Goal: Task Accomplishment & Management: Manage account settings

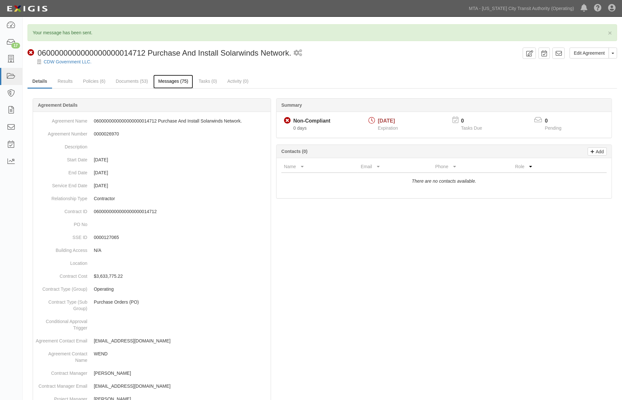
click at [172, 79] on link "Messages (75)" at bounding box center [173, 82] width 40 height 14
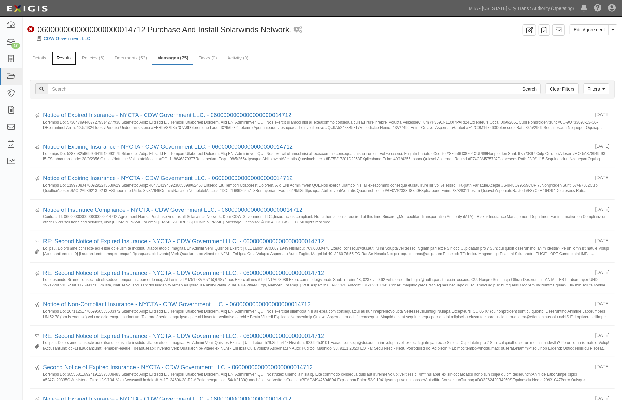
click at [67, 57] on link "Results" at bounding box center [64, 58] width 25 height 14
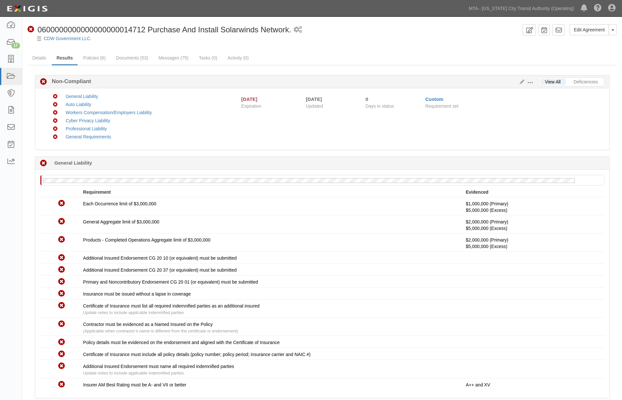
click at [259, 122] on div "Non-Compliant General Liability Non-Compliant Auto Liability Non-Compliant Work…" at bounding box center [326, 119] width 567 height 52
click at [167, 59] on link "Messages (75)" at bounding box center [174, 58] width 40 height 14
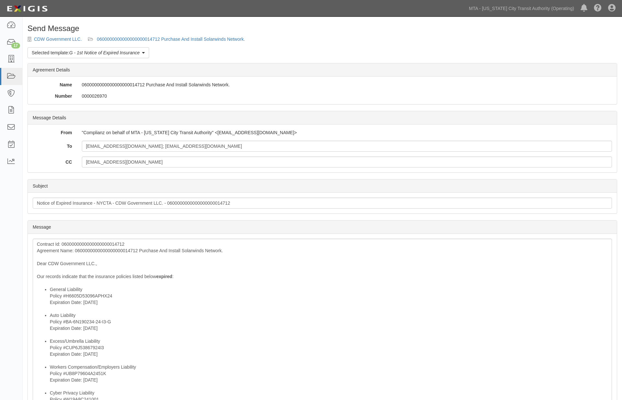
scroll to position [210, 0]
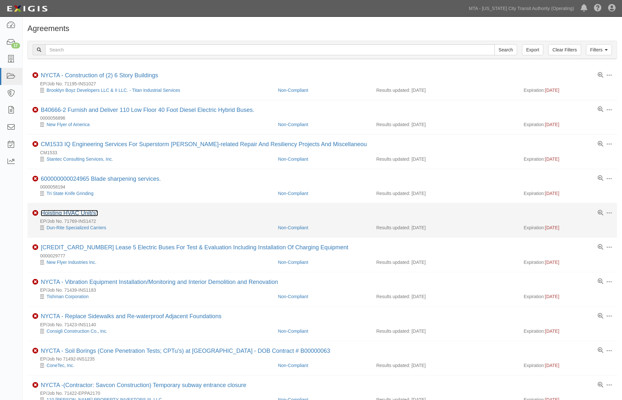
click at [88, 214] on link "Hoisting HVAC Unit(s)" at bounding box center [69, 213] width 57 height 6
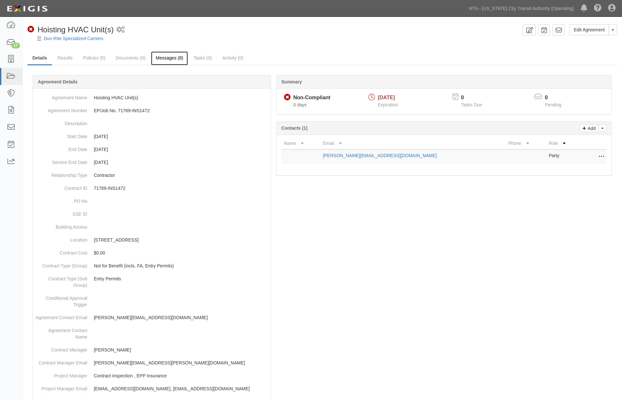
click at [163, 56] on link "Messages (8)" at bounding box center [169, 58] width 37 height 14
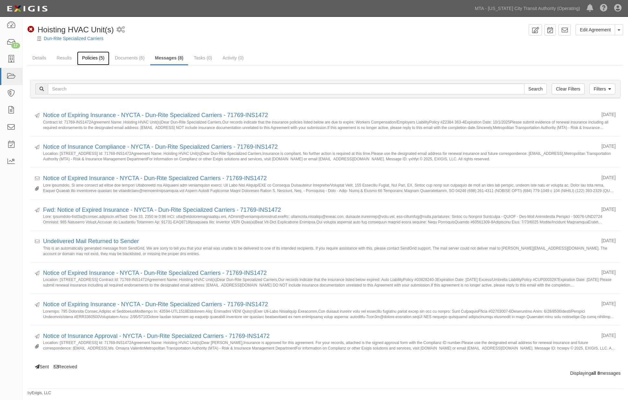
click at [85, 57] on link "Policies (5)" at bounding box center [93, 58] width 32 height 14
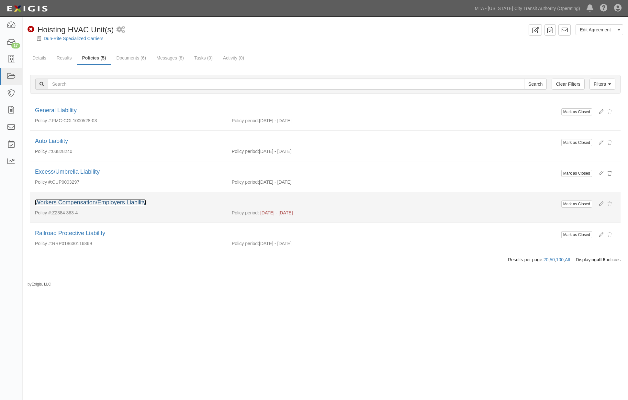
click at [137, 203] on link "Workers Compensation/Employers Liability" at bounding box center [90, 202] width 111 height 6
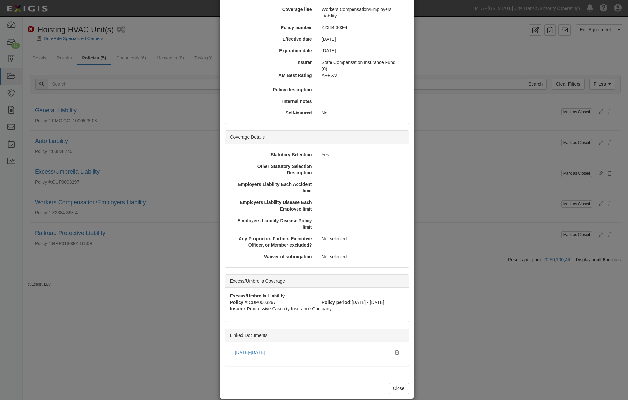
scroll to position [74, 0]
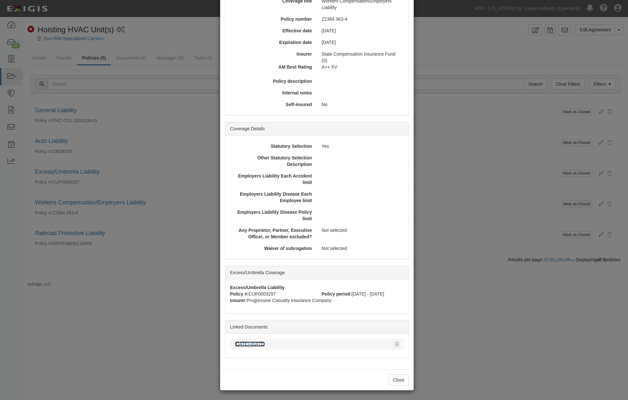
click at [248, 344] on link "2025-2026" at bounding box center [250, 344] width 30 height 5
click at [501, 288] on div "× View Policy Mark as Closed Edit Policy Toggle Dropdown Delete Policy Policy S…" at bounding box center [314, 200] width 628 height 400
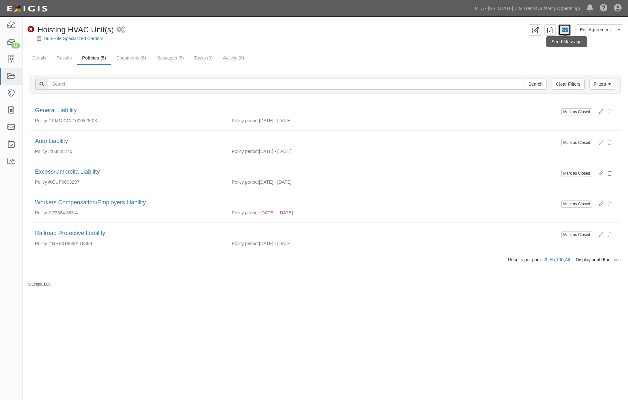
click at [566, 31] on icon at bounding box center [564, 30] width 6 height 6
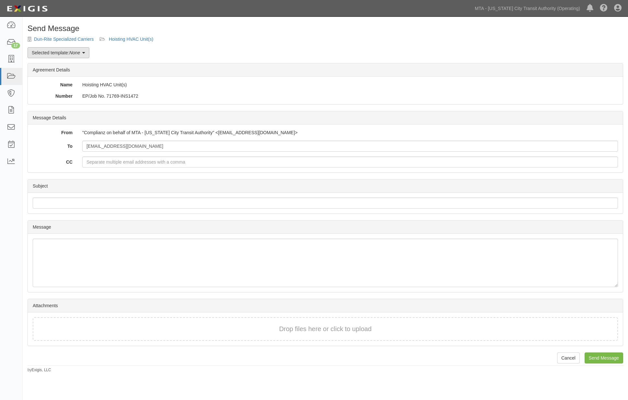
click at [80, 51] on em "None" at bounding box center [74, 52] width 11 height 5
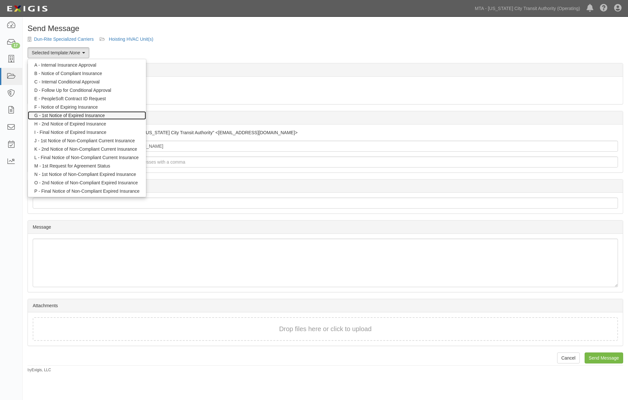
click at [82, 114] on link "G - 1st Notice of Expired Insurance" at bounding box center [87, 115] width 118 height 8
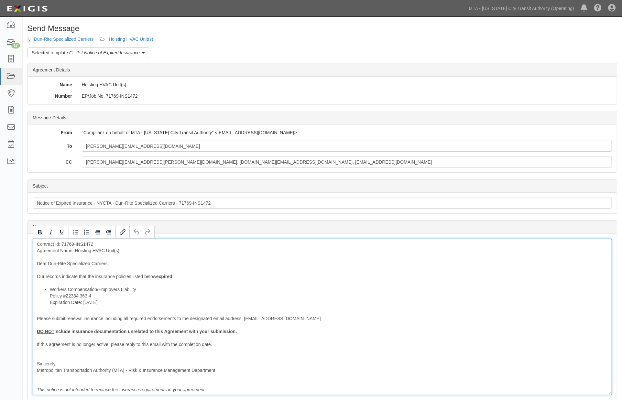
click at [125, 275] on div "Contract Id: 71769-INS1472 Agreement Name: Hoisting HVAC Unit(s) Dear Dun-Rite …" at bounding box center [322, 317] width 579 height 157
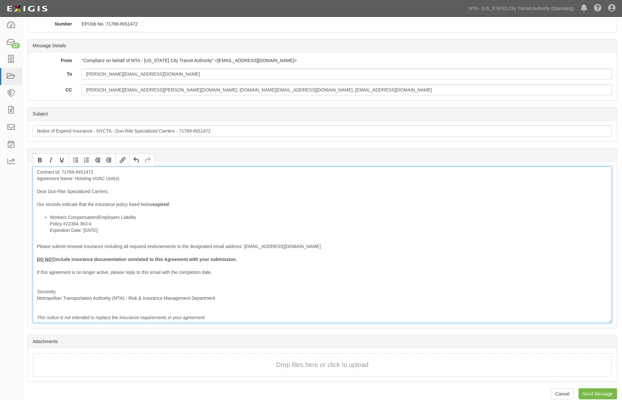
scroll to position [80, 0]
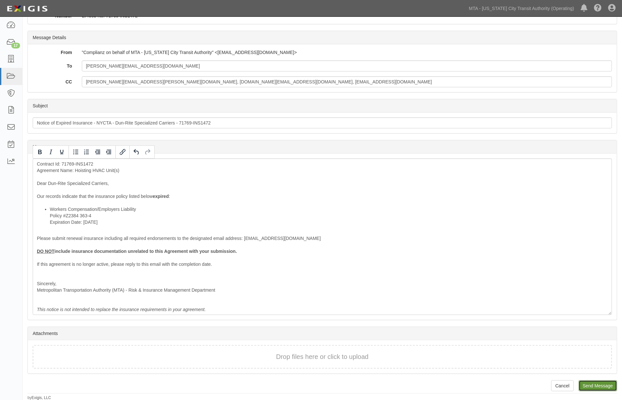
click at [588, 385] on input "Send Message" at bounding box center [598, 385] width 38 height 11
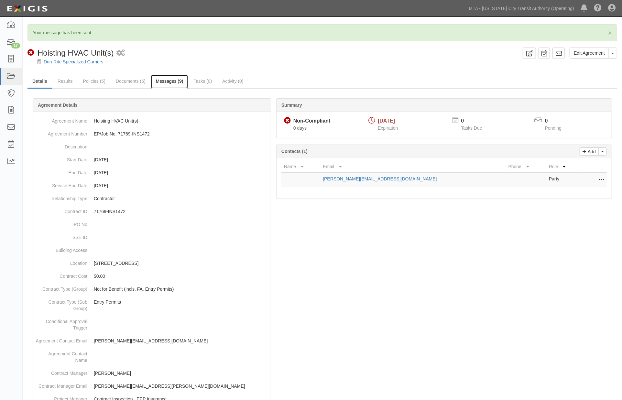
click at [169, 80] on link "Messages (9)" at bounding box center [169, 82] width 37 height 14
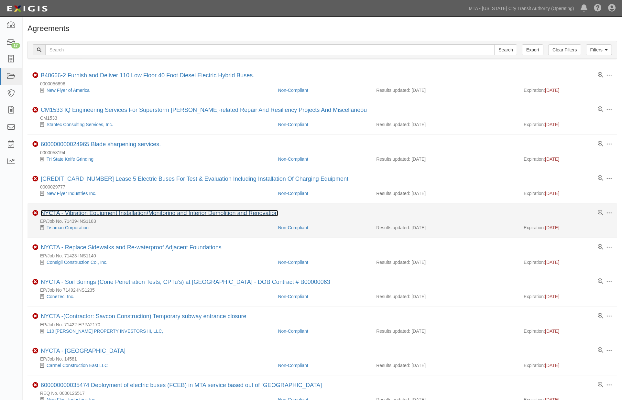
click at [130, 216] on link "NYCTA - Vibration Equipment Installation/Monitoring and Interior Demolition and…" at bounding box center [159, 213] width 237 height 6
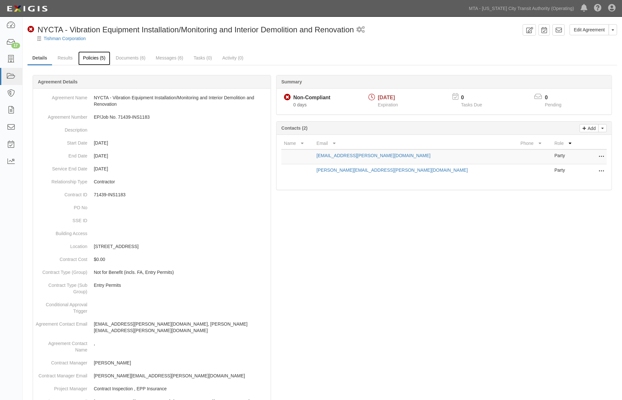
click at [86, 59] on link "Policies (5)" at bounding box center [94, 58] width 32 height 14
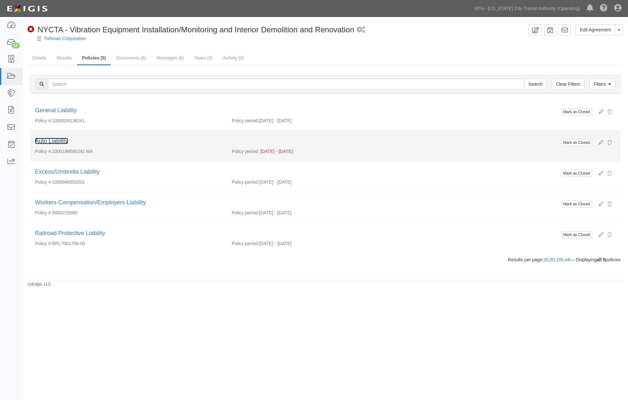
click at [60, 140] on link "Auto Liability" at bounding box center [51, 141] width 33 height 6
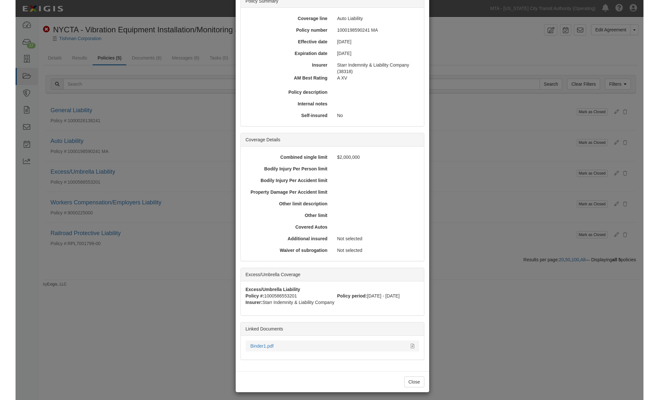
scroll to position [59, 0]
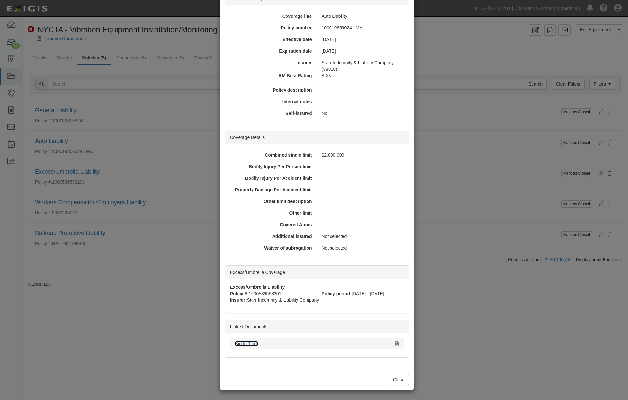
click at [253, 343] on link "Binder1.pdf" at bounding box center [246, 343] width 23 height 5
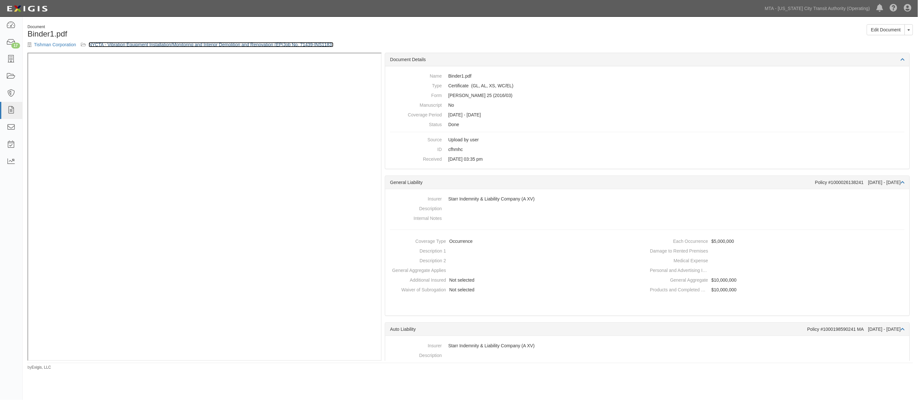
click at [259, 43] on link "NYCTA - Vibration Equipment Installation/Monitoring and Interior Demolition and…" at bounding box center [211, 44] width 245 height 5
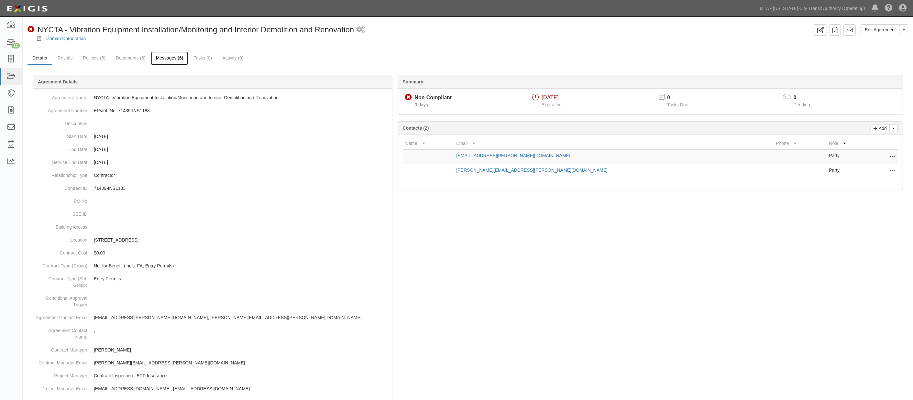
click at [174, 61] on link "Messages (6)" at bounding box center [169, 58] width 37 height 14
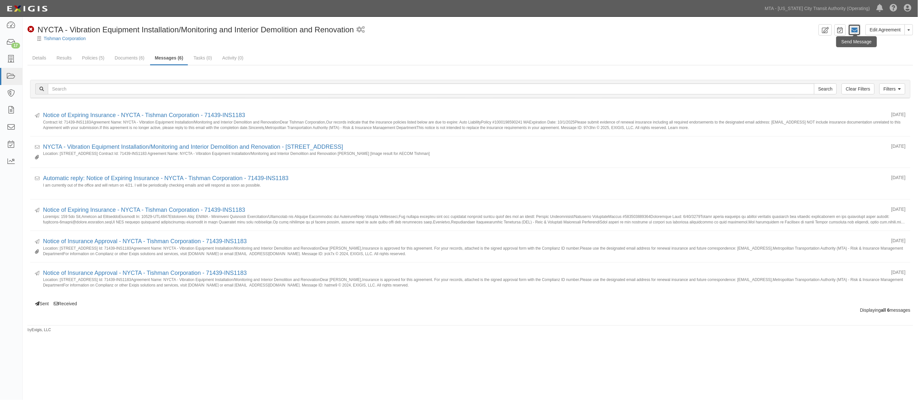
click at [855, 30] on icon at bounding box center [855, 30] width 6 height 6
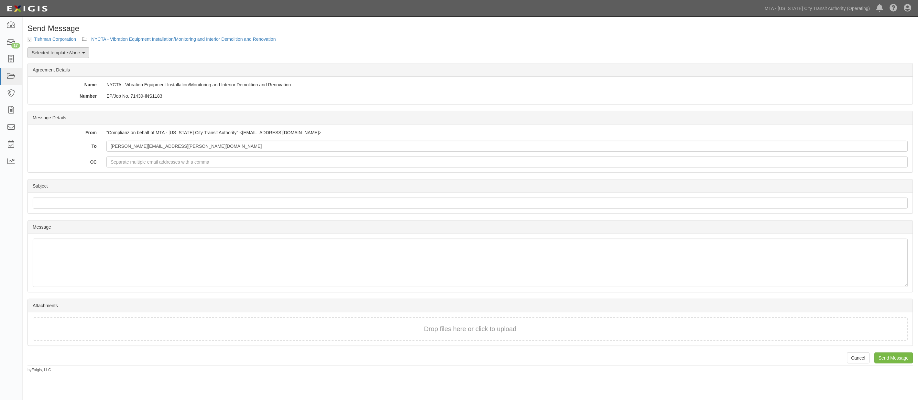
click at [75, 51] on em "None" at bounding box center [74, 52] width 11 height 5
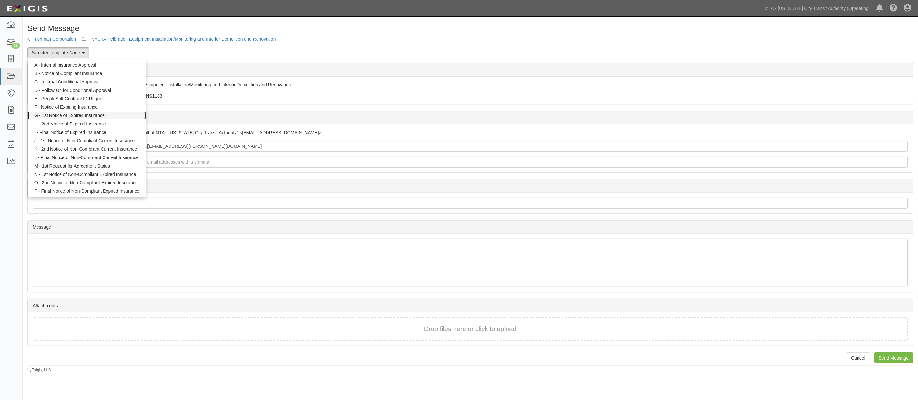
click at [65, 115] on link "G - 1st Notice of Expired Insurance" at bounding box center [87, 115] width 118 height 8
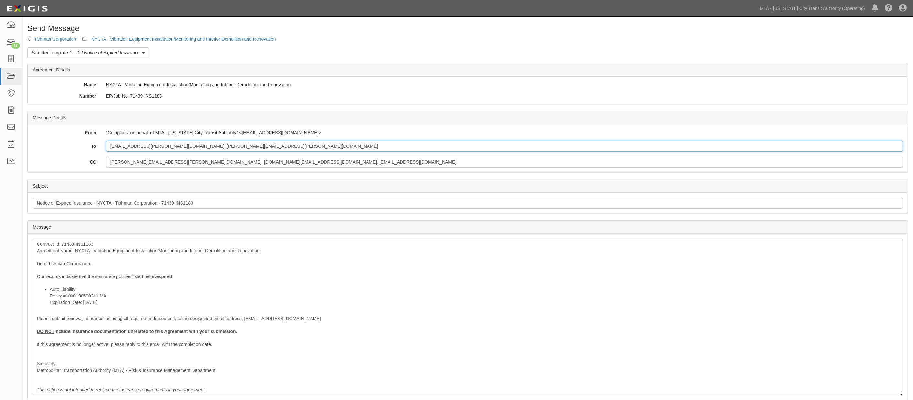
click at [230, 147] on input "shirschberg@brodsky.com, Robert.Forbes@aecom.com" at bounding box center [504, 146] width 797 height 11
paste input "bbasralian@connerstrong.com"
type input "shirschberg@brodsky.com, Robert.Forbes@aecom.com' bbasralian@connerstrong.com"
drag, startPoint x: 125, startPoint y: 276, endPoint x: 166, endPoint y: 277, distance: 41.7
click at [125, 276] on div "Contract Id: 71439-INS1183 Agreement Name: NYCTA - Vibration Equipment Installa…" at bounding box center [468, 317] width 870 height 157
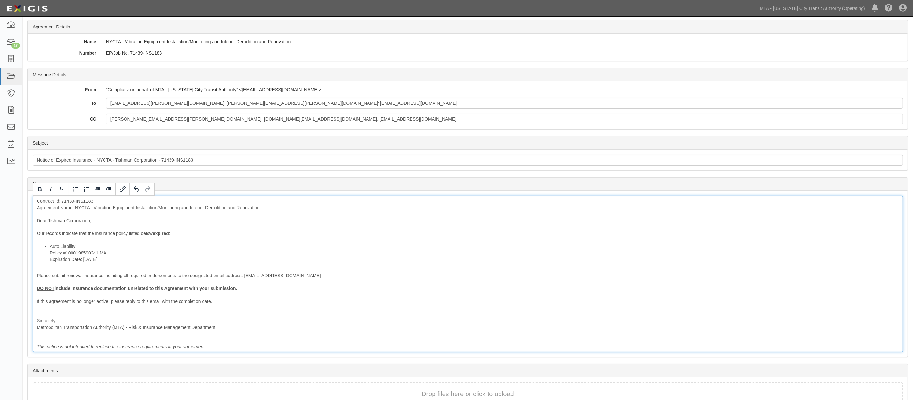
scroll to position [80, 0]
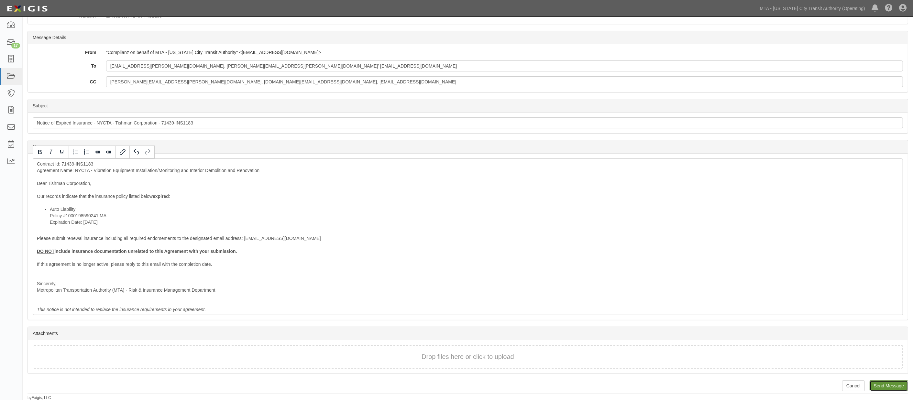
click at [878, 386] on input "Send Message" at bounding box center [889, 385] width 38 height 11
click at [298, 190] on div "Contract Id: 71439-INS1183 Agreement Name: NYCTA - Vibration Equipment Installa…" at bounding box center [468, 237] width 870 height 157
click at [550, 214] on li "Auto Liability Policy #1000198590241 MA Expiration Date: 10/1/2025" at bounding box center [474, 215] width 849 height 19
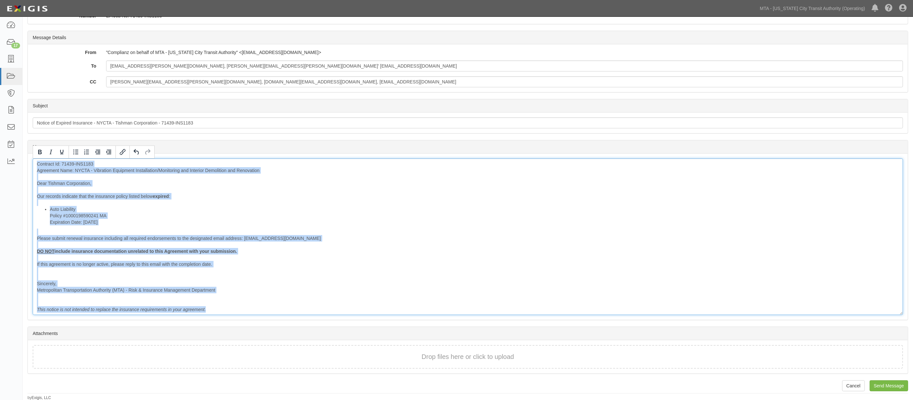
drag, startPoint x: 227, startPoint y: 312, endPoint x: 28, endPoint y: 162, distance: 248.4
click at [28, 162] on div "Message Contract Id: 71439-INS1183 Agreement Name: NYCTA - Vibration Equipment …" at bounding box center [468, 237] width 880 height 166
copy div "Contract Id: 71439-INS1183 Agreement Name: NYCTA - Vibration Equipment Installa…"
click at [471, 218] on li "Auto Liability Policy #1000198590241 MA Expiration Date: 10/1/2025" at bounding box center [474, 215] width 849 height 19
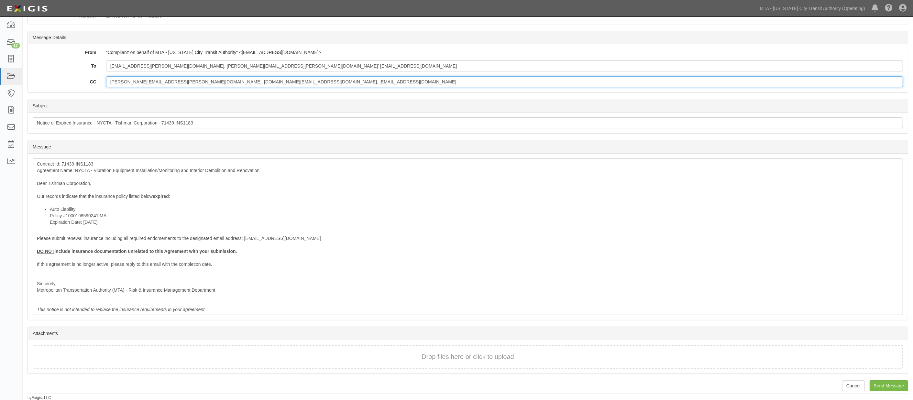
drag, startPoint x: 304, startPoint y: 81, endPoint x: 72, endPoint y: 78, distance: 231.7
click at [72, 78] on div "CC stephanie.seecharan@mtacd.org, contract.inspection@nyct.com, epp-insurance@m…" at bounding box center [468, 81] width 880 height 11
paste input "Contract Id: 71439-INS1183 Agreement Name: NYCTA - Vibration Equipment Installa…"
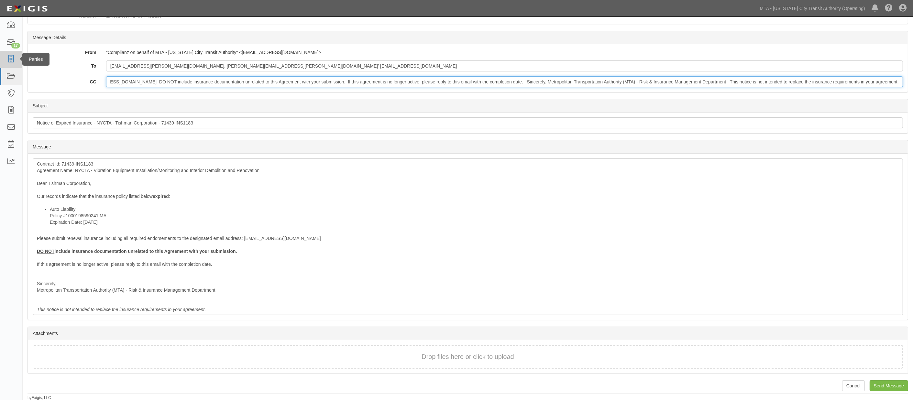
type input "Contract Id: 71439-INS1183 Agreement Name: NYCTA - Vibration Equipment Installa…"
click at [528, 181] on div "Contract Id: 71439-INS1183 Agreement Name: NYCTA - Vibration Equipment Installa…" at bounding box center [468, 237] width 870 height 157
click at [462, 170] on div "Contract Id: 71439-INS1183 Agreement Name: NYCTA - Vibration Equipment Installa…" at bounding box center [468, 237] width 870 height 157
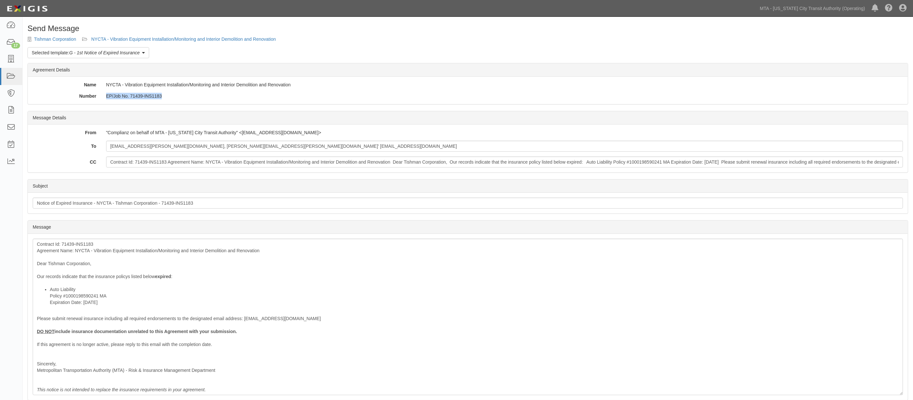
drag, startPoint x: 173, startPoint y: 98, endPoint x: 106, endPoint y: 99, distance: 66.6
click at [106, 99] on div "EP/Job No. 71439-INS1183" at bounding box center [504, 96] width 807 height 6
copy div "EP/Job No. 71439-INS1183"
click at [596, 243] on div "Contract Id: 71439-INS1183 Agreement Name: NYCTA - Vibration Equipment Installa…" at bounding box center [468, 317] width 870 height 157
drag, startPoint x: 33, startPoint y: 39, endPoint x: 75, endPoint y: 40, distance: 42.1
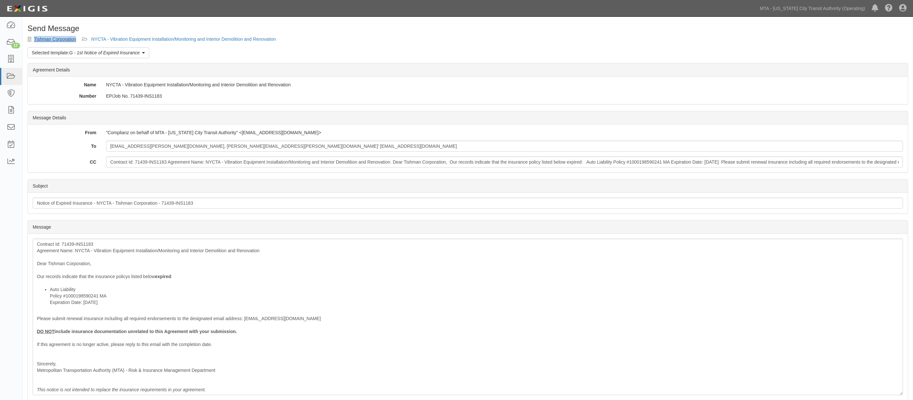
click at [75, 40] on div "Send Message Tishman Corporation NYCTA - Vibration Equipment Installation/Monit…" at bounding box center [468, 252] width 890 height 457
copy div "Tishman Corporation"
click at [569, 290] on li "Auto Liability Policy #1000198590241 MA Expiration Date: 10/1/2025" at bounding box center [474, 295] width 849 height 19
drag, startPoint x: 299, startPoint y: 144, endPoint x: 82, endPoint y: 147, distance: 217.4
click at [82, 147] on div "To shirschberg@brodsky.com, Robert.Forbes@aecom.com' bbasralian@connerstrong.com" at bounding box center [468, 146] width 880 height 11
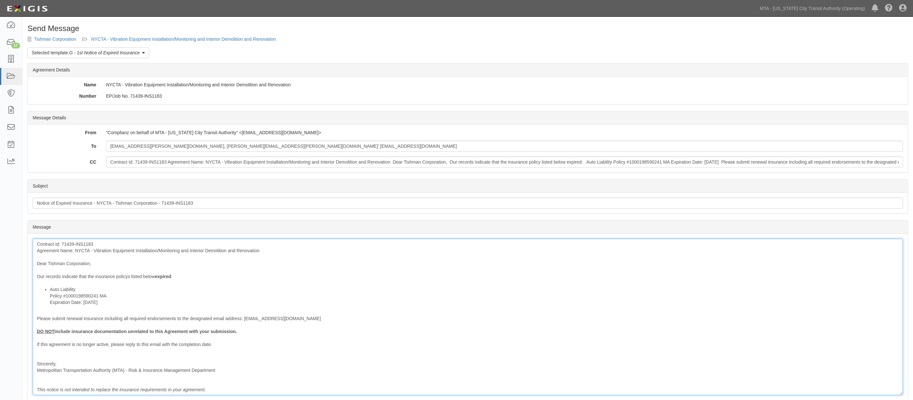
click at [666, 283] on div "Contract Id: 71439-INS1183 Agreement Name: NYCTA - Vibration Equipment Installa…" at bounding box center [468, 317] width 870 height 157
click at [367, 160] on input "Contract Id: 71439-INS1183 Agreement Name: NYCTA - Vibration Equipment Installa…" at bounding box center [504, 162] width 797 height 11
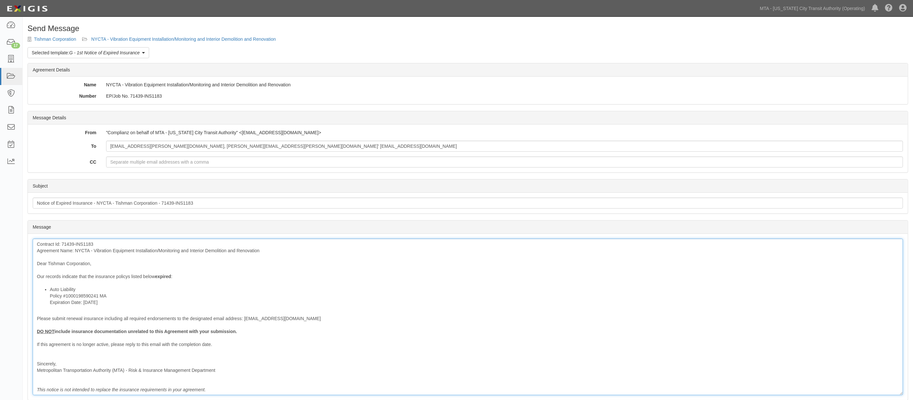
click at [327, 333] on div "Contract Id: 71439-INS1183 Agreement Name: NYCTA - Vibration Equipment Installa…" at bounding box center [468, 317] width 870 height 157
click at [106, 37] on link "NYCTA - Vibration Equipment Installation/Monitoring and Interior Demolition and…" at bounding box center [183, 39] width 185 height 5
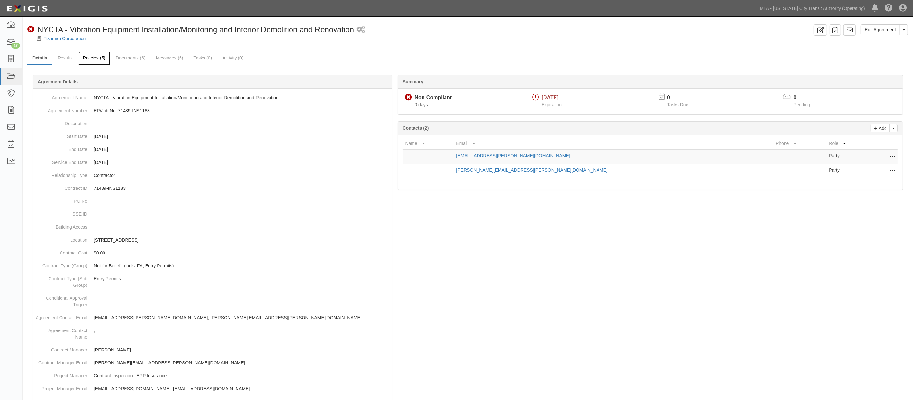
click at [95, 57] on link "Policies (5)" at bounding box center [94, 58] width 32 height 14
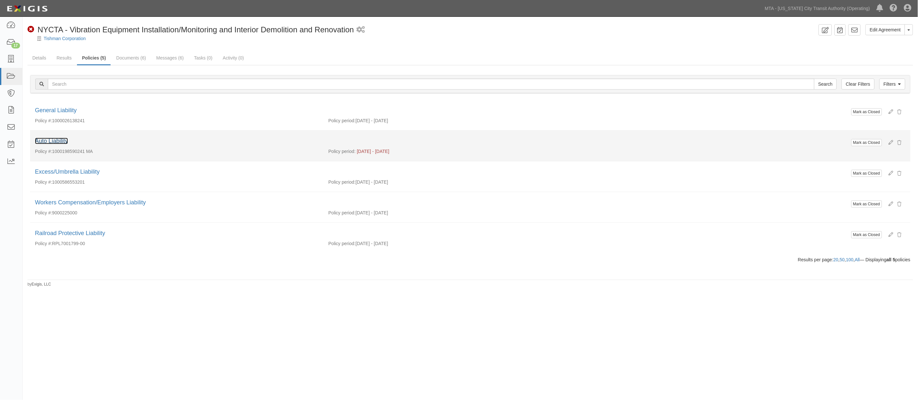
click at [42, 141] on link "Auto Liability" at bounding box center [51, 141] width 33 height 6
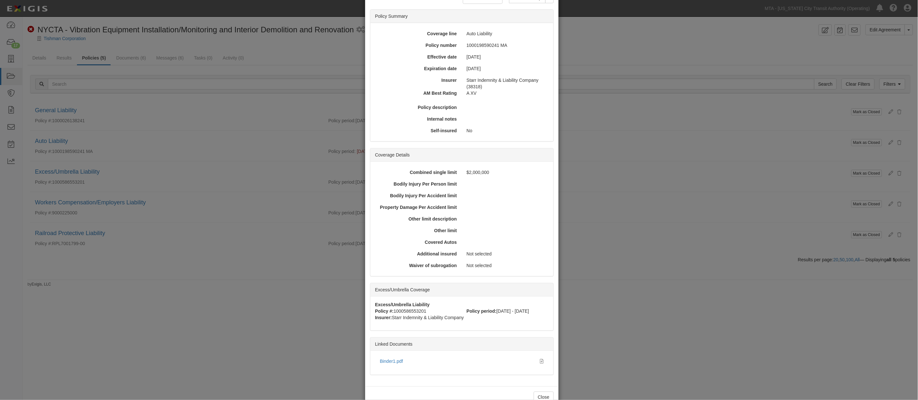
scroll to position [59, 0]
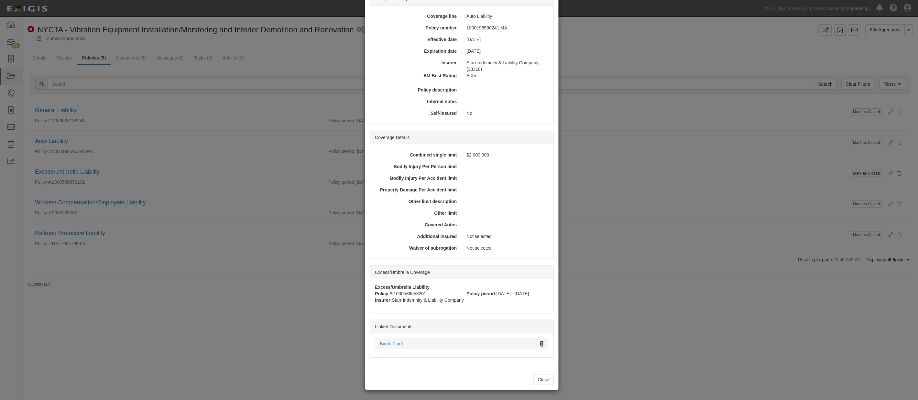
click at [541, 344] on icon at bounding box center [542, 344] width 4 height 5
click at [759, 225] on div "× View Policy Mark as Closed Edit Policy Toggle Dropdown Delete Policy Policy S…" at bounding box center [459, 200] width 918 height 400
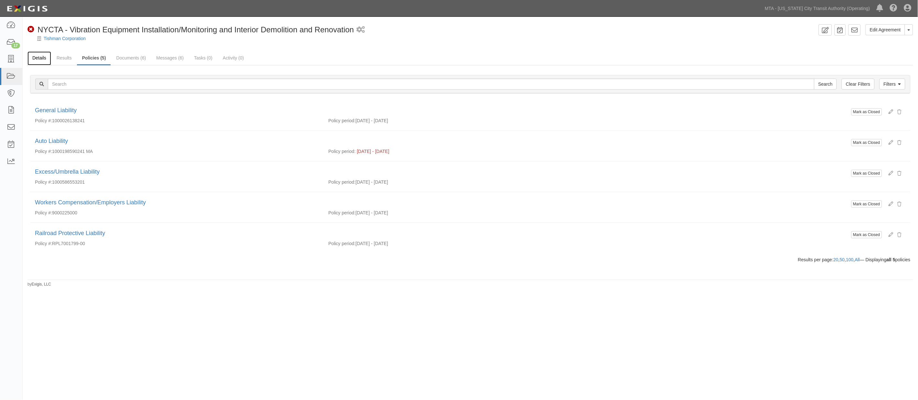
click at [31, 60] on link "Details" at bounding box center [39, 58] width 24 height 14
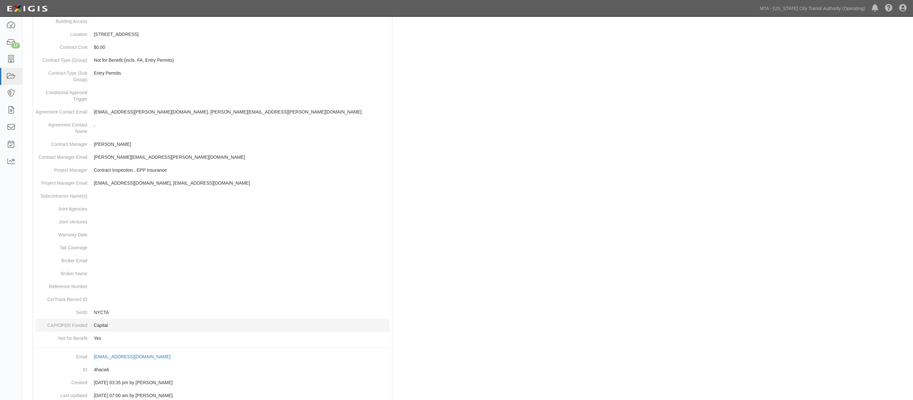
scroll to position [226, 0]
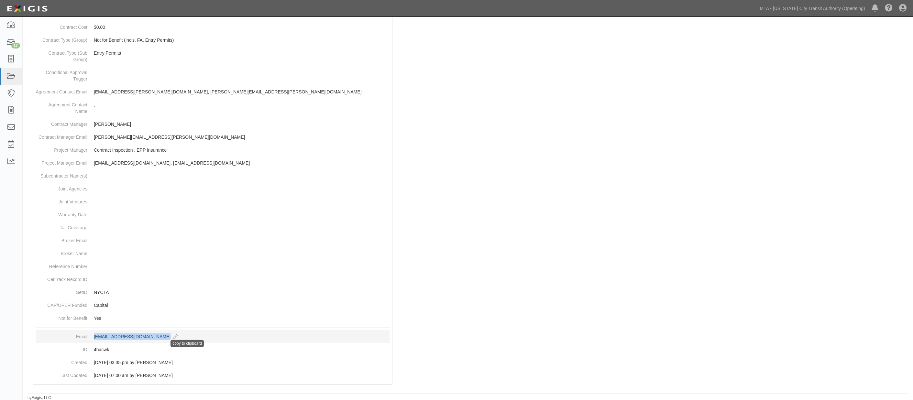
drag, startPoint x: 89, startPoint y: 335, endPoint x: 180, endPoint y: 338, distance: 90.7
click at [180, 338] on dd "[EMAIL_ADDRESS][DOMAIN_NAME] copy to clipboard" at bounding box center [213, 336] width 354 height 13
copy div "[EMAIL_ADDRESS][DOMAIN_NAME]"
click at [355, 225] on dd at bounding box center [213, 227] width 354 height 13
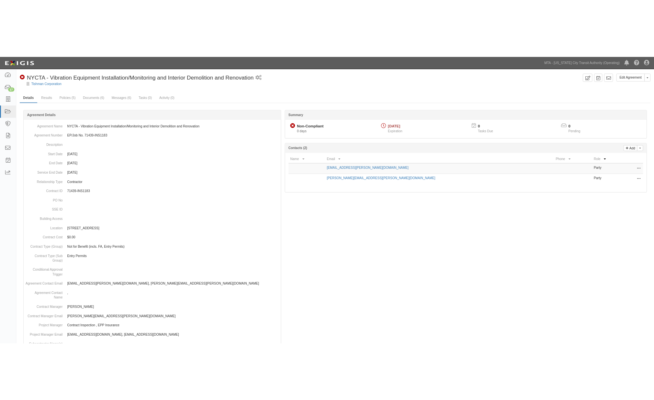
scroll to position [0, 0]
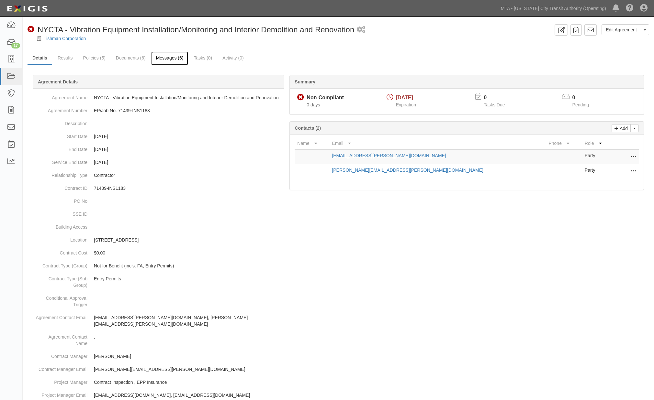
click at [164, 59] on link "Messages (6)" at bounding box center [169, 58] width 37 height 14
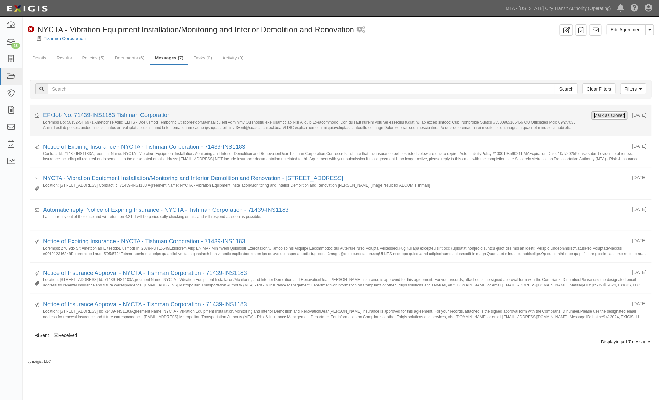
click at [596, 115] on button "Mark as Closed" at bounding box center [609, 115] width 32 height 7
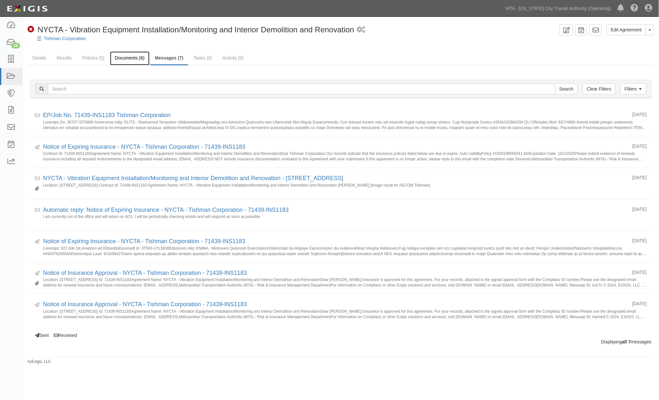
click at [128, 57] on link "Documents (6)" at bounding box center [129, 58] width 39 height 14
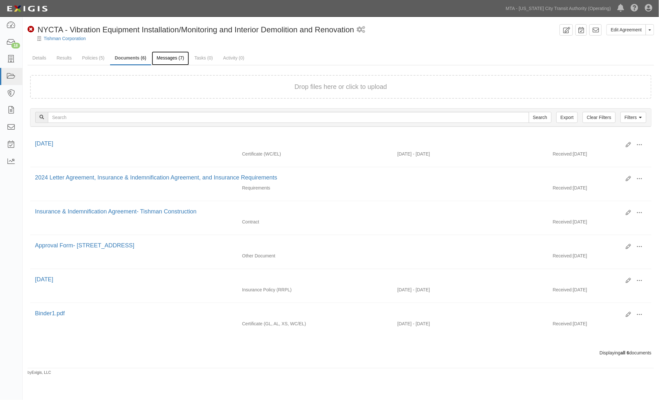
click at [165, 56] on link "Messages (7)" at bounding box center [170, 58] width 37 height 14
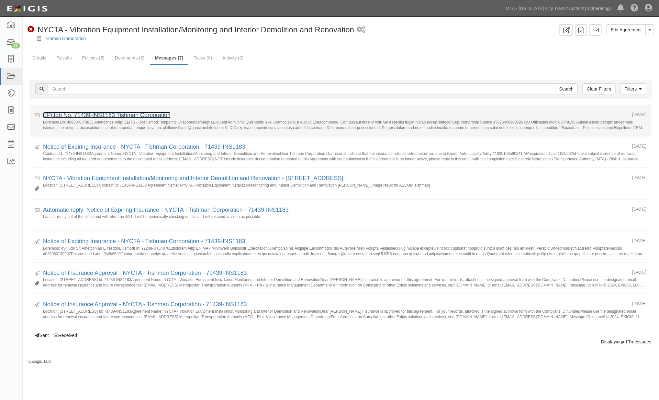
click at [138, 115] on link "EP/Job No. 71439-INS1183 Tishman Corporation" at bounding box center [106, 115] width 127 height 6
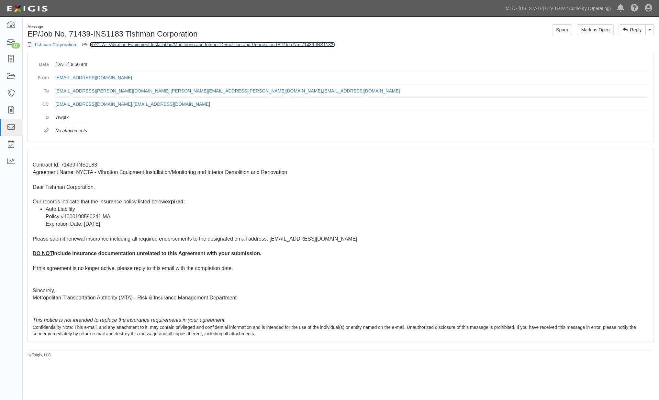
click at [245, 43] on link "NYCTA - Vibration Equipment Installation/Monitoring and Interior Demolition and…" at bounding box center [212, 44] width 245 height 5
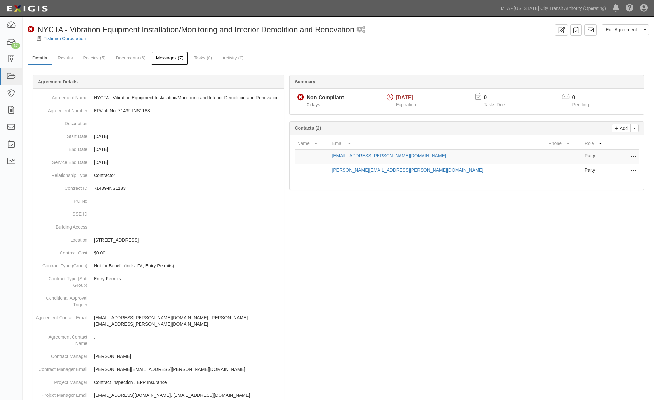
click at [154, 59] on link "Messages (7)" at bounding box center [169, 58] width 37 height 14
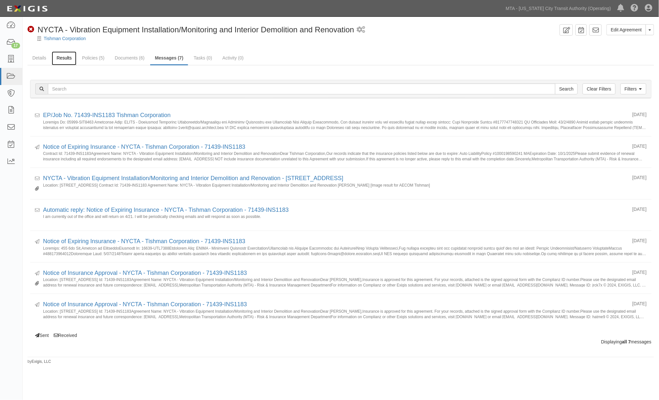
click at [67, 59] on link "Results" at bounding box center [64, 58] width 25 height 14
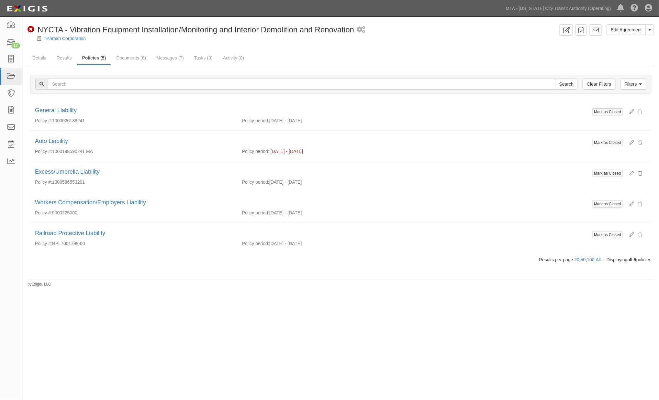
click at [169, 58] on link "Messages (7)" at bounding box center [169, 57] width 37 height 13
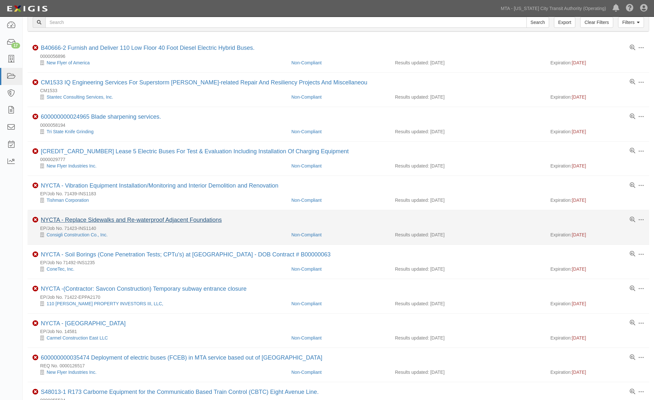
scroll to position [36, 0]
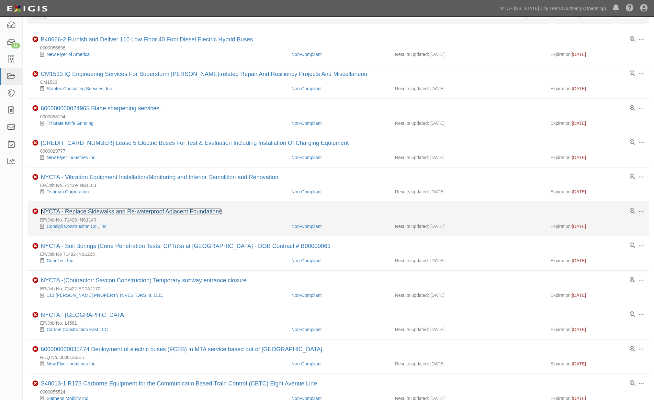
click at [150, 211] on link "NYCTA - Replace Sidewalks and Re-waterproof Adjacent Foundations" at bounding box center [131, 211] width 181 height 6
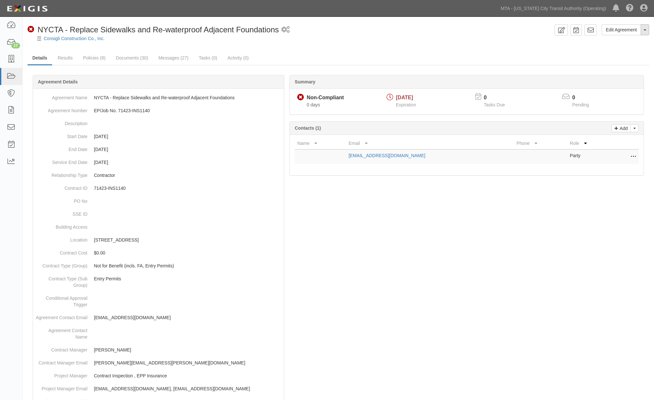
click at [645, 31] on button "Toggle Agreement Dropdown" at bounding box center [644, 29] width 8 height 11
click at [599, 52] on link "Archive Agreement" at bounding box center [622, 50] width 51 height 8
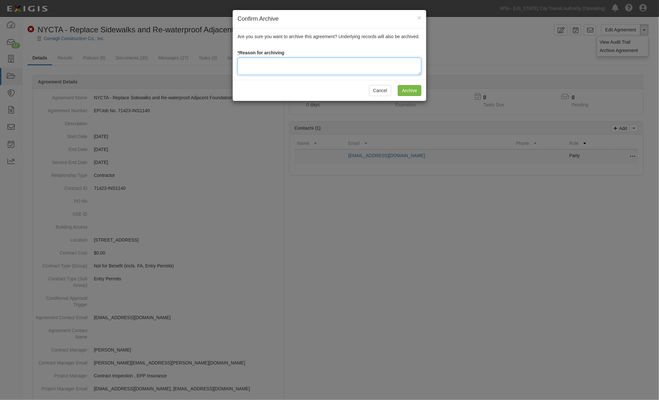
click at [295, 63] on textarea at bounding box center [329, 66] width 184 height 17
type textarea "Completed"
click at [401, 92] on input "Archive" at bounding box center [410, 90] width 24 height 11
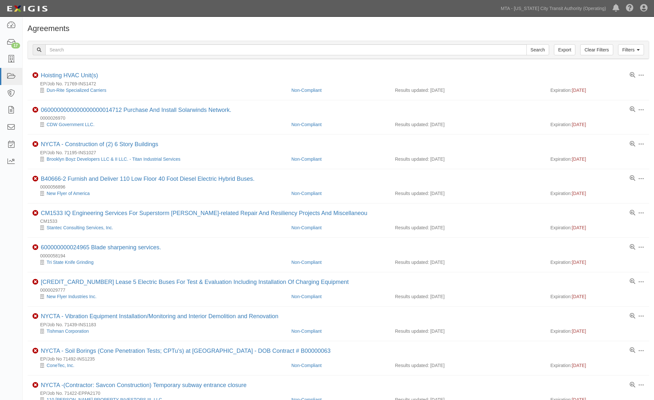
scroll to position [36, 0]
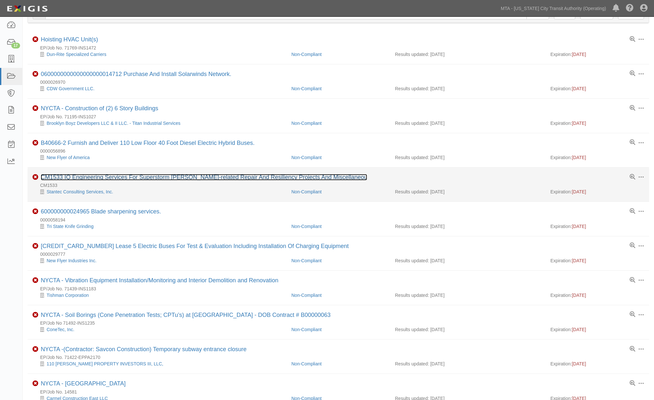
click at [130, 178] on link "CM1533 IQ Engineering Services For Superstorm [PERSON_NAME]-related Repair And …" at bounding box center [204, 177] width 326 height 6
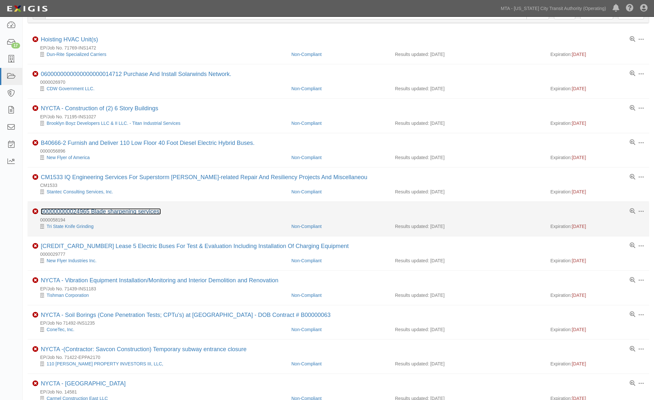
click at [132, 212] on link "600000000024965 Blade sharpening services." at bounding box center [101, 211] width 120 height 6
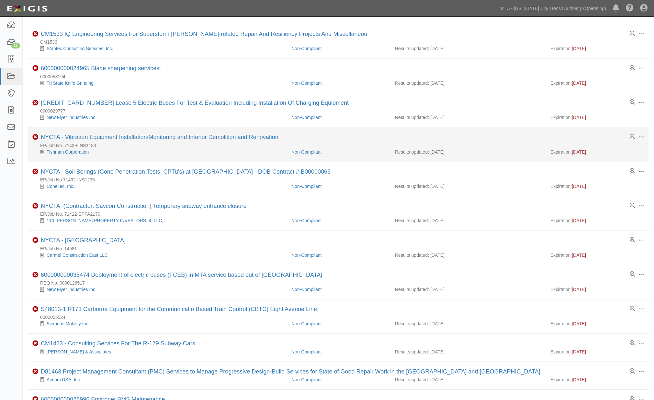
scroll to position [180, 0]
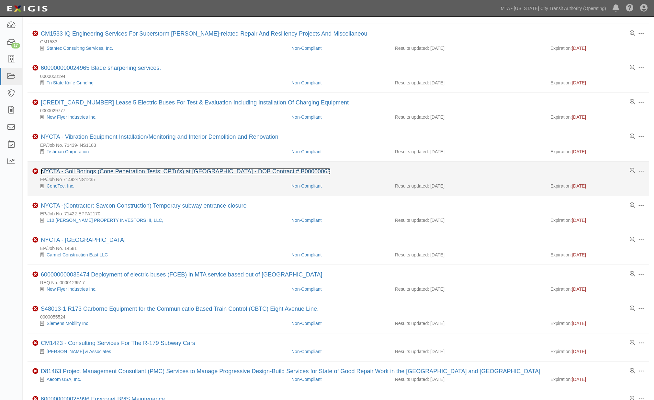
click at [137, 173] on link "NYCTA - Soil Borings (Cone Penetration Tests; CPTu’s) at Citi Field - DOB Contr…" at bounding box center [186, 171] width 290 height 6
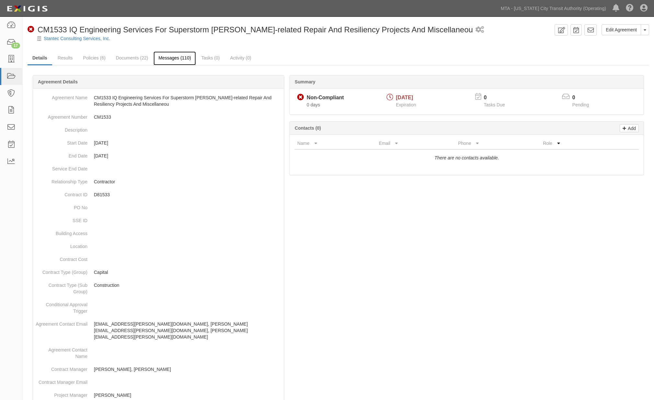
click at [166, 54] on link "Messages (110)" at bounding box center [174, 58] width 42 height 14
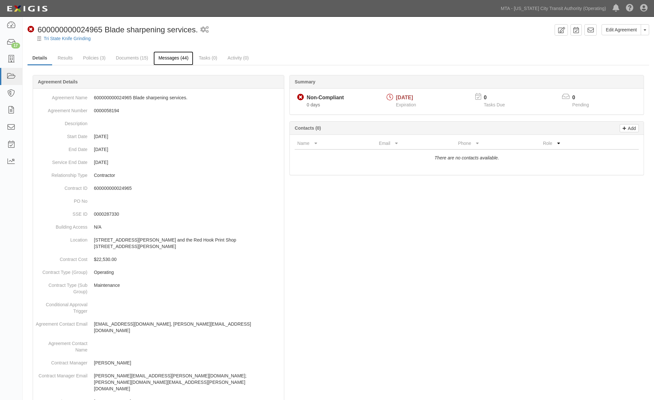
click at [168, 59] on link "Messages (44)" at bounding box center [173, 58] width 40 height 14
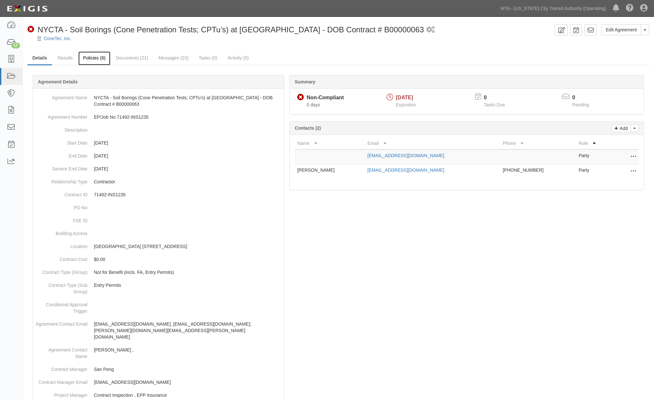
click at [86, 61] on link "Policies (6)" at bounding box center [94, 58] width 32 height 14
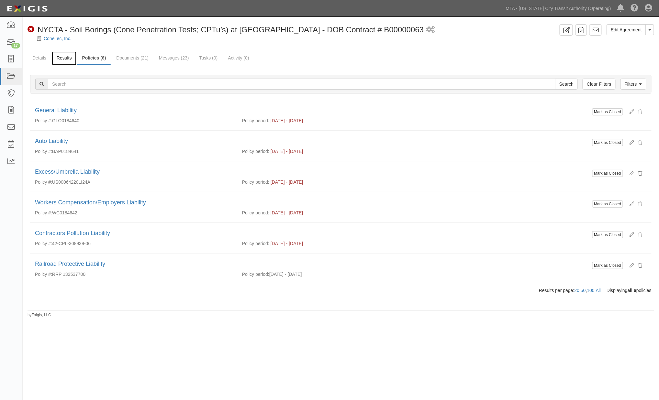
click at [64, 59] on link "Results" at bounding box center [64, 58] width 25 height 14
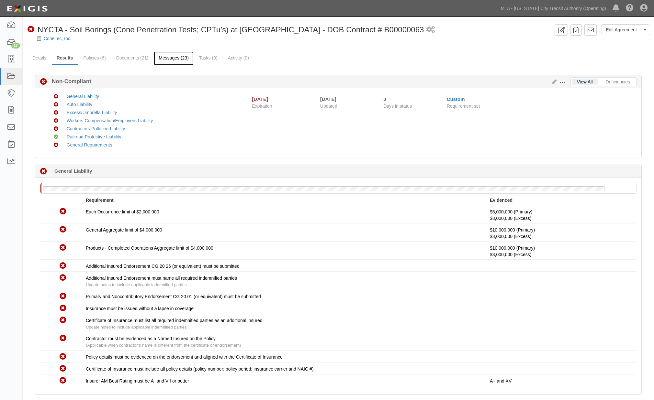
click at [169, 59] on link "Messages (23)" at bounding box center [174, 58] width 40 height 14
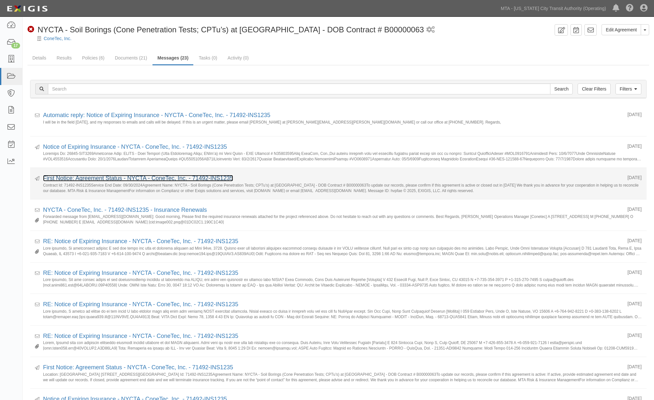
click at [156, 178] on link "First Notice: Agreement Status - NYCTA - ConeTec, Inc. - 71492-INS1235" at bounding box center [138, 178] width 190 height 6
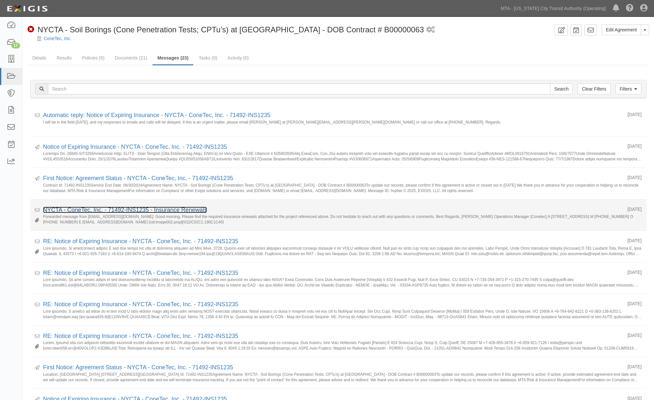
click at [65, 211] on link "NYCTA - ConeTec, Inc. - 71492-INS1235 - Insurance Renewals" at bounding box center [125, 210] width 164 height 6
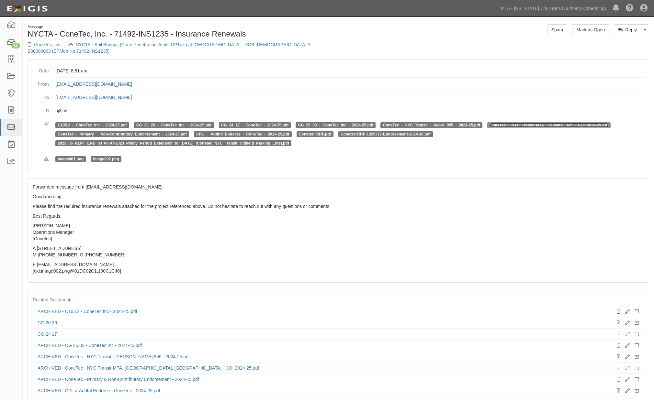
click at [505, 123] on link "ConeTec_-_NYC_Transit-MTA__Queens__NY_-_COI_2024-25.pdf" at bounding box center [548, 125] width 118 height 5
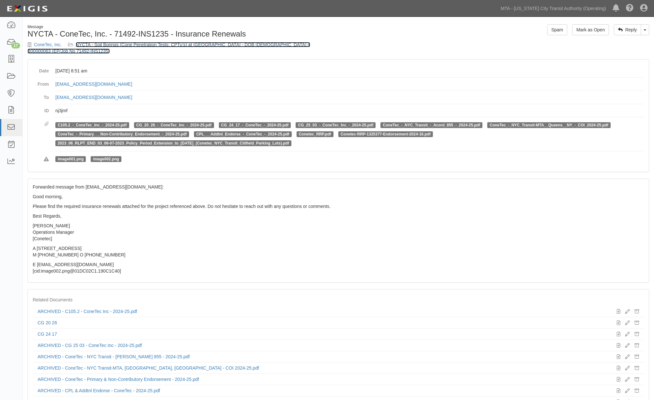
click at [206, 45] on link "NYCTA - Soil Borings (Cone Penetration Tests; CPTu’s) at [GEOGRAPHIC_DATA] - DO…" at bounding box center [168, 48] width 282 height 12
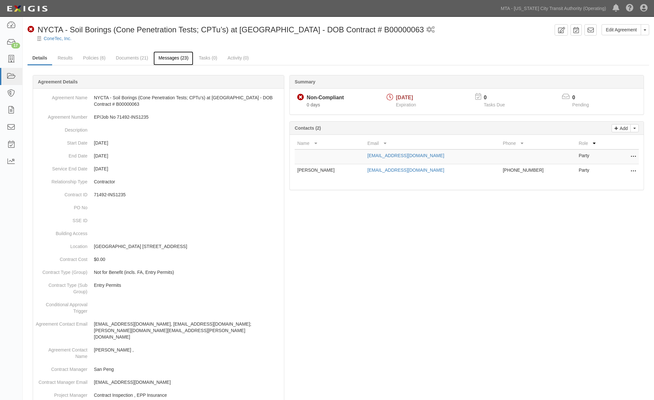
click at [177, 58] on link "Messages (23)" at bounding box center [173, 58] width 40 height 14
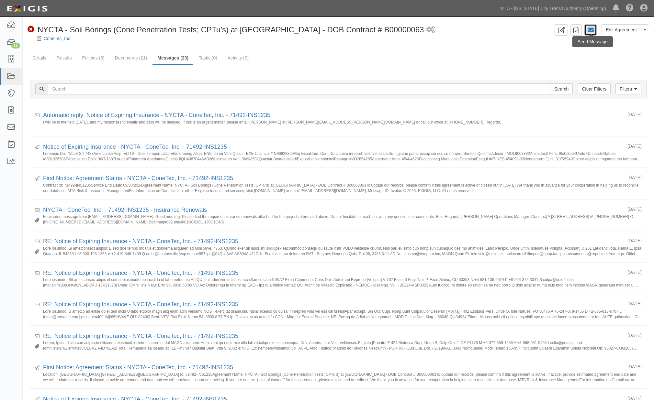
click at [590, 30] on icon at bounding box center [590, 30] width 6 height 6
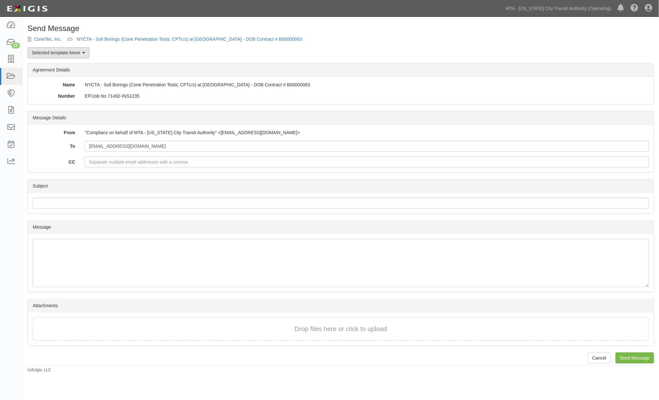
click at [78, 57] on link "Selected template: None" at bounding box center [58, 52] width 62 height 11
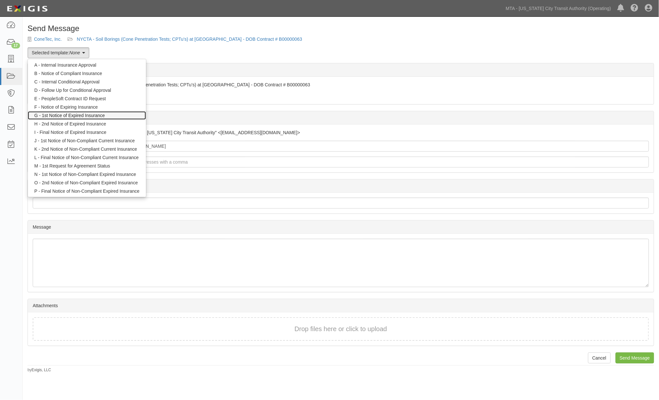
click at [73, 115] on link "G - 1st Notice of Expired Insurance" at bounding box center [87, 115] width 118 height 8
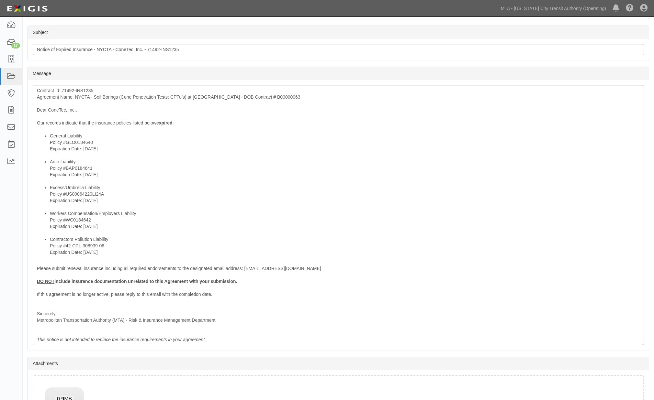
scroll to position [40, 0]
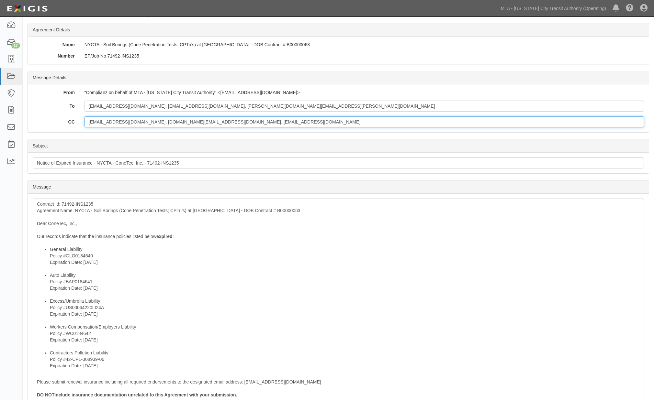
click at [273, 123] on input "[EMAIL_ADDRESS][DOMAIN_NAME], [DOMAIN_NAME][EMAIL_ADDRESS][DOMAIN_NAME], [EMAIL…" at bounding box center [363, 121] width 559 height 11
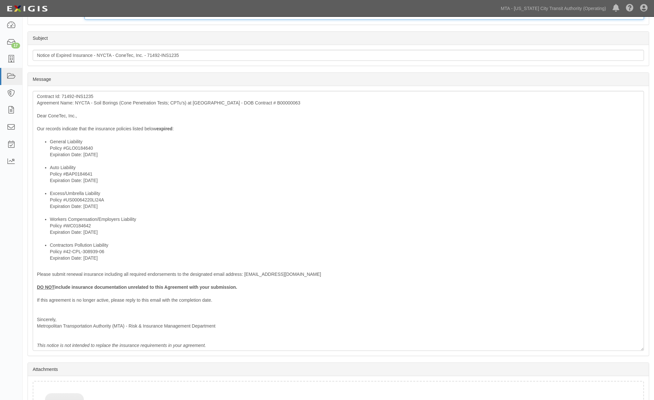
scroll to position [230, 0]
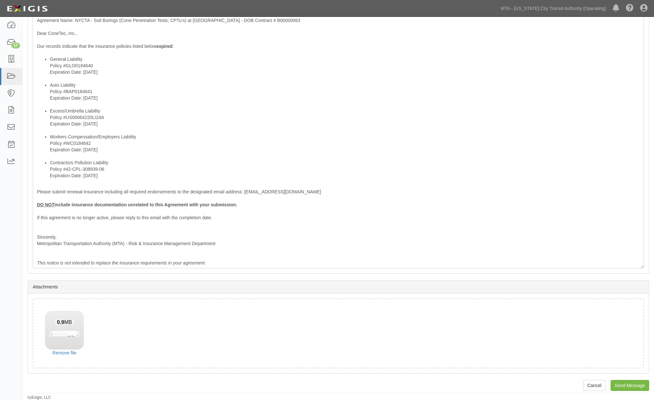
type input "[EMAIL_ADDRESS][DOMAIN_NAME], [DOMAIN_NAME][EMAIL_ADDRESS][DOMAIN_NAME], [EMAIL…"
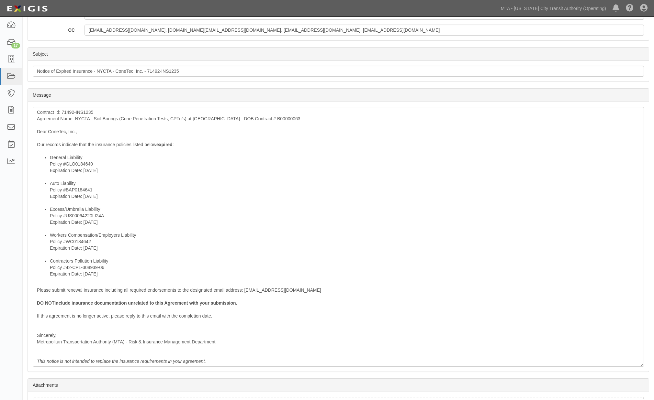
scroll to position [86, 0]
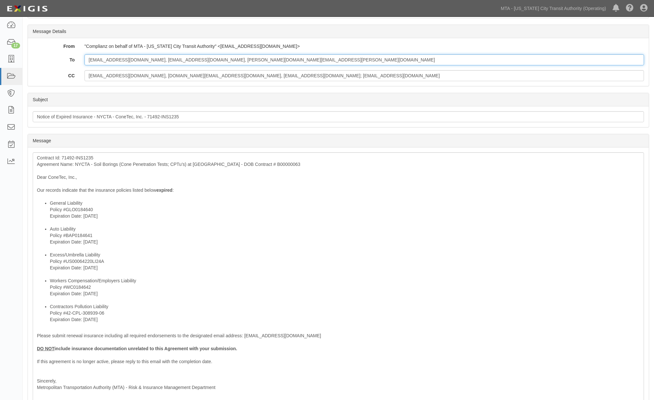
click at [259, 58] on input "[EMAIL_ADDRESS][DOMAIN_NAME], [EMAIL_ADDRESS][DOMAIN_NAME], [PERSON_NAME][DOMAI…" at bounding box center [363, 59] width 559 height 11
paste input "[EMAIL_ADDRESS][DOMAIN_NAME]"
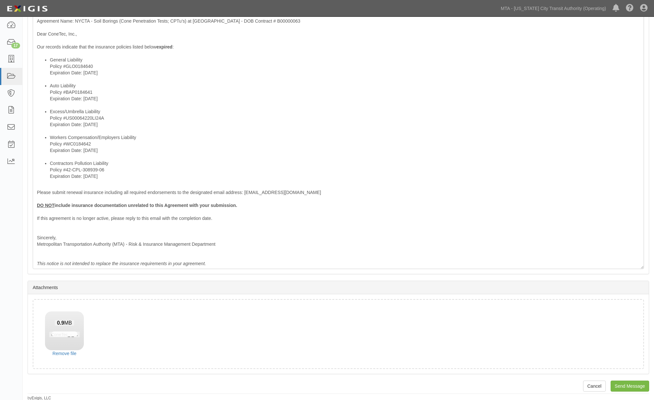
scroll to position [230, 0]
type input "droach@conetec.com, mcoia@conetec.com, eric.rundstrom@conetec.com; certificates…"
click at [625, 385] on input "Send Message" at bounding box center [629, 385] width 38 height 11
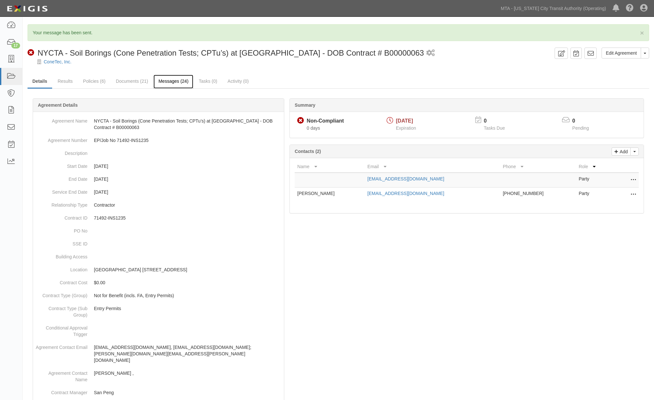
click at [173, 80] on link "Messages (24)" at bounding box center [173, 82] width 40 height 14
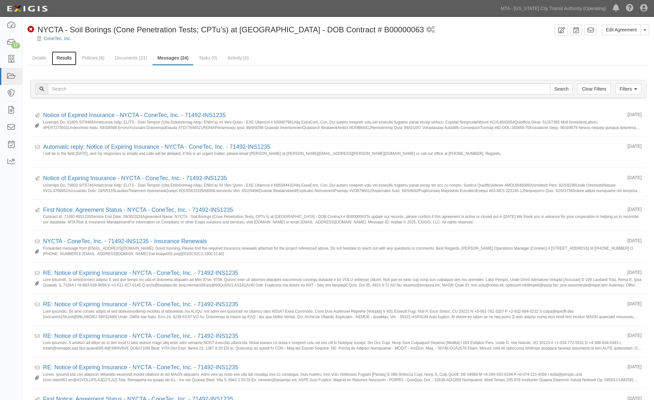
click at [62, 56] on link "Results" at bounding box center [64, 58] width 25 height 14
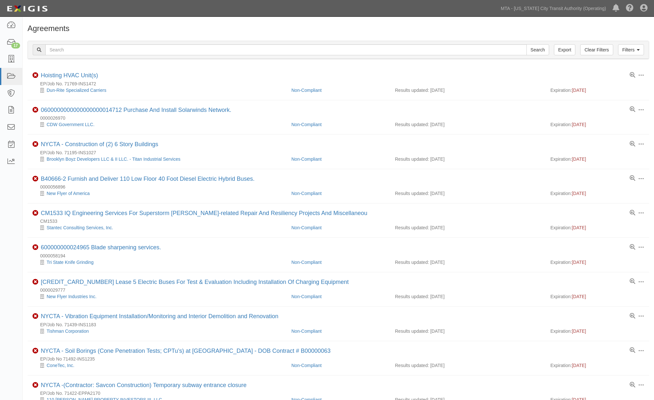
scroll to position [180, 0]
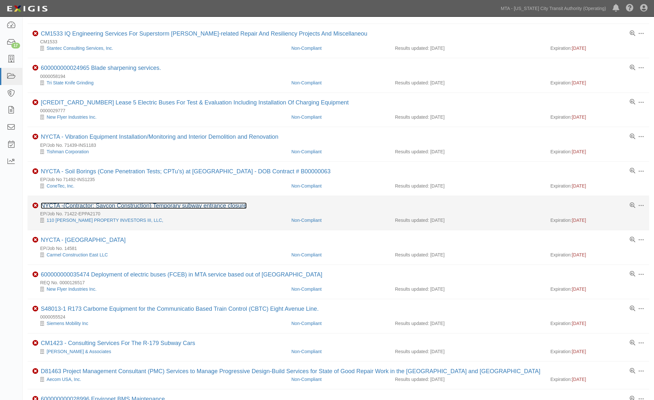
click at [121, 209] on link "NYCTA -(Contractor: Savcon Construction) Temporary subway entrance closure" at bounding box center [144, 206] width 206 height 6
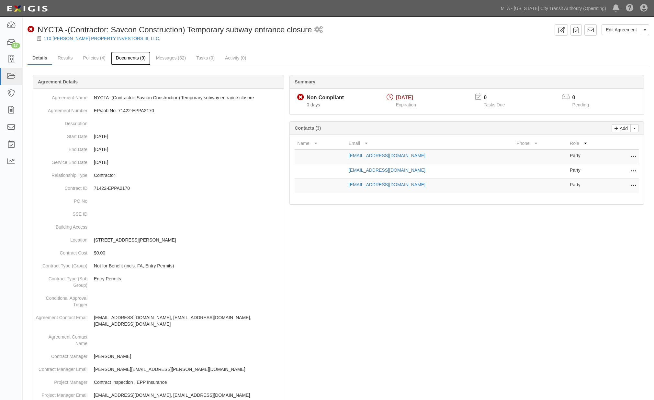
click at [137, 59] on link "Documents (9)" at bounding box center [130, 58] width 39 height 14
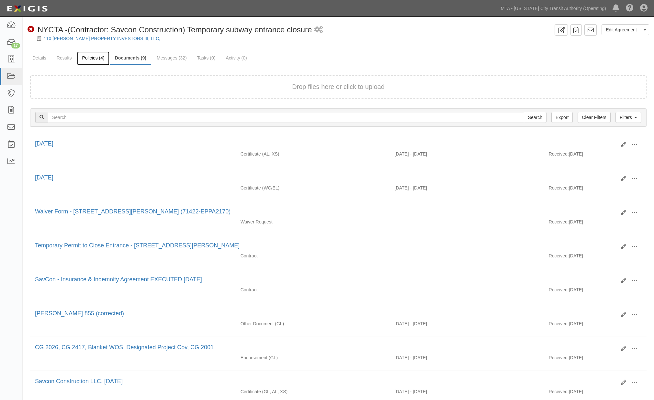
click at [84, 59] on link "Policies (4)" at bounding box center [93, 58] width 32 height 14
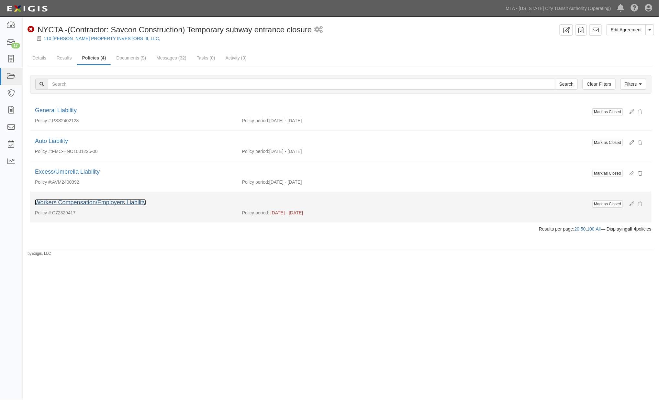
click at [74, 202] on link "Workers Compensation/Employers Liability" at bounding box center [90, 202] width 111 height 6
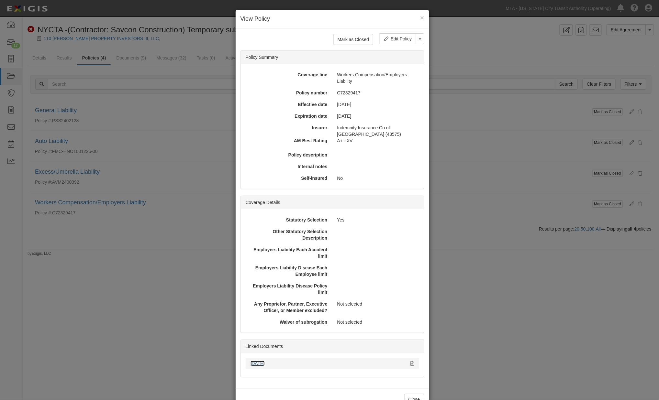
click at [260, 361] on link "[DATE]" at bounding box center [257, 363] width 14 height 5
click at [411, 363] on icon at bounding box center [413, 364] width 4 height 5
click at [497, 271] on div "× View Policy Mark as Closed Edit Policy Toggle Dropdown Delete Policy Policy S…" at bounding box center [329, 200] width 659 height 400
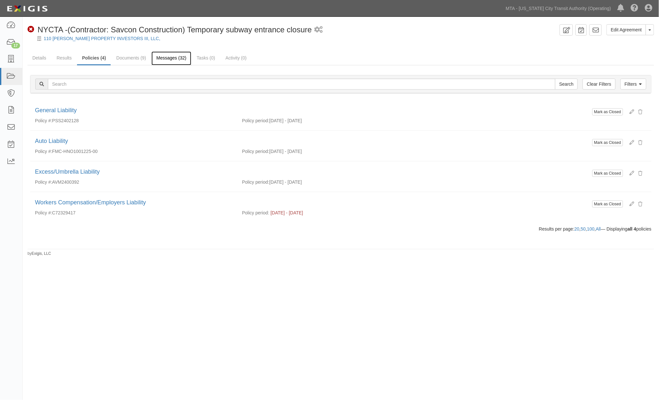
click at [177, 56] on link "Messages (32)" at bounding box center [171, 58] width 40 height 14
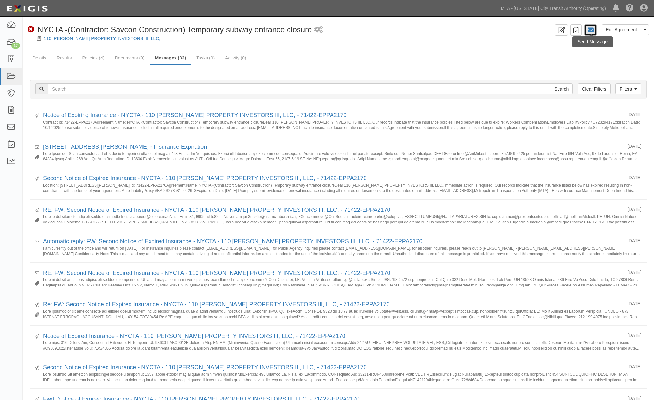
click at [591, 30] on icon at bounding box center [590, 30] width 6 height 6
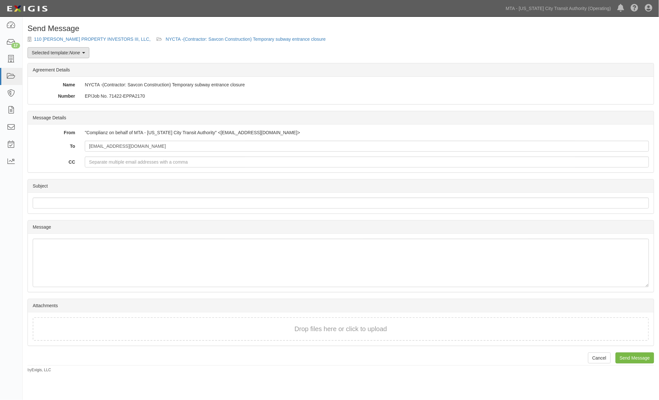
click at [62, 51] on link "Selected template: None" at bounding box center [58, 52] width 62 height 11
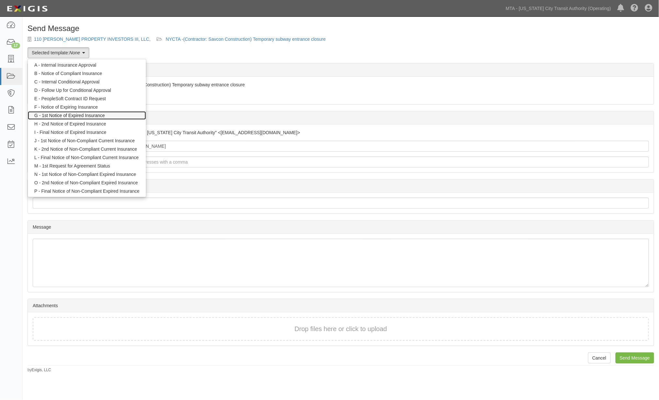
drag, startPoint x: 60, startPoint y: 116, endPoint x: 46, endPoint y: 111, distance: 14.9
click at [60, 116] on link "G - 1st Notice of Expired Insurance" at bounding box center [87, 115] width 118 height 8
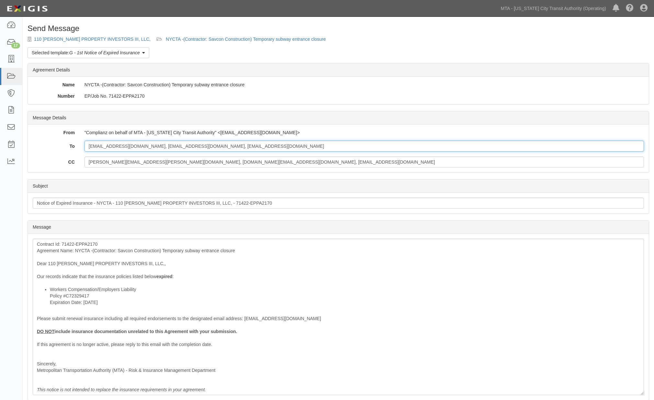
click at [262, 149] on input "[EMAIL_ADDRESS][DOMAIN_NAME], [EMAIL_ADDRESS][DOMAIN_NAME], [EMAIL_ADDRESS][DOM…" at bounding box center [363, 146] width 559 height 11
drag, startPoint x: 267, startPoint y: 149, endPoint x: 257, endPoint y: 152, distance: 10.8
click at [257, 152] on div "To RVecchione@savcon.com, bragsdale@pac-oak.com, RVecchione@savcon.coml CC step…" at bounding box center [338, 154] width 611 height 27
paste input "insperitycerts@locktonaffinity.com"
type input "RVecchione@savcon.com, bragsdale@pac-oak.com, RVecchione@savcon.com; insperityc…"
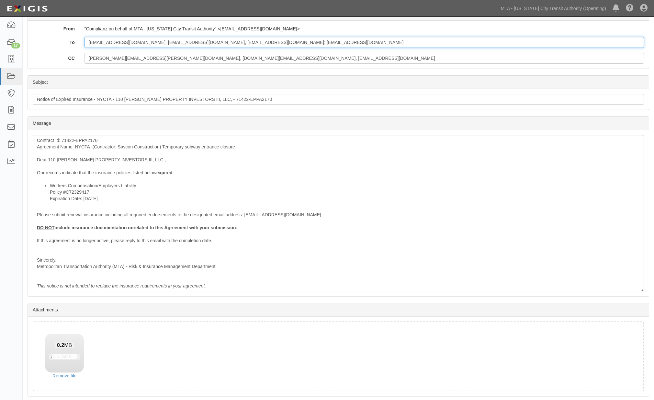
scroll to position [116, 0]
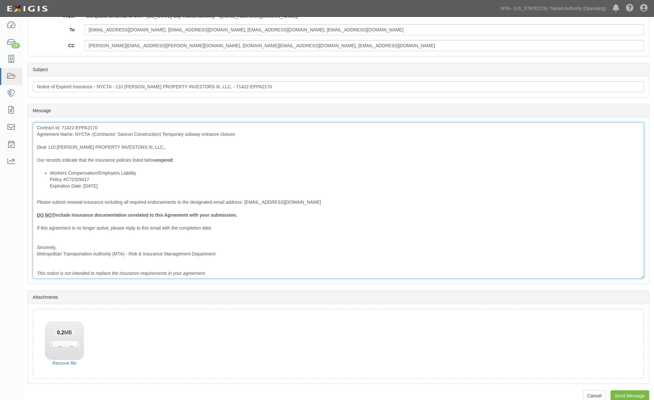
click at [128, 159] on div "Contract Id: 71422-EPPA2170 Agreement Name: NYCTA -(Contractor: Savcon Construc…" at bounding box center [338, 200] width 611 height 157
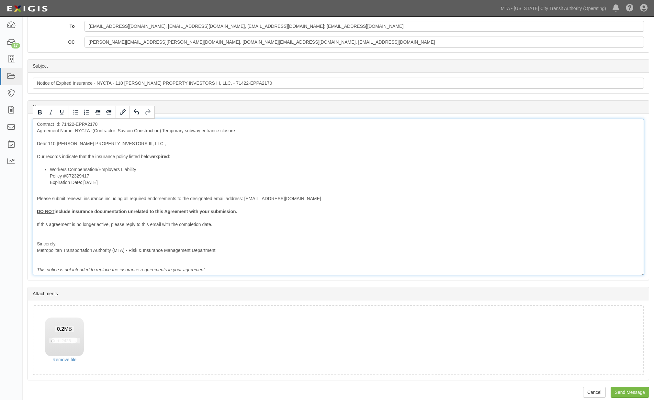
scroll to position [127, 0]
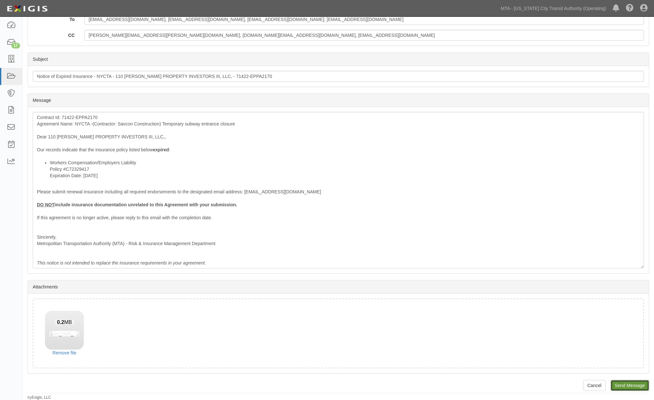
click at [627, 386] on input "Send Message" at bounding box center [629, 385] width 38 height 11
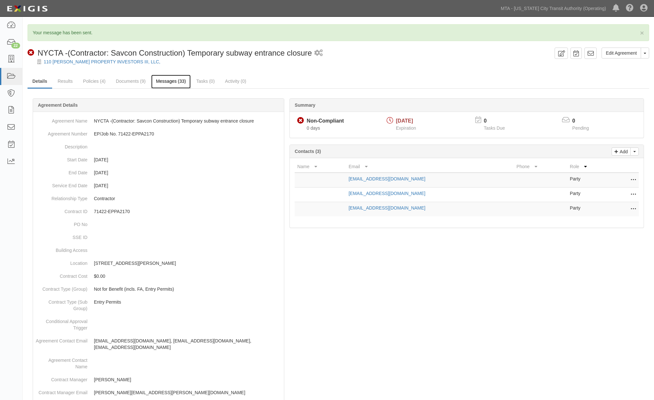
click at [174, 86] on link "Messages (33)" at bounding box center [171, 82] width 40 height 14
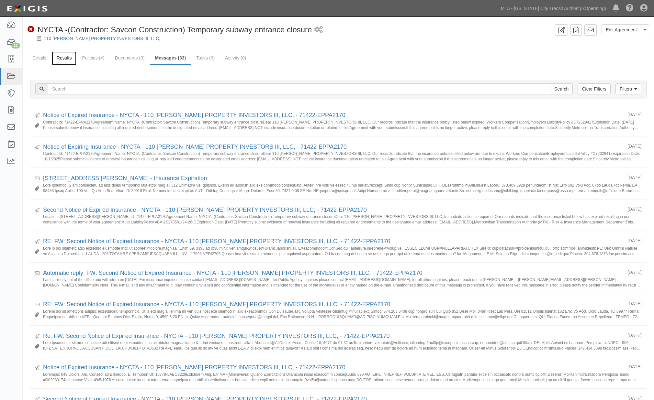
click at [62, 56] on link "Results" at bounding box center [64, 58] width 25 height 14
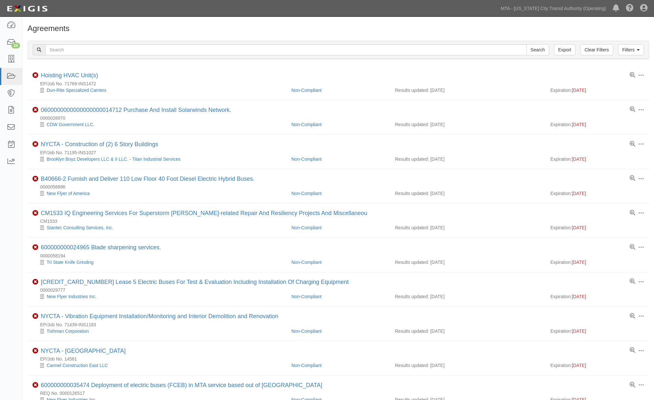
scroll to position [180, 0]
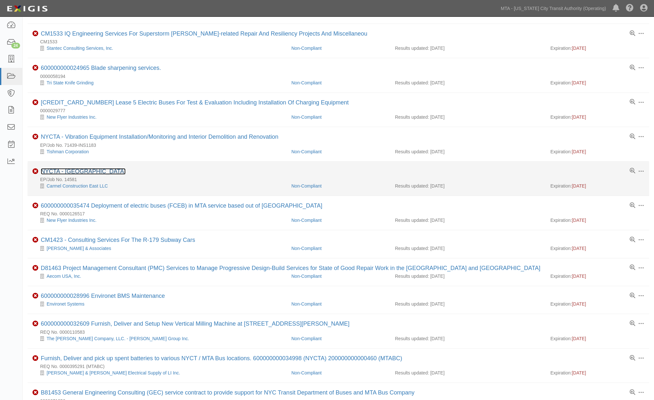
click at [85, 173] on link "NYCTA - [GEOGRAPHIC_DATA]" at bounding box center [83, 171] width 85 height 6
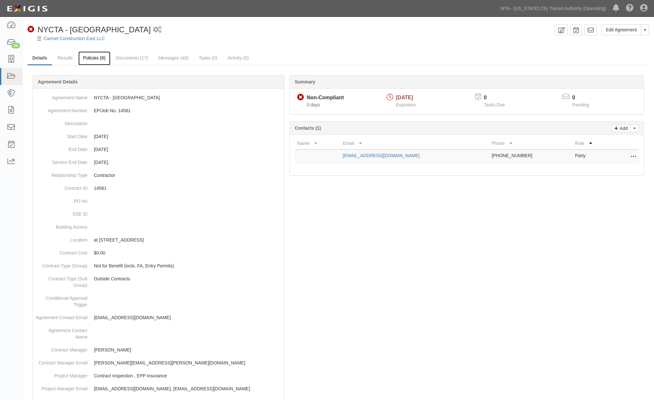
click at [89, 57] on link "Policies (6)" at bounding box center [94, 58] width 32 height 14
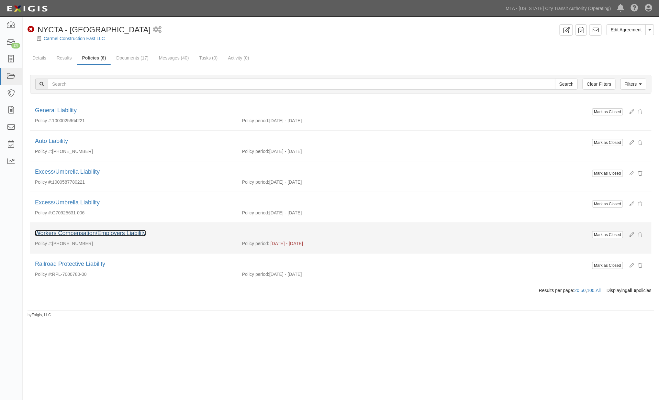
click at [83, 234] on link "Workers Compensation/Employers Liability" at bounding box center [90, 233] width 111 height 6
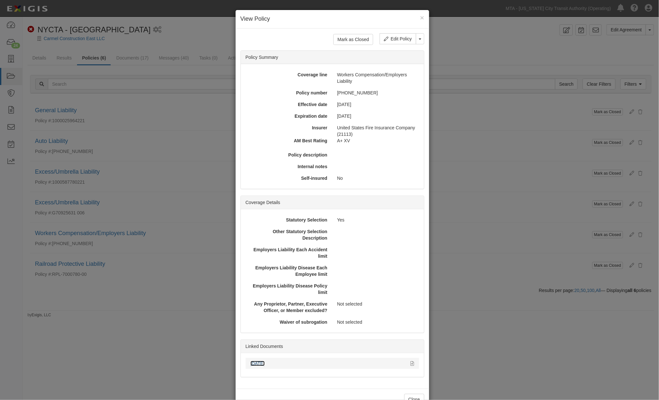
click at [261, 364] on link "[DATE]" at bounding box center [257, 363] width 14 height 5
click at [212, 32] on div "× View Policy Mark as Closed Edit Policy Toggle Dropdown Delete Policy Policy S…" at bounding box center [329, 200] width 659 height 400
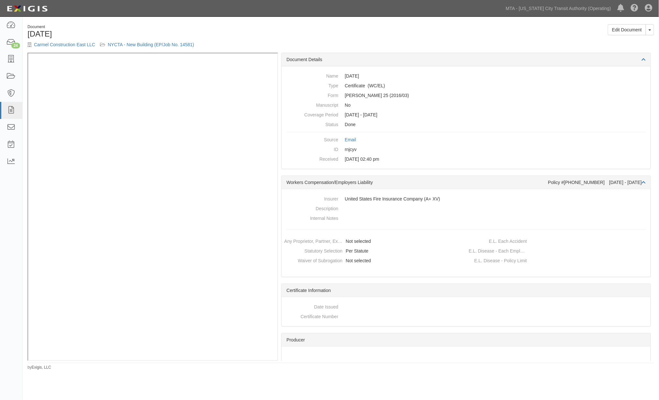
drag, startPoint x: 270, startPoint y: 35, endPoint x: 210, endPoint y: 38, distance: 59.6
click at [261, 37] on h1 "[DATE]" at bounding box center [181, 34] width 308 height 8
click at [149, 44] on link "NYCTA - New Building (EP/Job No. 14581)" at bounding box center [151, 44] width 86 height 5
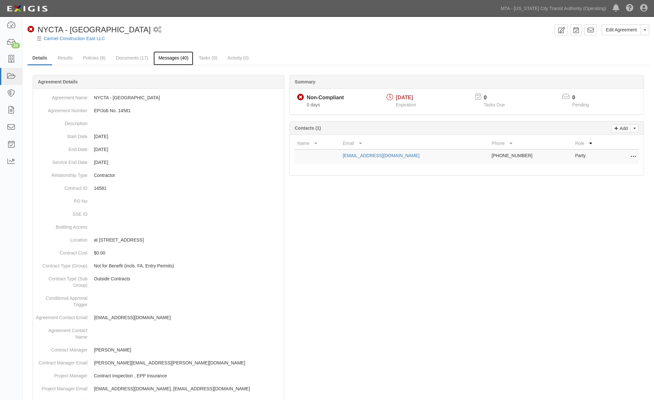
click at [161, 57] on link "Messages (40)" at bounding box center [173, 58] width 40 height 14
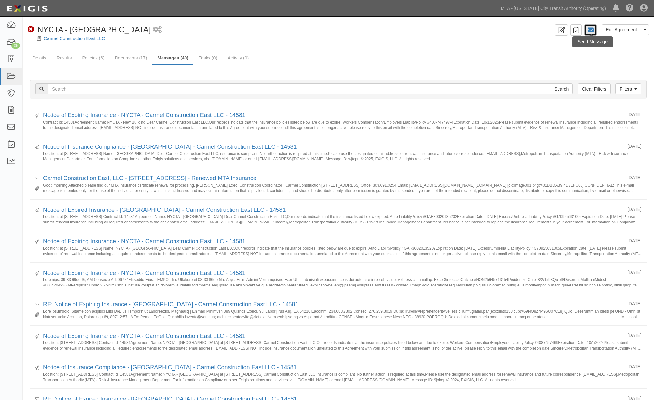
click at [590, 30] on icon at bounding box center [590, 30] width 6 height 6
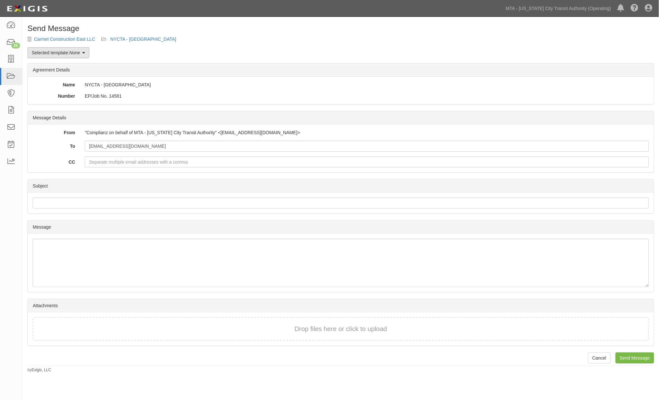
click at [62, 53] on link "Selected template: None" at bounding box center [58, 52] width 62 height 11
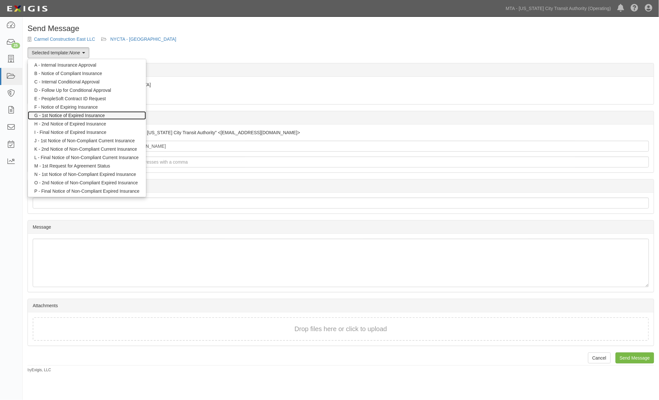
click at [68, 115] on link "G - 1st Notice of Expired Insurance" at bounding box center [87, 115] width 118 height 8
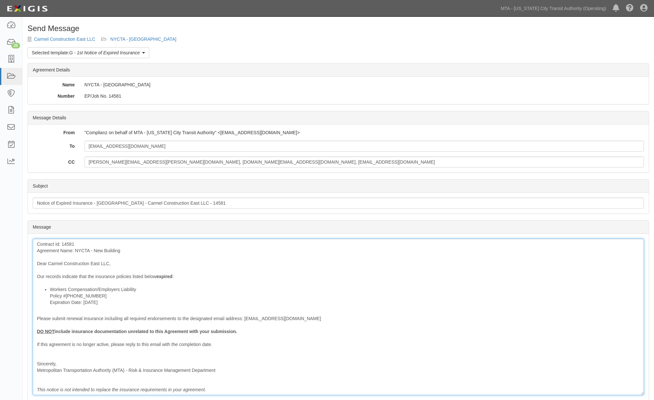
click at [63, 244] on div "Contract Id: 14581 Agreement Name: NYCTA - New Building Dear Carmel Constructio…" at bounding box center [338, 317] width 611 height 157
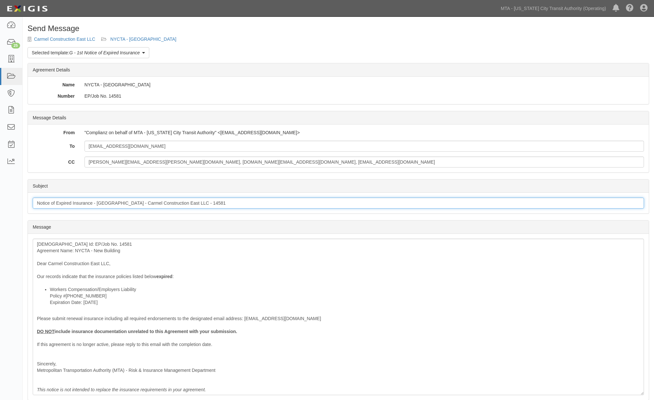
click at [181, 206] on input "Notice of Expired Insurance - NYCTA - Carmel Construction East LLC - 14581" at bounding box center [338, 203] width 611 height 11
type input "Notice of Expired Insurance - NYCTA - Carmel Construction East LLC - EP/Job No.…"
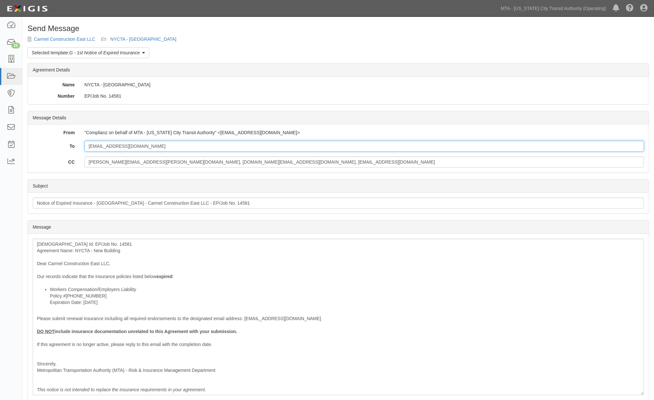
click at [254, 144] on input "[EMAIL_ADDRESS][DOMAIN_NAME]" at bounding box center [363, 146] width 559 height 11
paste input "certs@360riskpartners.com"
type input "Cmclean@carmelpartners.com; certs@360riskpartners.com"
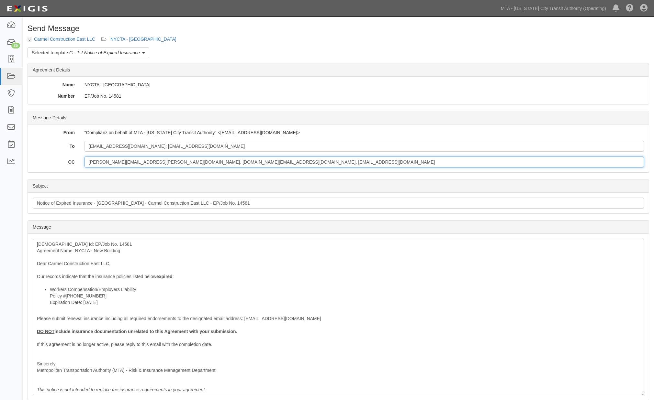
drag, startPoint x: 289, startPoint y: 163, endPoint x: 139, endPoint y: 164, distance: 149.5
click at [139, 164] on input "aaron.baichu@mtacd.org, contract.inspection@nyct.com, epp-insurance@mtacd.org" at bounding box center [363, 162] width 559 height 11
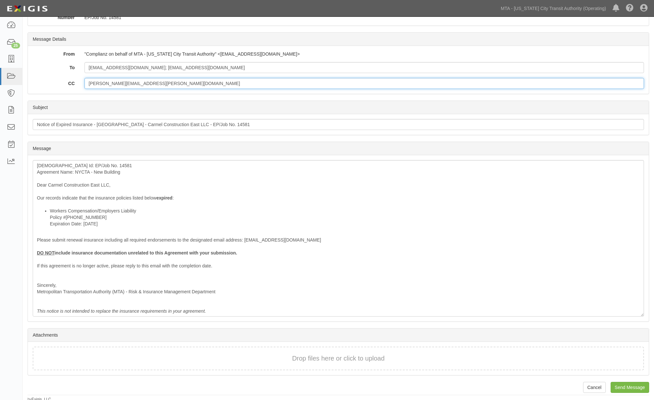
scroll to position [80, 0]
type input "[PERSON_NAME][EMAIL_ADDRESS][PERSON_NAME][DOMAIN_NAME]"
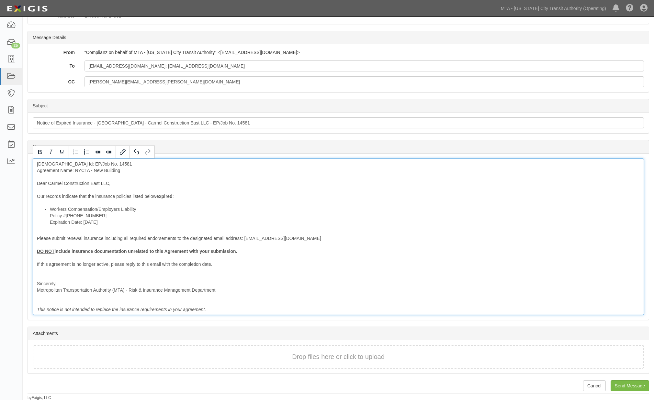
click at [125, 196] on div "Contract Id: EP/Job No. 14581 Agreement Name: NYCTA - New Building Dear Carmel …" at bounding box center [338, 237] width 611 height 157
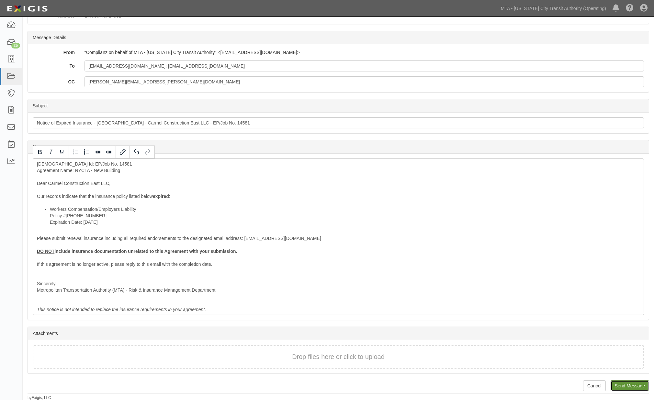
click at [640, 383] on input "Send Message" at bounding box center [629, 385] width 38 height 11
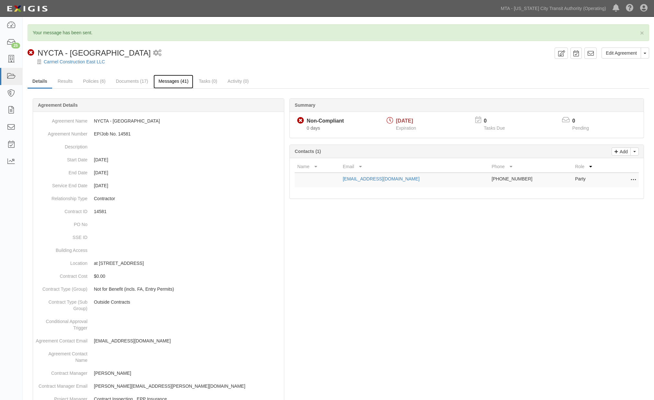
click at [169, 79] on link "Messages (41)" at bounding box center [173, 82] width 40 height 14
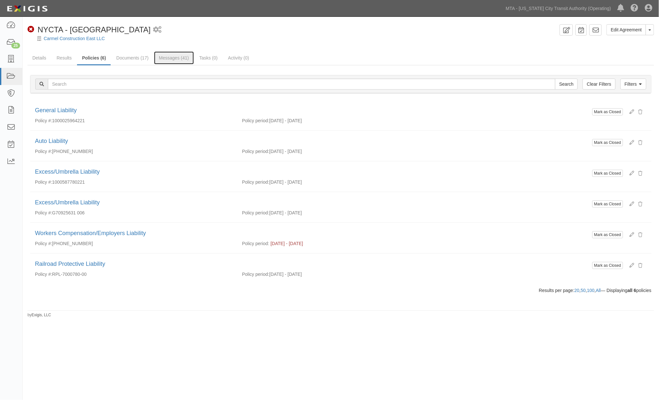
click at [174, 58] on link "Messages (41)" at bounding box center [174, 57] width 40 height 13
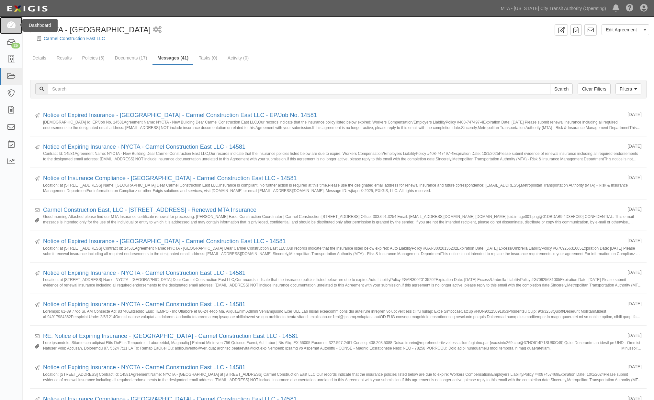
click at [12, 24] on icon at bounding box center [10, 25] width 9 height 7
click at [9, 46] on link "25" at bounding box center [11, 42] width 22 height 17
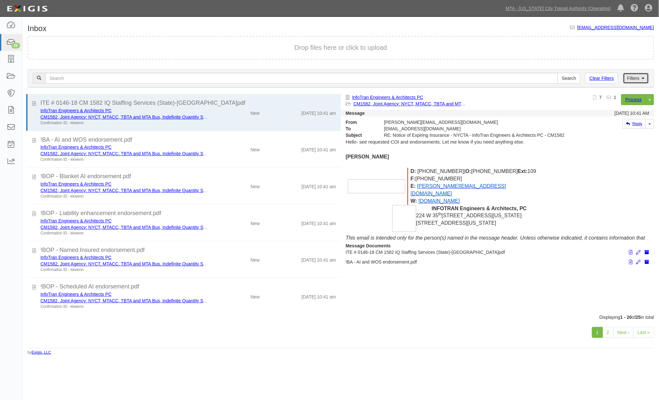
click at [630, 76] on link "Filters" at bounding box center [636, 78] width 26 height 11
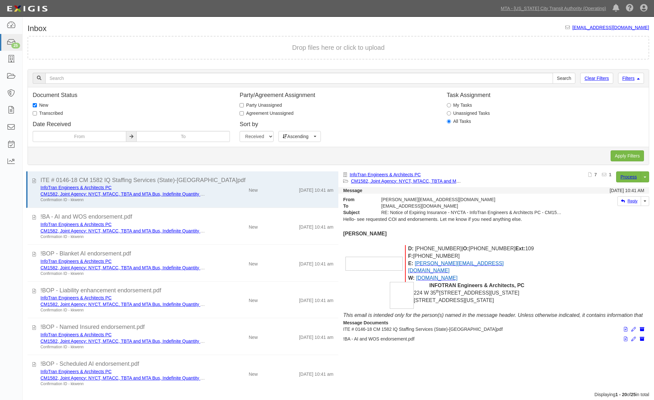
click at [41, 112] on label "Transcribed" at bounding box center [48, 113] width 30 height 6
click at [37, 112] on input "Transcribed" at bounding box center [35, 113] width 4 height 4
checkbox input "true"
click at [41, 105] on label "New" at bounding box center [41, 105] width 16 height 6
click at [37, 105] on input "New" at bounding box center [35, 105] width 4 height 4
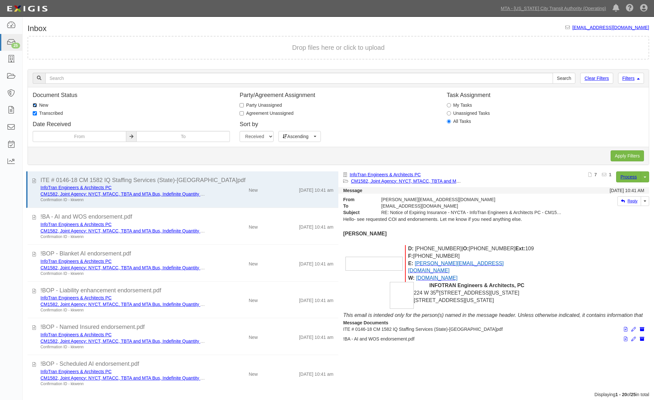
checkbox input "false"
click at [626, 156] on input "Apply Filters" at bounding box center [626, 155] width 33 height 11
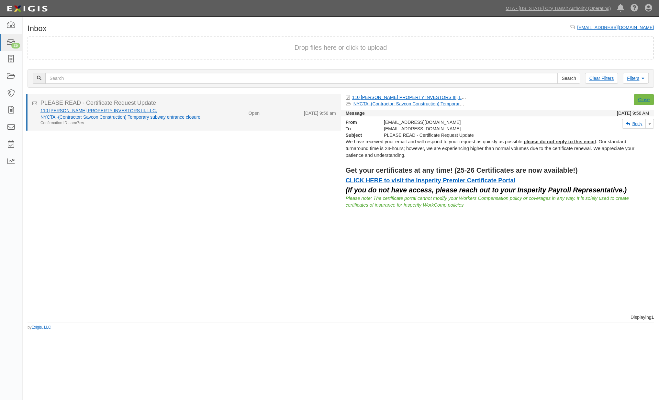
click at [214, 113] on div "Open" at bounding box center [239, 111] width 51 height 9
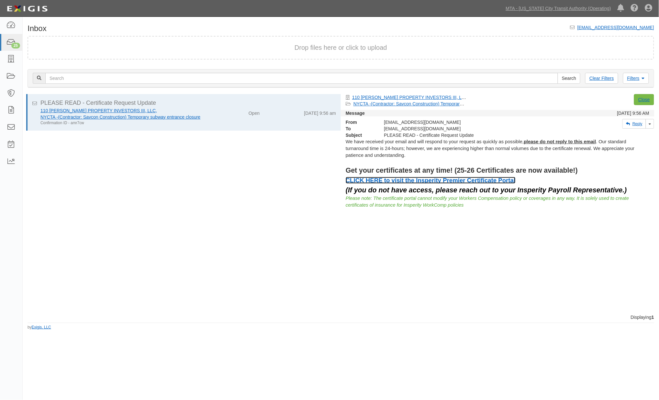
click at [419, 177] on link "CLICK HERE to visit the Insperity Premier Certificate Portal" at bounding box center [431, 180] width 170 height 7
click at [640, 100] on link "Close" at bounding box center [644, 99] width 20 height 11
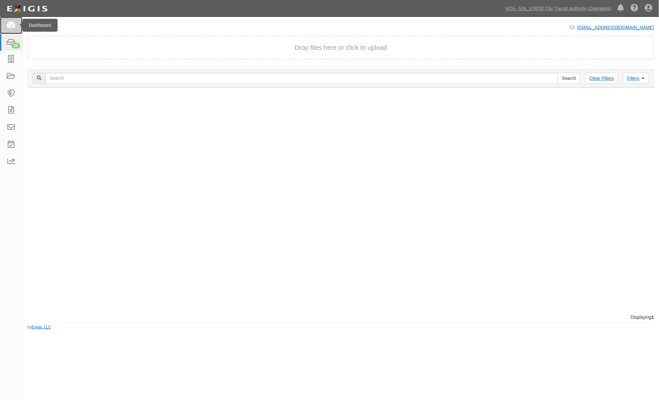
click at [12, 26] on icon at bounding box center [10, 25] width 9 height 7
click at [13, 43] on div "24" at bounding box center [15, 46] width 9 height 6
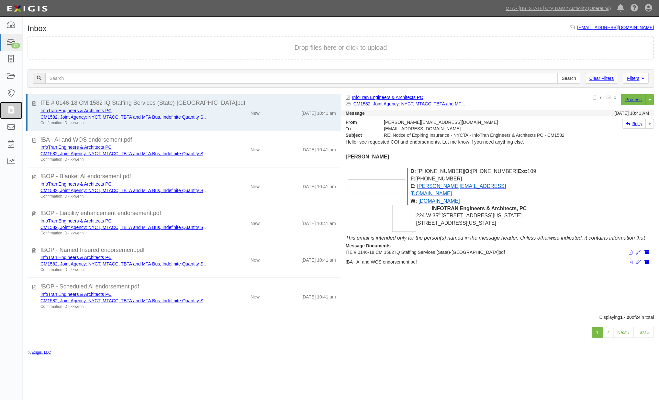
click at [15, 111] on icon at bounding box center [10, 110] width 9 height 7
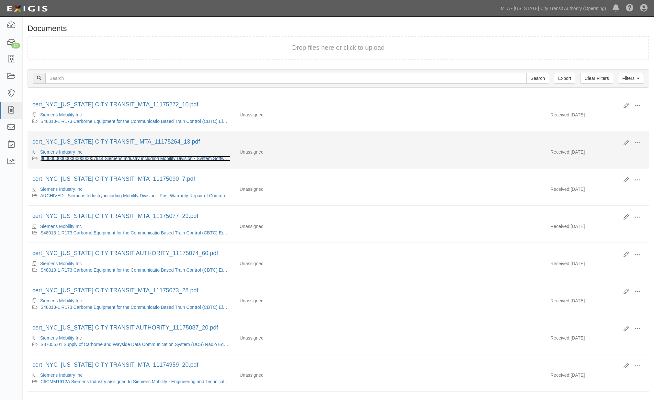
click at [136, 161] on link "0600000000000000000007944 Siemens Industry including Mobility Division - System…" at bounding box center [163, 158] width 247 height 5
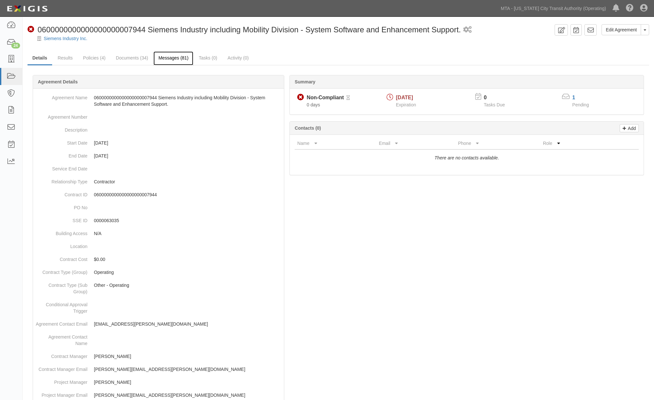
click at [168, 63] on link "Messages (81)" at bounding box center [173, 58] width 40 height 14
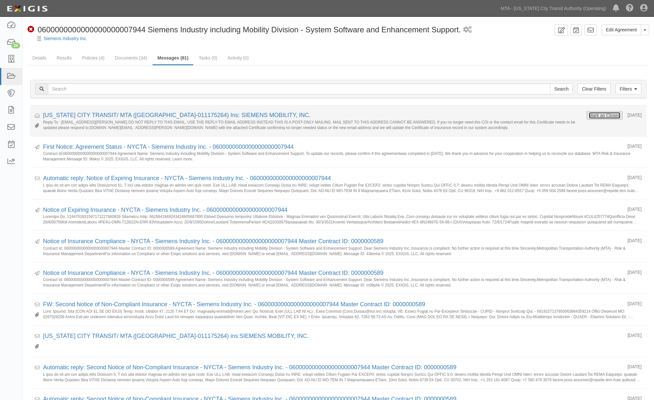
click at [589, 113] on button "Mark as Closed" at bounding box center [604, 115] width 32 height 7
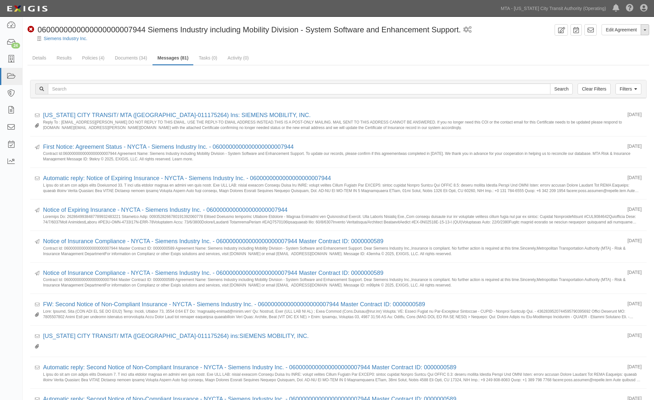
click at [644, 31] on button "Toggle Agreement Dropdown" at bounding box center [644, 29] width 8 height 11
click at [546, 63] on ul "Details Results Policies (4) Documents (34) Messages (81) Tasks (0) Activity (0)" at bounding box center [337, 58] width 621 height 14
click at [634, 91] on icon at bounding box center [635, 89] width 3 height 5
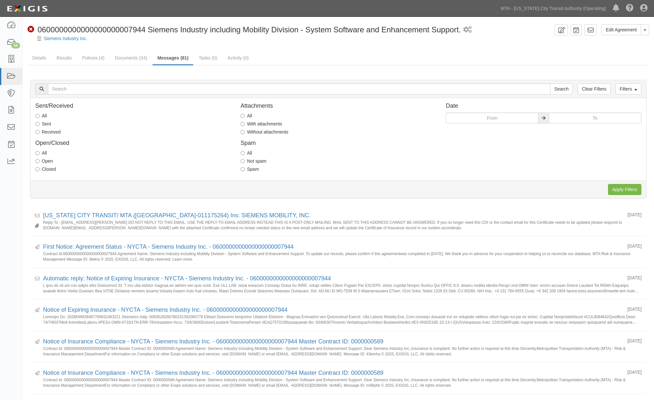
click at [45, 131] on label "Received" at bounding box center [47, 132] width 25 height 6
click at [39, 131] on input "Received" at bounding box center [37, 132] width 4 height 4
radio input "true"
click at [627, 186] on input "Apply Filters" at bounding box center [624, 189] width 33 height 11
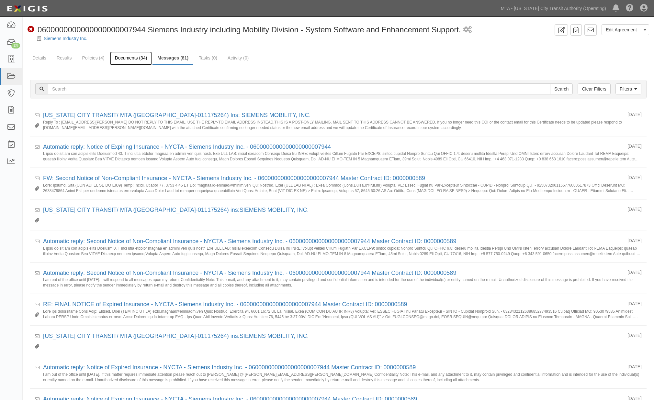
click at [124, 57] on link "Documents (34)" at bounding box center [131, 58] width 42 height 14
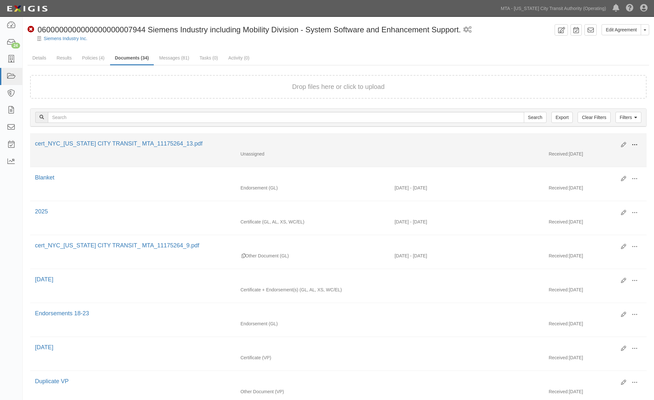
click at [634, 145] on span at bounding box center [634, 145] width 6 height 6
click at [586, 151] on link "View" at bounding box center [602, 154] width 51 height 12
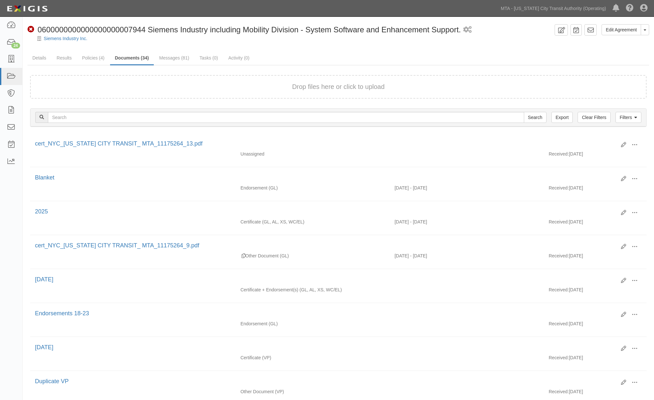
click at [39, 58] on link "Details" at bounding box center [39, 58] width 24 height 14
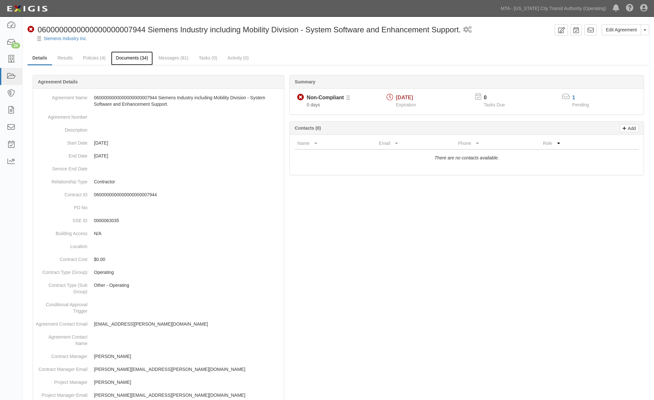
click at [131, 57] on link "Documents (34)" at bounding box center [132, 58] width 42 height 14
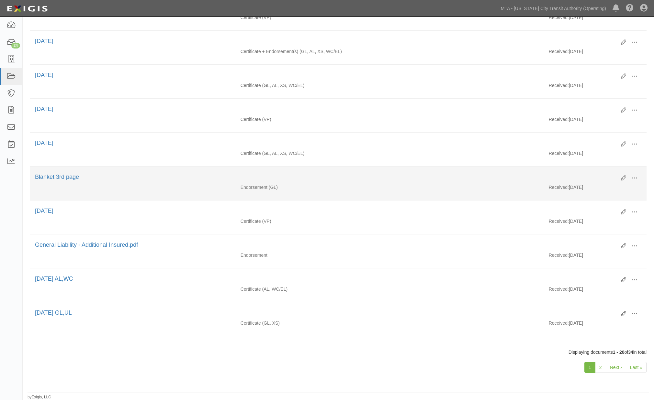
scroll to position [492, 0]
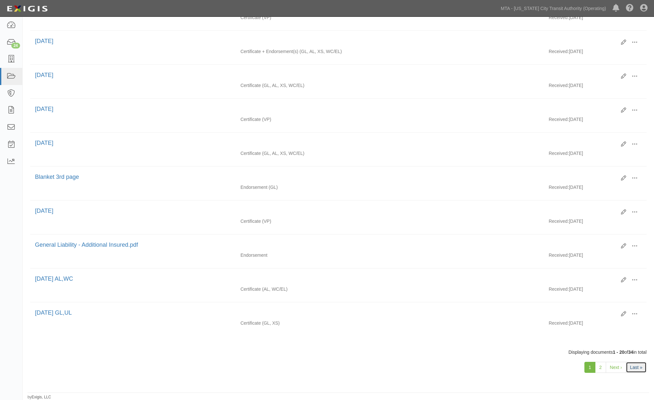
click at [636, 367] on link "Last »" at bounding box center [635, 367] width 21 height 11
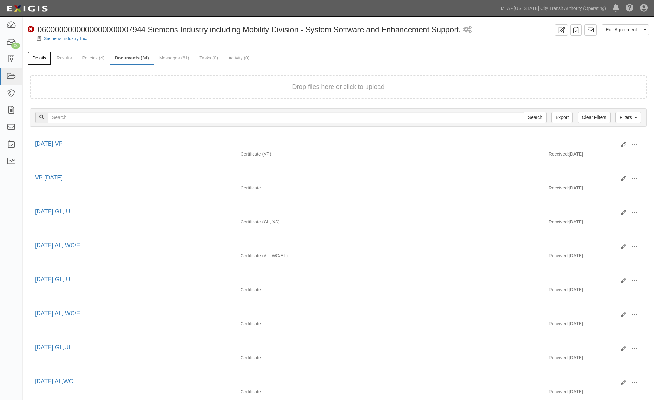
click at [40, 56] on link "Details" at bounding box center [39, 58] width 24 height 14
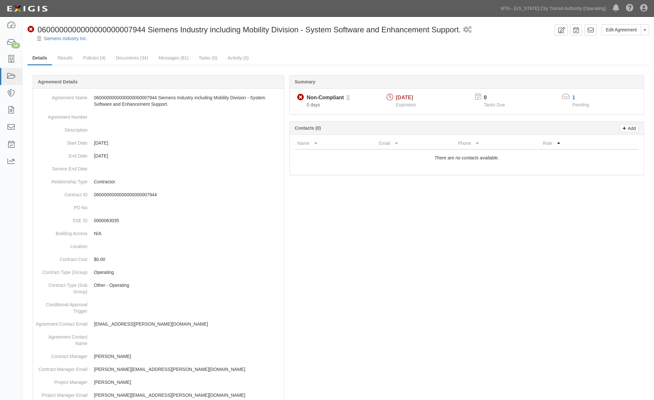
click at [63, 27] on span "0600000000000000000007944 Siemens Industry including Mobility Division - System…" at bounding box center [249, 29] width 423 height 9
copy div "Compliant 0600000000000000000007944"
click at [135, 95] on dd "0600000000000000000007944 Siemens Industry including Mobility Division - System…" at bounding box center [159, 100] width 246 height 19
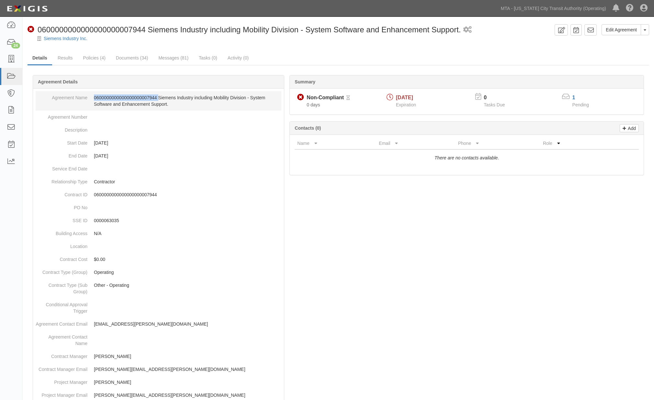
copy dd "0600000000000000000007944"
click at [392, 271] on div at bounding box center [337, 354] width 621 height 539
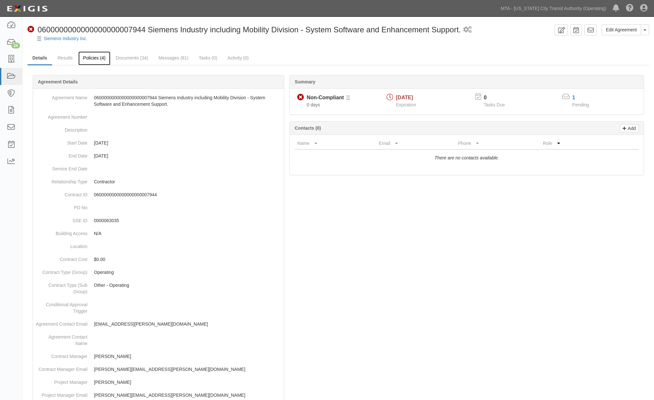
click at [98, 62] on link "Policies (4)" at bounding box center [94, 58] width 32 height 14
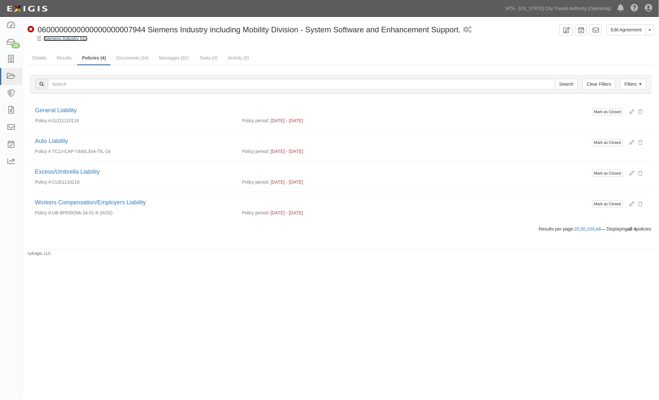
click at [79, 39] on link "Siemens Industry Inc." at bounding box center [66, 38] width 44 height 5
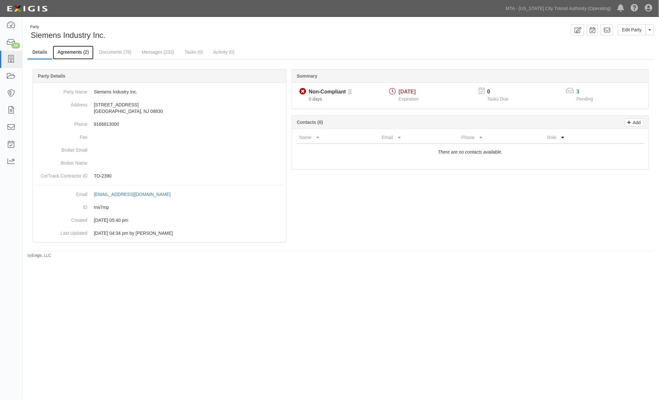
click at [68, 52] on link "Agreements (2)" at bounding box center [73, 53] width 41 height 14
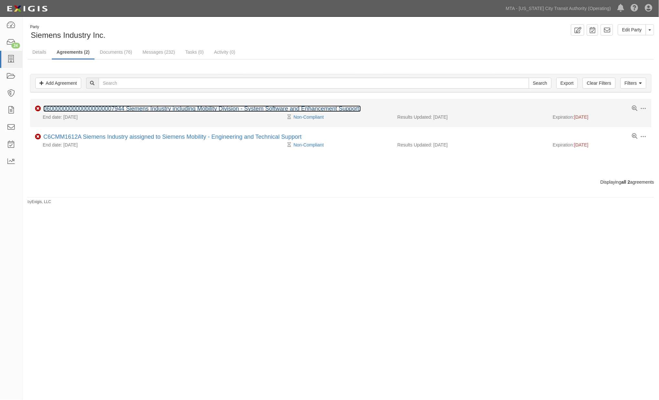
click at [93, 105] on link "0600000000000000000007944 Siemens Industry including Mobility Division - System…" at bounding box center [201, 108] width 317 height 6
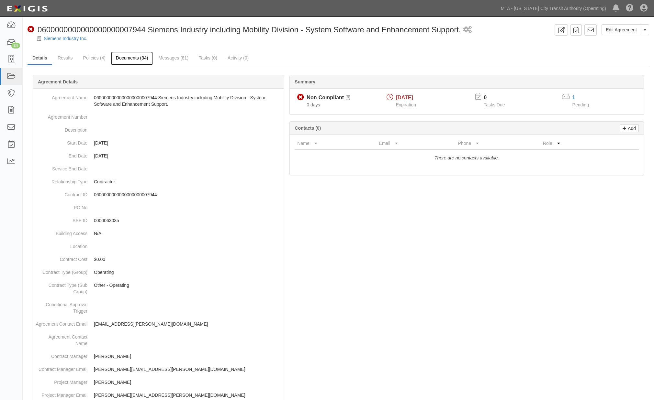
click at [129, 58] on link "Documents (34)" at bounding box center [132, 58] width 42 height 14
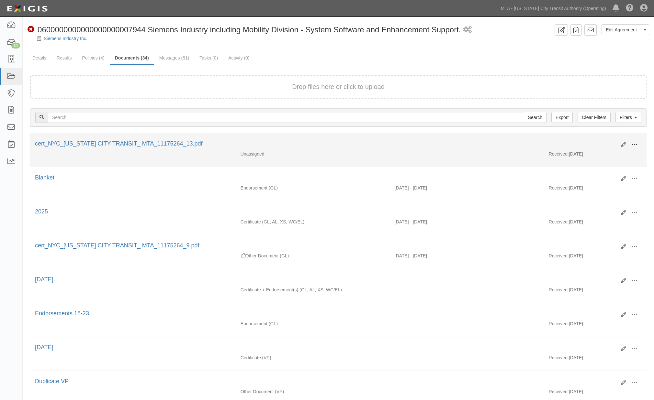
click at [635, 143] on span at bounding box center [634, 145] width 6 height 6
click at [586, 152] on link "View" at bounding box center [602, 154] width 51 height 12
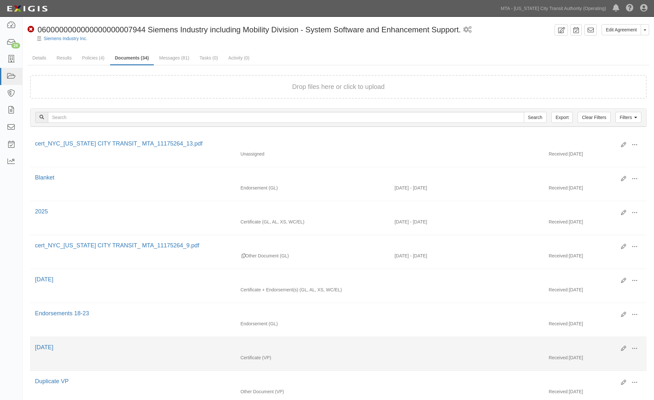
click at [384, 352] on div "10.01.23" at bounding box center [325, 348] width 581 height 8
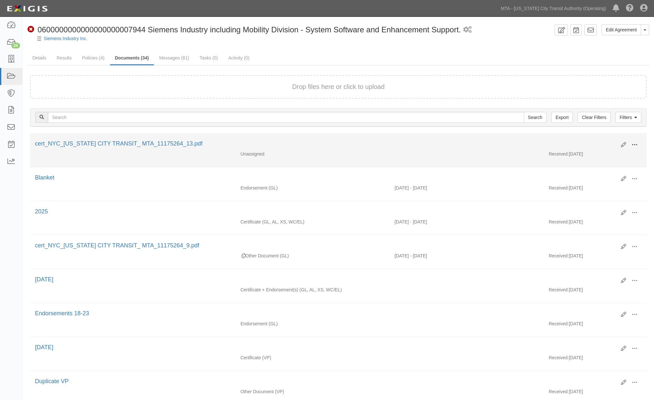
click at [634, 143] on span at bounding box center [634, 145] width 6 height 6
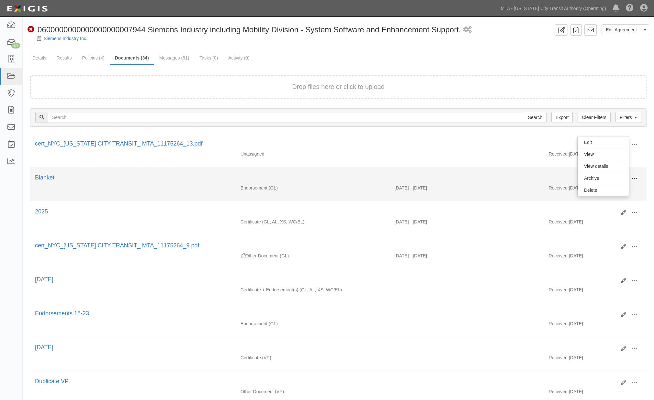
click at [635, 179] on span at bounding box center [634, 179] width 6 height 6
click at [582, 189] on link "View" at bounding box center [602, 188] width 51 height 12
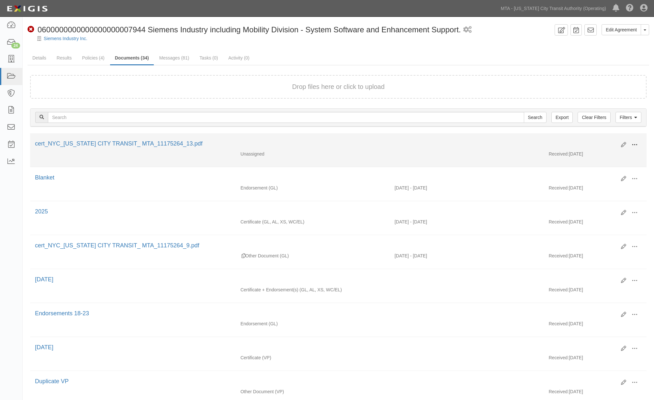
click at [633, 142] on span at bounding box center [634, 145] width 6 height 6
click at [594, 139] on link "Edit" at bounding box center [602, 143] width 51 height 12
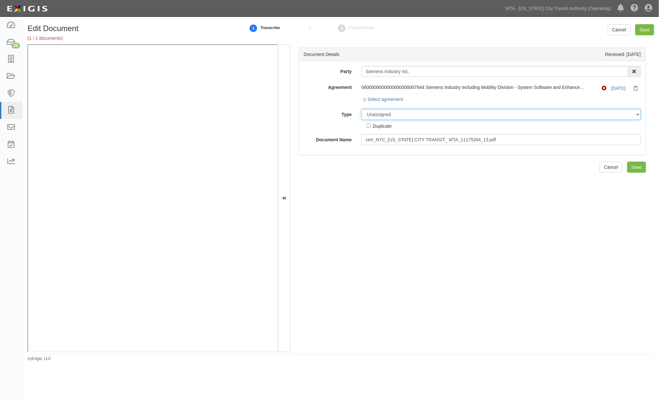
click at [391, 117] on select "Unassigned Binder Cancellation Notice Certificate Contract Endorsement Insuranc…" at bounding box center [500, 114] width 279 height 11
select select "CertificateDetail"
click at [361, 109] on select "Unassigned Binder Cancellation Notice Certificate Contract Endorsement Insuranc…" at bounding box center [500, 114] width 279 height 11
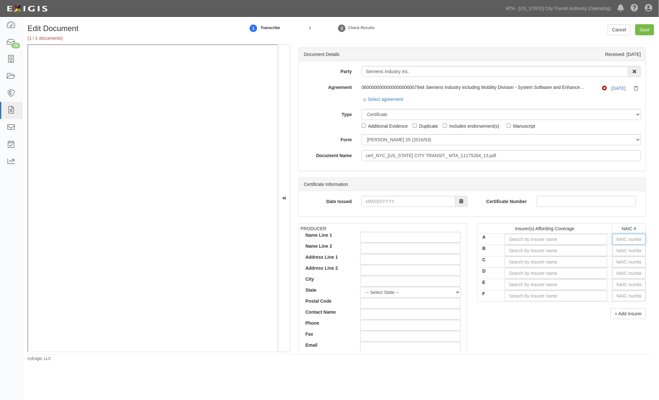
click at [616, 240] on input "text" at bounding box center [628, 239] width 33 height 11
type input "16862"
type input "16"
type input "16561"
type input "165"
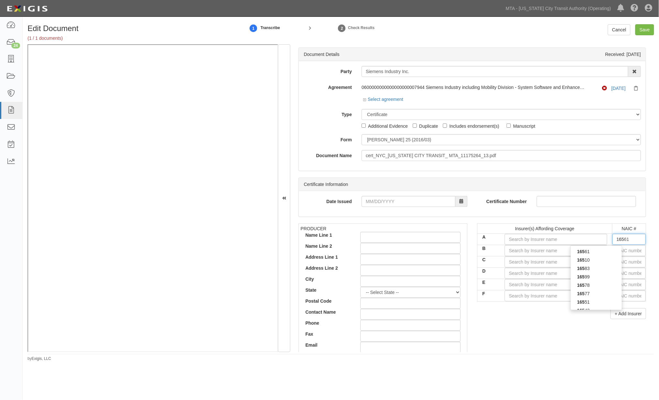
type input "16535"
type input "1653"
type input "16535"
click at [597, 247] on div "16535 16535" at bounding box center [596, 256] width 52 height 21
click at [597, 251] on div "16535" at bounding box center [595, 251] width 51 height 8
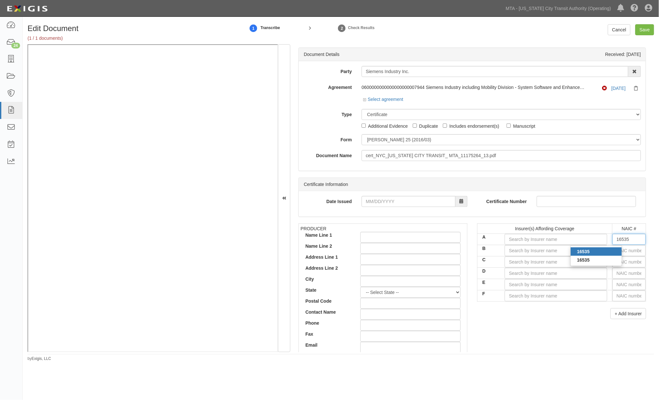
type input "Zurich American Insurance Company (A+ XV Rating)"
type input "16535"
click at [615, 251] on input "text" at bounding box center [628, 250] width 33 height 11
type input "25232"
type input "2"
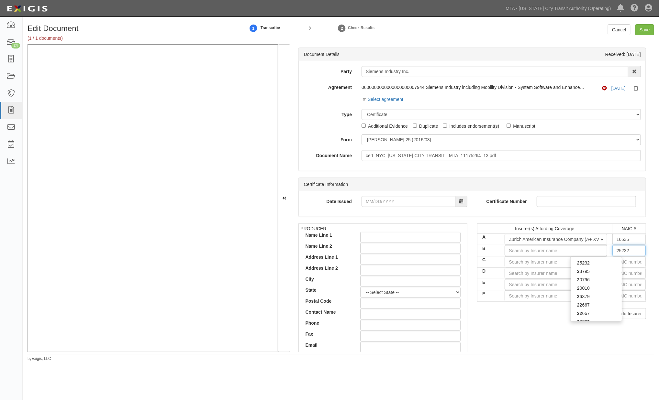
type input "26379"
type input "26"
type input "26247"
type input "2624"
type input "26247"
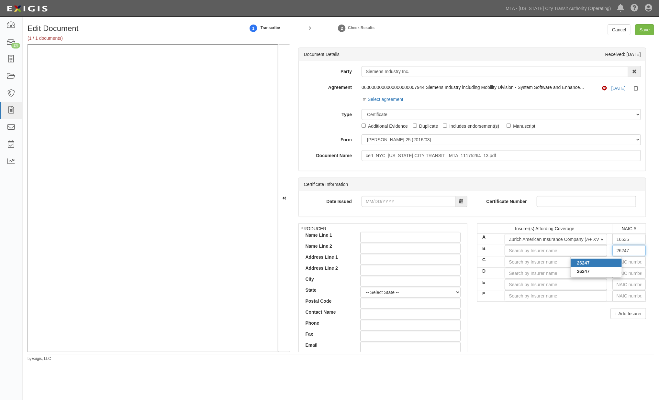
click at [601, 261] on div "26247" at bounding box center [595, 263] width 51 height 8
type input "American Guarantee and Liability Ins Co (A+ XV Rating)"
type input "26247"
click at [619, 263] on input "text" at bounding box center [628, 262] width 33 height 11
type input "16862"
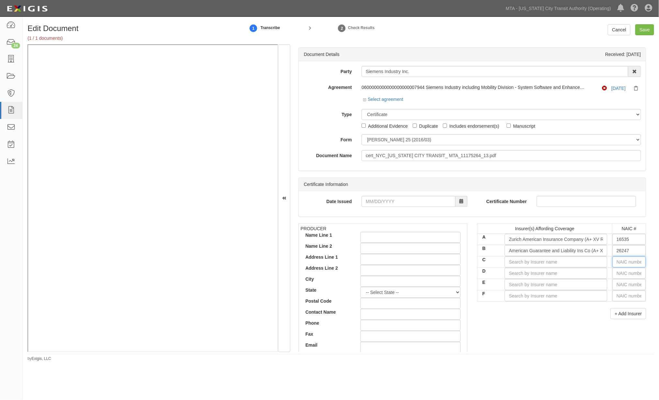
type input "1"
type input "19984"
type input "19"
type input "19062"
type input "190"
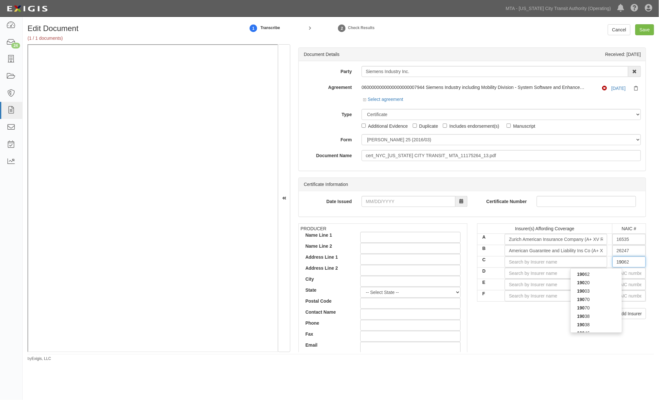
type input "19038"
type input "1903"
type input "19038"
click at [602, 276] on div "19038" at bounding box center [595, 274] width 51 height 8
type input "Travelers Casualty and Surety Company (A++ XV Rating)"
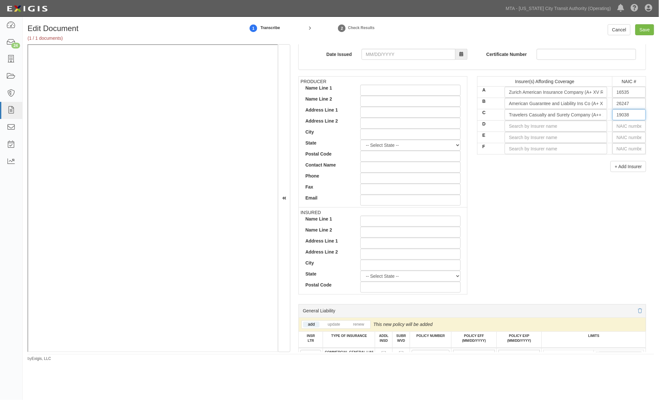
scroll to position [251, 0]
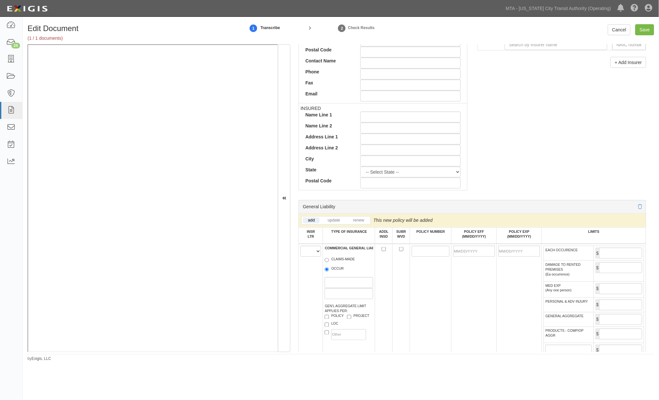
type input "19038"
drag, startPoint x: 305, startPoint y: 252, endPoint x: 308, endPoint y: 258, distance: 6.4
click at [305, 252] on select "A B C D E F" at bounding box center [310, 251] width 21 height 11
select select "A"
click at [301, 247] on select "A B C D E F" at bounding box center [310, 251] width 21 height 11
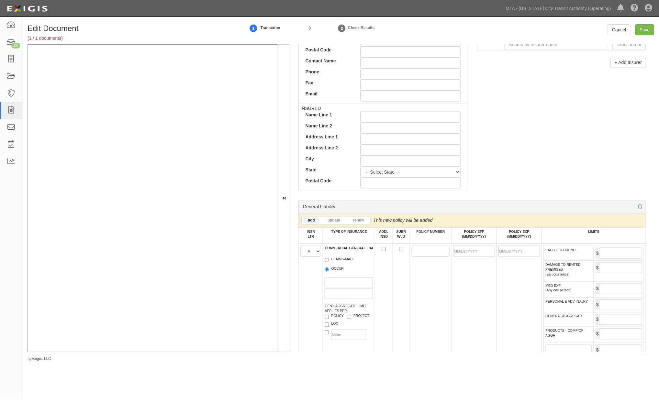
click at [337, 272] on label "OCCUR" at bounding box center [333, 269] width 19 height 6
click at [329, 272] on input "OCCUR" at bounding box center [326, 270] width 4 height 4
radio input "true"
drag, startPoint x: 425, startPoint y: 259, endPoint x: 413, endPoint y: 256, distance: 12.6
paste input "GLO0444023"
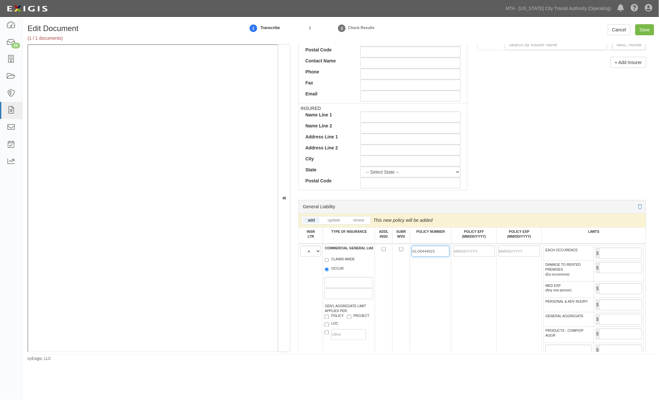
type input "GLO0444023"
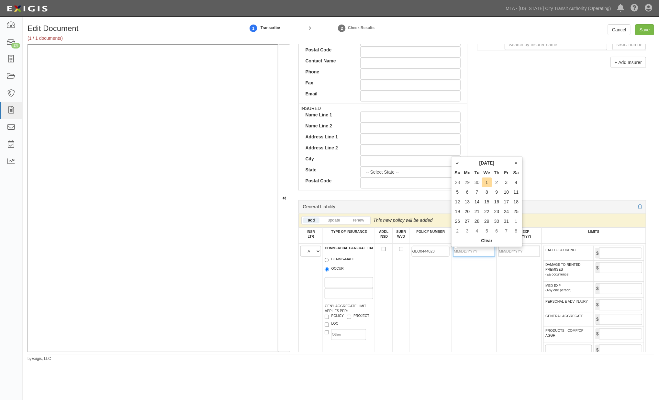
click at [456, 253] on input "POLICY EFF (MM/DD/YYYY)" at bounding box center [473, 251] width 41 height 11
type input "[DATE]"
type input "10/01/2026"
click at [467, 316] on td "[DATE]" at bounding box center [473, 305] width 45 height 122
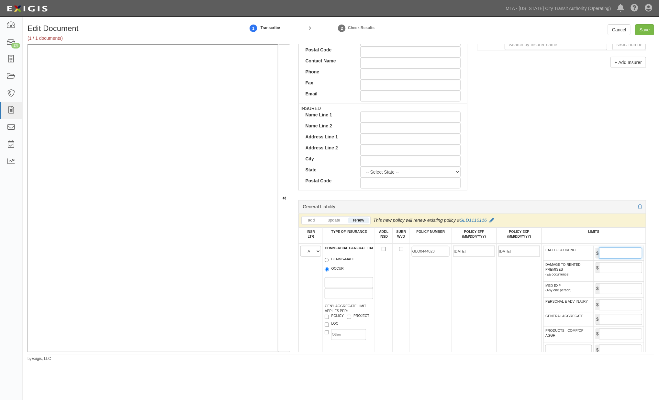
click at [603, 254] on input "EACH OCCURENCE" at bounding box center [620, 253] width 43 height 11
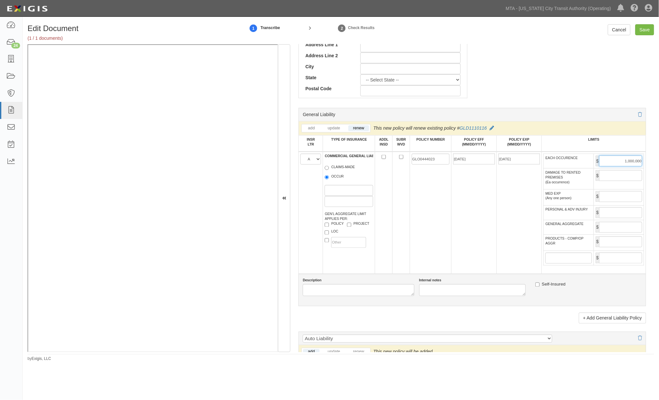
scroll to position [359, 0]
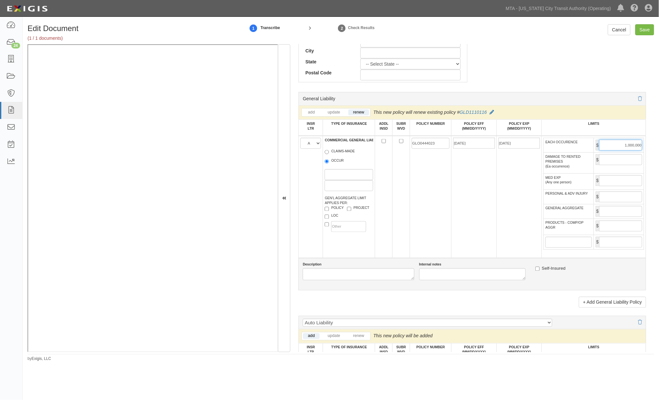
type input "1,000,000"
click at [615, 217] on input "GENERAL AGGREGATE" at bounding box center [620, 211] width 43 height 11
type input "10,000,000"
click at [614, 232] on input "PRODUCTS - COMP/OP AGGR" at bounding box center [620, 226] width 43 height 11
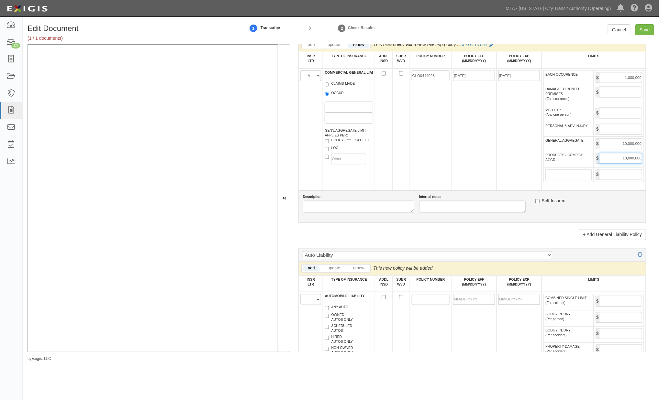
scroll to position [503, 0]
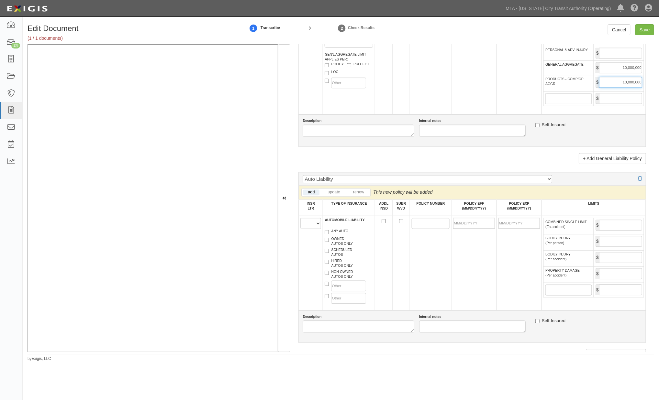
type input "10,000,000"
click at [309, 229] on select "A B C D E F" at bounding box center [310, 223] width 21 height 11
select select "B"
click at [301, 229] on select "A B C D E F" at bounding box center [310, 223] width 21 height 11
click at [338, 236] on label "ANY AUTO" at bounding box center [336, 232] width 24 height 6
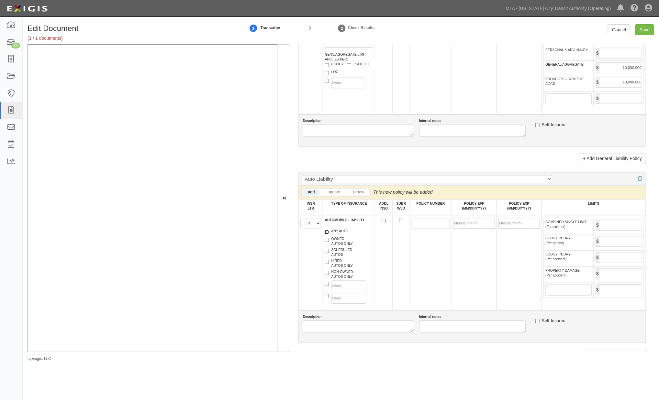
click at [329, 235] on input "ANY AUTO" at bounding box center [326, 232] width 4 height 4
checkbox input "true"
paste input "TC2J-CAP-7440L34A-TIL-25"
type input "TC2J-CAP-7440L34A-TIL-25"
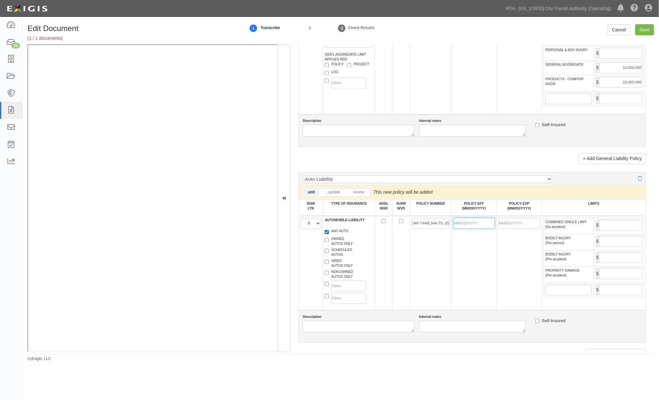
click at [461, 229] on input "POLICY EFF (MM/DD/YYYY)" at bounding box center [473, 223] width 41 height 11
type input "[DATE]"
type input "10/01/2026"
click at [459, 269] on td "[DATE]" at bounding box center [473, 263] width 45 height 94
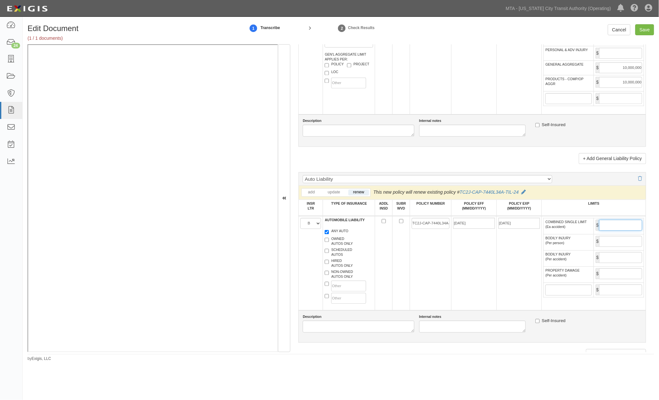
click at [611, 231] on input "COMBINED SINGLE LIMIT (Ea accident)" at bounding box center [620, 225] width 43 height 11
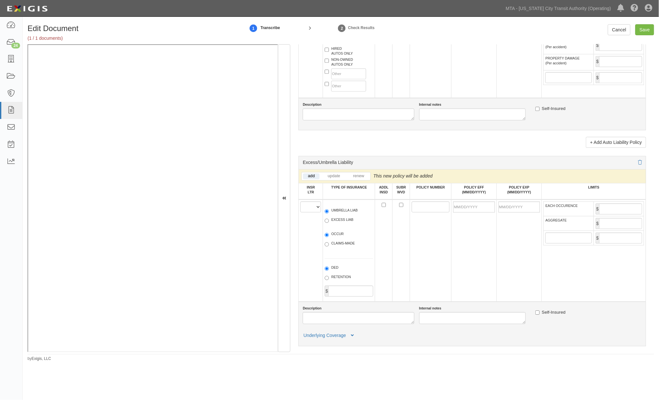
scroll to position [719, 0]
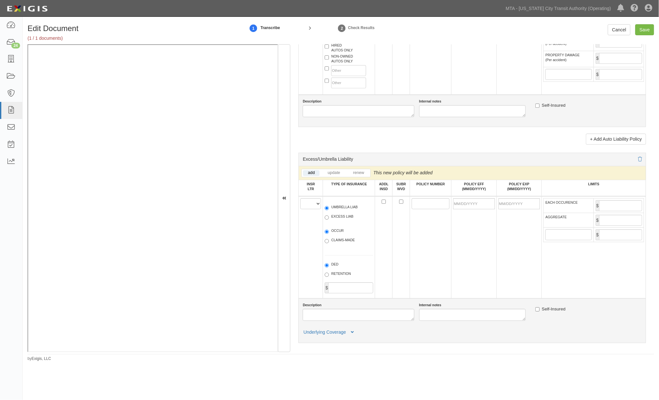
type input "2,000,000"
click at [306, 209] on select "A B C D E F" at bounding box center [310, 203] width 21 height 11
select select "C"
click at [301, 209] on select "A B C D E F" at bounding box center [310, 203] width 21 height 11
paste input "AUC0444024"
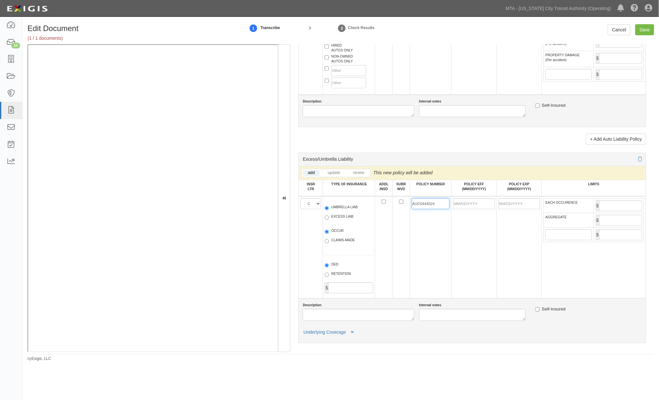
type input "AUC0444024"
click at [461, 209] on input "POLICY EFF (MM/DD/YYYY)" at bounding box center [473, 203] width 41 height 11
type input "[DATE]"
type input "10/01/2026"
click at [467, 273] on td "[DATE]" at bounding box center [473, 247] width 45 height 102
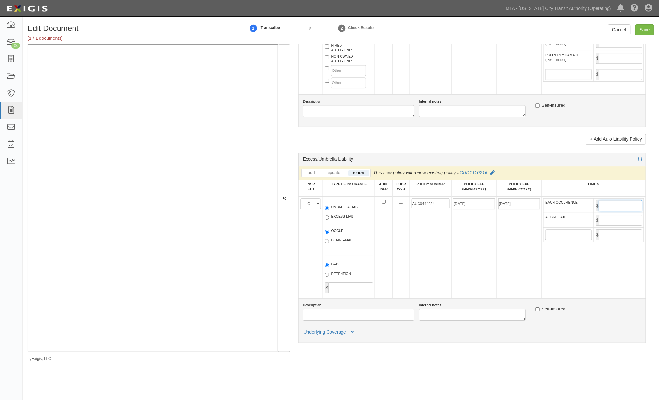
click at [613, 211] on input "EACH OCCURENCE" at bounding box center [620, 205] width 43 height 11
type input "2,000,000"
click at [616, 226] on input "AGGREGATE" at bounding box center [620, 220] width 43 height 11
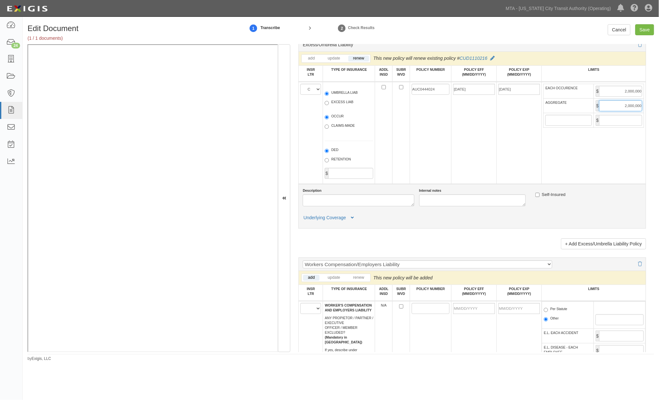
scroll to position [898, 0]
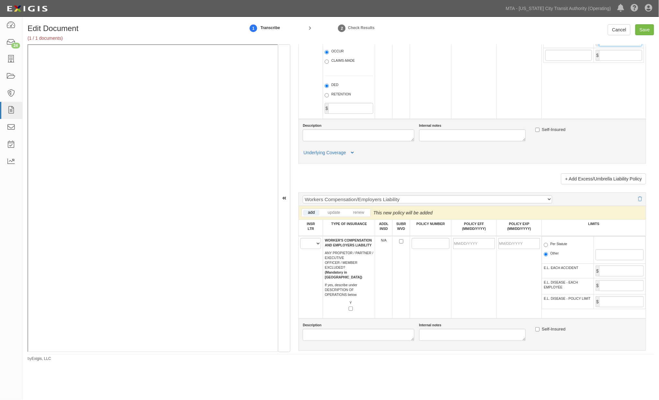
type input "2,000,000"
click at [308, 249] on select "A B C D E F" at bounding box center [310, 243] width 21 height 11
select select "B"
click at [301, 249] on select "A B C D E F" at bounding box center [310, 243] width 21 height 11
paste input "UB-8P83929A-25-51-K"
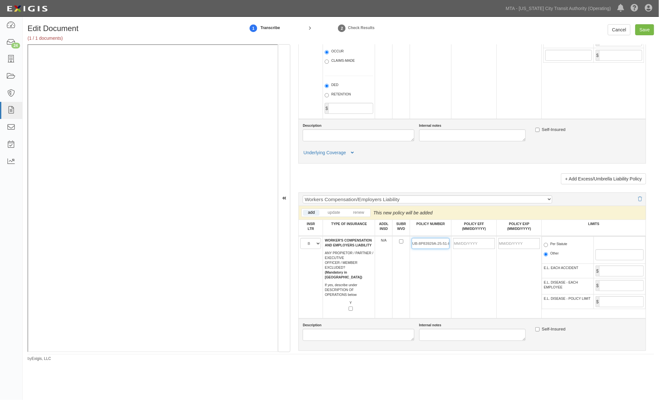
scroll to position [0, 4]
type input "UB-8P83929A-25-51-K"
click at [460, 249] on input "POLICY EFF (MM/DD/YYYY)" at bounding box center [473, 243] width 41 height 11
type input "[DATE]"
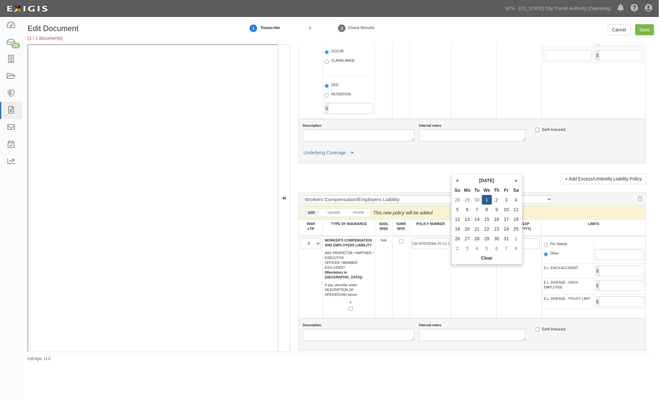
type input "10/01/2026"
click at [480, 307] on td "[DATE]" at bounding box center [473, 277] width 45 height 82
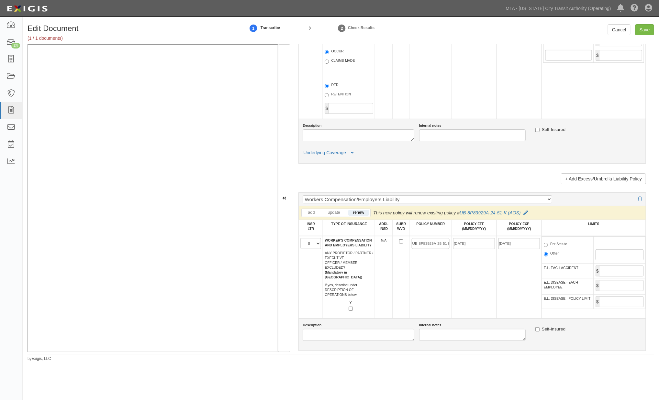
click at [550, 248] on label "Per Statute" at bounding box center [556, 245] width 24 height 6
click at [548, 247] on input "Per Statute" at bounding box center [546, 245] width 4 height 4
radio input "true"
click at [649, 32] on input "Save" at bounding box center [644, 29] width 19 height 11
type input "1000000"
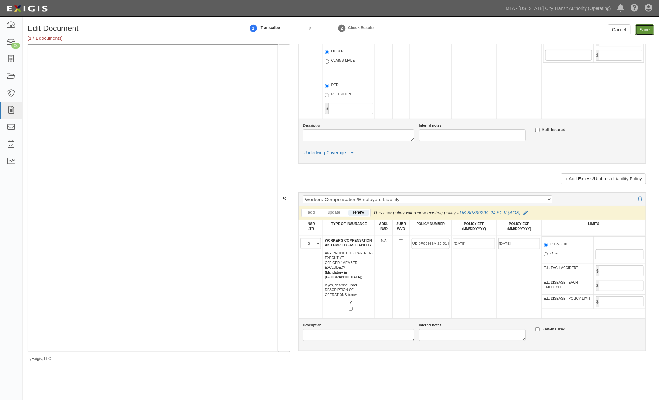
type input "10000000"
type input "2000000"
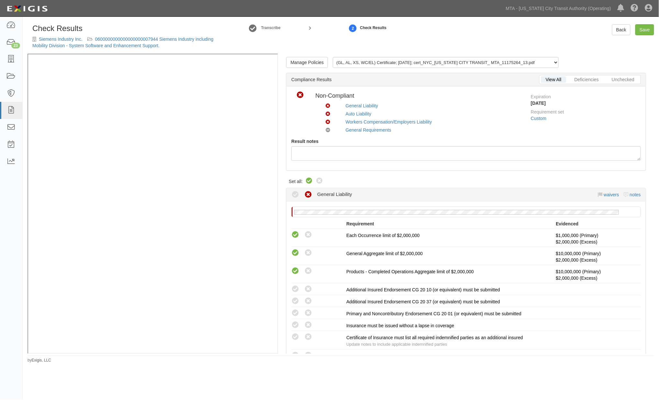
click at [308, 177] on icon at bounding box center [309, 181] width 8 height 8
radio input "true"
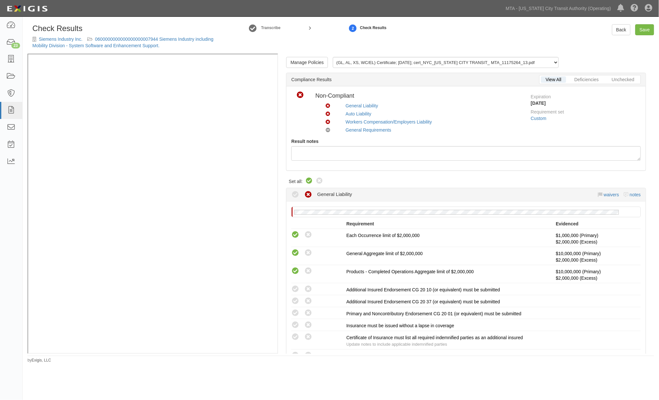
radio input "true"
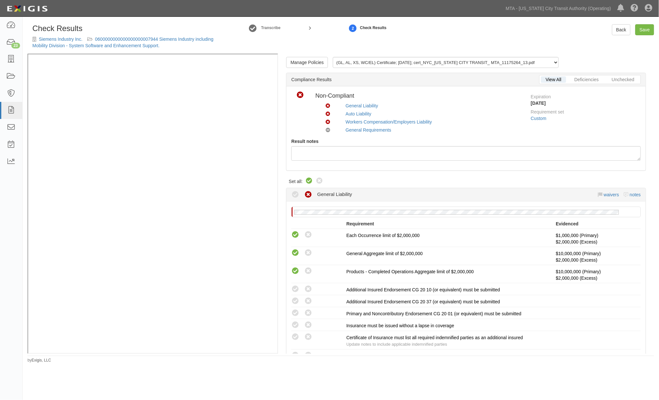
radio input "true"
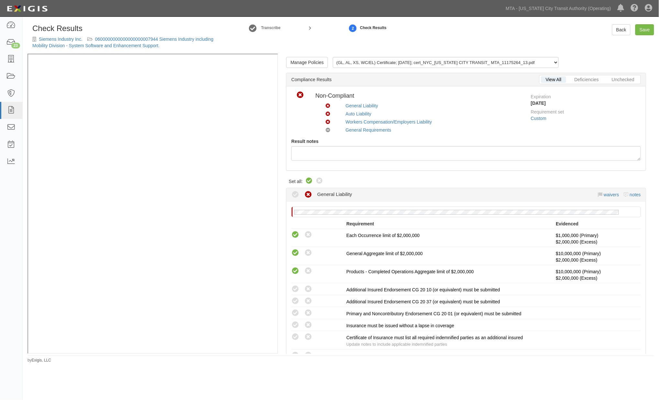
radio input "true"
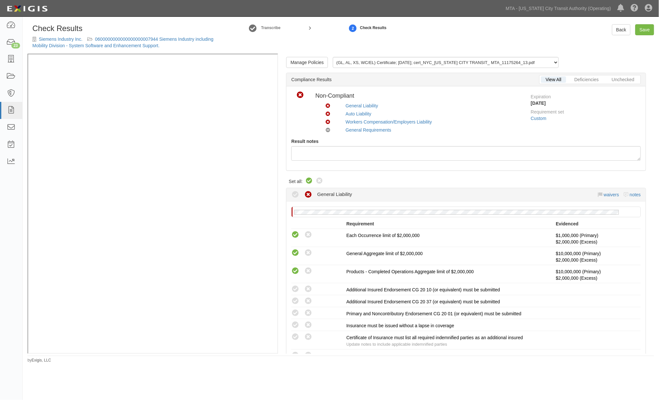
radio input "true"
radio input "false"
radio input "true"
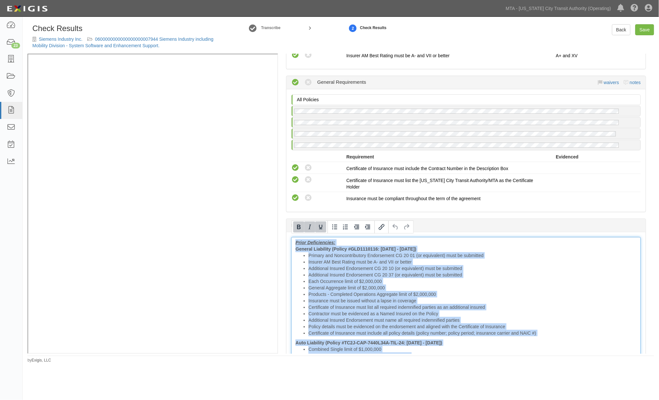
scroll to position [812, 0]
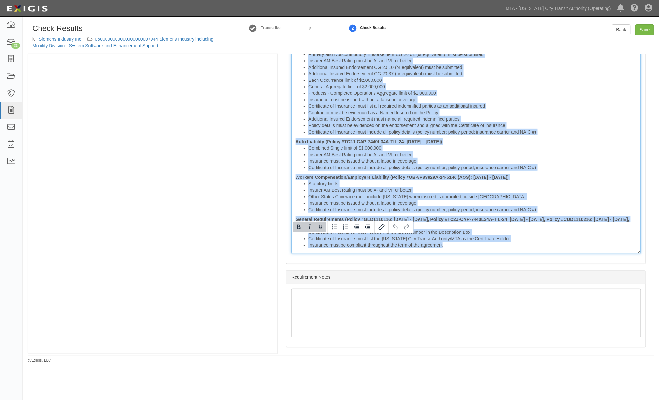
drag, startPoint x: 314, startPoint y: 242, endPoint x: 750, endPoint y: 345, distance: 447.7
click at [658, 345] on html "Toggle navigation Dashboard 23 Inbox Parties Agreements Coverages Documents Mes…" at bounding box center [329, 189] width 659 height 379
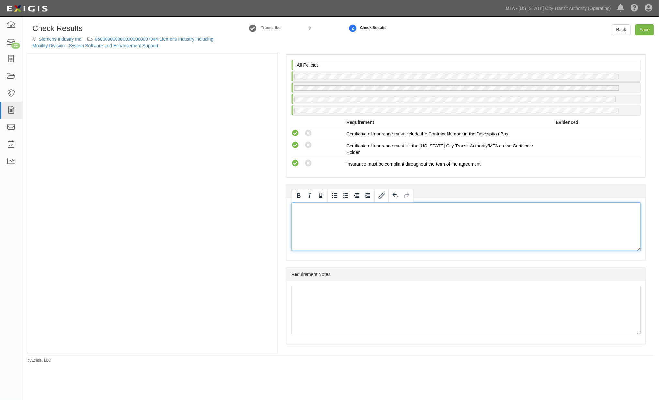
scroll to position [642, 0]
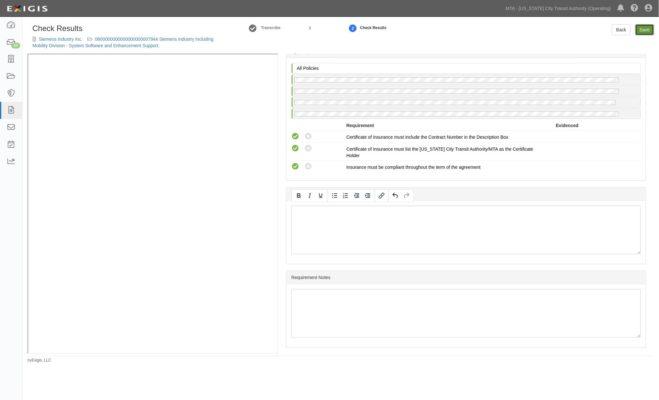
click at [644, 28] on link "Save" at bounding box center [644, 29] width 19 height 11
radio input "true"
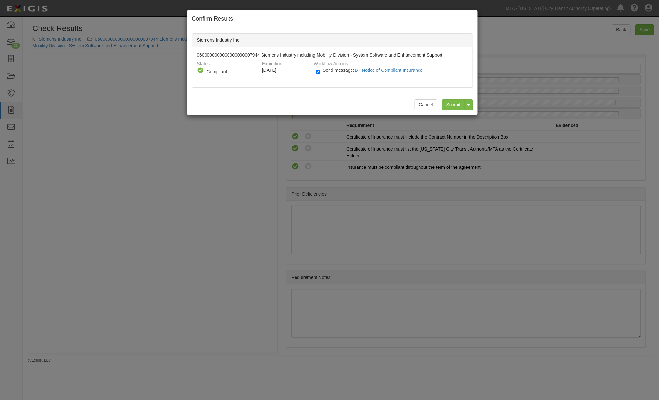
click at [322, 72] on label "Send message: B - Notice of Compliant Insurance" at bounding box center [370, 73] width 109 height 8
click at [320, 72] on input "Send message: B - Notice of Compliant Insurance" at bounding box center [318, 71] width 4 height 7
checkbox input "false"
click at [454, 104] on input "Submit" at bounding box center [453, 104] width 23 height 11
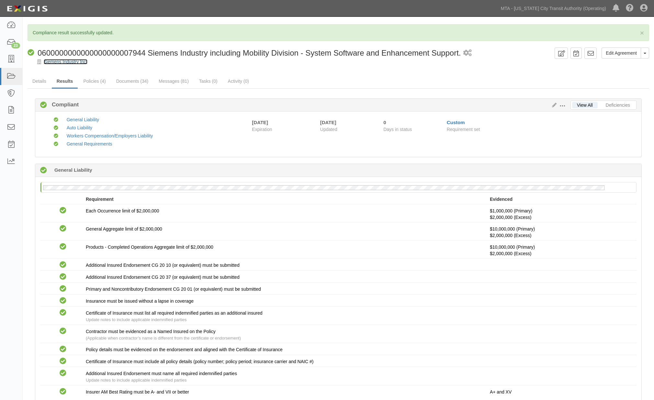
click at [64, 62] on link "Siemens Industry Inc." at bounding box center [66, 61] width 44 height 5
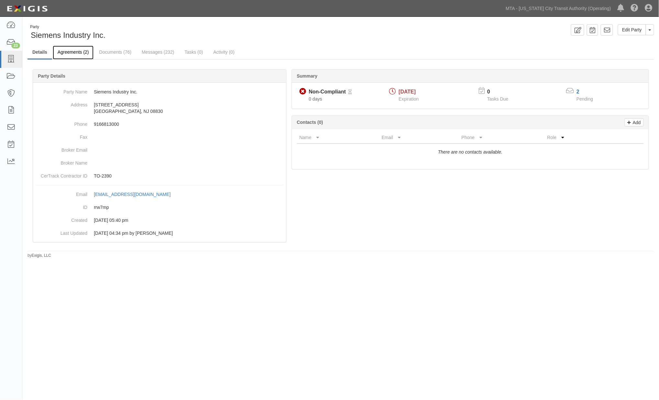
click at [72, 53] on link "Agreements (2)" at bounding box center [73, 53] width 41 height 14
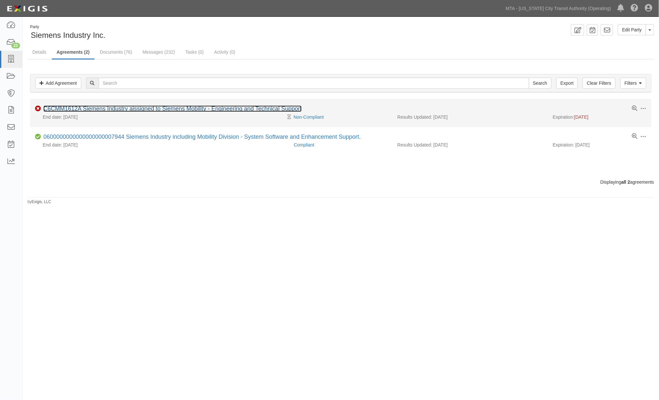
click at [91, 108] on link "C6CMM1612A Siemens Industry aissigned to Siemens Mobility - Engineering and Tec…" at bounding box center [172, 108] width 258 height 6
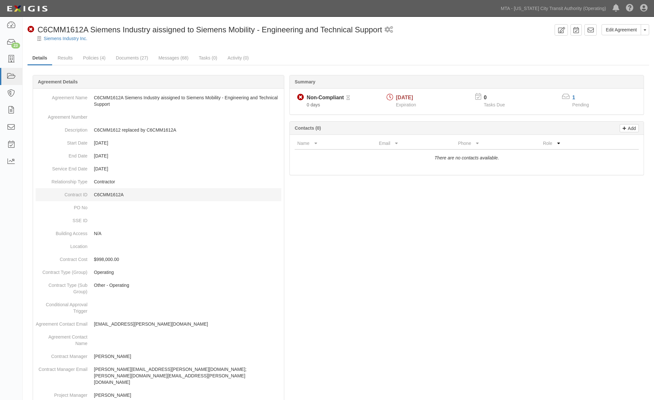
click at [108, 194] on p "C6CMM1612A" at bounding box center [187, 195] width 187 height 6
copy p "C6CMM1612A"
click at [554, 286] on div at bounding box center [337, 361] width 621 height 552
click at [404, 306] on div at bounding box center [337, 361] width 621 height 552
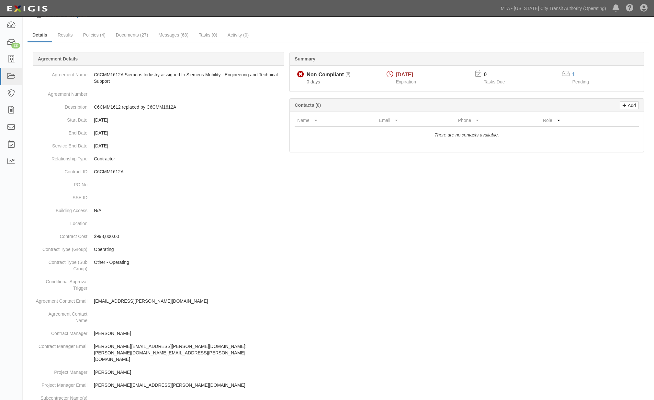
scroll to position [36, 0]
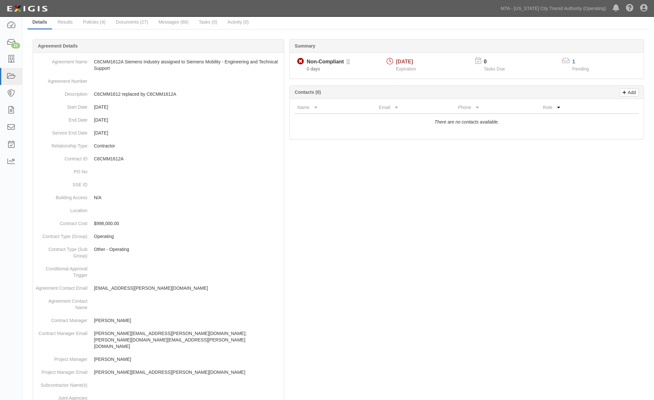
click at [376, 195] on div at bounding box center [337, 325] width 621 height 552
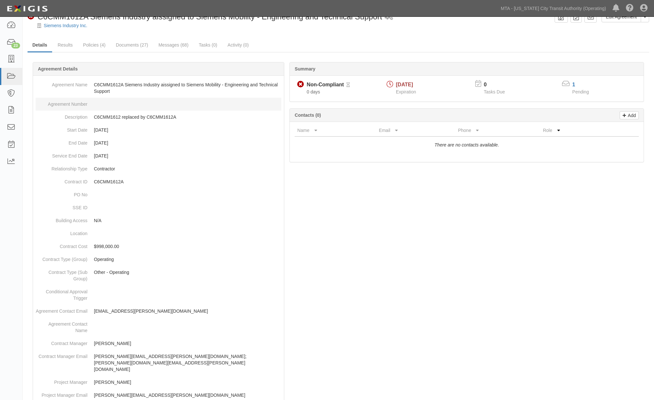
scroll to position [0, 0]
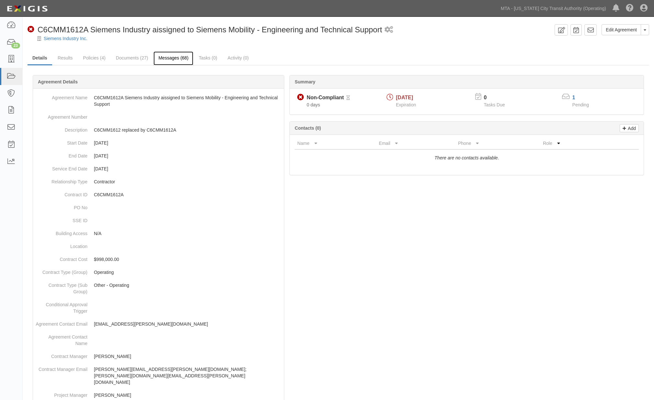
click at [184, 57] on link "Messages (68)" at bounding box center [173, 58] width 40 height 14
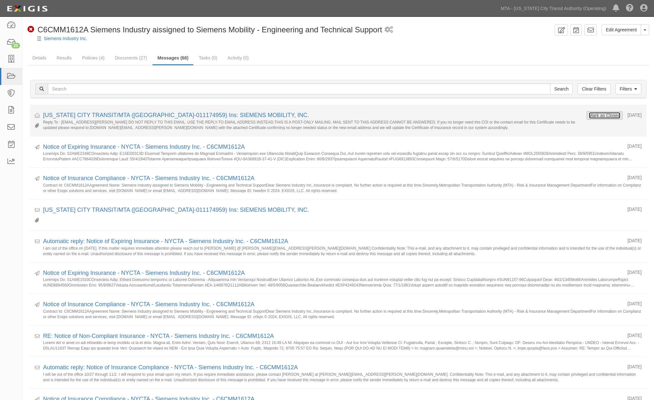
click at [598, 118] on button "Mark as Closed" at bounding box center [604, 115] width 32 height 7
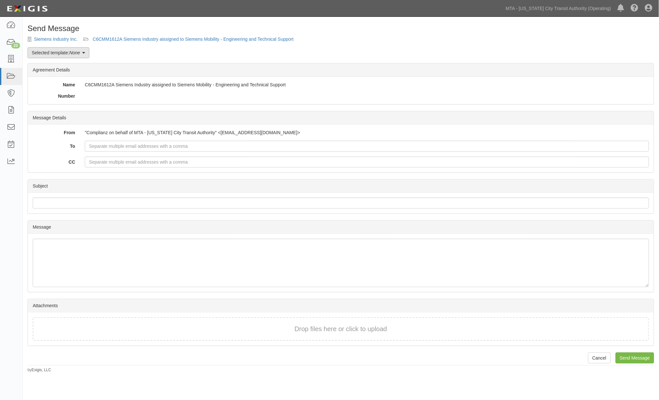
click at [80, 51] on em "None" at bounding box center [74, 52] width 11 height 5
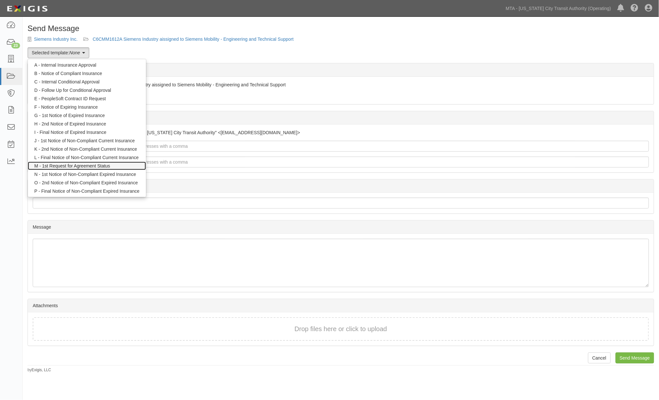
click at [81, 166] on link "M - 1st Request for Agreement Status" at bounding box center [87, 166] width 118 height 8
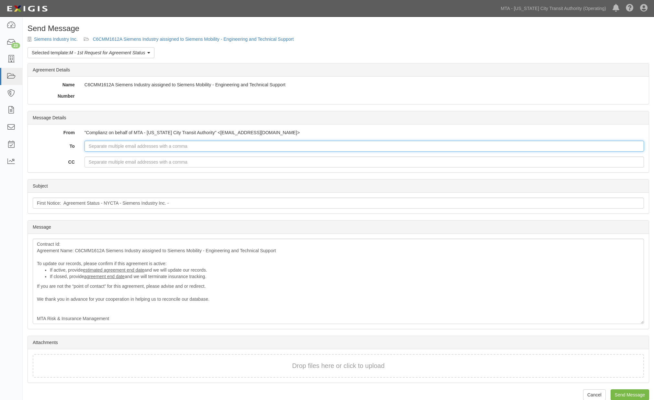
paste input "[EMAIL_ADDRESS][PERSON_NAME][DOMAIN_NAME]"
type input "[EMAIL_ADDRESS][PERSON_NAME][DOMAIN_NAME]"
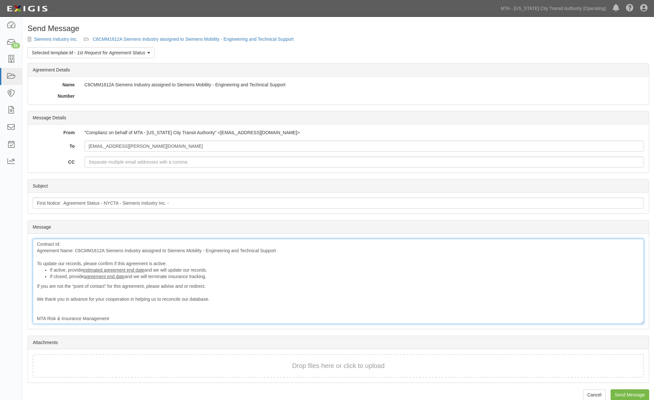
click at [93, 251] on div "Contract Id: Agreement Name: C6CMM1612A Siemens Industry aissigned to Siemens M…" at bounding box center [338, 281] width 611 height 85
copy div "C6CMM1612A"
click at [194, 204] on input "First Notice: Agreement Status - NYCTA - Siemens Industry Inc. -" at bounding box center [338, 203] width 611 height 11
paste input "C6CMM1612A"
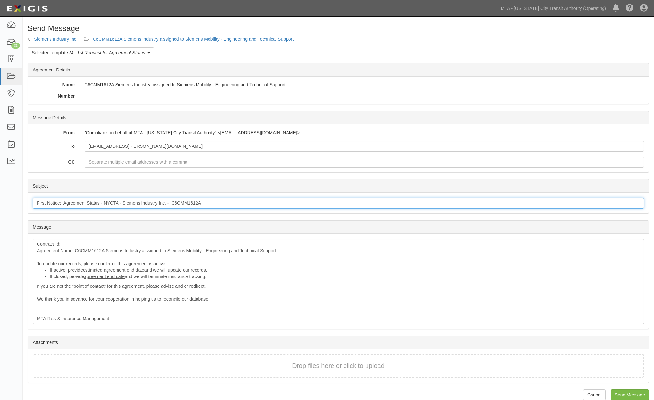
type input "First Notice: Agreement Status - NYCTA - Siemens Industry Inc. - C6CMM1612A"
click at [63, 245] on div "Contract Id: Agreement Name: C6CMM1612A Siemens Industry aissigned to Siemens M…" at bounding box center [338, 281] width 611 height 85
click at [65, 244] on div "Contract Id: Agreement Name: C6CMM1612A Siemens Industry aissigned to Siemens M…" at bounding box center [338, 281] width 611 height 85
click at [91, 251] on div "Contract Id: C6CMM1612A Agreement Name: C6CMM1612A Siemens Industry aissigned t…" at bounding box center [338, 281] width 611 height 85
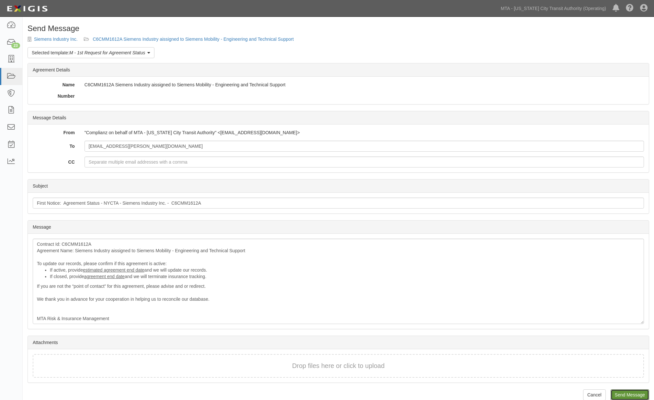
drag, startPoint x: 620, startPoint y: 391, endPoint x: 357, endPoint y: 27, distance: 449.8
click at [620, 391] on input "Send Message" at bounding box center [629, 395] width 38 height 11
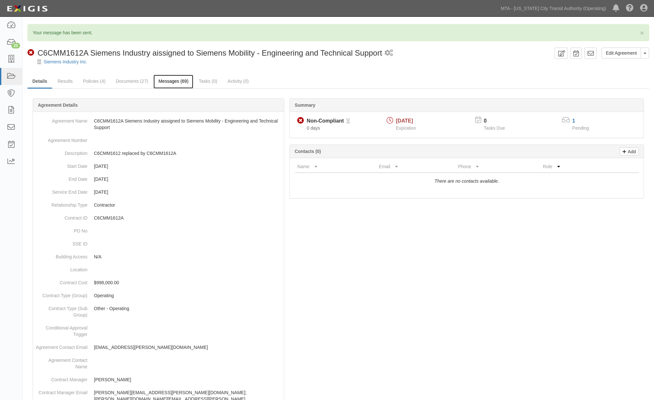
click at [160, 80] on link "Messages (69)" at bounding box center [173, 82] width 40 height 14
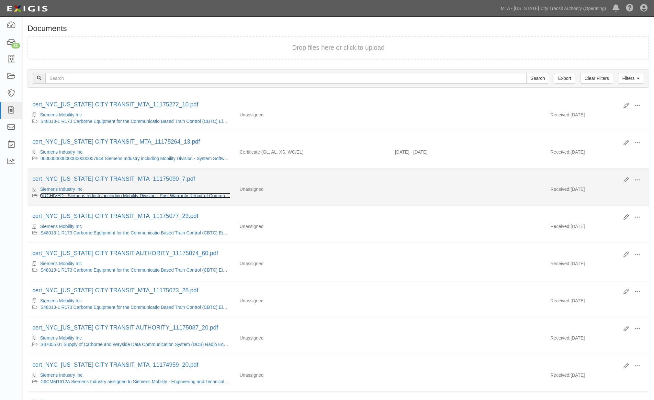
click at [179, 198] on link "ARCHIVED - Siemens Industry including Mobility Division - Post Warranty Repair …" at bounding box center [211, 195] width 343 height 5
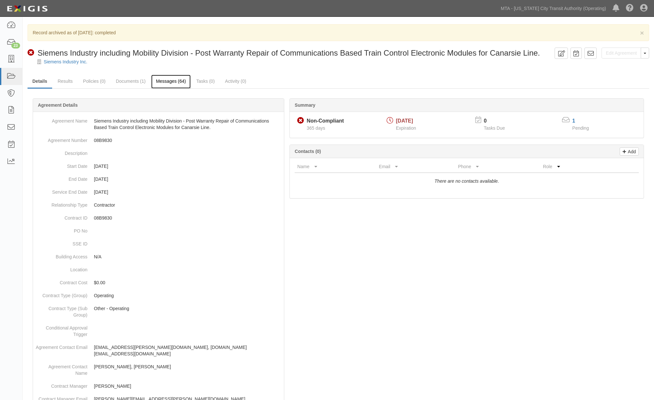
click at [160, 82] on link "Messages (64)" at bounding box center [171, 82] width 40 height 14
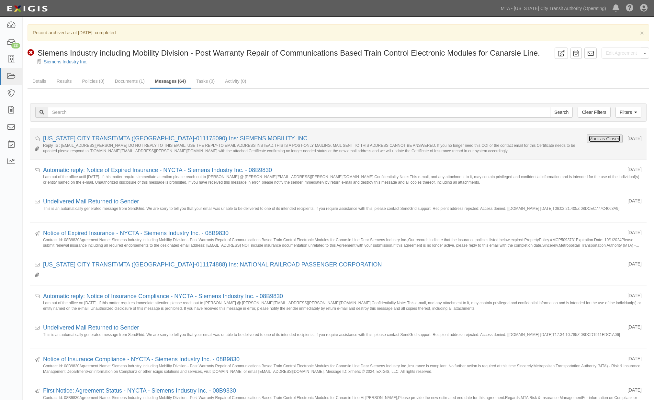
click at [596, 135] on button "Mark as Closed" at bounding box center [604, 138] width 32 height 7
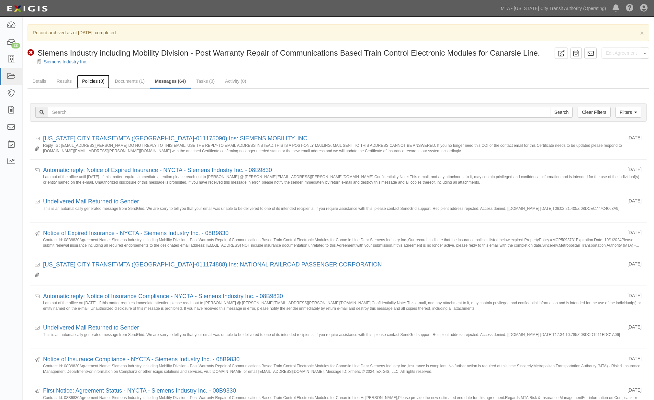
click at [92, 83] on link "Policies (0)" at bounding box center [93, 82] width 32 height 14
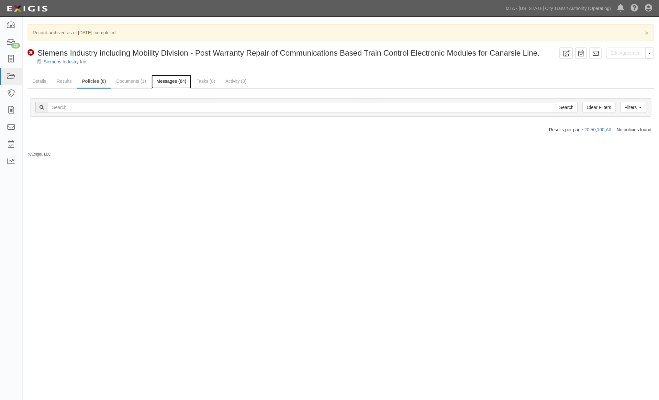
click at [160, 82] on link "Messages (64)" at bounding box center [171, 82] width 40 height 14
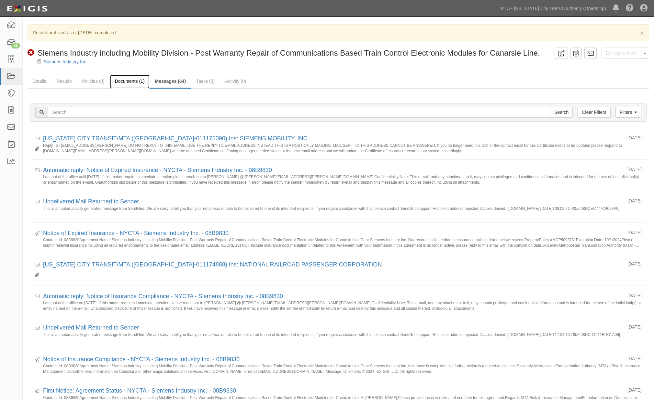
click at [135, 82] on link "Documents (1)" at bounding box center [129, 82] width 39 height 14
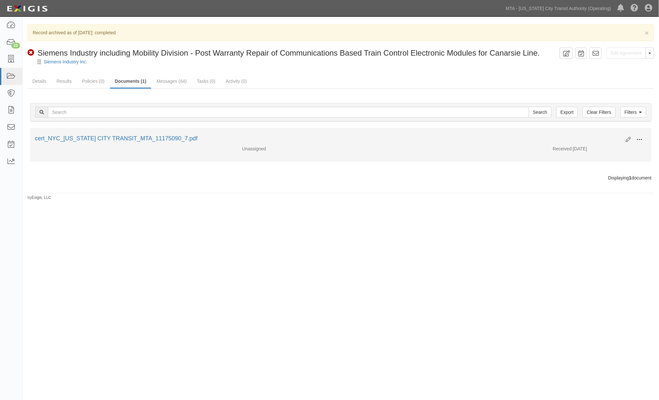
click at [643, 141] on button at bounding box center [639, 140] width 14 height 11
click at [595, 147] on link "View" at bounding box center [607, 149] width 51 height 12
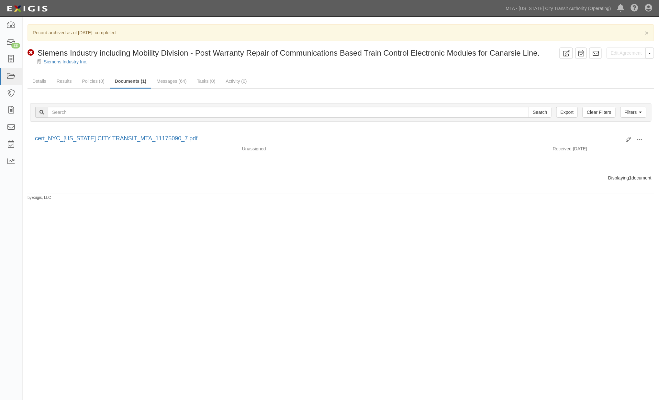
click at [365, 253] on div "× Record archived as of 10/23/2024: completed Edit Agreement Toggle Agreement D…" at bounding box center [329, 199] width 659 height 360
click at [61, 79] on link "Results" at bounding box center [64, 82] width 25 height 14
click at [40, 81] on link "Details" at bounding box center [39, 82] width 24 height 14
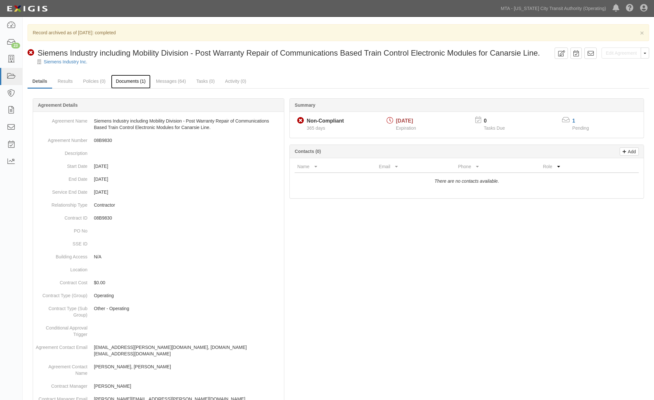
click at [133, 84] on link "Documents (1)" at bounding box center [130, 82] width 39 height 14
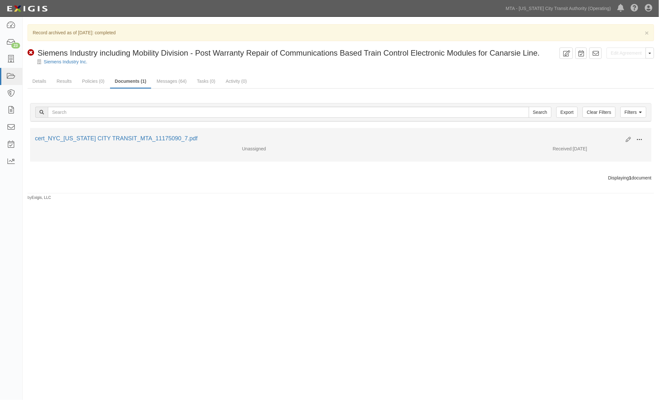
click at [639, 137] on span at bounding box center [639, 140] width 6 height 6
click at [593, 173] on link "Archive" at bounding box center [607, 173] width 51 height 12
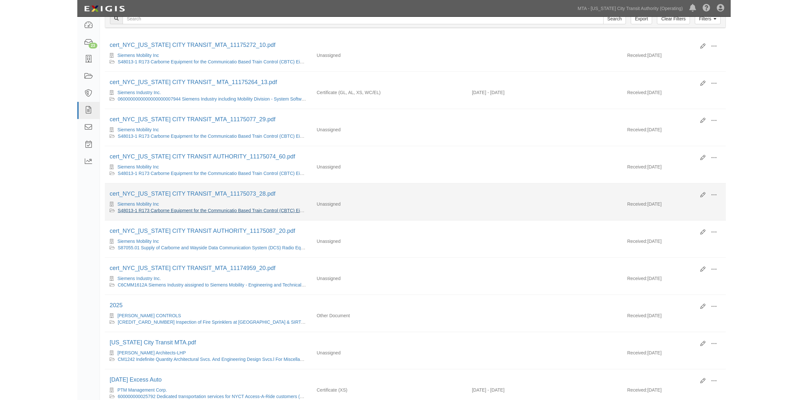
scroll to position [72, 0]
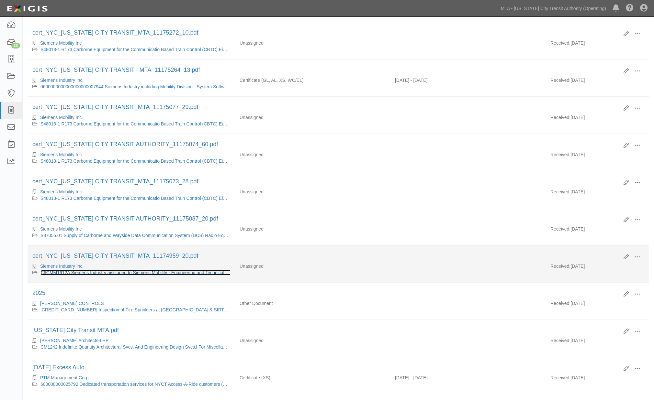
click at [150, 275] on link "C6CMM1612A Siemens Industry aissigned to Siemens Mobility - Engineering and Tec…" at bounding box center [140, 272] width 201 height 5
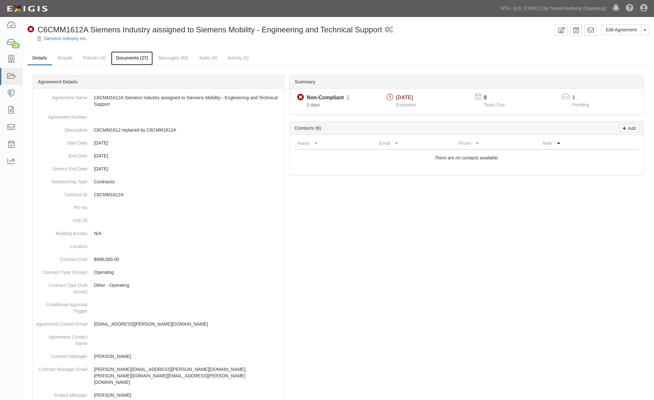
click at [140, 55] on link "Documents (27)" at bounding box center [132, 58] width 42 height 14
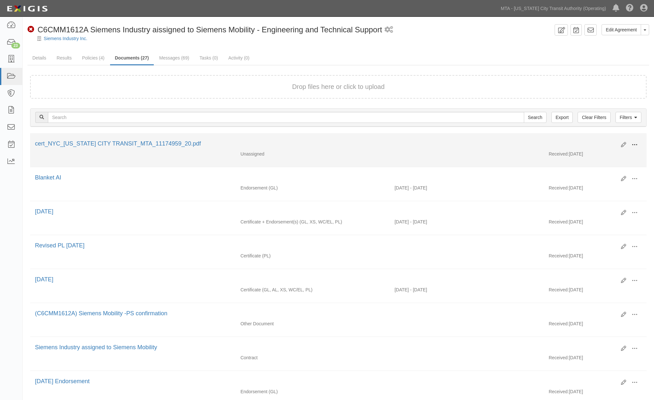
click at [636, 143] on span at bounding box center [634, 145] width 6 height 6
click at [586, 140] on link "Edit" at bounding box center [602, 143] width 51 height 12
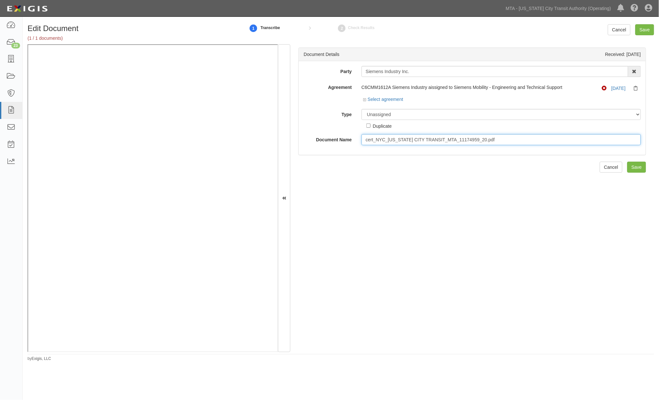
click at [411, 141] on input "cert_NYC_[US_STATE] CITY TRANSIT_MTA_11174959_20.pdf" at bounding box center [500, 139] width 279 height 11
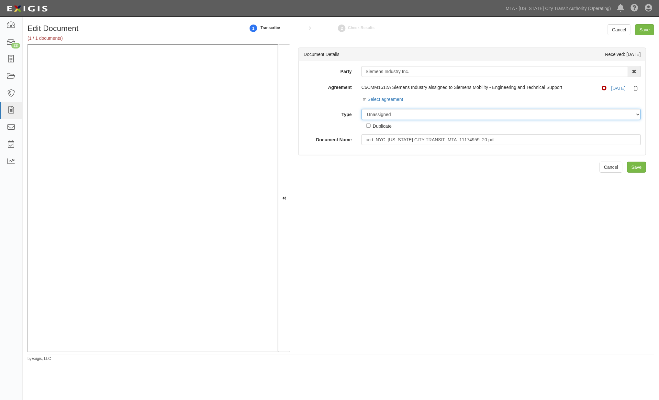
click at [395, 116] on select "Unassigned Binder Cancellation Notice Certificate Contract Endorsement Insuranc…" at bounding box center [500, 114] width 279 height 11
select select "EndorsementDetail"
click at [361, 109] on select "Unassigned Binder Cancellation Notice Certificate Contract Endorsement Insuranc…" at bounding box center [500, 114] width 279 height 11
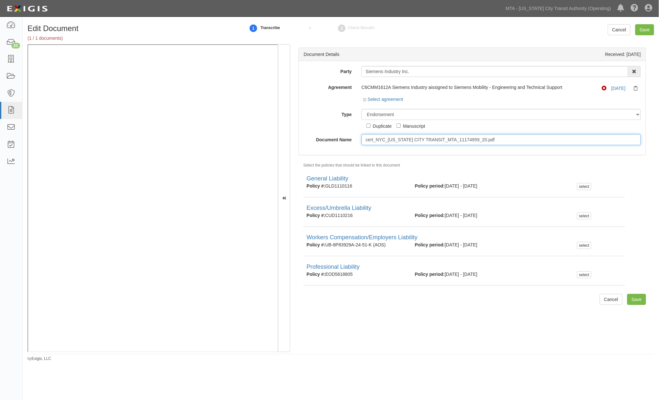
drag, startPoint x: 512, startPoint y: 138, endPoint x: 327, endPoint y: 134, distance: 185.1
click at [327, 134] on div "Party Siemens Industry Inc. 10-21 TO 10-23TH 38TH ST DEVELOPMENT LLC 1065 Atlan…" at bounding box center [471, 105] width 337 height 79
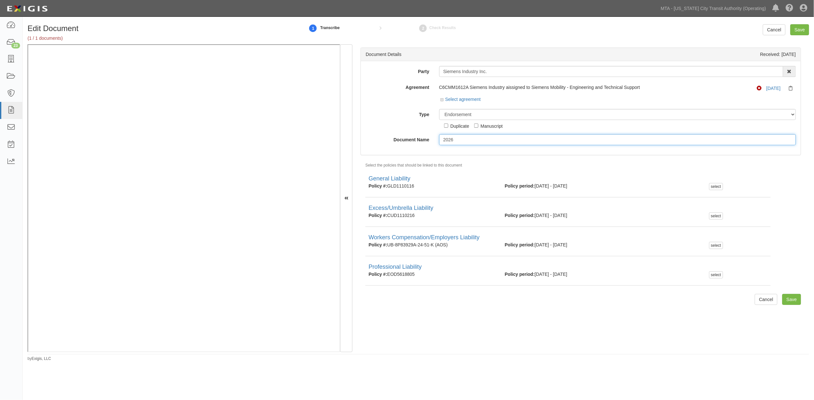
type input "2026"
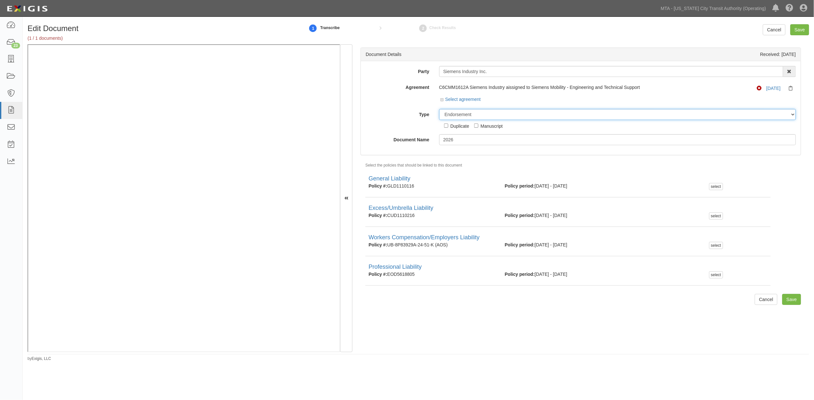
click at [456, 116] on select "Unassigned Binder Cancellation Notice Certificate Contract Endorsement Insuranc…" at bounding box center [617, 114] width 357 height 11
select select "CertificateDetail"
click at [439, 109] on select "Unassigned Binder Cancellation Notice Certificate Contract Endorsement Insuranc…" at bounding box center [617, 114] width 357 height 11
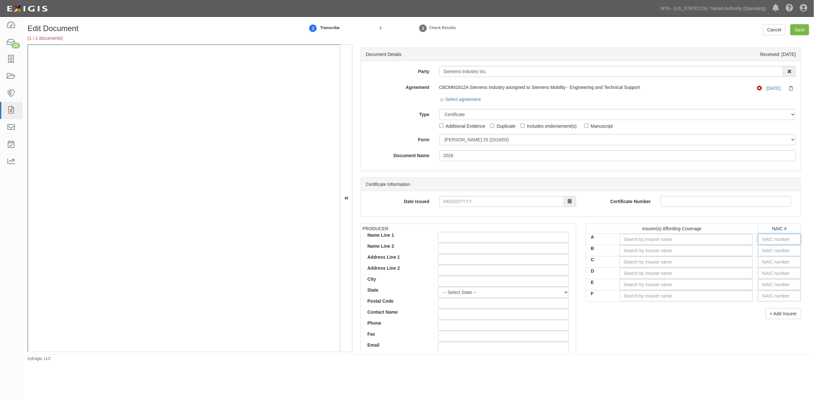
click at [658, 241] on input "text" at bounding box center [779, 239] width 43 height 11
type input "16862"
type input "16"
type input "16561"
type input "165"
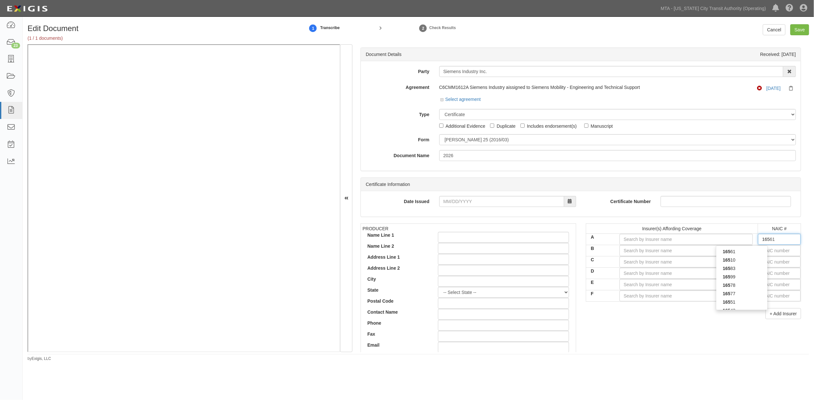
type input "16535"
type input "1653"
type input "16535"
click at [658, 253] on div "16535" at bounding box center [741, 251] width 51 height 8
type input "Zurich American Insurance Company (A+ XV Rating)"
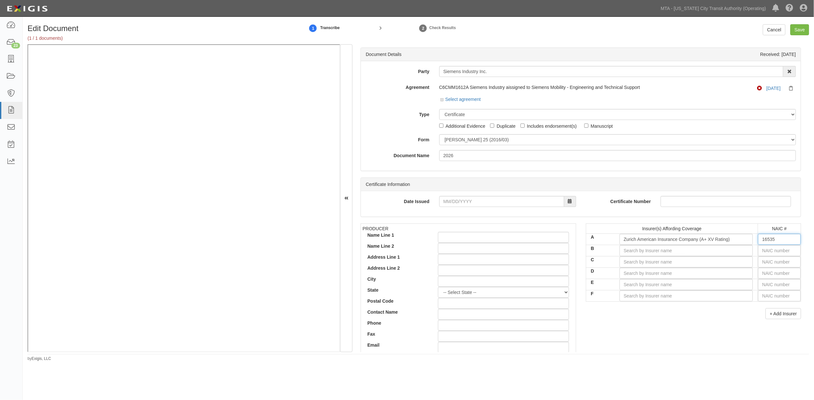
type input "16535"
click at [658, 253] on input "text" at bounding box center [779, 250] width 43 height 11
type input "25232"
type input "25"
type input "25615"
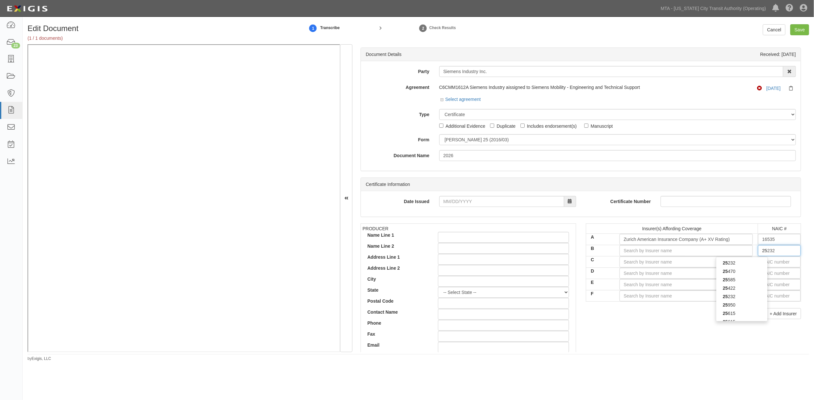
type input "256"
type input "25674"
type input "2567"
type input "25674"
drag, startPoint x: 760, startPoint y: 266, endPoint x: 755, endPoint y: 266, distance: 4.5
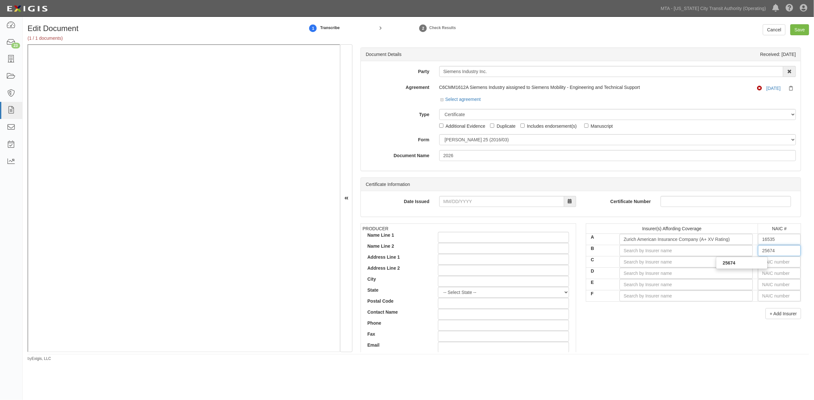
click at [658, 266] on div "25674" at bounding box center [741, 263] width 51 height 8
type input "Travelers Property Casualty Co of Amer (A++ XV Rating)"
type input "25674"
click at [658, 263] on input "text" at bounding box center [779, 262] width 43 height 11
type input "16862"
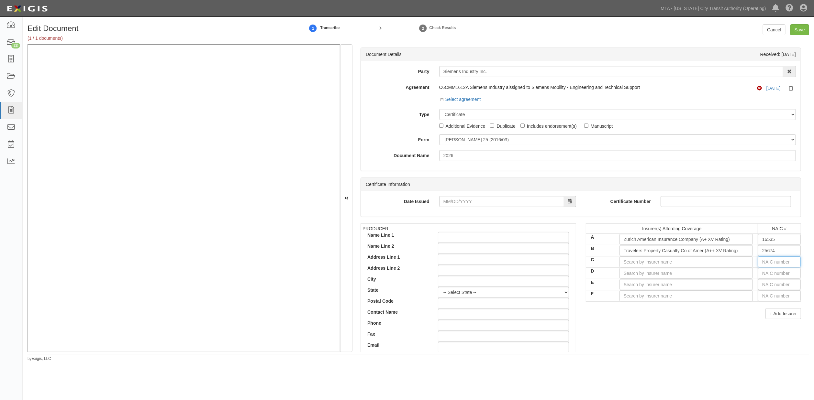
type input "1"
type input "19984"
type input "19"
type input "19062"
type input "190"
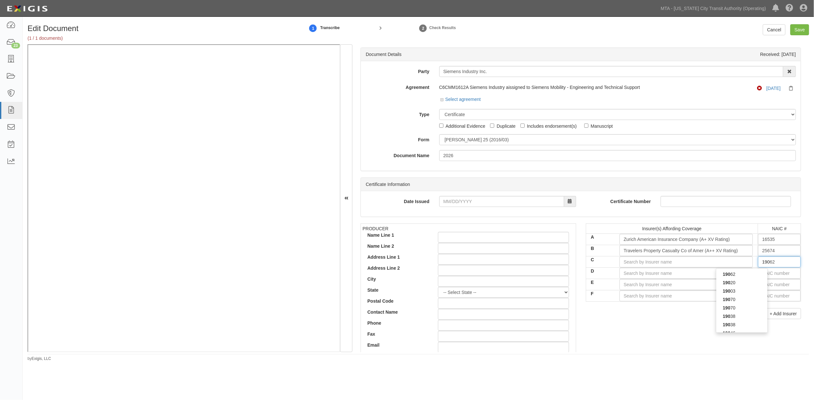
type input "19038"
type input "1903"
type input "19038"
click at [658, 273] on div "19038" at bounding box center [741, 274] width 51 height 8
type input "Travelers Casualty and Surety Company (A++ XV Rating)"
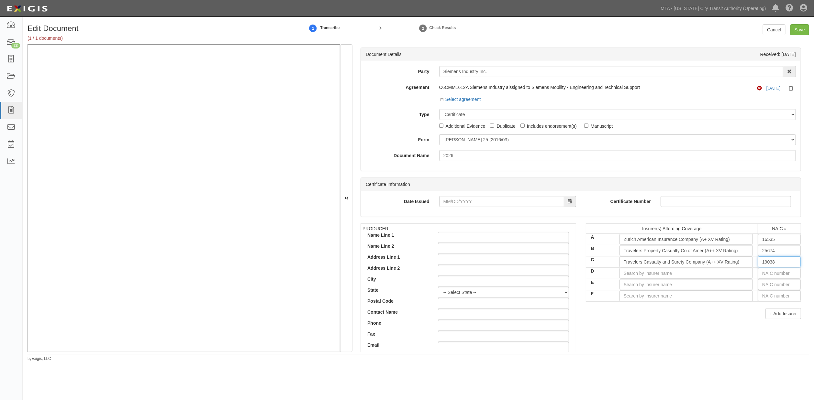
type input "19038"
click at [658, 274] on input "text" at bounding box center [779, 273] width 43 height 11
type input "25232"
type input "2"
type input "26379"
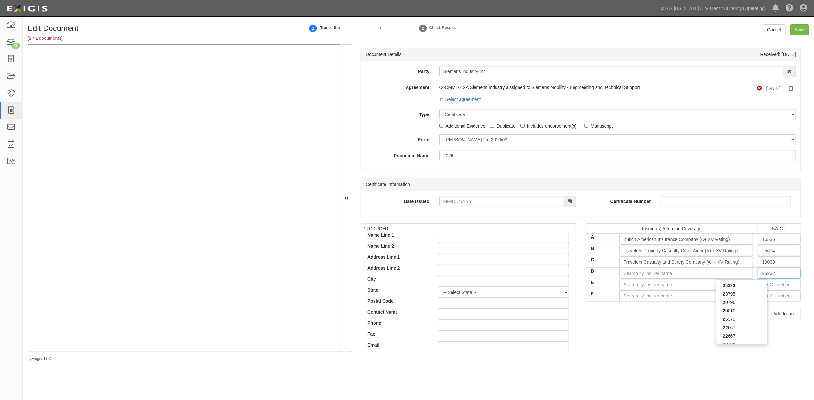
type input "26"
type input "26247"
type input "2624"
type input "26247"
click at [658, 283] on div "26247" at bounding box center [741, 285] width 51 height 8
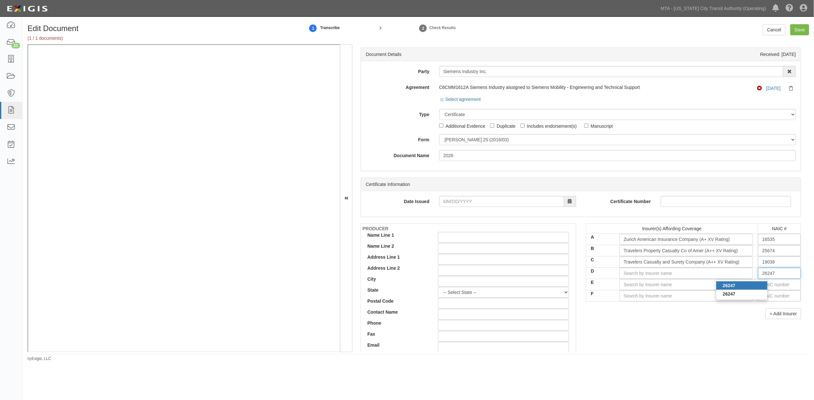
type input "American Guarantee and Liability Ins Co (A+ XV Rating)"
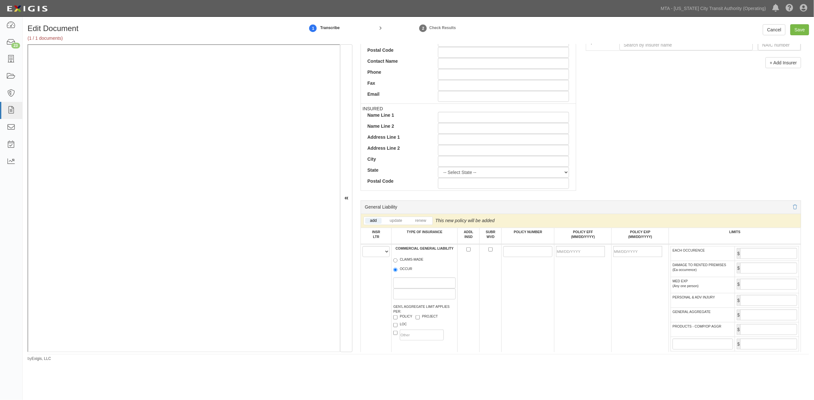
scroll to position [251, 0]
type input "26247"
click at [373, 250] on select "A B C D E F" at bounding box center [375, 251] width 27 height 11
select select "A"
click at [362, 247] on select "A B C D E F" at bounding box center [375, 251] width 27 height 11
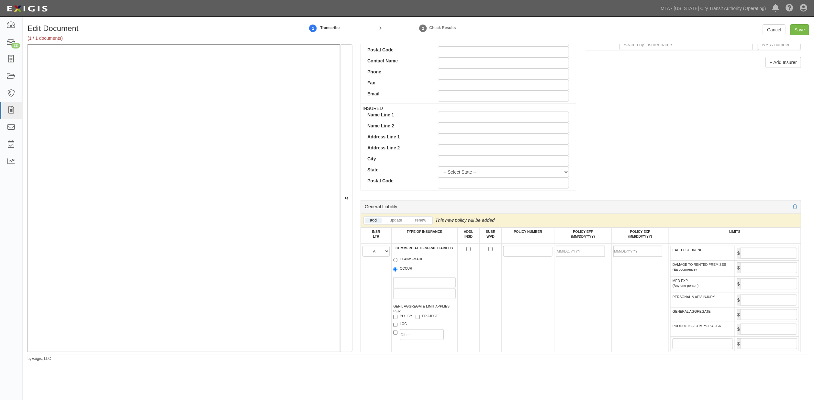
click at [403, 273] on label "OCCUR" at bounding box center [402, 269] width 19 height 6
click at [397, 272] on input "OCCUR" at bounding box center [395, 270] width 4 height 4
radio input "true"
paste input "GLO0444023"
type input "GLO0444023"
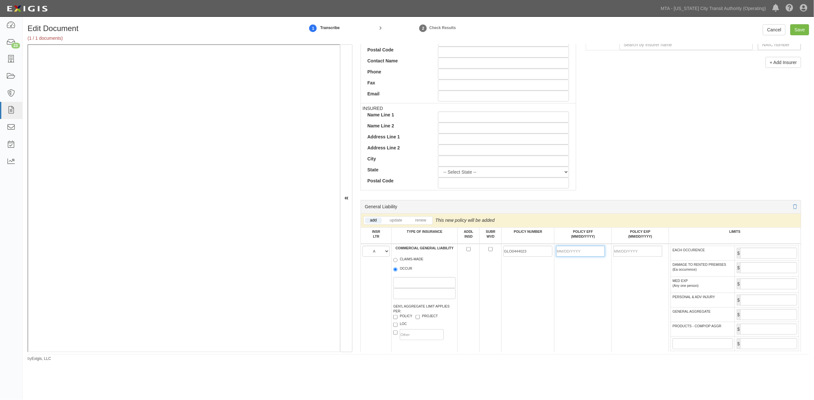
click at [569, 253] on input "POLICY EFF (MM/DD/YYYY)" at bounding box center [580, 251] width 49 height 11
type input "[DATE]"
type input "10/01/2026"
click at [599, 299] on td "[DATE]" at bounding box center [582, 302] width 57 height 116
click at [658, 253] on input "EACH OCCURENCE" at bounding box center [768, 253] width 57 height 11
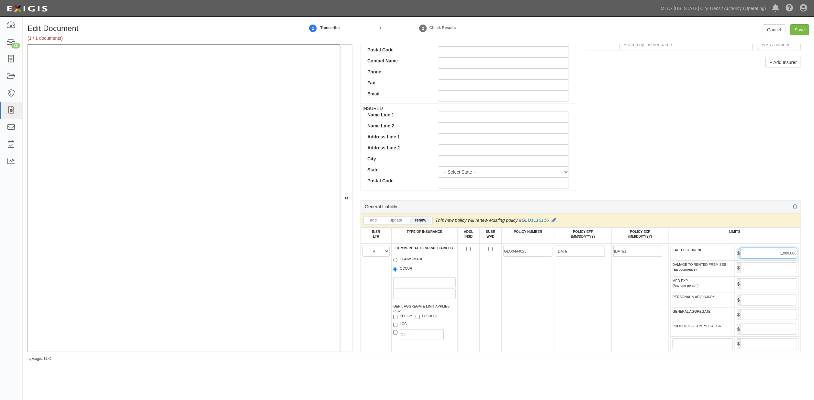
scroll to position [324, 0]
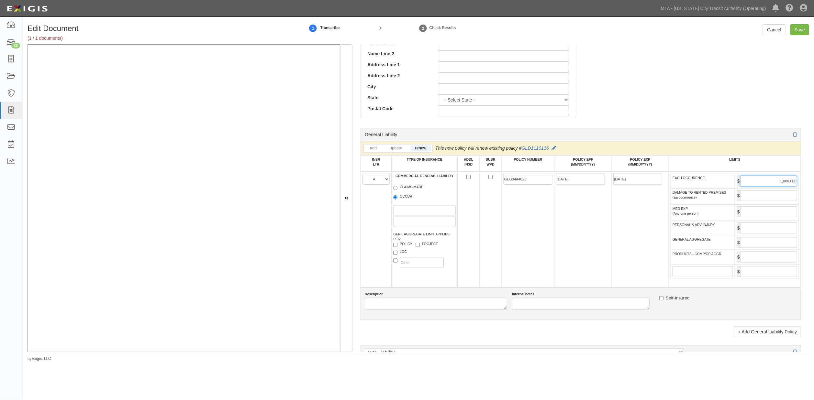
type input "1,000,000"
click at [658, 248] on input "GENERAL AGGREGATE" at bounding box center [768, 242] width 57 height 11
click at [658, 248] on input "1,000,000" at bounding box center [768, 242] width 57 height 11
type input "10,000,000"
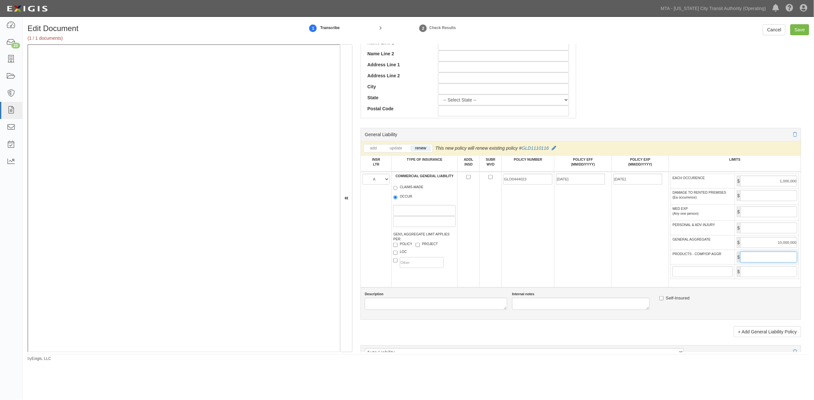
click at [658, 263] on input "PRODUCTS - COMP/OP AGGR" at bounding box center [768, 257] width 57 height 11
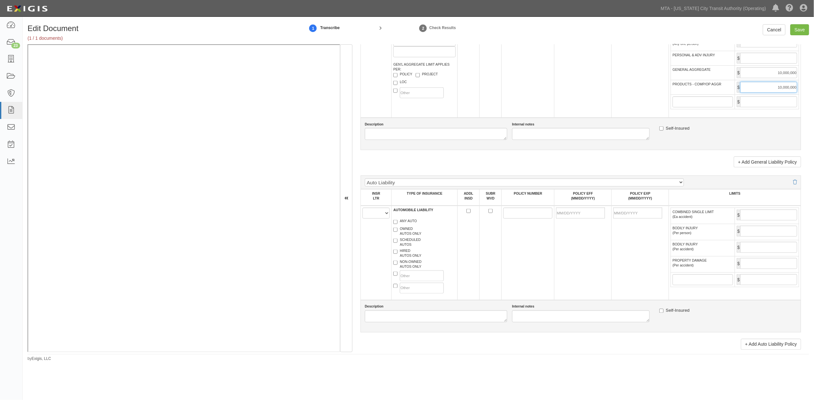
scroll to position [503, 0]
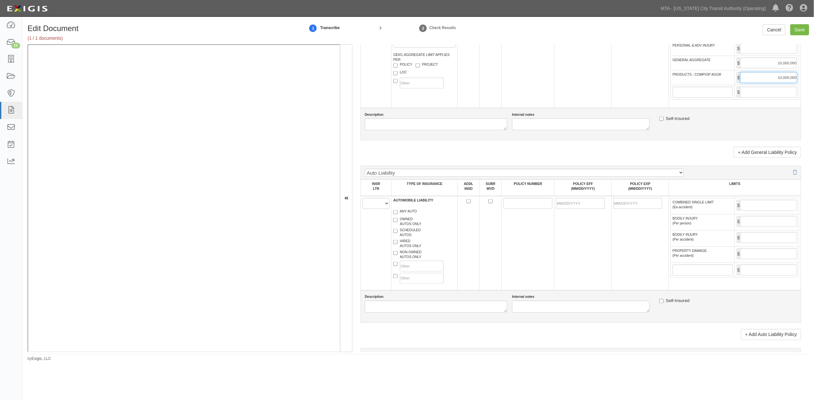
type input "10,000,000"
click at [375, 209] on select "A B C D E F" at bounding box center [375, 203] width 27 height 11
select select "B"
click at [362, 209] on select "A B C D E F" at bounding box center [375, 203] width 27 height 11
click at [398, 215] on label "ANY AUTO" at bounding box center [405, 212] width 24 height 6
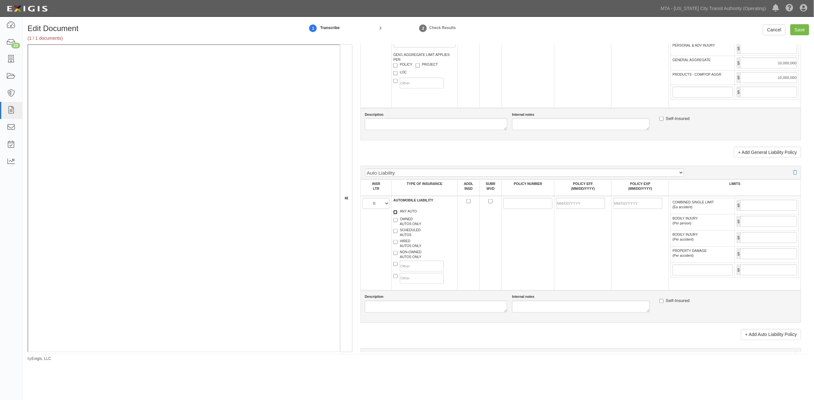
click at [397, 214] on input "ANY AUTO" at bounding box center [395, 212] width 4 height 4
checkbox input "true"
click at [515, 209] on input "POLICY NUMBER" at bounding box center [527, 203] width 49 height 11
paste input "TC2J-CAP-7440L34A-TIL-25"
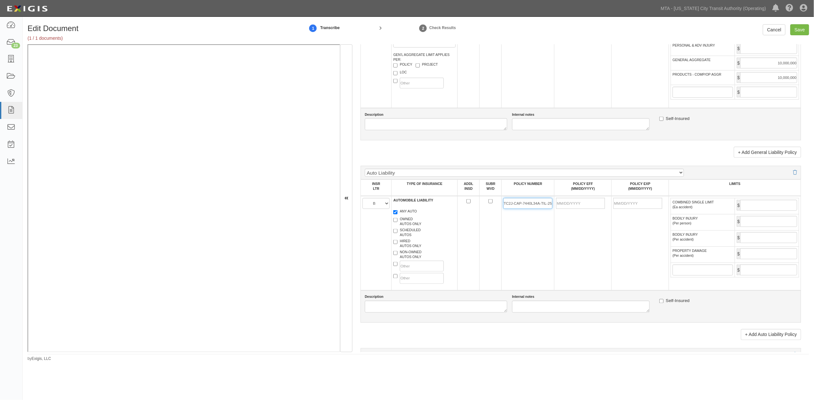
type input "TC2J-CAP-7440L34A-TIL-25"
drag, startPoint x: 581, startPoint y: 276, endPoint x: 576, endPoint y: 228, distance: 48.2
click at [582, 275] on td at bounding box center [582, 243] width 57 height 94
click at [579, 209] on input "POLICY EFF (MM/DD/YYYY)" at bounding box center [580, 203] width 49 height 11
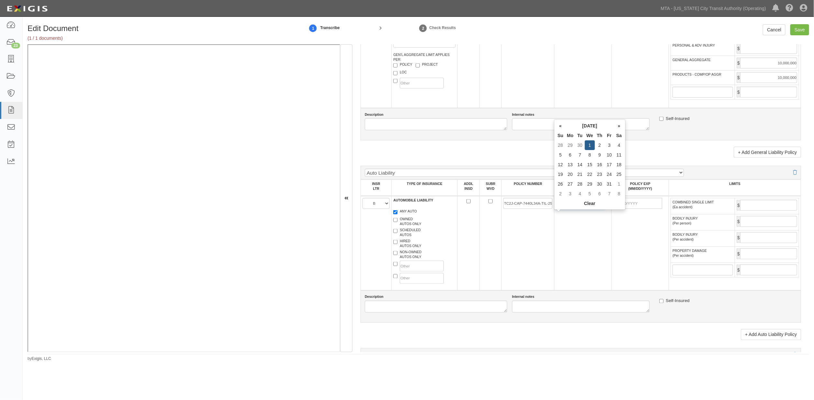
type input "10/01/2025"
type input "10/01/2026"
click at [581, 226] on td "10/01/2025" at bounding box center [582, 243] width 57 height 94
click at [658, 211] on input "COMBINED SINGLE LIMIT (Ea accident)" at bounding box center [768, 205] width 57 height 11
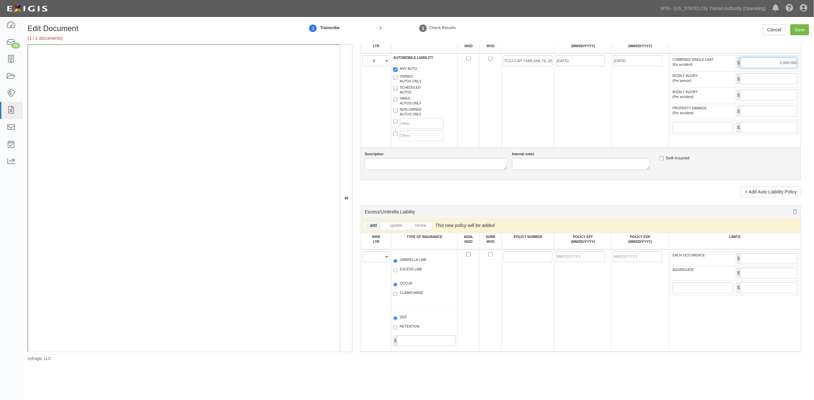
scroll to position [647, 0]
type input "2,000,000"
click at [369, 261] on select "A B C D E F" at bounding box center [375, 255] width 27 height 11
select select "D"
click at [362, 261] on select "A B C D E F" at bounding box center [375, 255] width 27 height 11
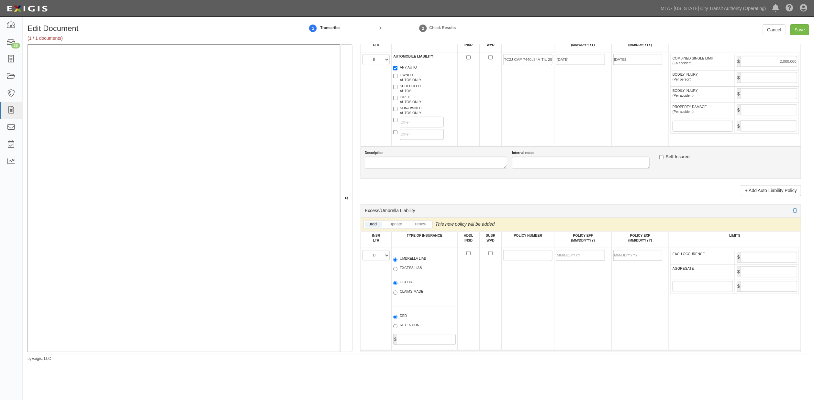
click at [405, 263] on label "UMBRELLA LIAB" at bounding box center [409, 260] width 33 height 6
click at [397, 262] on input "UMBRELLA LIAB" at bounding box center [395, 260] width 4 height 4
radio input "true"
click at [402, 287] on label "OCCUR" at bounding box center [402, 283] width 19 height 6
click at [397, 286] on input "OCCUR" at bounding box center [395, 283] width 4 height 4
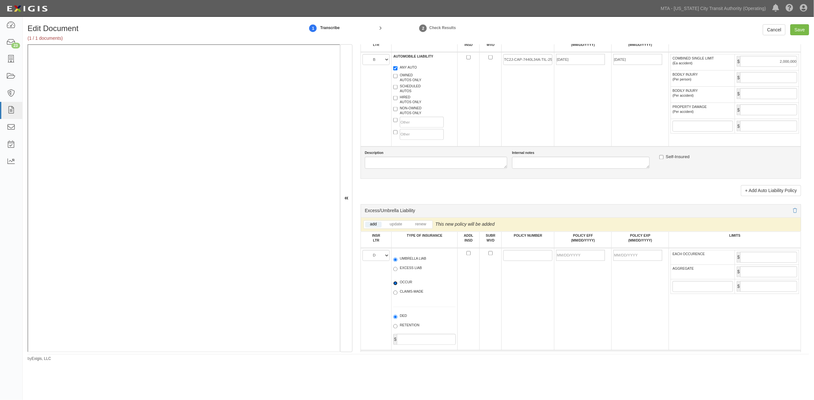
radio input "true"
paste input "AUC0444024"
type input "AUC0444024"
click at [573, 261] on input "POLICY EFF (MM/DD/YYYY)" at bounding box center [580, 255] width 49 height 11
type input "[DATE]"
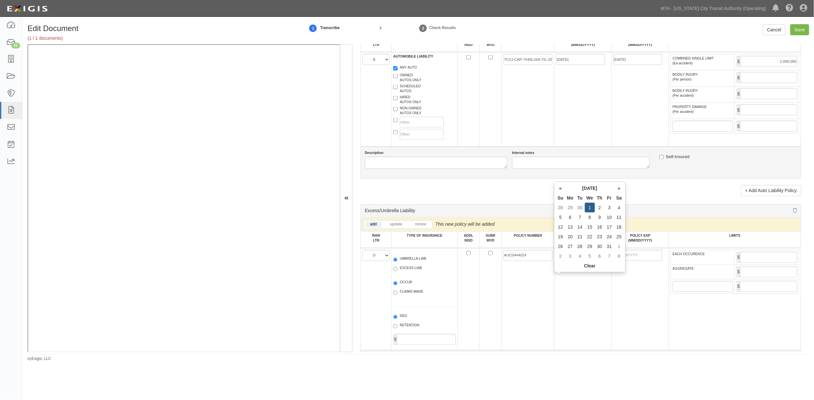
type input "10/01/2026"
click at [556, 301] on td "[DATE]" at bounding box center [582, 299] width 57 height 102
click at [658, 263] on input "EACH OCCURENCE" at bounding box center [768, 257] width 57 height 11
type input "2,000,000"
click at [658, 278] on input "AGGREGATE" at bounding box center [768, 272] width 57 height 11
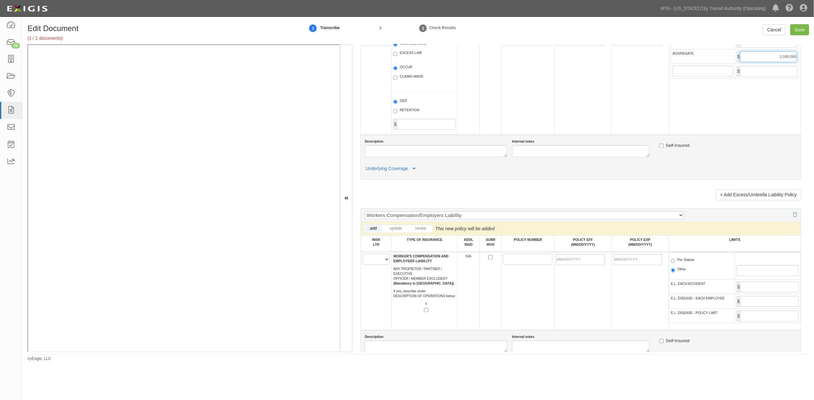
scroll to position [934, 0]
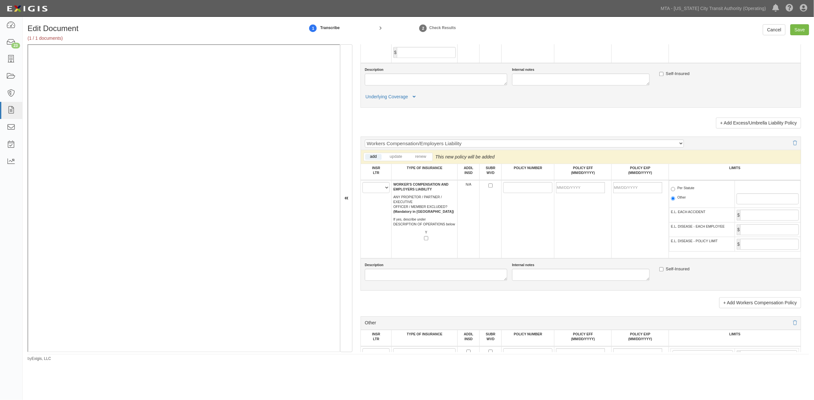
type input "2,000,000"
click at [374, 193] on select "A B C D E F" at bounding box center [375, 187] width 27 height 11
select select "B"
click at [362, 193] on select "A B C D E F" at bounding box center [375, 187] width 27 height 11
paste input "UB-8P83929A-25-51-K"
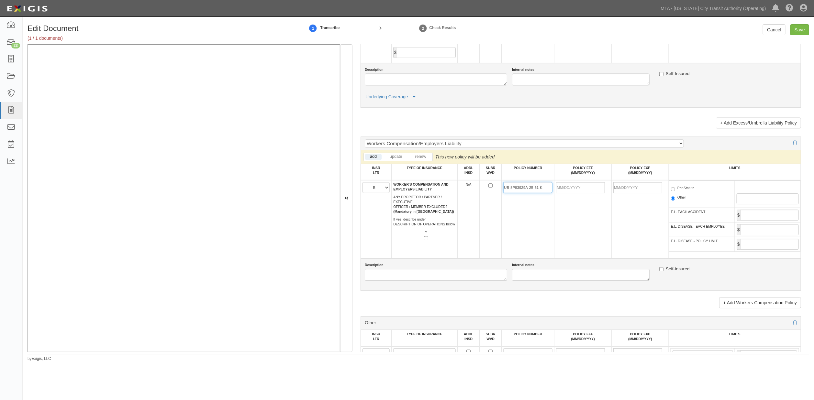
type input "UB-8P83929A-25-51-K"
click at [582, 193] on input "POLICY EFF (MM/DD/YYYY)" at bounding box center [580, 187] width 49 height 11
type input "[DATE]"
type input "10/01/2026"
click at [594, 242] on td "[DATE]" at bounding box center [582, 219] width 57 height 78
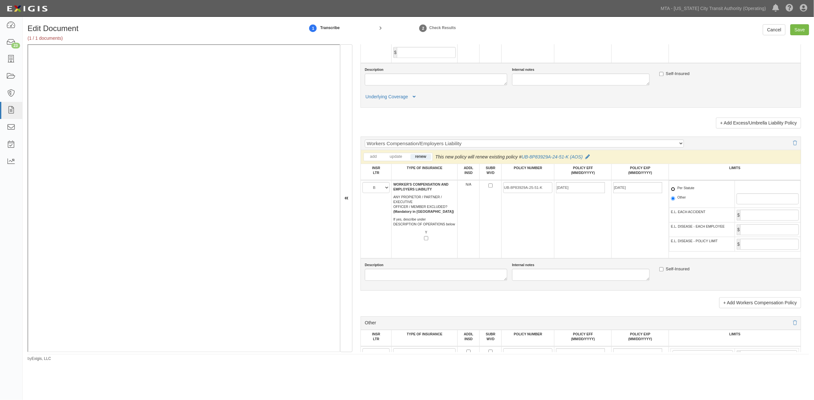
click at [658, 191] on input "Per Statute" at bounding box center [673, 189] width 4 height 4
radio input "true"
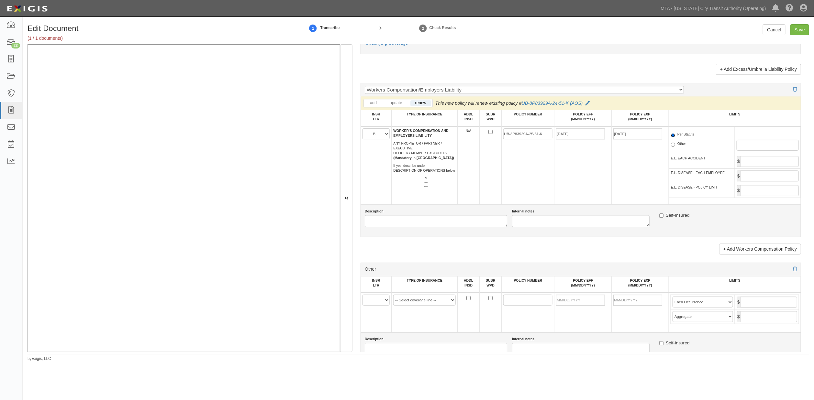
scroll to position [1078, 0]
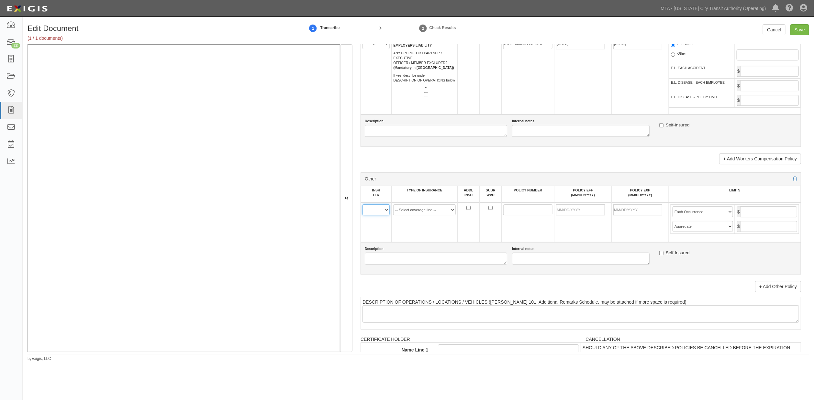
click at [365, 215] on select "A B C D E F" at bounding box center [375, 209] width 27 height 11
select select "A"
click at [362, 215] on select "A B C D E F" at bounding box center [375, 209] width 27 height 11
click at [423, 215] on select "-- Select coverage line -- Asbestos Abatement Auto Physical Damage Aviation Lia…" at bounding box center [424, 209] width 62 height 11
select select "44"
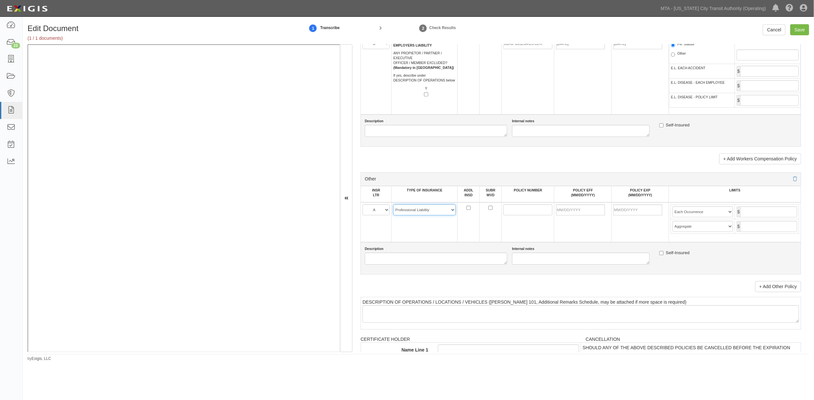
click at [393, 215] on select "-- Select coverage line -- Asbestos Abatement Auto Physical Damage Aviation Lia…" at bounding box center [424, 209] width 62 height 11
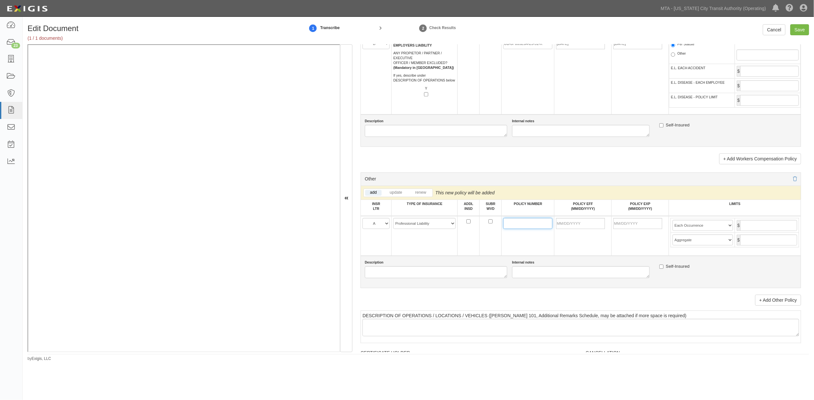
click at [519, 229] on input "POLICY NUMBER" at bounding box center [527, 223] width 49 height 11
paste input "EOC3245701"
type input "EOC3245701"
click at [580, 229] on input "POLICY EFF (MM/DD/YYYY)" at bounding box center [580, 223] width 49 height 11
type input "10/01/2025"
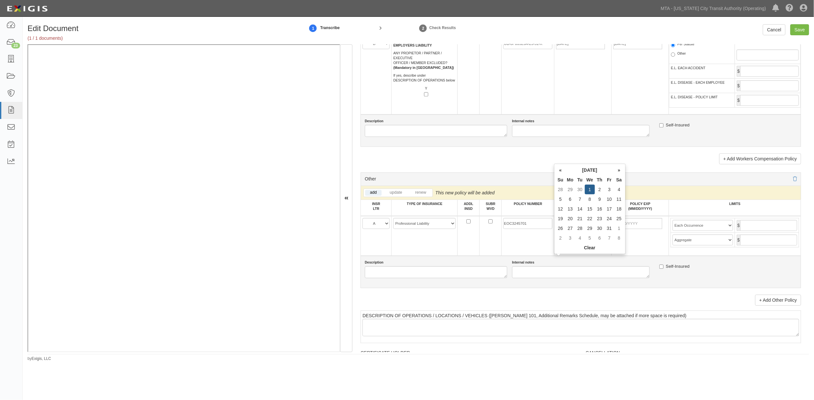
type input "10/01/2026"
click at [591, 288] on div "Description Internal notes Self-Insured" at bounding box center [580, 272] width 440 height 32
click at [658, 231] on input "text" at bounding box center [768, 225] width 57 height 11
type input "2,000,000"
click at [658, 246] on input "text" at bounding box center [768, 240] width 57 height 11
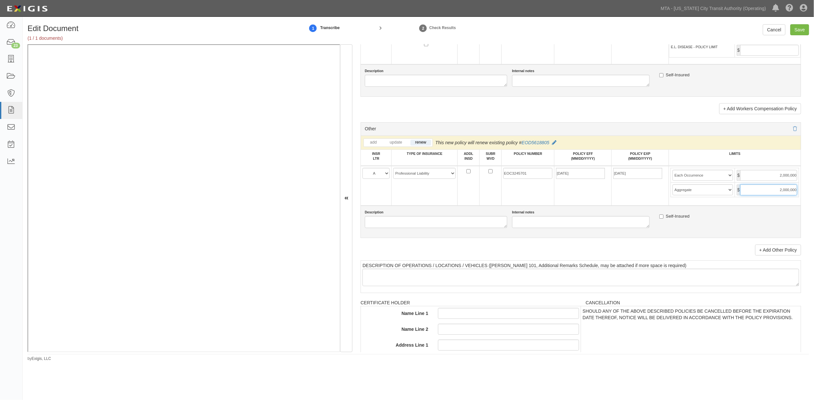
scroll to position [1258, 0]
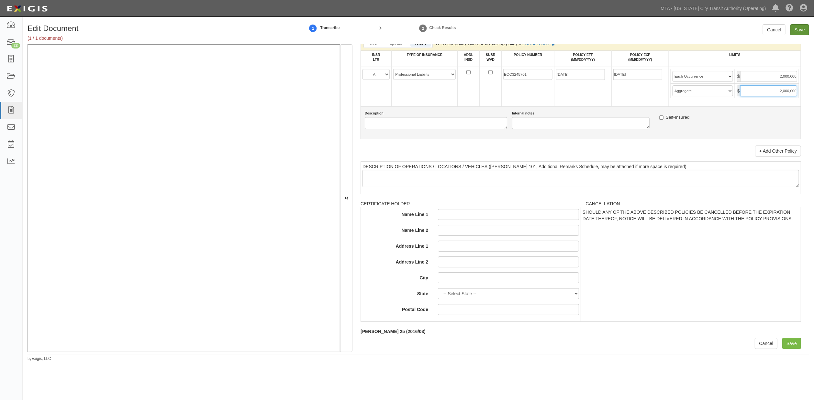
type input "2,000,000"
click at [658, 33] on input "Save" at bounding box center [799, 29] width 19 height 11
type input "1000000"
type input "10000000"
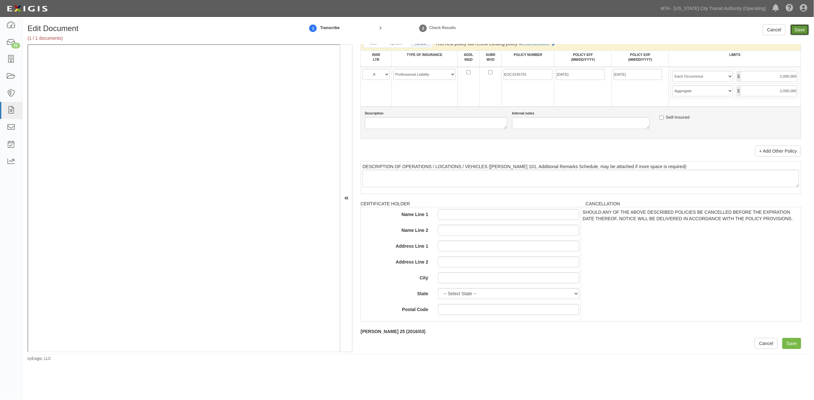
type input "2000000"
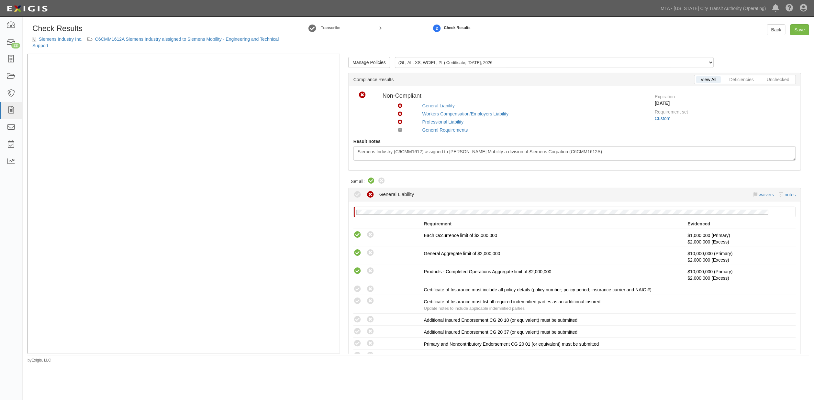
click at [369, 183] on icon at bounding box center [371, 181] width 8 height 8
radio input "true"
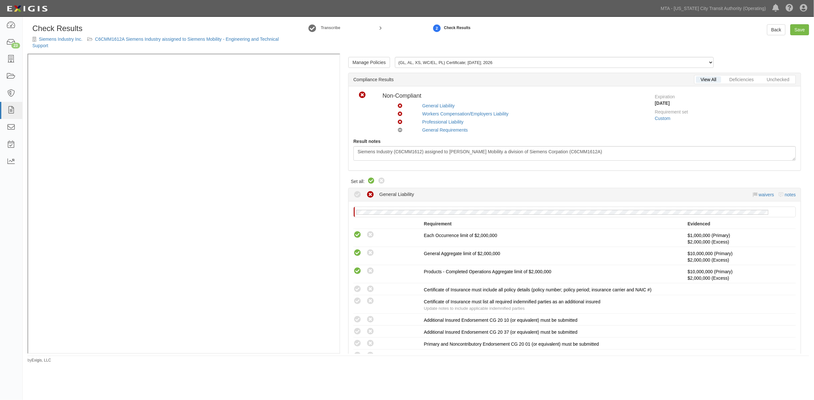
radio input "true"
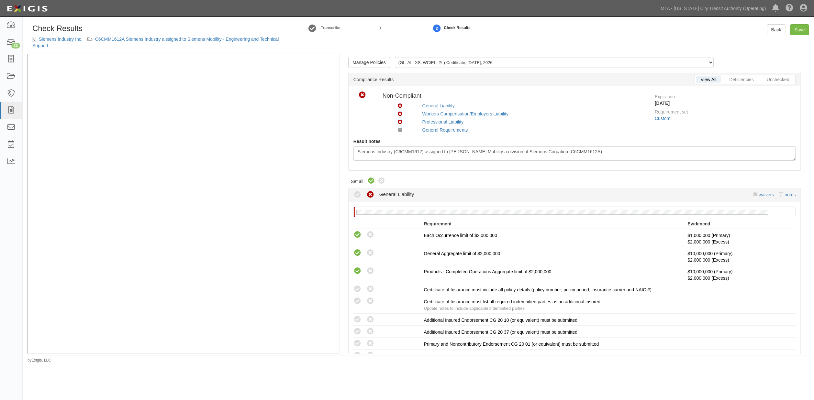
radio input "true"
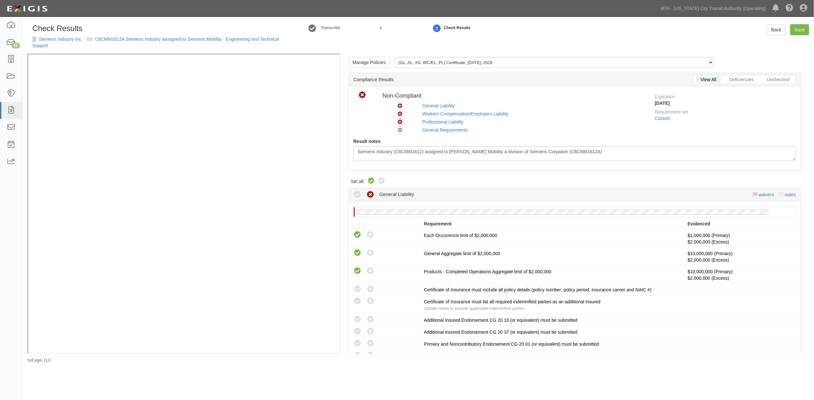
radio input "true"
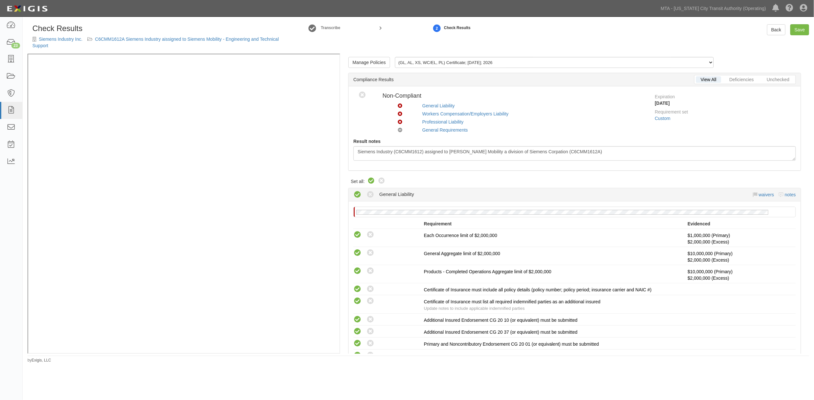
radio input "true"
radio input "false"
radio input "true"
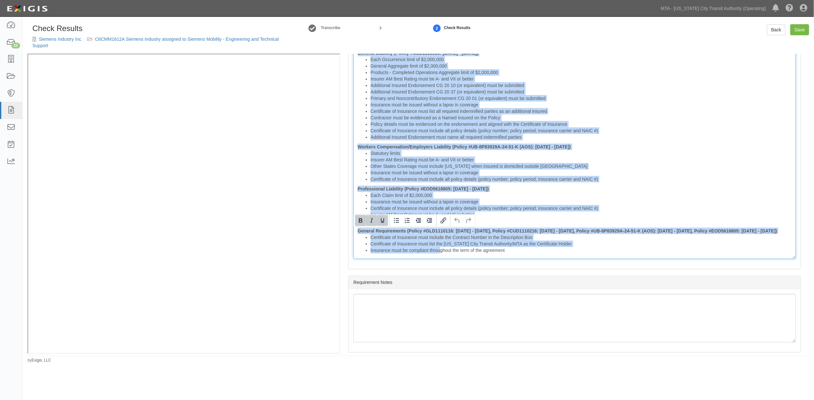
scroll to position [812, 0]
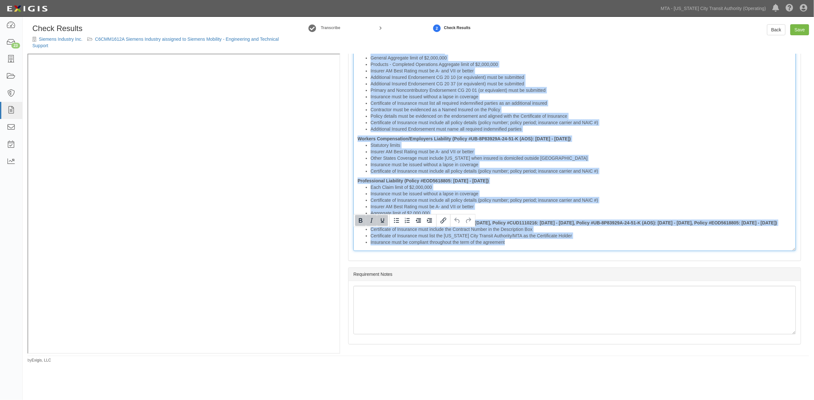
drag, startPoint x: 355, startPoint y: 232, endPoint x: 722, endPoint y: 369, distance: 392.1
click at [722, 369] on div "Check Results Siemens Industry Inc. C6CMM1612A Siemens Industry aissigned to Si…" at bounding box center [407, 199] width 814 height 360
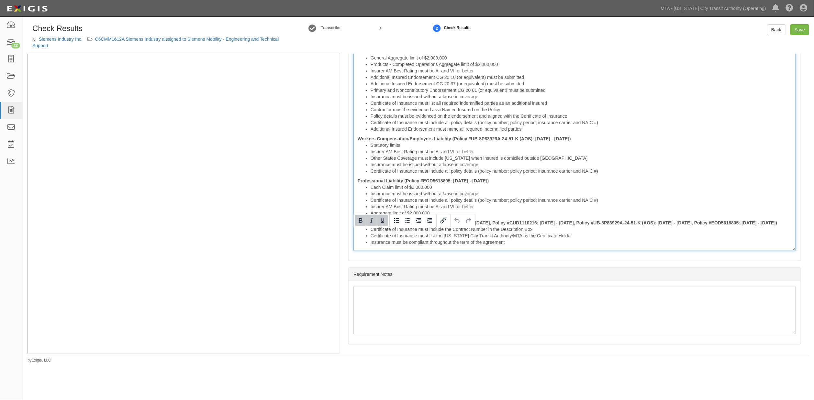
scroll to position [636, 0]
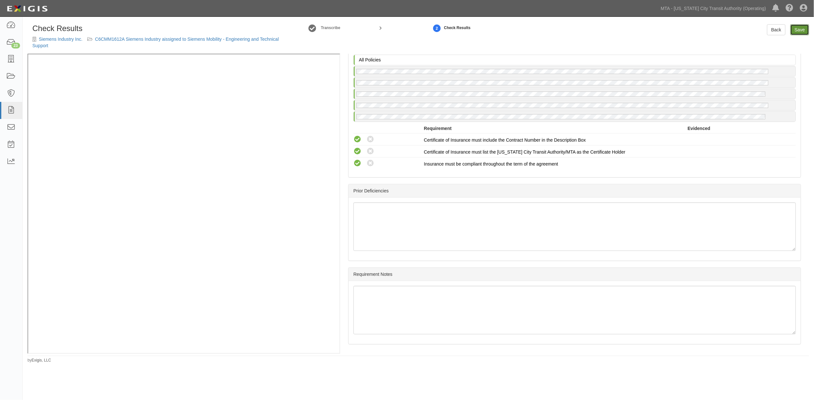
click at [801, 28] on link "Save" at bounding box center [799, 29] width 19 height 11
radio input "true"
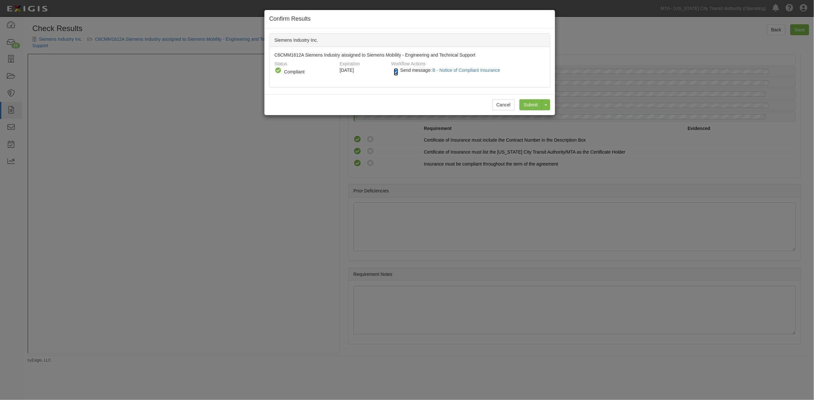
click at [395, 70] on input "Send message: B - Notice of Compliant Insurance" at bounding box center [396, 71] width 4 height 7
checkbox input "false"
click at [527, 104] on input "Submit" at bounding box center [530, 104] width 23 height 11
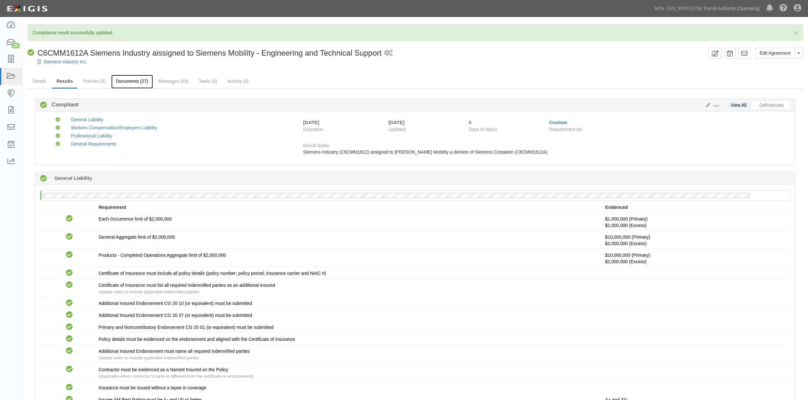
click at [134, 82] on link "Documents (27)" at bounding box center [132, 82] width 42 height 14
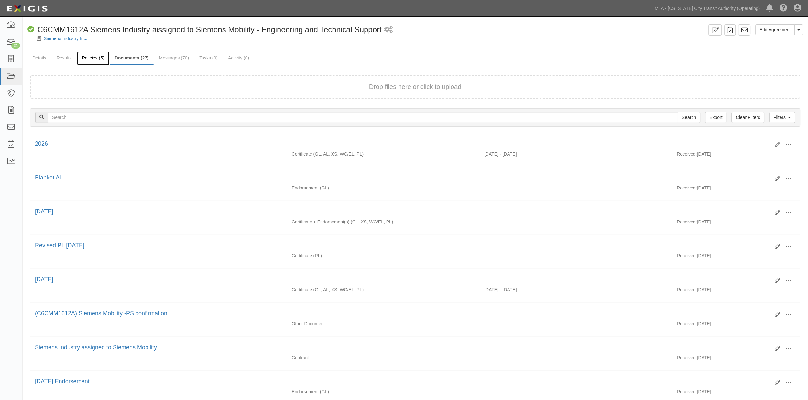
click at [83, 62] on link "Policies (5)" at bounding box center [93, 58] width 32 height 14
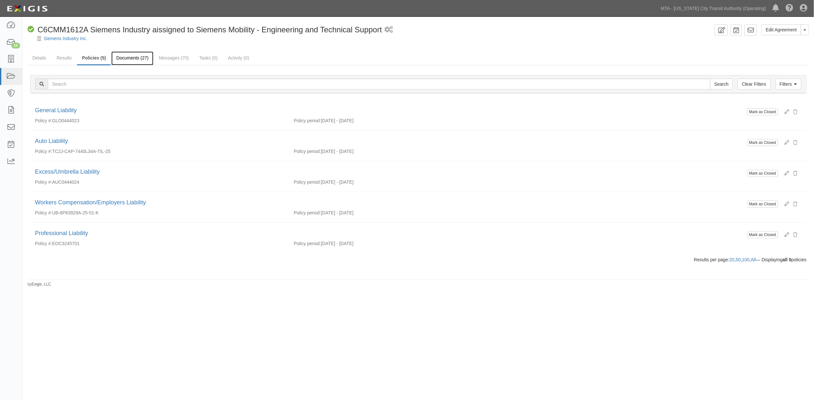
click at [135, 56] on link "Documents (27)" at bounding box center [132, 58] width 42 height 14
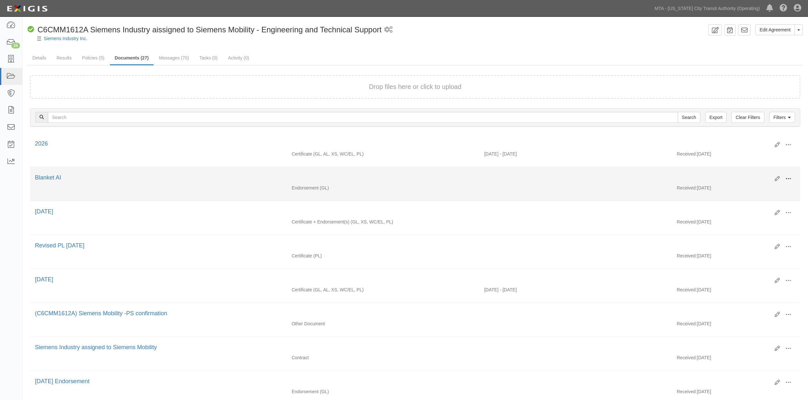
click at [789, 179] on span at bounding box center [789, 179] width 6 height 6
click at [744, 186] on link "View" at bounding box center [757, 188] width 51 height 12
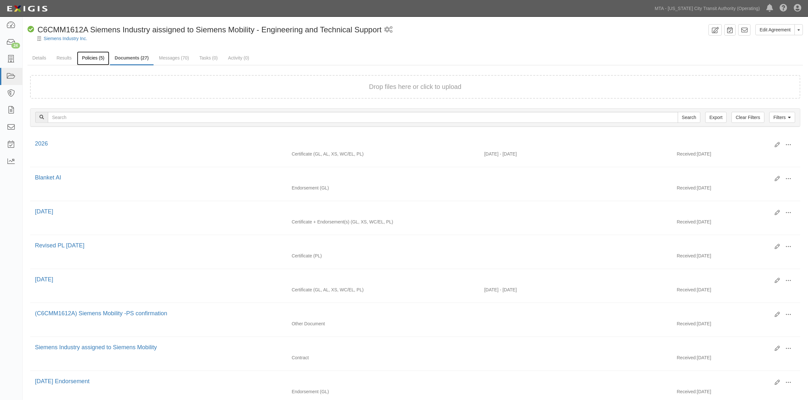
click at [90, 56] on link "Policies (5)" at bounding box center [93, 58] width 32 height 14
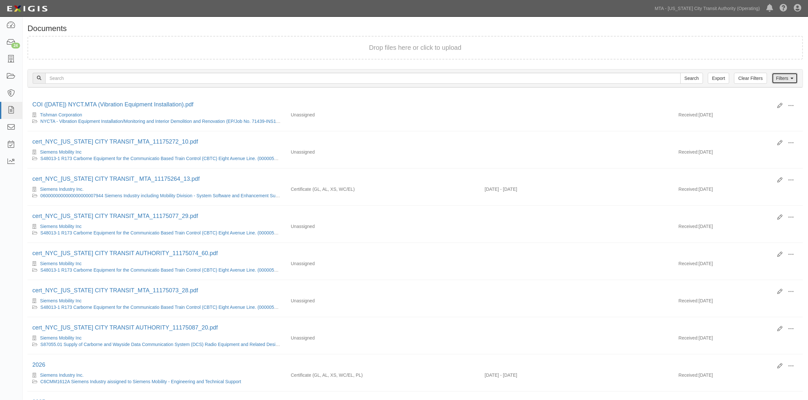
click at [789, 75] on link "Filters" at bounding box center [785, 78] width 26 height 11
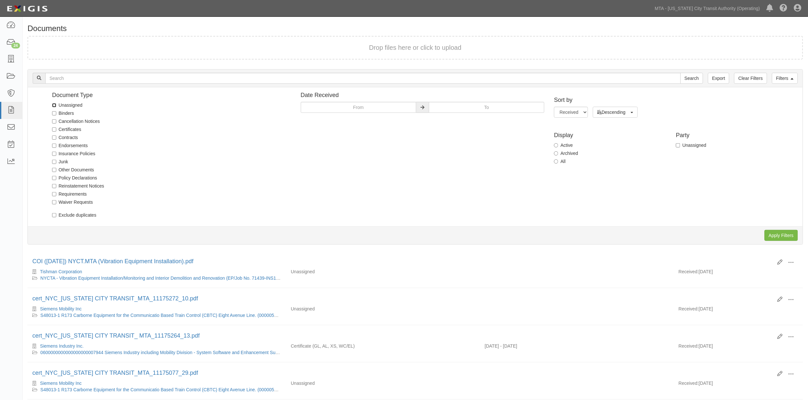
click at [56, 106] on input "Unassigned" at bounding box center [54, 105] width 4 height 4
checkbox input "true"
click at [771, 235] on input "Apply Filters" at bounding box center [781, 235] width 33 height 11
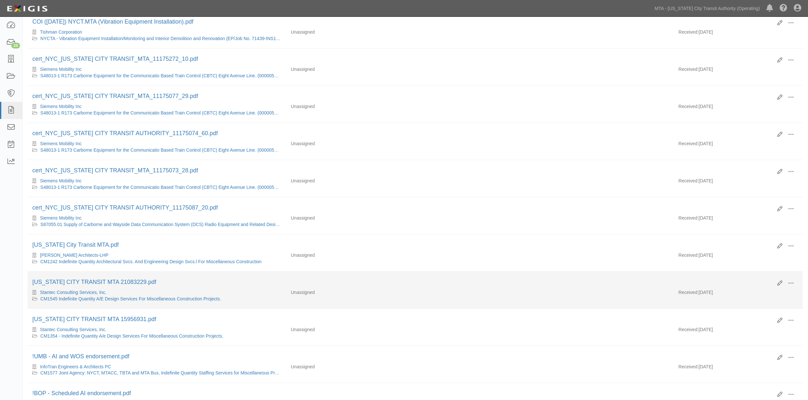
scroll to position [72, 0]
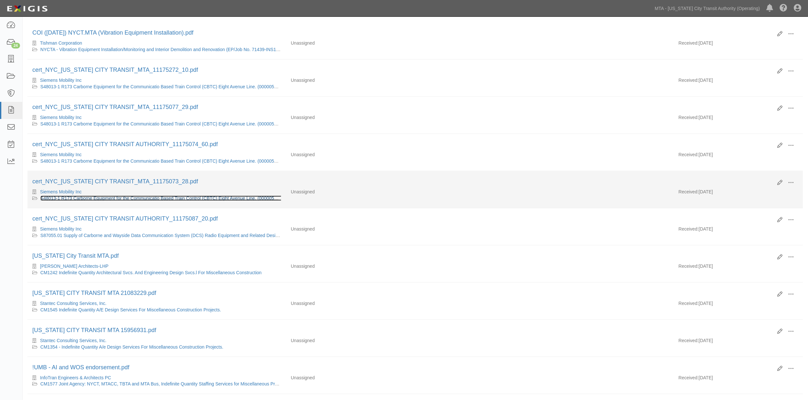
click at [152, 199] on link "S48013-1 R173 Carborne Equipment for the Communicatio Based Train Control (CBTC…" at bounding box center [163, 198] width 246 height 5
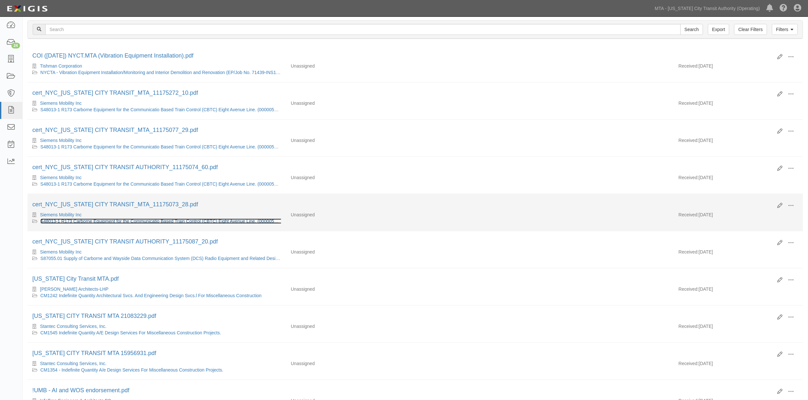
scroll to position [36, 0]
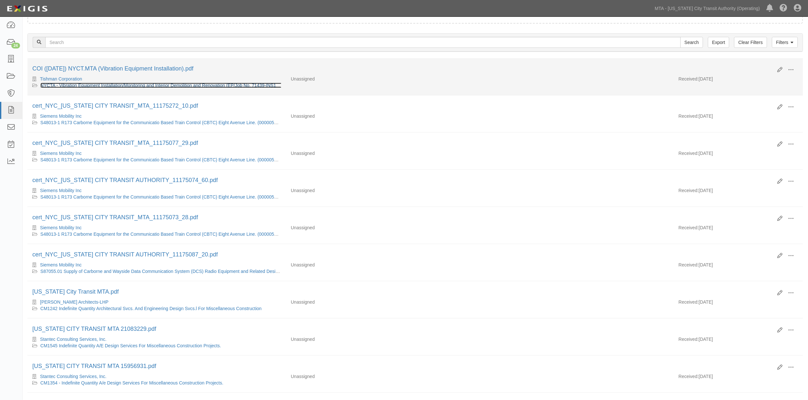
click at [136, 83] on link "NYCTA - Vibration Equipment Installation/Monitoring and Interior Demolition and…" at bounding box center [162, 85] width 245 height 5
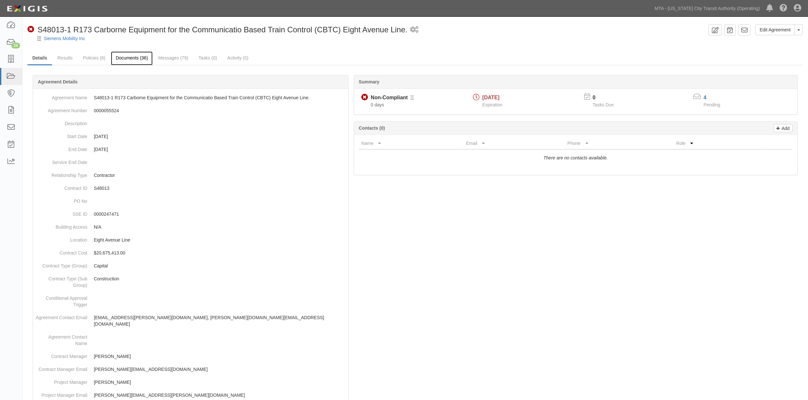
click at [132, 60] on link "Documents (36)" at bounding box center [132, 58] width 42 height 14
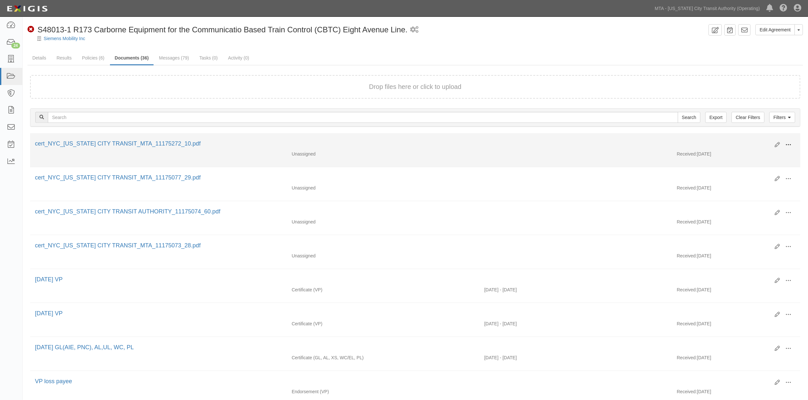
click at [787, 145] on span at bounding box center [789, 145] width 6 height 6
click at [740, 153] on link "View" at bounding box center [757, 154] width 51 height 12
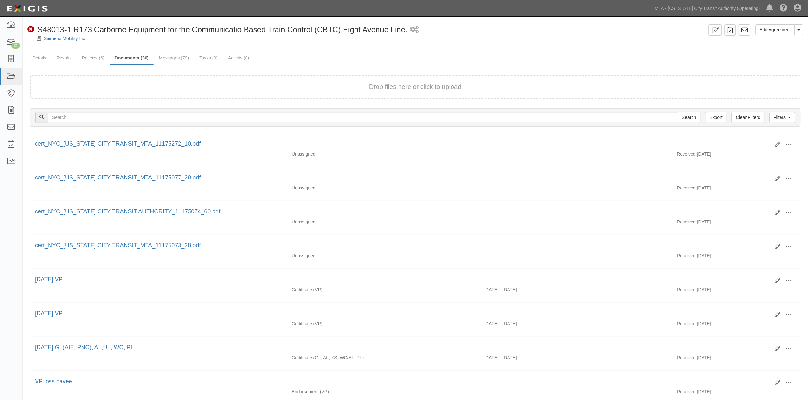
drag, startPoint x: 467, startPoint y: 48, endPoint x: 405, endPoint y: 74, distance: 67.4
click at [41, 58] on link "Details" at bounding box center [39, 58] width 24 height 14
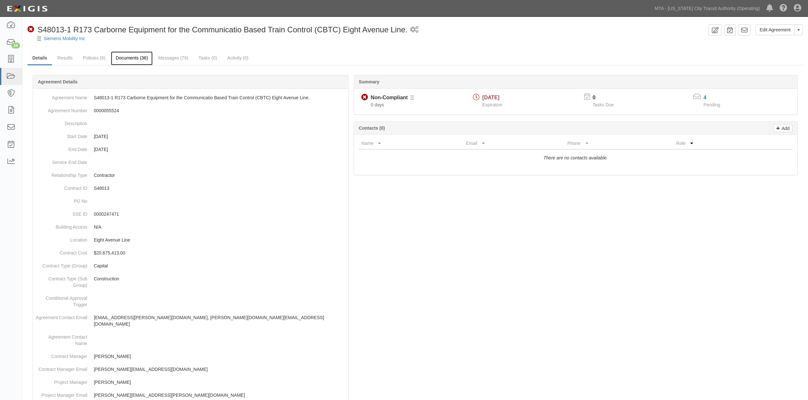
click at [136, 60] on link "Documents (36)" at bounding box center [132, 58] width 42 height 14
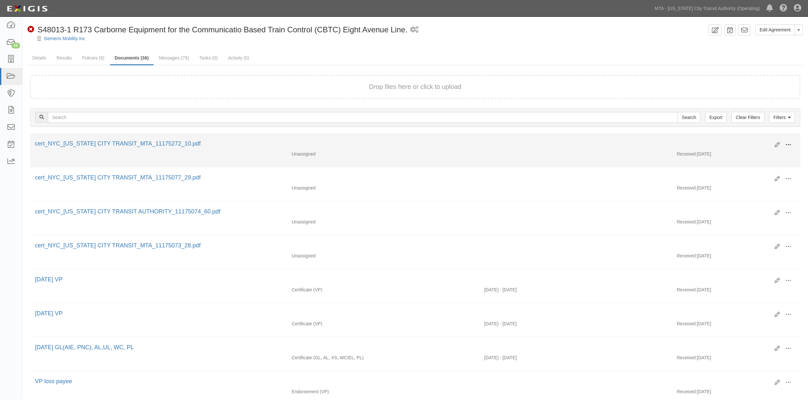
click at [791, 144] on span at bounding box center [789, 145] width 6 height 6
click at [741, 142] on link "Edit" at bounding box center [757, 143] width 51 height 12
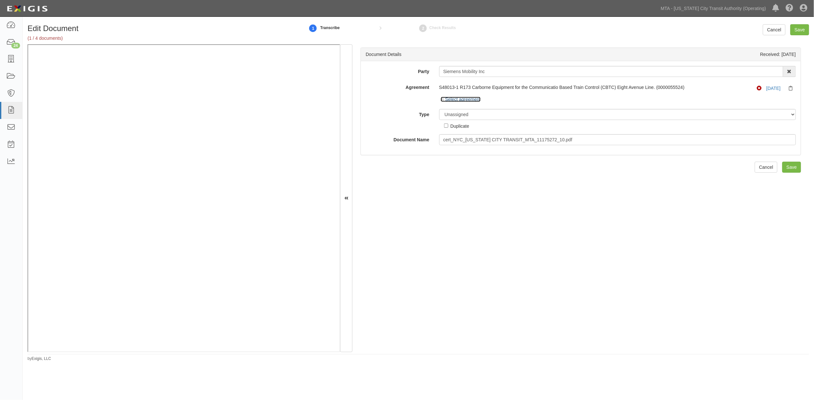
click at [467, 99] on link "Select agreement" at bounding box center [461, 99] width 40 height 5
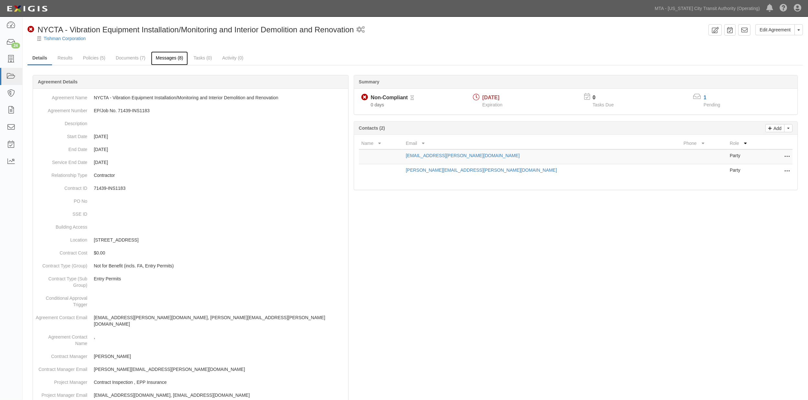
click at [171, 59] on link "Messages (8)" at bounding box center [169, 58] width 37 height 14
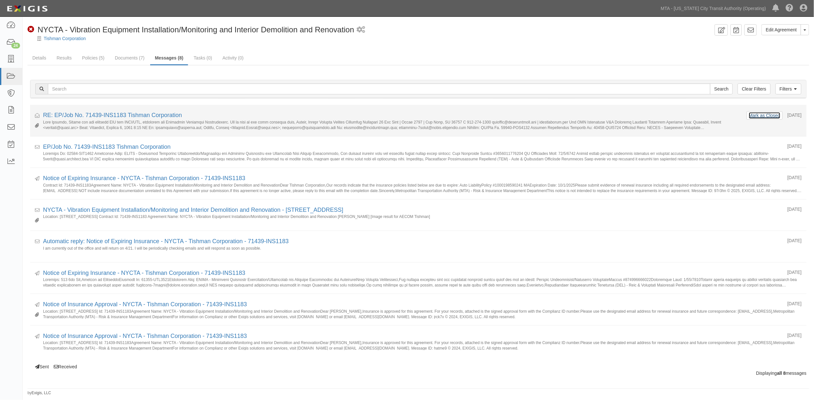
drag, startPoint x: 755, startPoint y: 116, endPoint x: 737, endPoint y: 116, distance: 18.5
click at [754, 116] on button "Mark as Closed" at bounding box center [764, 115] width 32 height 7
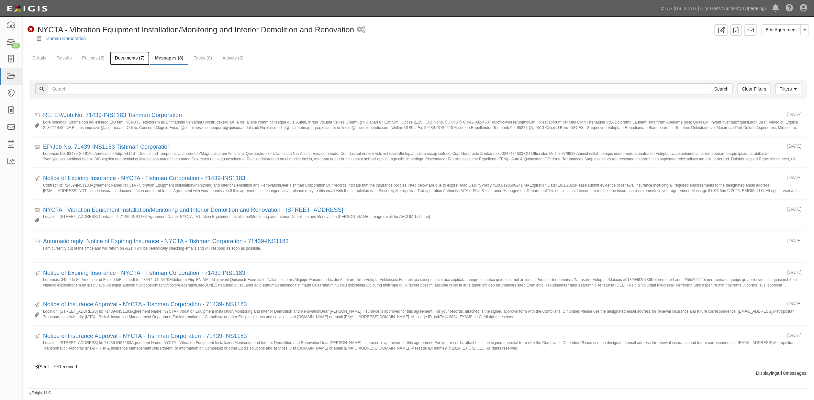
click at [128, 54] on link "Documents (7)" at bounding box center [129, 58] width 39 height 14
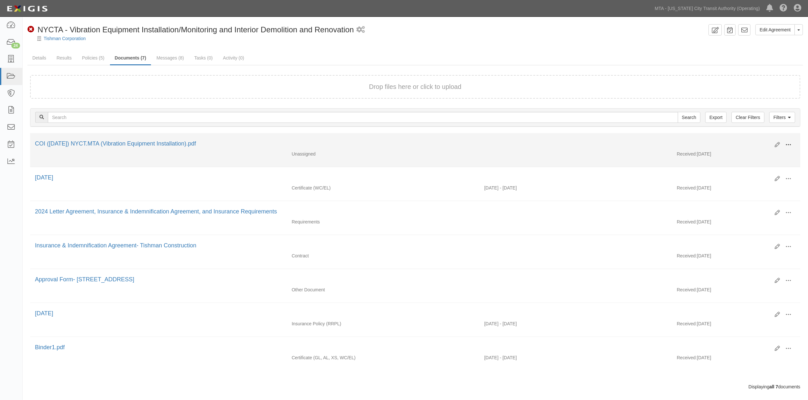
click at [791, 144] on span at bounding box center [789, 145] width 6 height 6
click at [731, 140] on div "COI ([DATE]) NYCT.MTA (Vibration Equipment Installation).pdf" at bounding box center [402, 144] width 735 height 8
click at [789, 143] on span at bounding box center [789, 145] width 6 height 6
click at [740, 141] on link "Edit" at bounding box center [757, 143] width 51 height 12
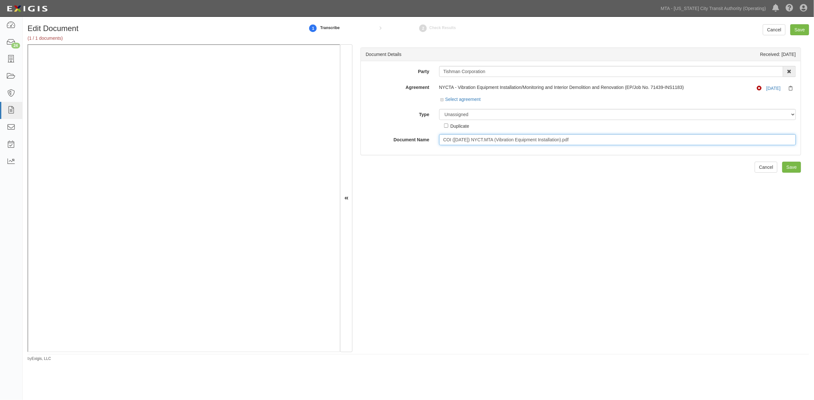
click at [490, 141] on input "COI ([DATE]) NYCT.MTA (Vibration Equipment Installation).pdf" at bounding box center [617, 139] width 357 height 11
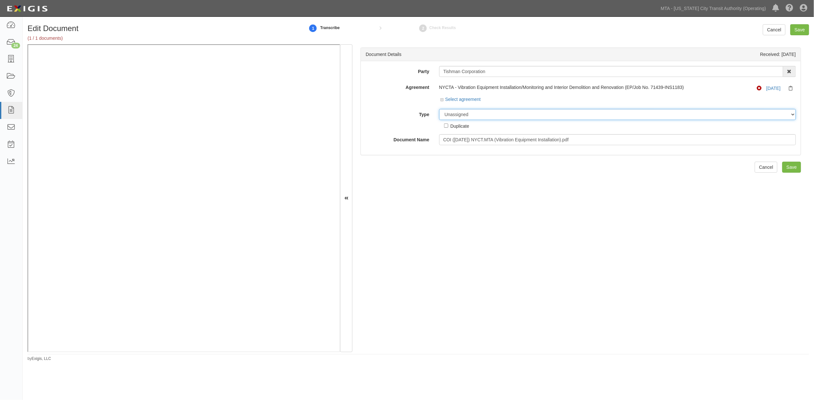
click at [487, 115] on select "Unassigned Binder Cancellation Notice Certificate Contract Endorsement Insuranc…" at bounding box center [617, 114] width 357 height 11
select select "EndorsementDetail"
click at [439, 109] on select "Unassigned Binder Cancellation Notice Certificate Contract Endorsement Insuranc…" at bounding box center [617, 114] width 357 height 11
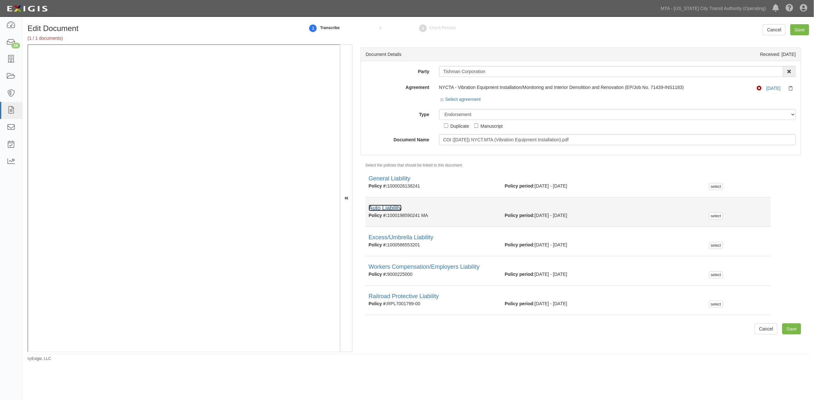
click at [390, 209] on link "Auto Liability" at bounding box center [384, 208] width 33 height 6
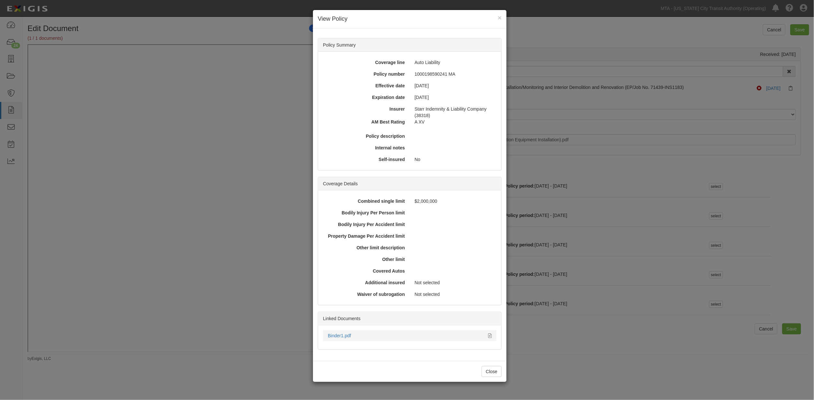
click at [353, 337] on div "Binder1.pdf" at bounding box center [405, 336] width 155 height 6
click at [345, 334] on link "Binder1.pdf" at bounding box center [339, 335] width 23 height 5
click at [494, 373] on button "Close" at bounding box center [491, 371] width 20 height 11
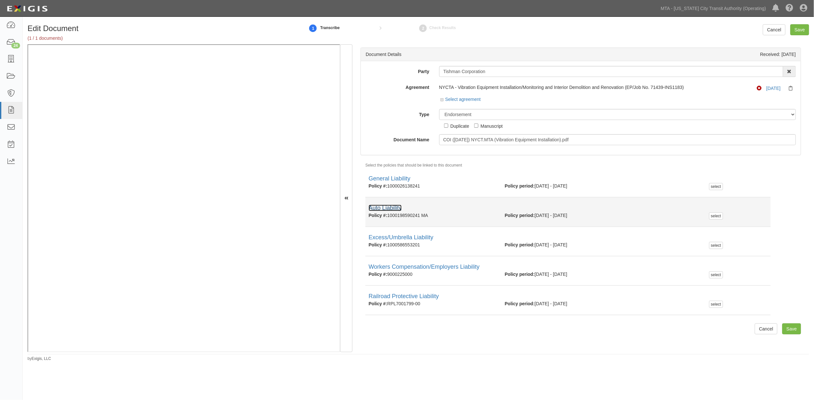
click at [393, 209] on link "Auto Liability" at bounding box center [384, 208] width 33 height 6
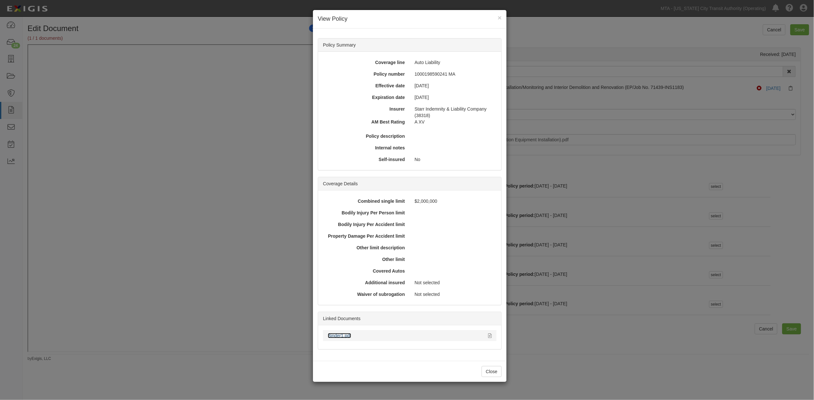
click at [331, 334] on link "Binder1.pdf" at bounding box center [339, 335] width 23 height 5
click at [300, 137] on div "× View Policy Policy Summary Coverage line Auto Liability Policy number 1000198…" at bounding box center [407, 200] width 814 height 400
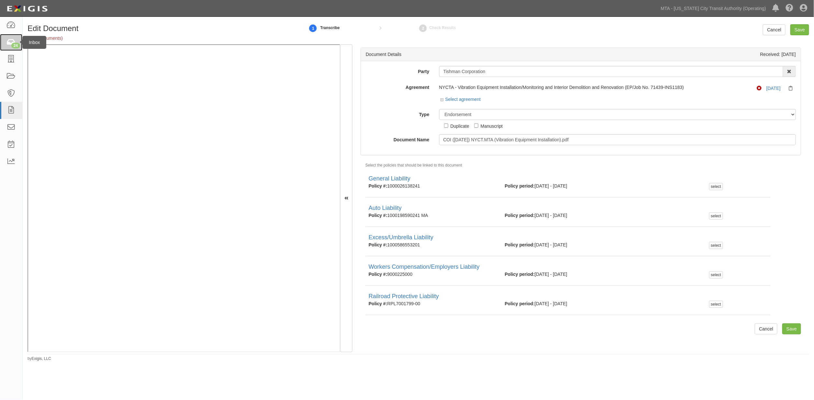
click at [10, 40] on icon at bounding box center [10, 42] width 9 height 7
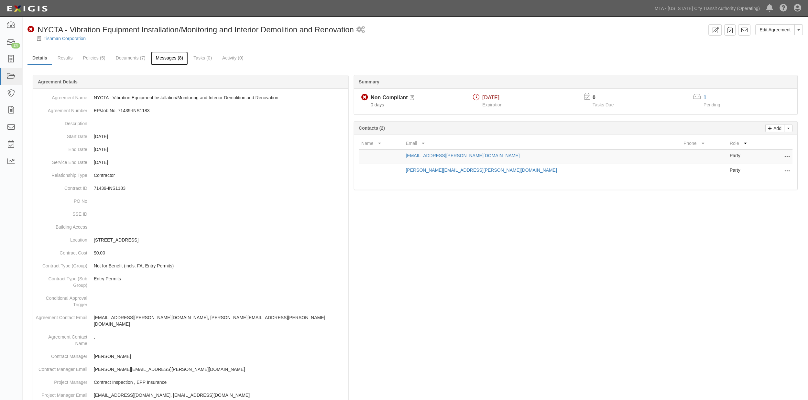
click at [170, 59] on link "Messages (8)" at bounding box center [169, 58] width 37 height 14
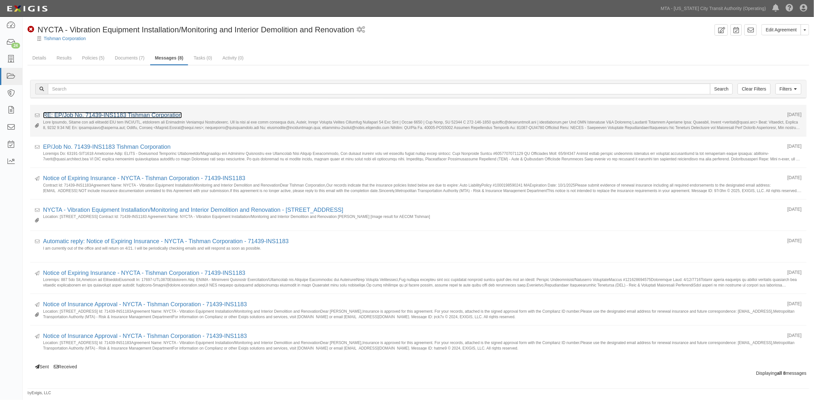
click at [163, 117] on link "RE: EP/Job No. 71439-INS1183 Tishman Corporation" at bounding box center [112, 115] width 139 height 6
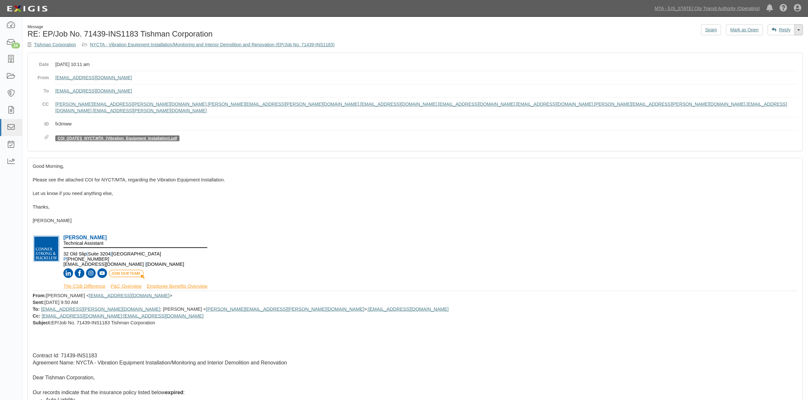
click at [801, 28] on link "Toggle Dropdown" at bounding box center [799, 29] width 8 height 11
click at [778, 43] on link "Reply All" at bounding box center [777, 42] width 51 height 8
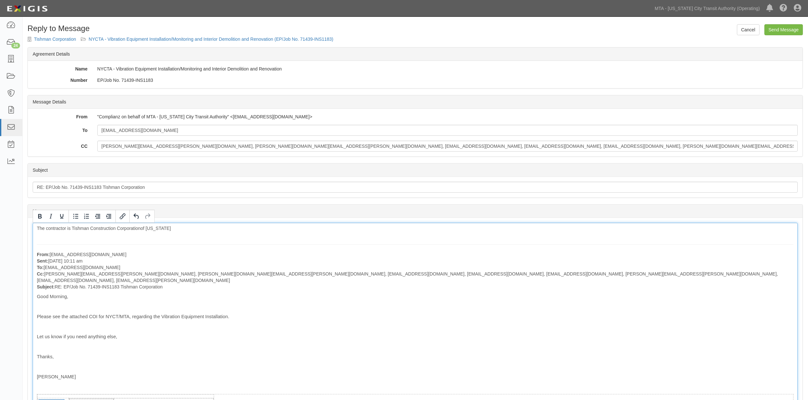
click at [782, 35] on input "Send Message" at bounding box center [784, 29] width 38 height 11
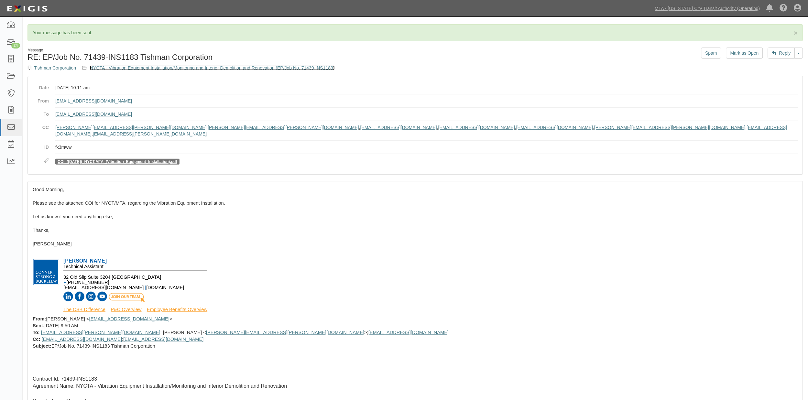
click at [204, 68] on link "NYCTA - Vibration Equipment Installation/Monitoring and Interior Demolition and…" at bounding box center [212, 67] width 245 height 5
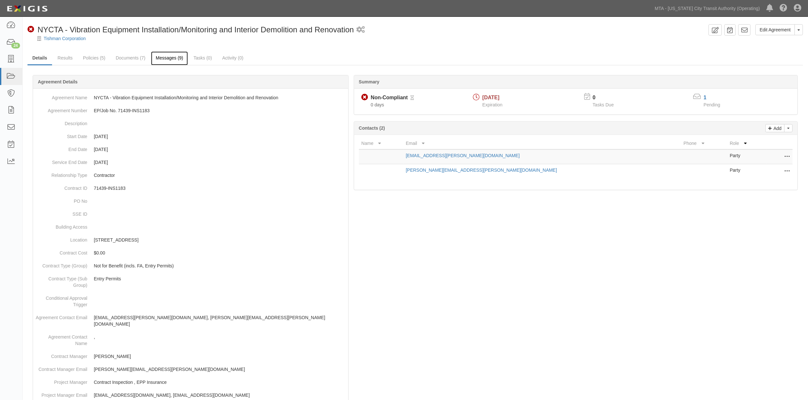
click at [168, 58] on link "Messages (9)" at bounding box center [169, 58] width 37 height 14
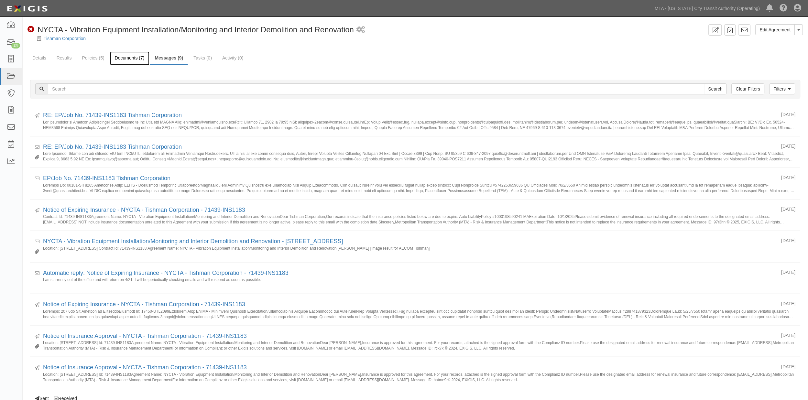
click at [130, 59] on link "Documents (7)" at bounding box center [129, 58] width 39 height 14
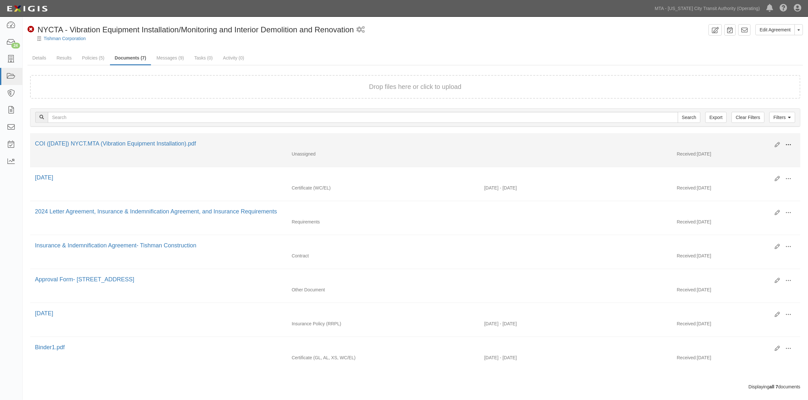
click at [791, 145] on span at bounding box center [789, 145] width 6 height 6
click at [748, 176] on link "Archive" at bounding box center [757, 178] width 51 height 12
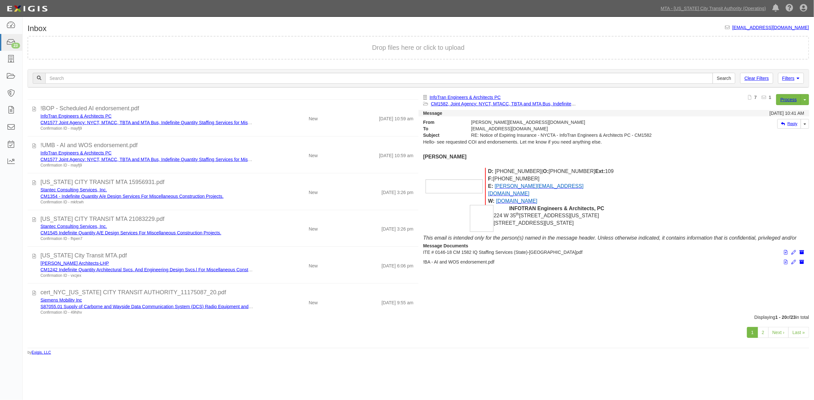
scroll to position [516, 0]
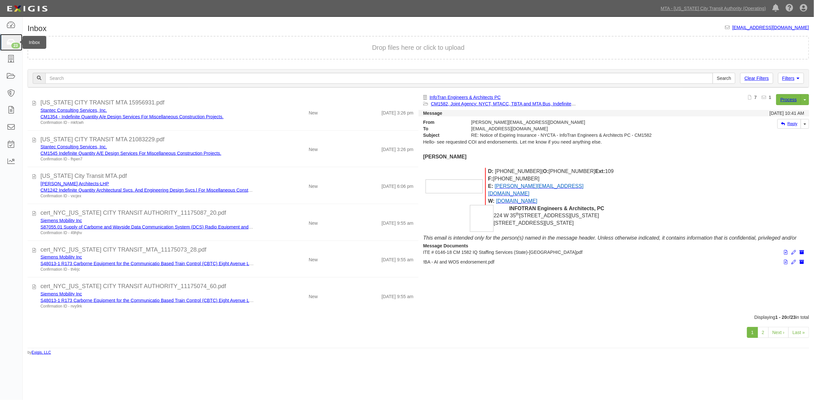
click at [10, 40] on icon at bounding box center [10, 42] width 9 height 7
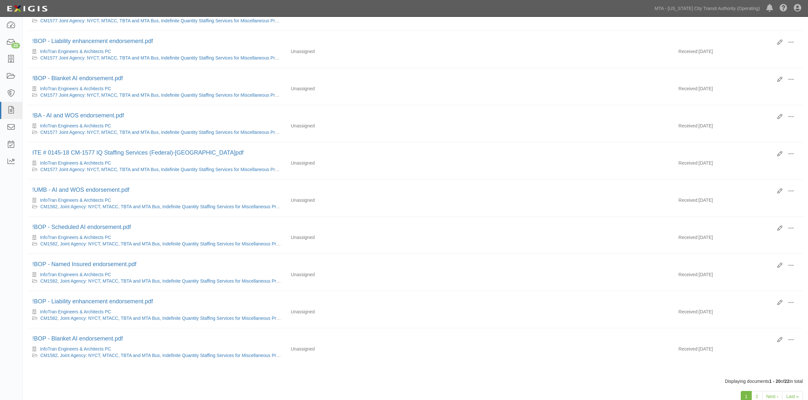
scroll to position [508, 0]
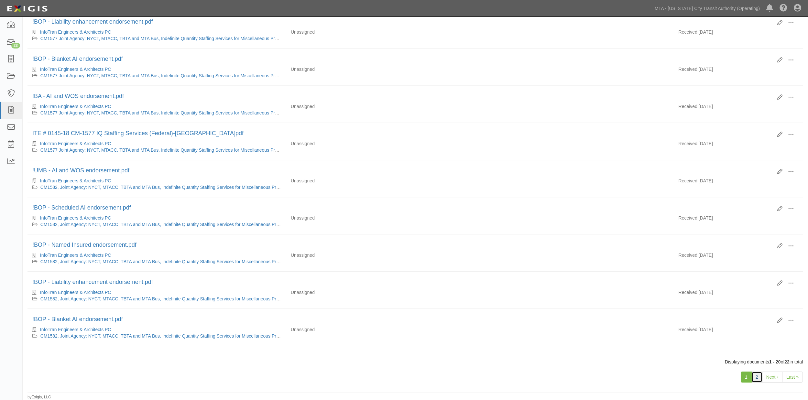
click at [759, 376] on link "2" at bounding box center [757, 377] width 11 height 11
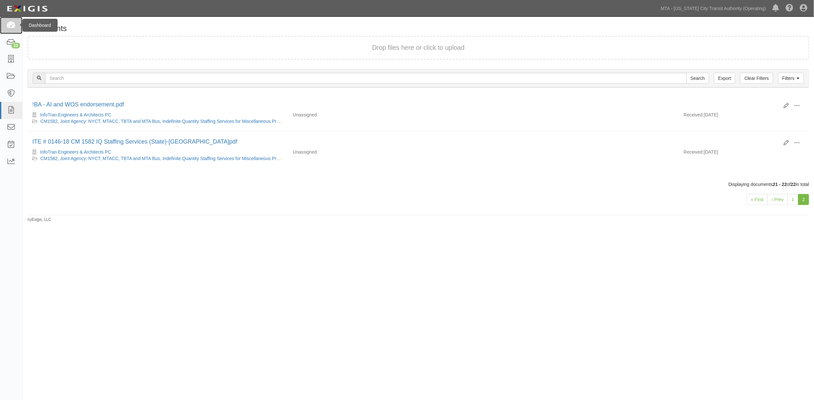
click at [12, 25] on icon at bounding box center [10, 25] width 9 height 7
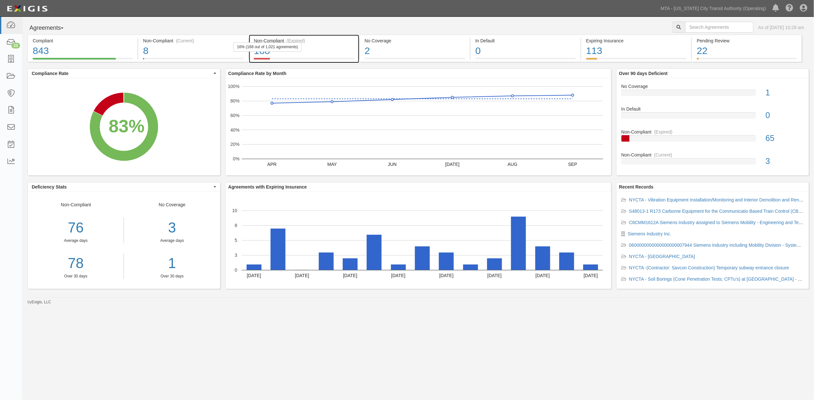
click at [347, 51] on div "168" at bounding box center [304, 51] width 100 height 14
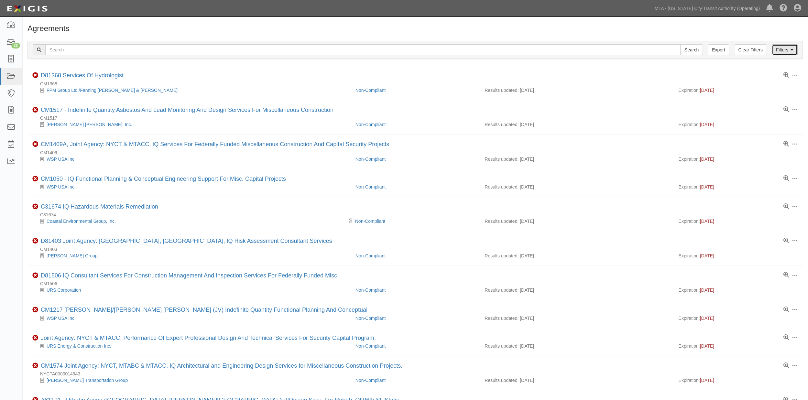
click at [793, 49] on icon at bounding box center [792, 50] width 3 height 5
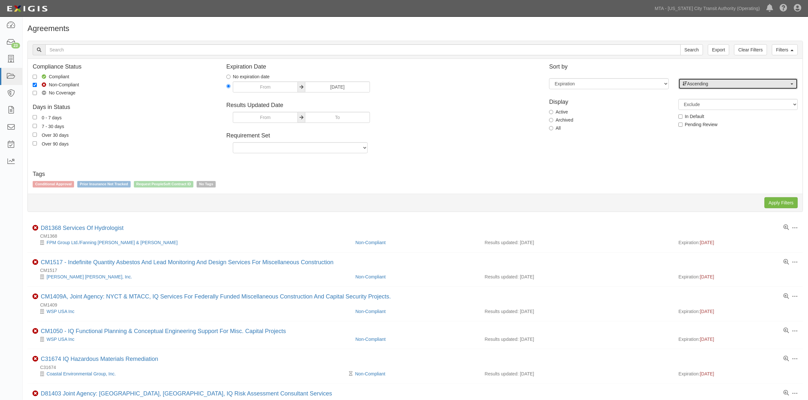
click at [699, 84] on span "Ascending" at bounding box center [736, 84] width 107 height 6
click at [704, 104] on span "Descending" at bounding box center [703, 104] width 24 height 6
select select "desc"
click at [769, 203] on input "Apply Filters" at bounding box center [781, 202] width 33 height 11
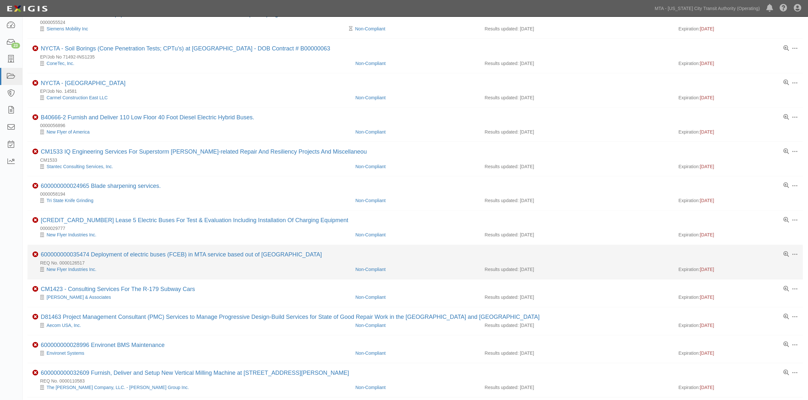
scroll to position [395, 0]
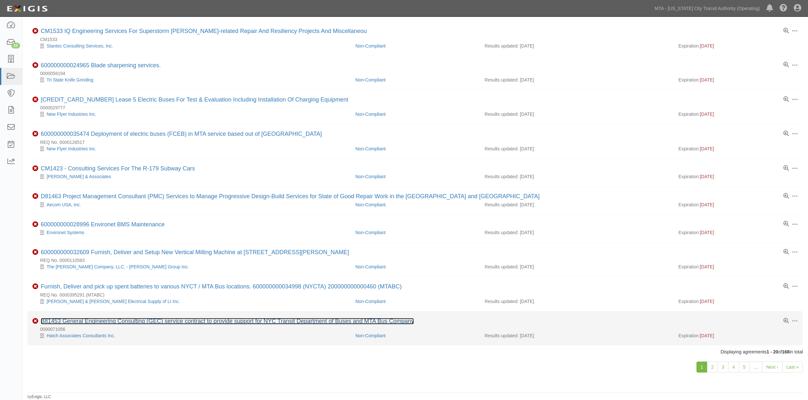
click at [131, 320] on link "B81453 General Engineering Consulting (GEC) service contract to provide support…" at bounding box center [227, 321] width 373 height 6
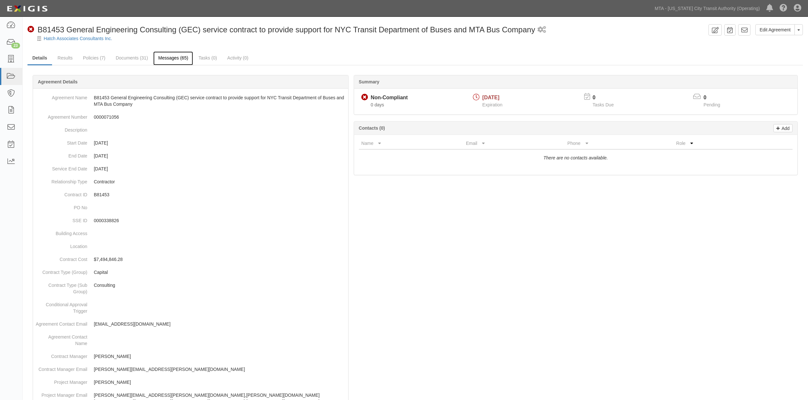
click at [176, 61] on link "Messages (65)" at bounding box center [173, 58] width 40 height 14
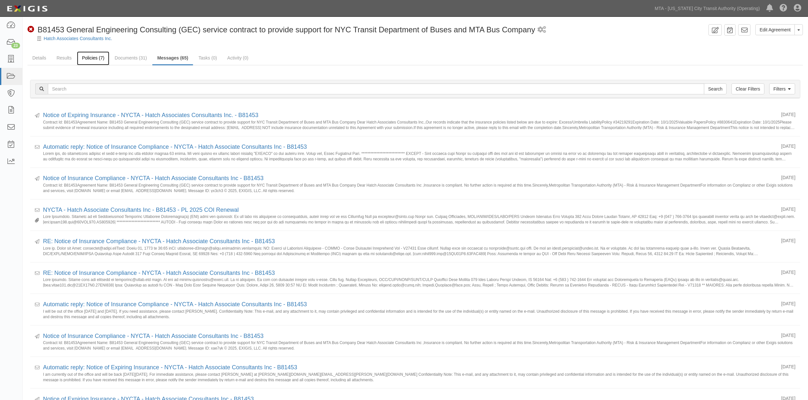
click at [86, 57] on link "Policies (7)" at bounding box center [93, 58] width 32 height 14
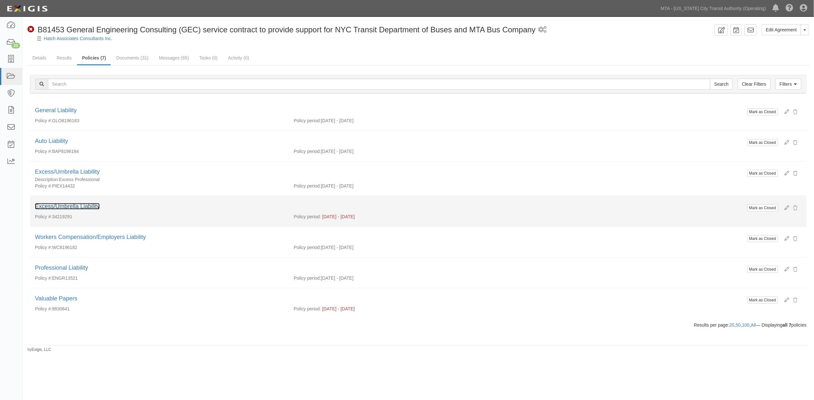
click at [83, 205] on link "Excess/Umbrella Liability" at bounding box center [67, 206] width 65 height 6
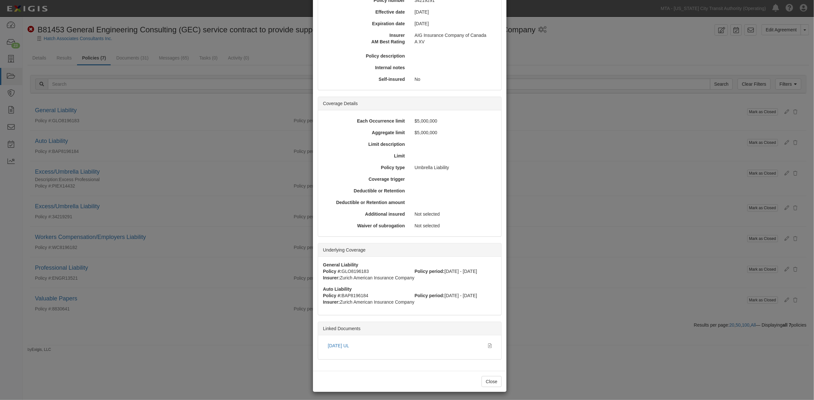
scroll to position [88, 0]
click at [335, 344] on link "10.1.25 UL" at bounding box center [338, 343] width 21 height 5
click at [598, 298] on div "× View Policy Mark as Closed Edit Policy Toggle Dropdown Delete Policy Policy S…" at bounding box center [407, 200] width 814 height 400
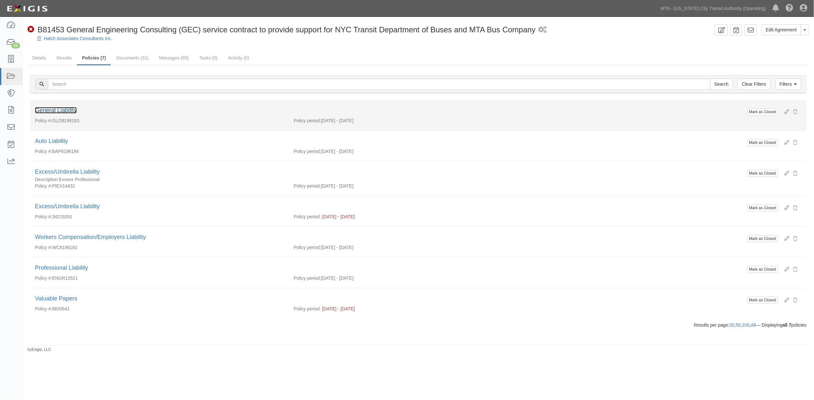
click at [65, 110] on link "General Liability" at bounding box center [56, 110] width 42 height 6
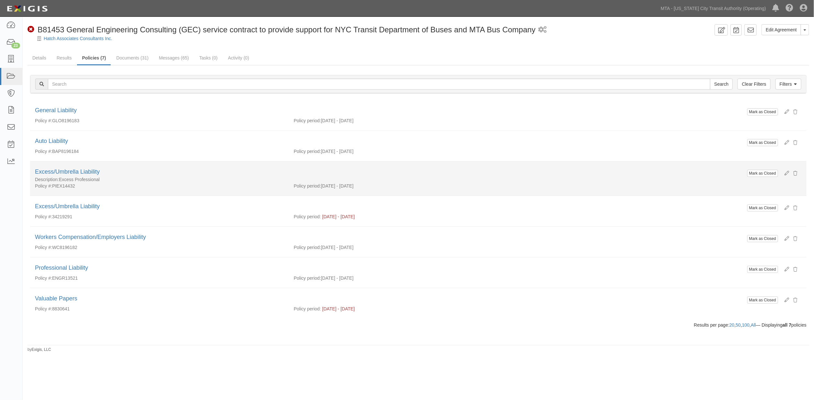
scroll to position [0, 0]
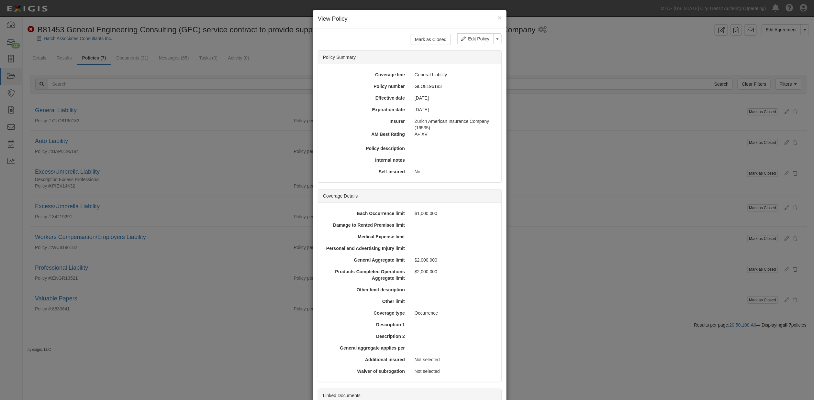
click at [256, 254] on div "× View Policy Mark as Closed Edit Policy Toggle Dropdown Delete Policy Policy S…" at bounding box center [407, 200] width 814 height 400
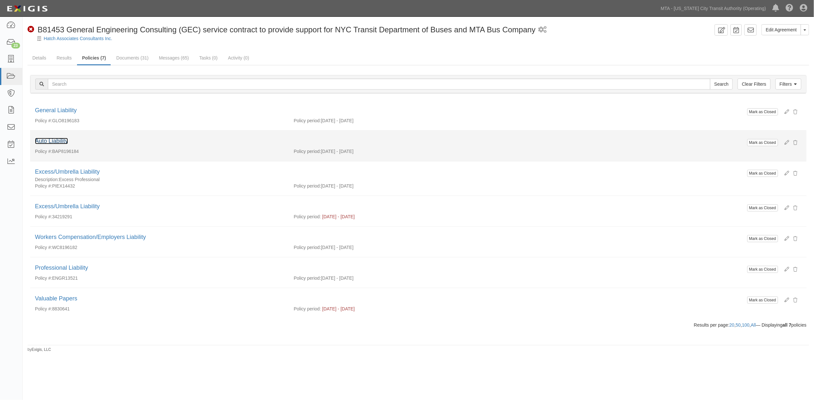
click at [58, 140] on link "Auto Liability" at bounding box center [51, 141] width 33 height 6
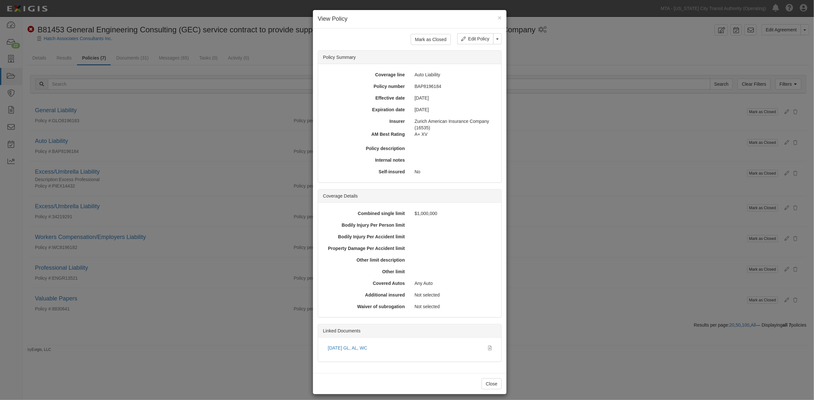
click at [199, 170] on div "× View Policy Mark as Closed Edit Policy Toggle Dropdown Delete Policy Policy S…" at bounding box center [407, 200] width 814 height 400
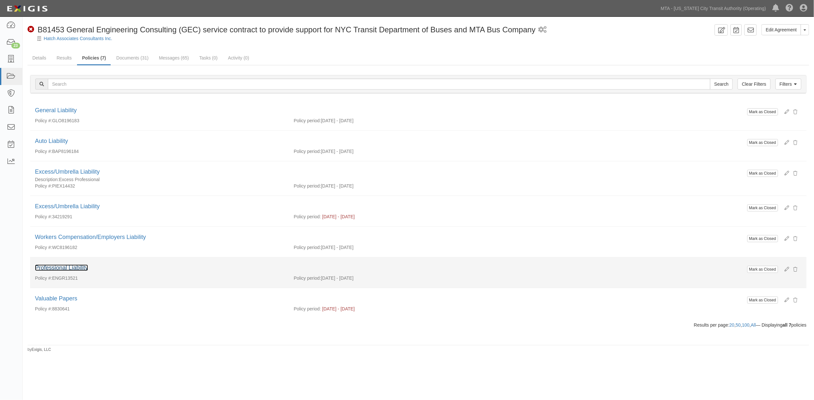
click at [72, 269] on link "Professional Liability" at bounding box center [61, 268] width 53 height 6
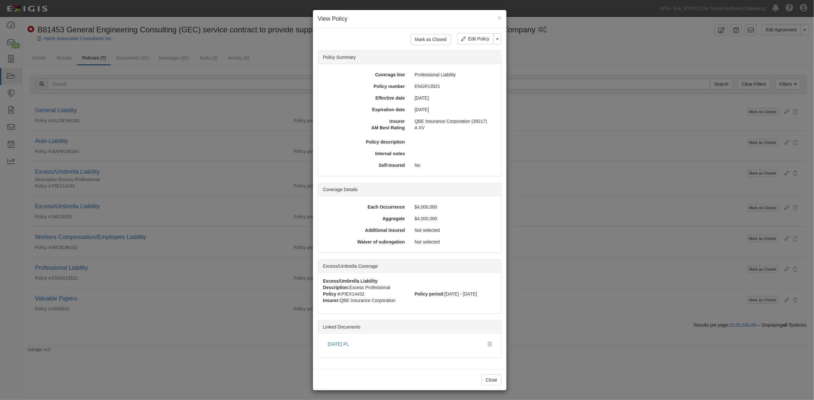
click at [211, 267] on div "× View Policy Mark as Closed Edit Policy Toggle Dropdown Delete Policy Policy S…" at bounding box center [407, 200] width 814 height 400
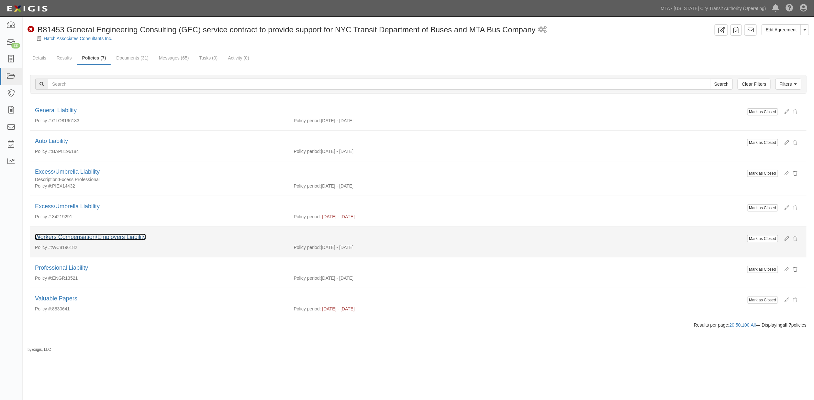
click at [130, 236] on link "Workers Compensation/Employers Liability" at bounding box center [90, 237] width 111 height 6
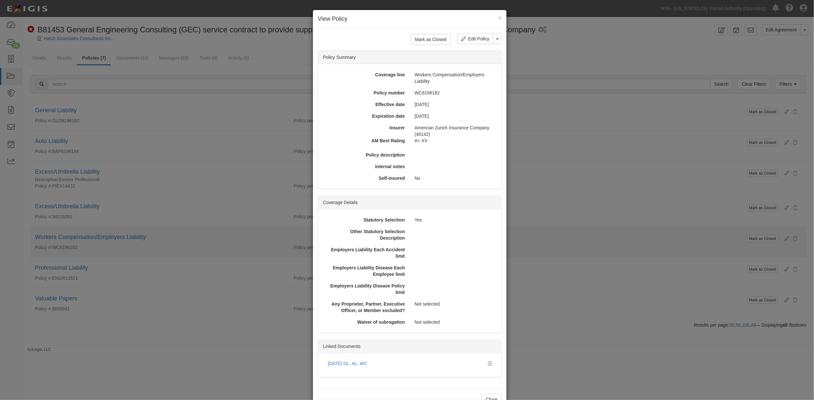
click at [147, 235] on div "× View Policy Mark as Closed Edit Policy Toggle Dropdown Delete Policy Policy S…" at bounding box center [407, 200] width 814 height 400
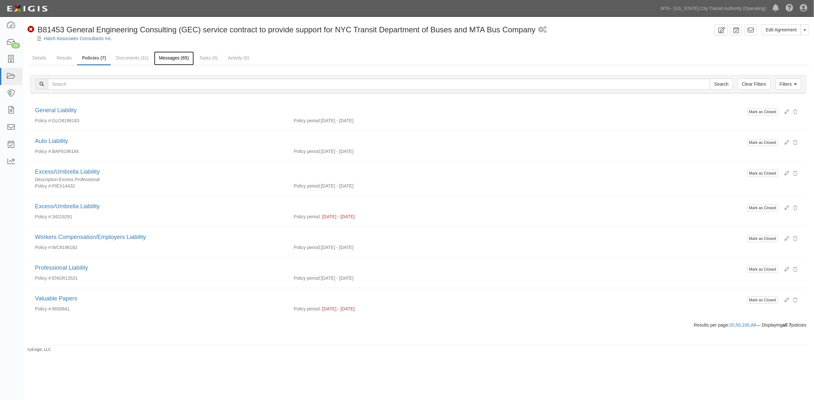
click at [180, 58] on link "Messages (65)" at bounding box center [174, 58] width 40 height 14
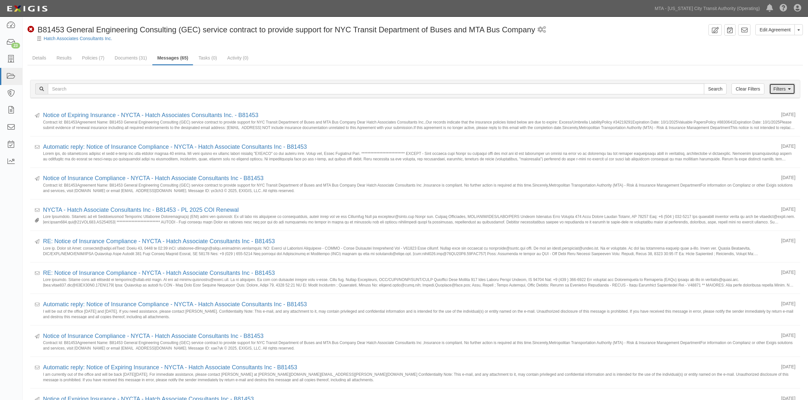
click at [783, 89] on link "Filters" at bounding box center [783, 88] width 26 height 11
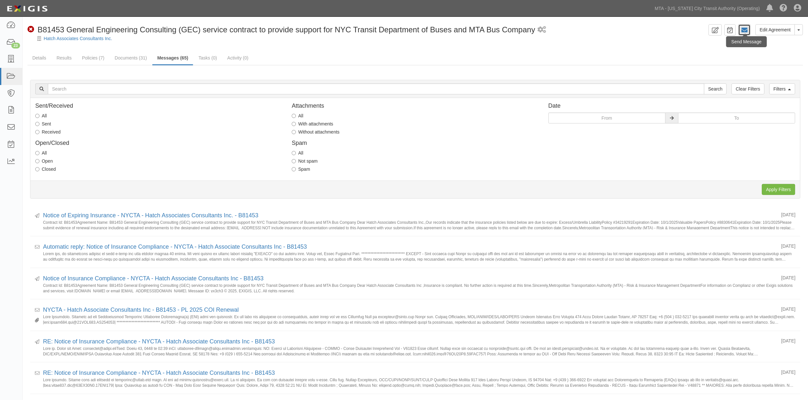
click at [741, 29] on link at bounding box center [745, 29] width 12 height 11
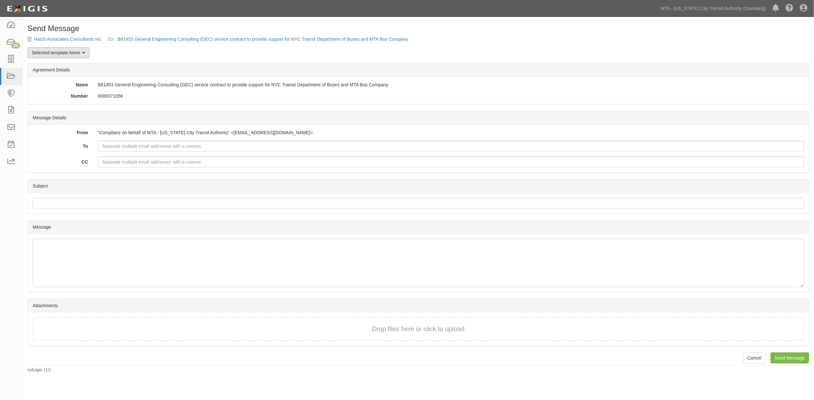
click at [84, 51] on icon at bounding box center [83, 53] width 3 height 5
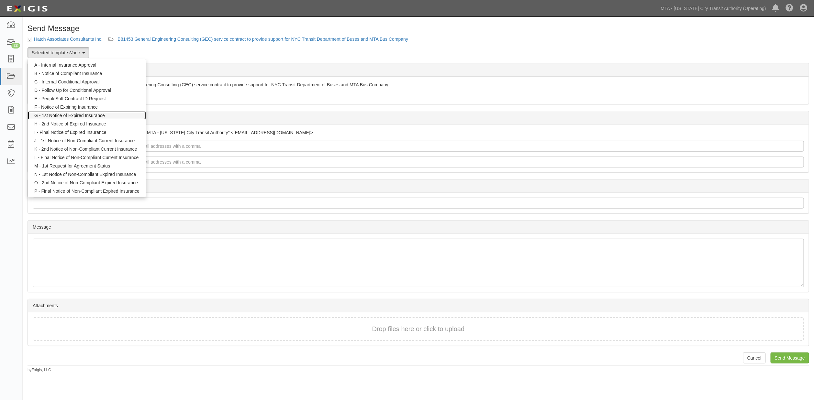
click at [69, 114] on link "G - 1st Notice of Expired Insurance" at bounding box center [87, 115] width 118 height 8
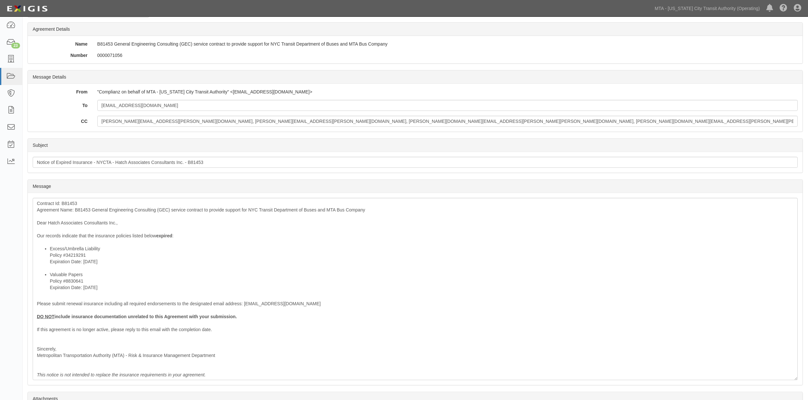
scroll to position [106, 0]
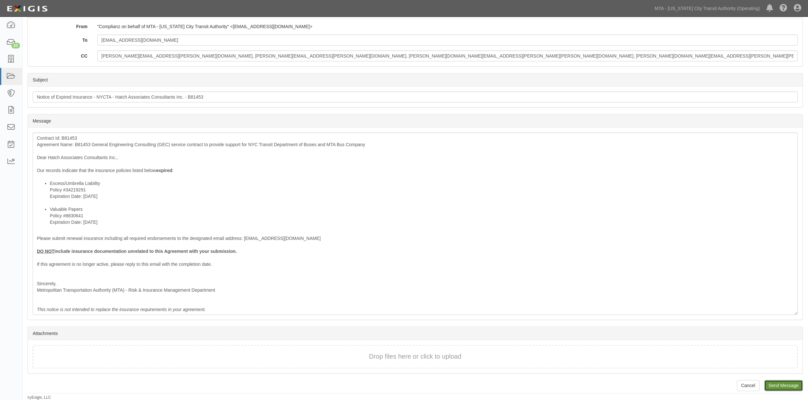
click at [784, 385] on input "Send Message" at bounding box center [784, 385] width 38 height 11
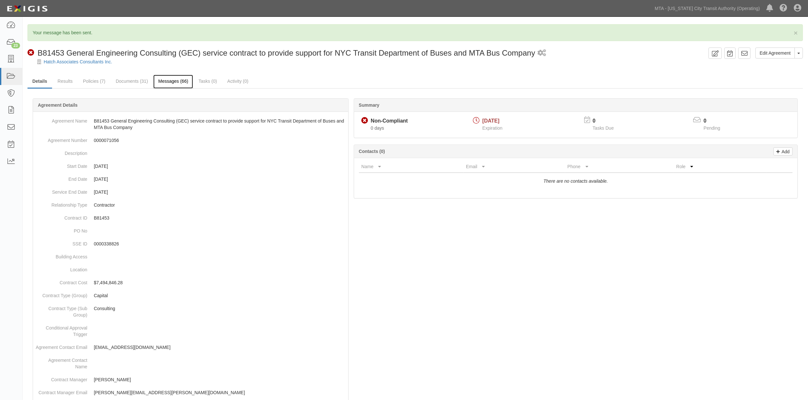
click at [188, 80] on link "Messages (66)" at bounding box center [173, 82] width 40 height 14
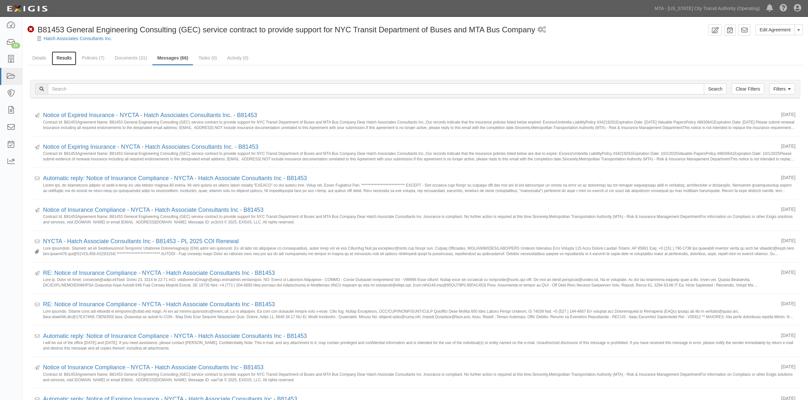
click at [67, 57] on link "Results" at bounding box center [64, 58] width 25 height 14
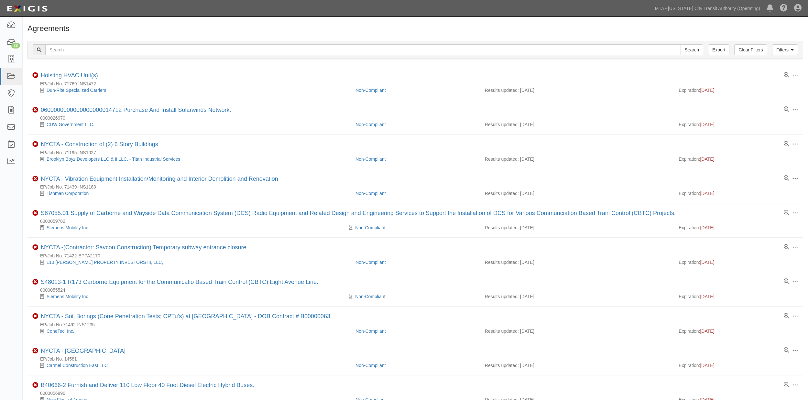
scroll to position [395, 0]
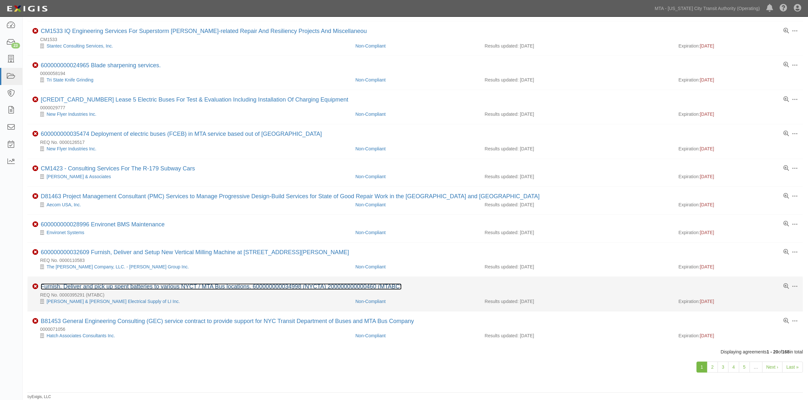
click at [124, 286] on link "Furnish, Deliver and pick up spent batteries to various NYCT / MTA Bus location…" at bounding box center [221, 287] width 361 height 6
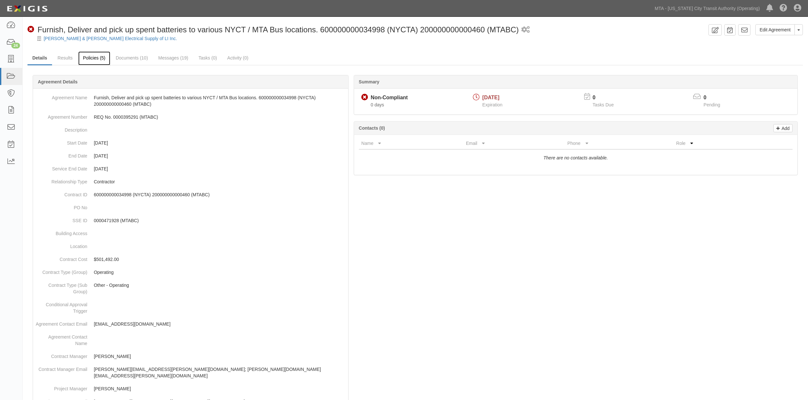
click at [88, 57] on link "Policies (5)" at bounding box center [94, 58] width 32 height 14
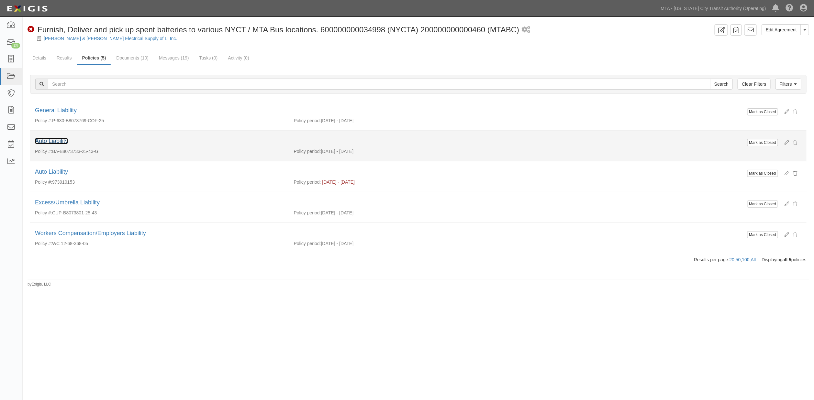
click at [61, 140] on link "Auto Liability" at bounding box center [51, 141] width 33 height 6
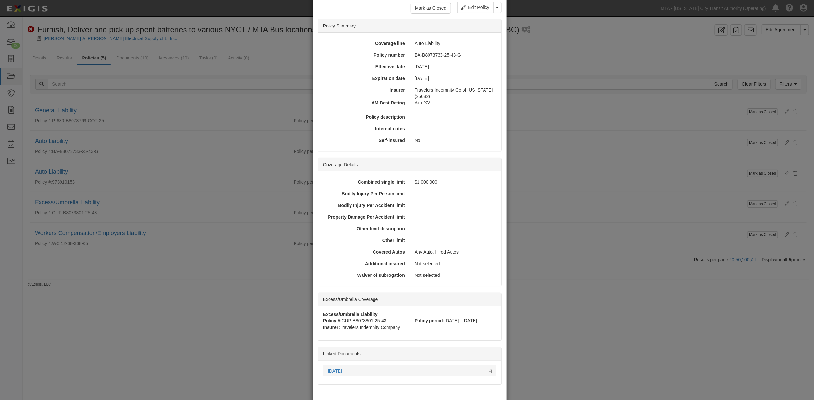
scroll to position [59, 0]
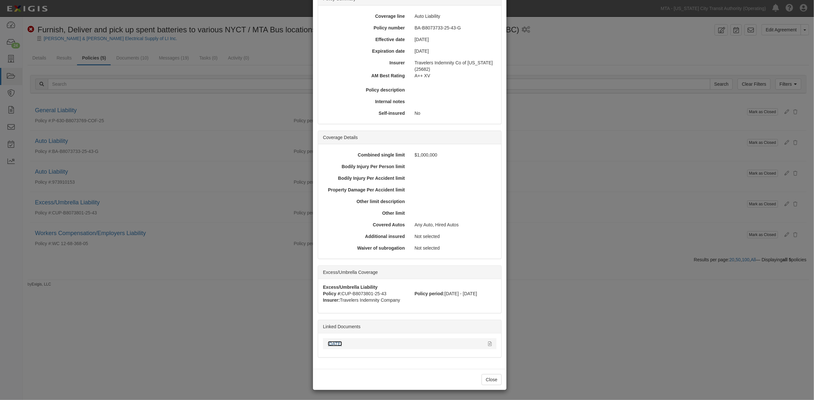
click at [342, 345] on link "09.06.2026" at bounding box center [335, 343] width 14 height 5
click at [187, 195] on div "× View Policy Mark as Closed Edit Policy Toggle Dropdown Delete Policy Policy S…" at bounding box center [407, 200] width 814 height 400
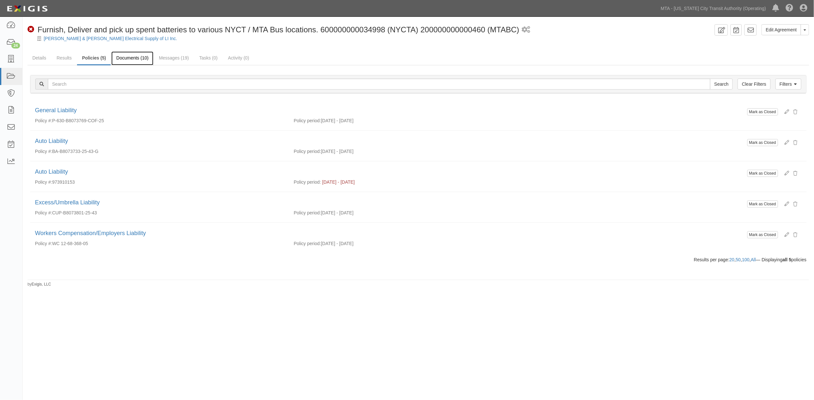
click at [141, 57] on link "Documents (10)" at bounding box center [132, 58] width 42 height 14
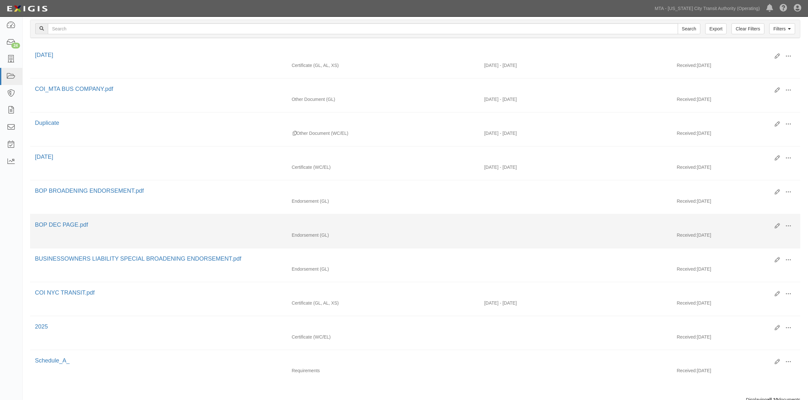
scroll to position [118, 0]
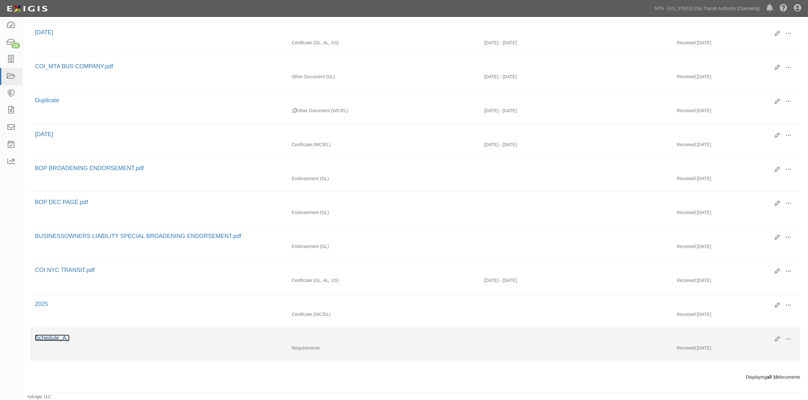
click at [57, 340] on link "Schedule_A_" at bounding box center [52, 338] width 35 height 6
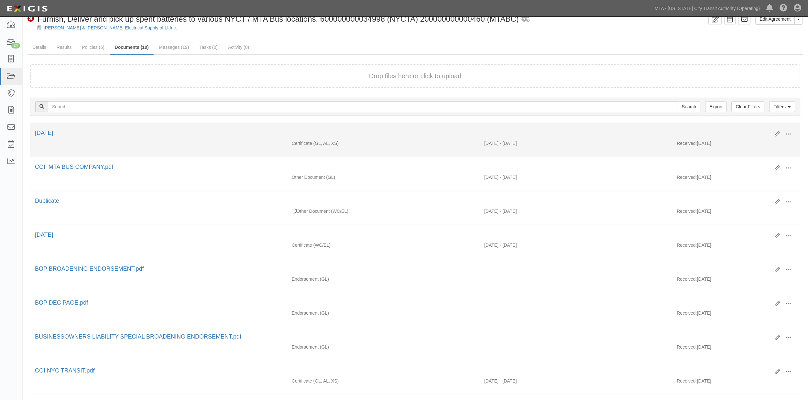
scroll to position [0, 0]
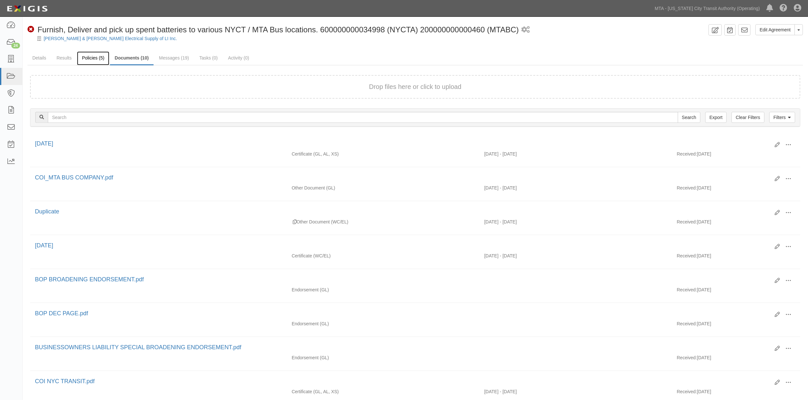
click at [82, 57] on link "Policies (5)" at bounding box center [93, 58] width 32 height 14
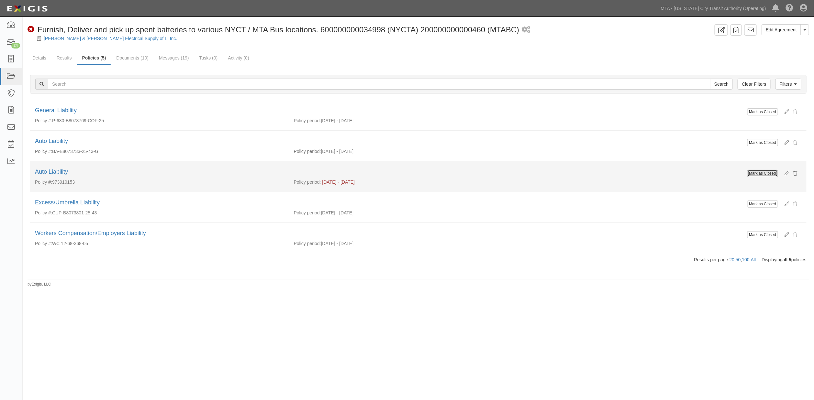
click at [767, 172] on button "Mark as Closed" at bounding box center [762, 173] width 31 height 7
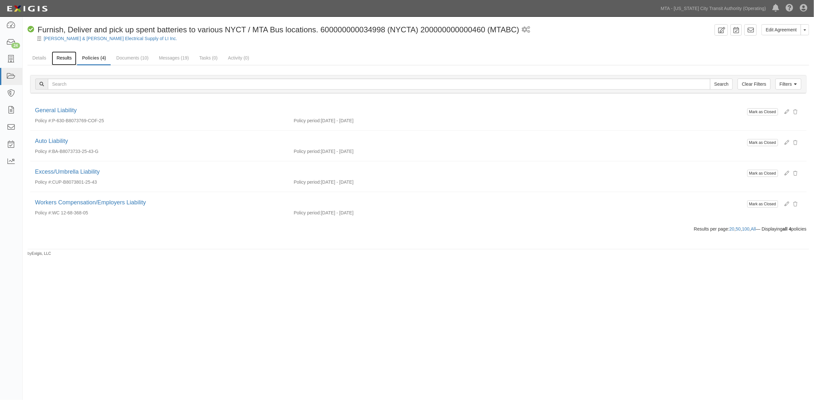
click at [59, 58] on link "Results" at bounding box center [64, 58] width 25 height 14
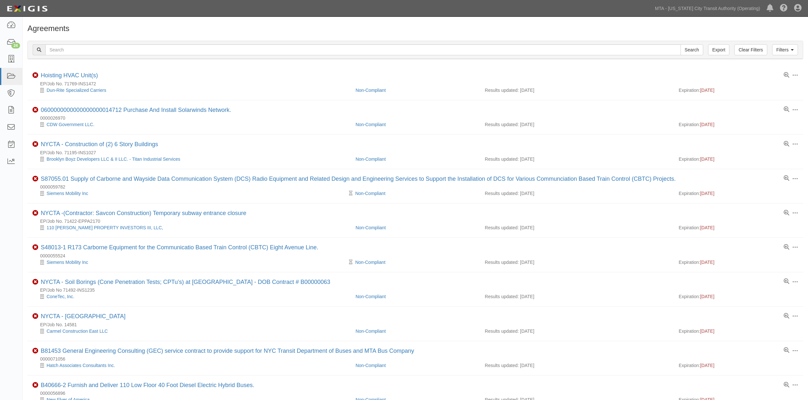
scroll to position [388, 0]
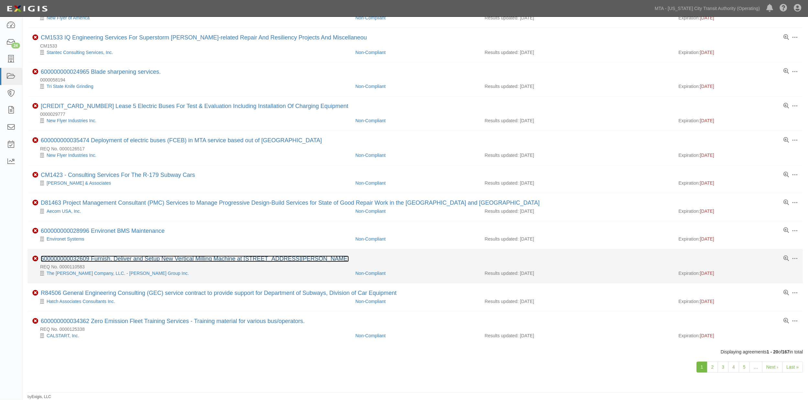
click at [162, 258] on link "600000000032609 Furnish, Deliver and Setup New Vertical Milling Machine at [STR…" at bounding box center [195, 259] width 308 height 6
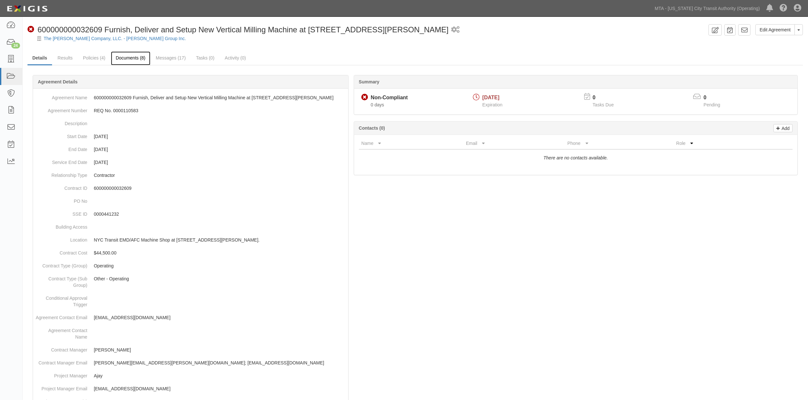
click at [135, 59] on link "Documents (8)" at bounding box center [130, 58] width 39 height 14
click at [119, 187] on p "600000000032609" at bounding box center [220, 188] width 252 height 6
copy p "600000000032609"
click at [518, 270] on div at bounding box center [415, 351] width 776 height 533
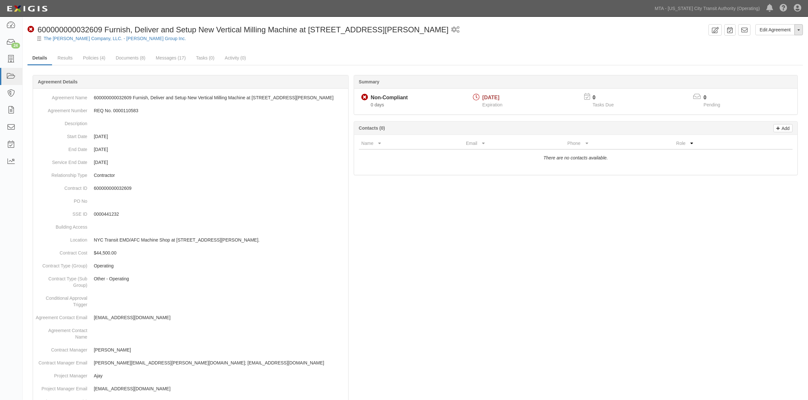
click at [799, 29] on span "button" at bounding box center [799, 29] width 3 height 1
click at [775, 51] on link "Archive Agreement" at bounding box center [777, 50] width 51 height 8
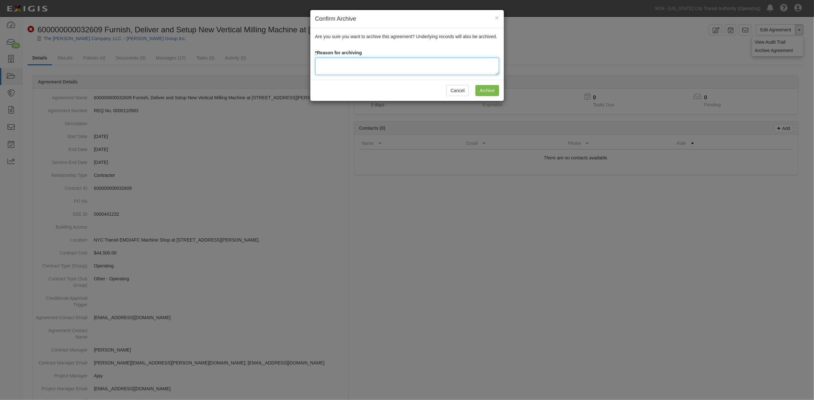
click at [454, 59] on textarea at bounding box center [407, 66] width 184 height 17
type textarea "Completed 02/2024"
click at [491, 89] on input "Archive" at bounding box center [487, 90] width 24 height 11
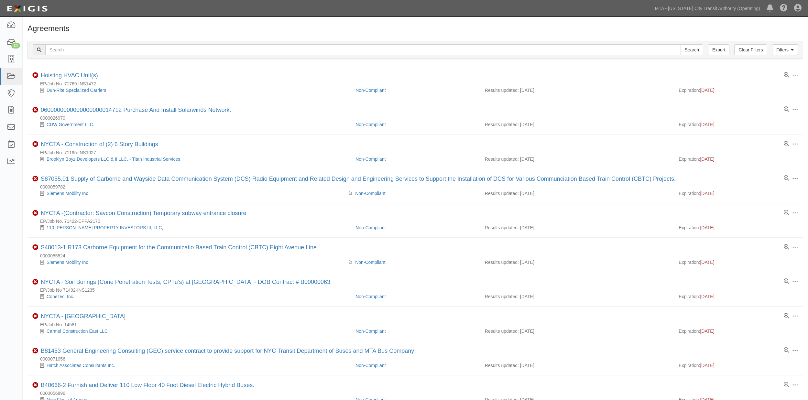
scroll to position [382, 0]
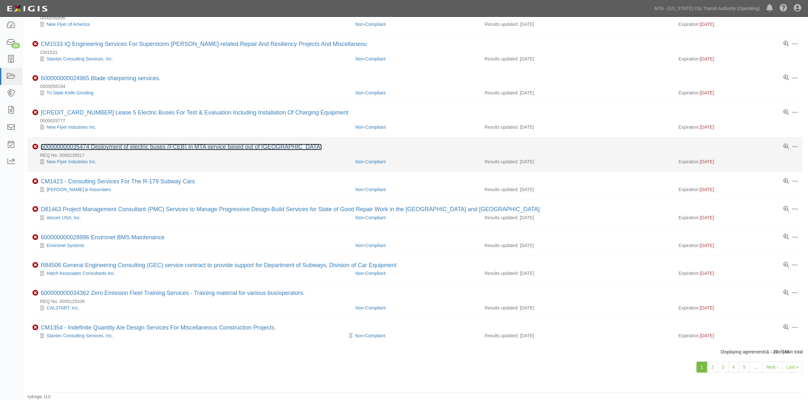
click at [169, 144] on link "600000000035474 Deployment of electric buses (FCEB) in MTA service based out of…" at bounding box center [181, 147] width 281 height 6
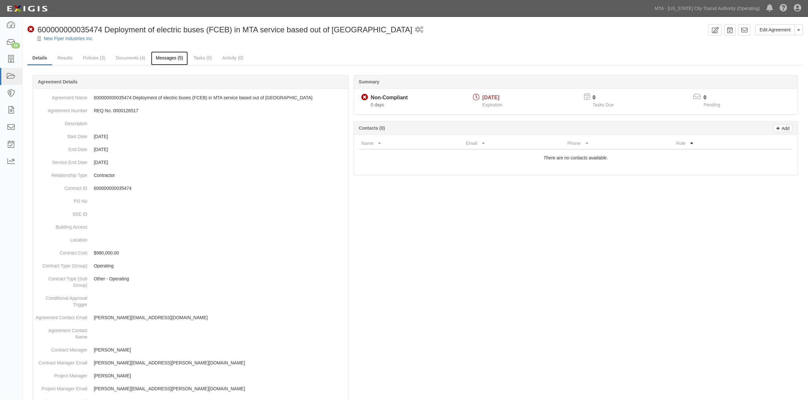
click at [172, 57] on link "Messages (5)" at bounding box center [169, 58] width 37 height 14
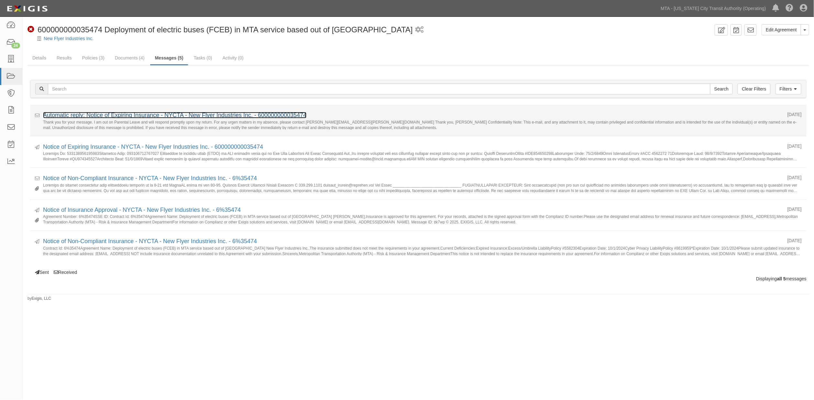
click at [121, 117] on link "Automatic reply: Notice of Expiring Insurance - NYCTA - New Flyer Industries In…" at bounding box center [174, 115] width 263 height 6
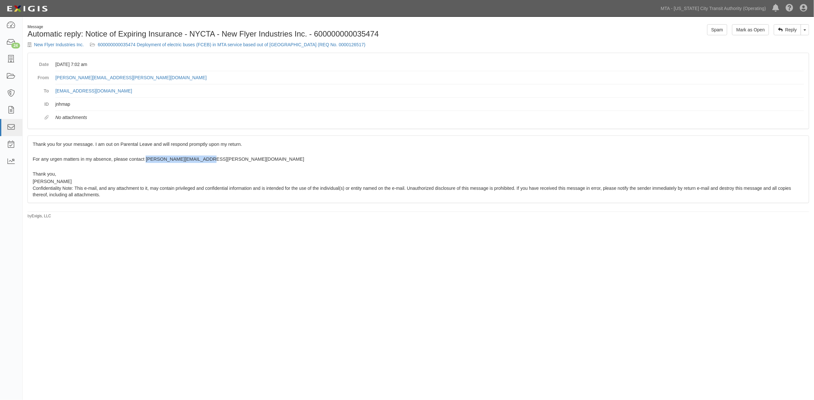
drag, startPoint x: 195, startPoint y: 161, endPoint x: 137, endPoint y: 161, distance: 58.2
click at [135, 161] on p "For any urgen matters in my absence, please contact [PERSON_NAME][EMAIL_ADDRESS…" at bounding box center [418, 159] width 771 height 7
drag, startPoint x: 139, startPoint y: 161, endPoint x: 137, endPoint y: 170, distance: 9.4
click at [137, 170] on p at bounding box center [418, 166] width 771 height 7
drag, startPoint x: 133, startPoint y: 159, endPoint x: 197, endPoint y: 159, distance: 63.4
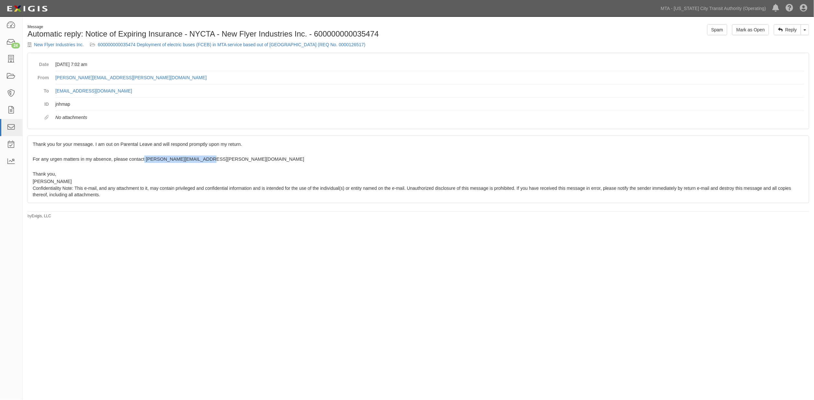
click at [197, 159] on p "For any urgen matters in my absence, please contact [PERSON_NAME][EMAIL_ADDRESS…" at bounding box center [418, 159] width 771 height 7
copy span "[PERSON_NAME][EMAIL_ADDRESS][PERSON_NAME][DOMAIN_NAME]"
click at [178, 47] on link "600000000035474 Deployment of electric buses (FCEB) in MTA service based out of…" at bounding box center [232, 44] width 268 height 5
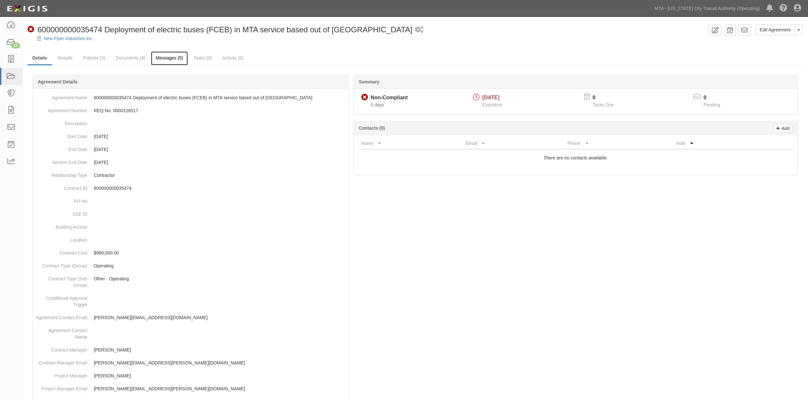
click at [165, 58] on link "Messages (5)" at bounding box center [169, 58] width 37 height 14
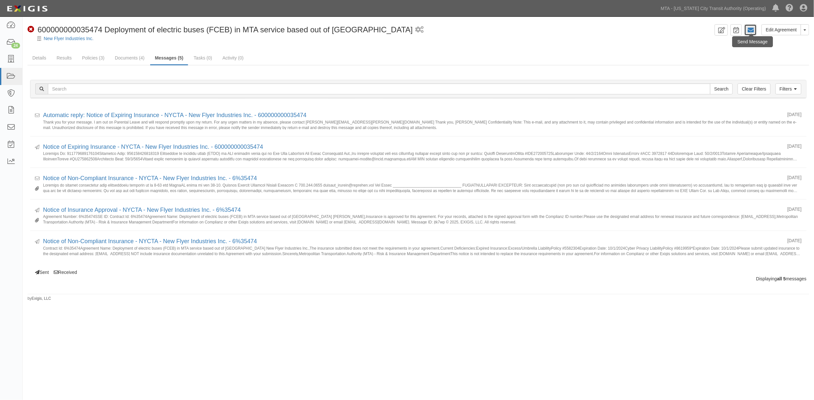
click at [753, 29] on icon at bounding box center [750, 30] width 6 height 6
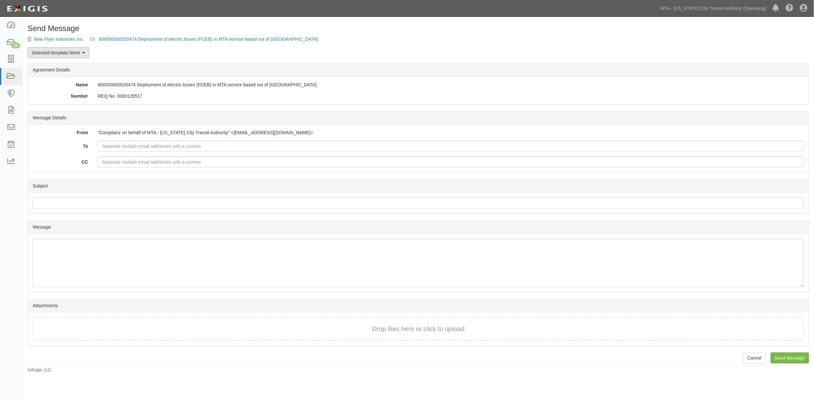
click at [60, 56] on link "Selected template: None" at bounding box center [58, 52] width 62 height 11
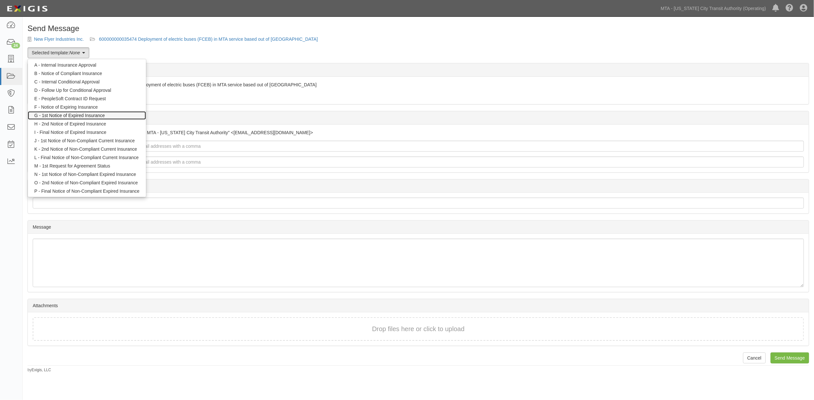
click at [59, 116] on link "G - 1st Notice of Expired Insurance" at bounding box center [87, 115] width 118 height 8
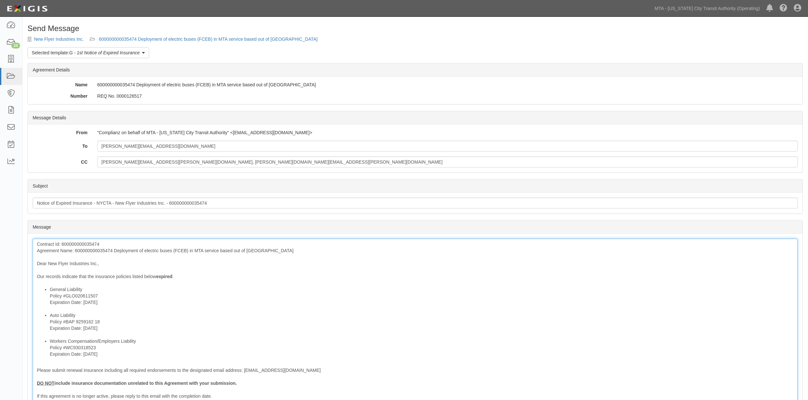
click at [93, 252] on div "Contract Id: 600000000035474 Agreement Name: 600000000035474 Deployment of elec…" at bounding box center [415, 343] width 765 height 208
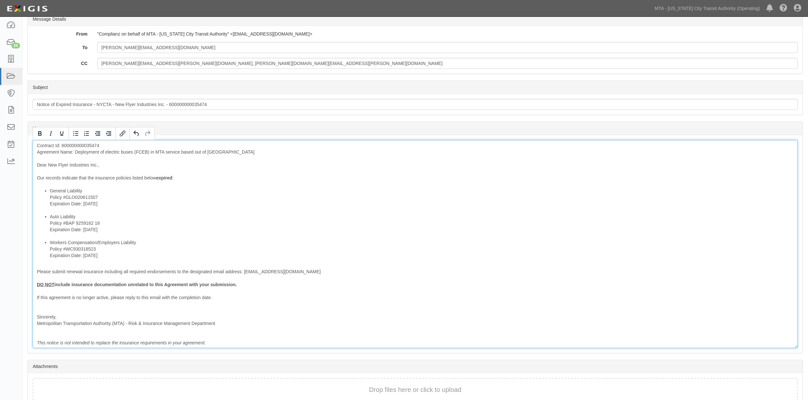
scroll to position [108, 0]
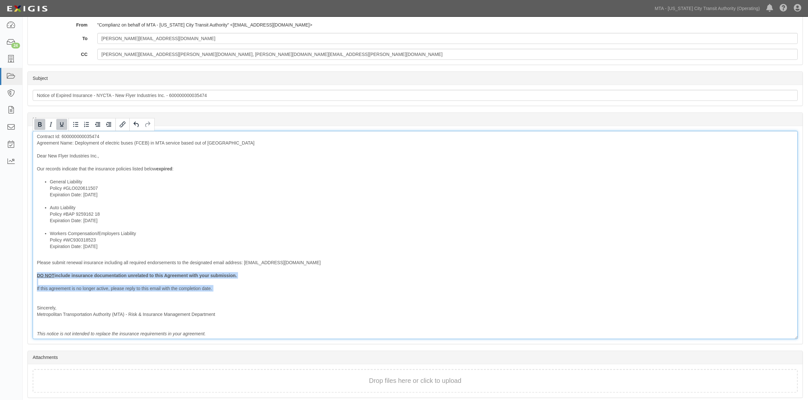
drag, startPoint x: 63, startPoint y: 286, endPoint x: 25, endPoint y: 273, distance: 40.8
click at [25, 273] on div "Send Message New Flyer Industries Inc. 600000000035474 Deployment of electric b…" at bounding box center [416, 171] width 786 height 509
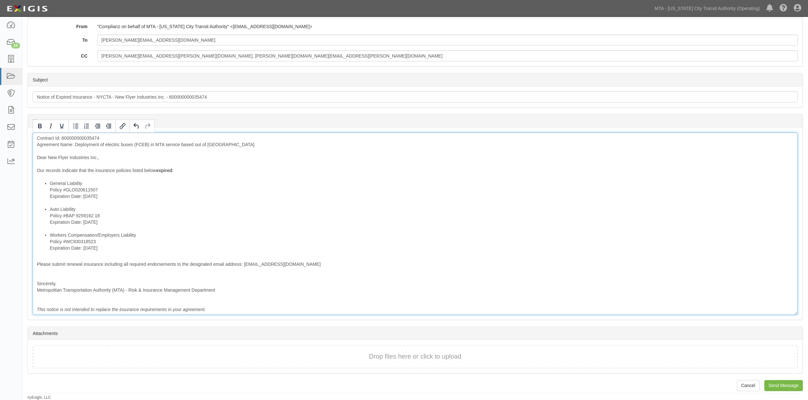
click at [38, 274] on div "Contract Id: 600000000035474 Agreement Name: Deployment of electric buses (FCEB…" at bounding box center [415, 224] width 765 height 182
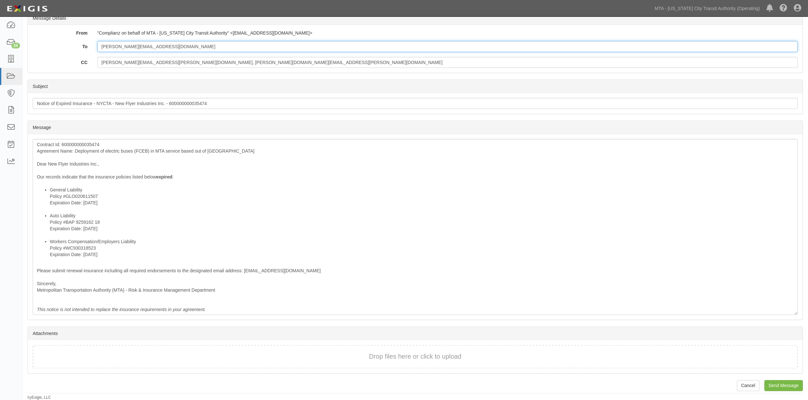
click at [181, 44] on input "Jeff_Langelier@newflyer.com" at bounding box center [447, 46] width 701 height 11
paste input "Joao.DeCarvalho@nyct.com"
click at [166, 46] on input "Jeff_Langelier@newflyer.com; Joao.DeCarvalho@nyct.com" at bounding box center [447, 46] width 701 height 11
type input "Jeff_Langelier@newflyer.com; Joao.DeCarvalho@nyct.com"
drag, startPoint x: 220, startPoint y: 63, endPoint x: 152, endPoint y: 62, distance: 67.9
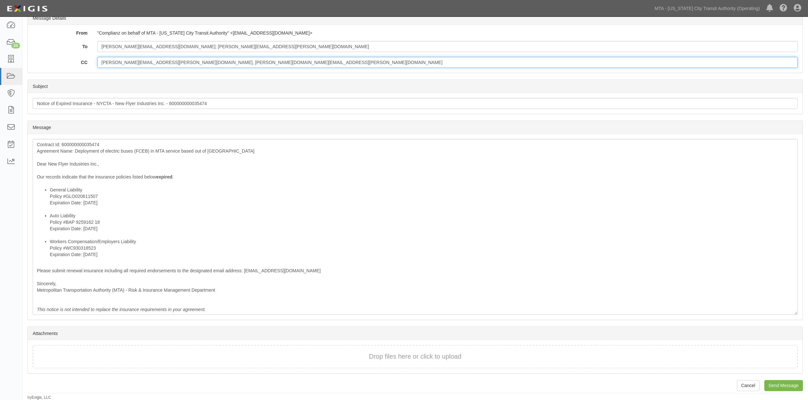
click at [152, 62] on input "victor.shelden@nyct.com, victor.shelden@nyct.com" at bounding box center [447, 62] width 701 height 11
type input "victor.shelden@nyct.com"
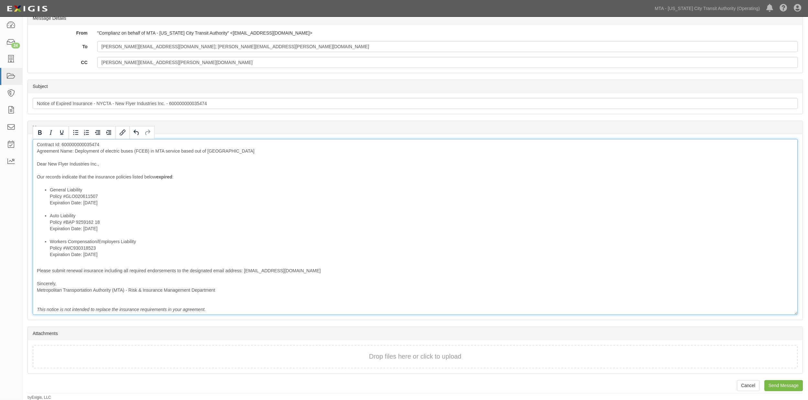
click at [386, 260] on div "Contract Id: 600000000035474 Agreement Name: Deployment of electric buses (FCEB…" at bounding box center [415, 227] width 765 height 176
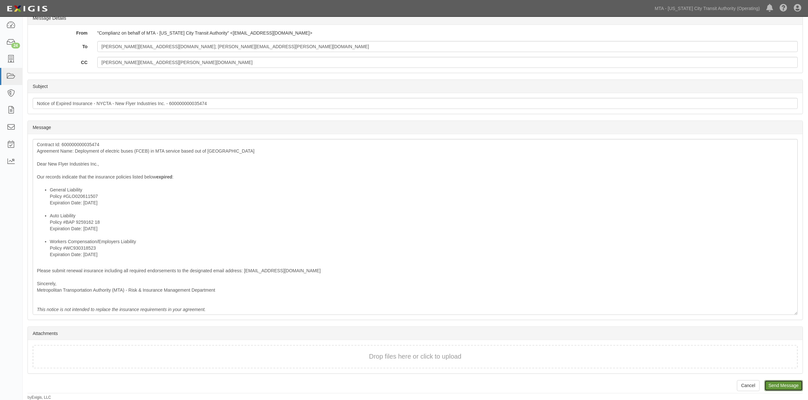
click at [790, 383] on input "Send Message" at bounding box center [784, 385] width 38 height 11
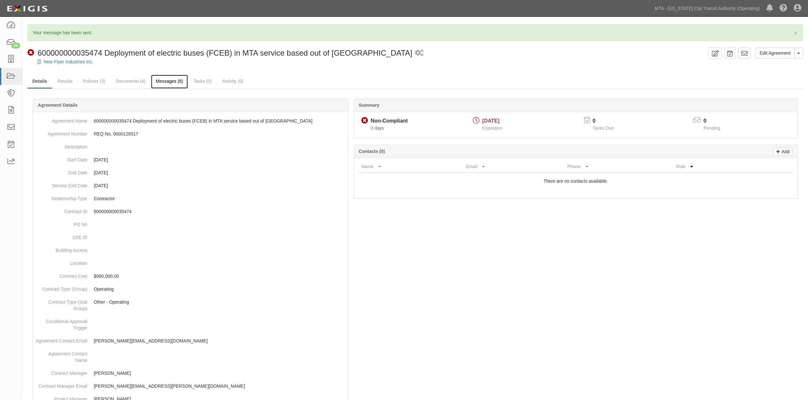
click at [169, 80] on link "Messages (6)" at bounding box center [169, 82] width 37 height 14
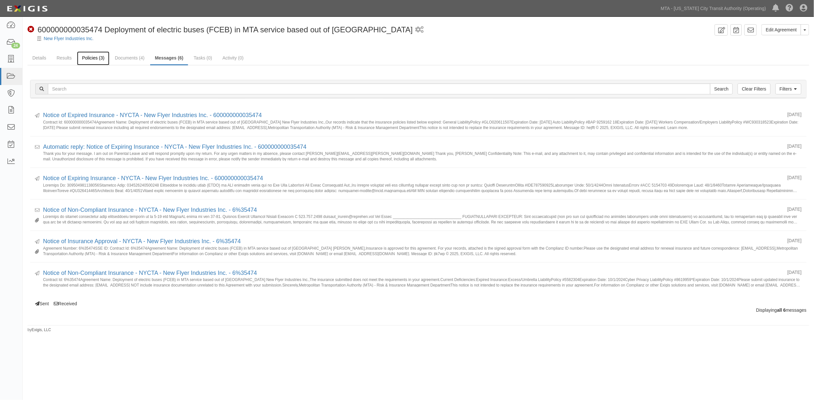
click at [86, 55] on link "Policies (3)" at bounding box center [93, 58] width 32 height 14
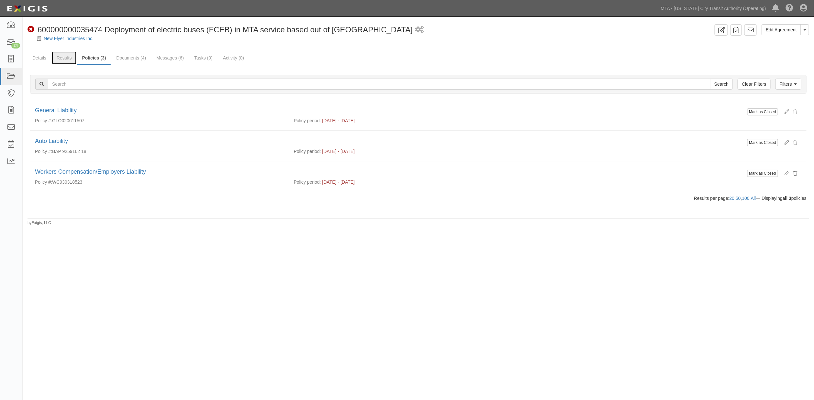
click at [61, 59] on link "Results" at bounding box center [64, 57] width 25 height 13
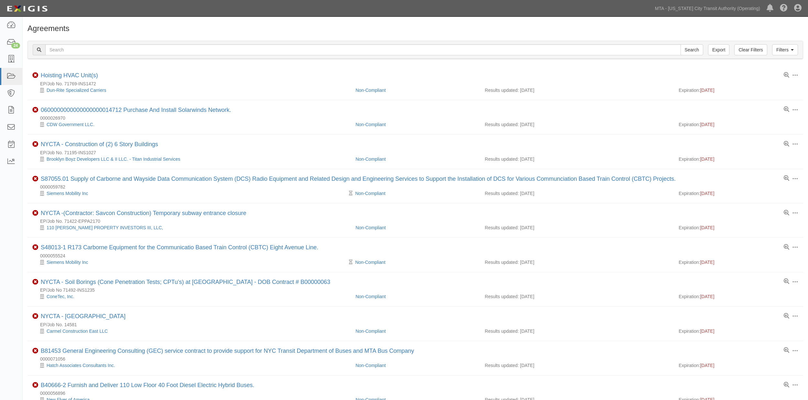
scroll to position [382, 0]
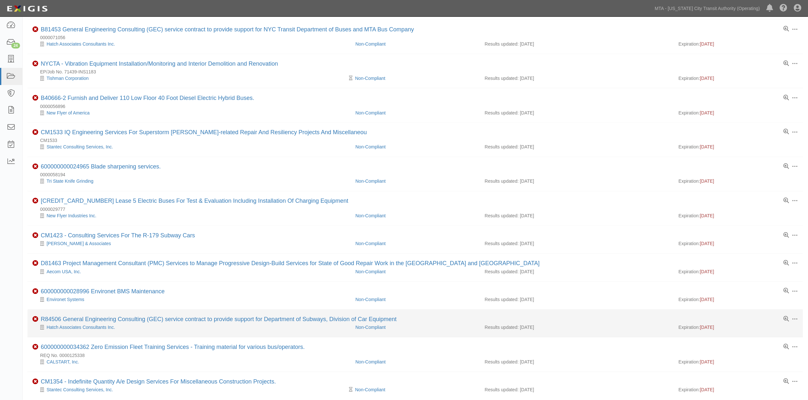
scroll to position [382, 0]
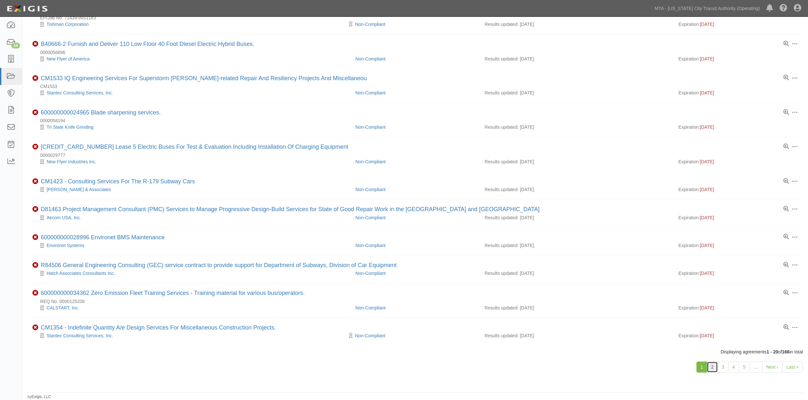
click at [714, 366] on link "2" at bounding box center [712, 367] width 11 height 11
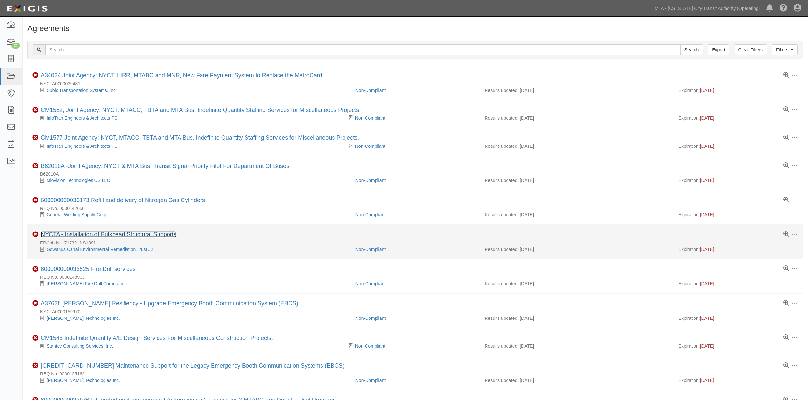
click at [159, 234] on link "NYCTA - Installation of Bulkhead Structural Supports" at bounding box center [109, 234] width 136 height 6
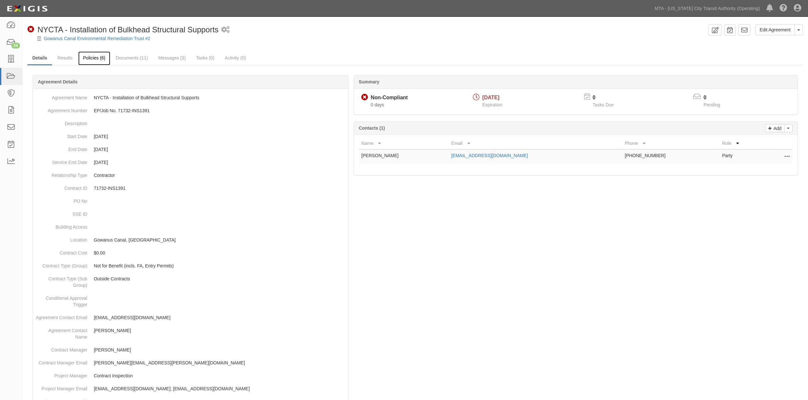
click at [91, 60] on link "Policies (6)" at bounding box center [94, 58] width 32 height 14
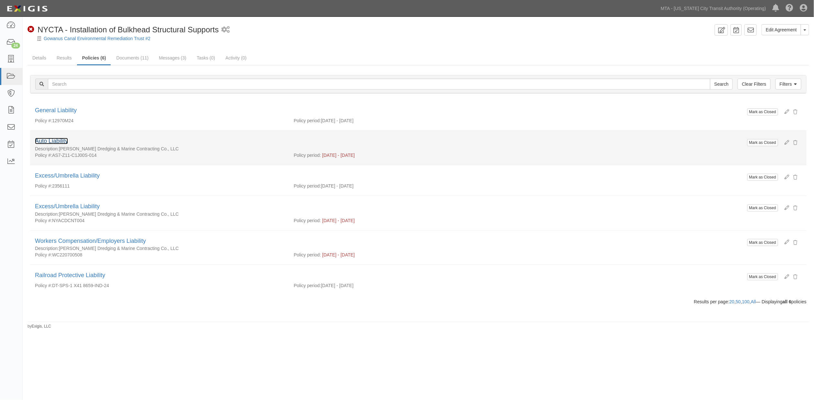
click at [60, 141] on link "Auto Liability" at bounding box center [51, 141] width 33 height 6
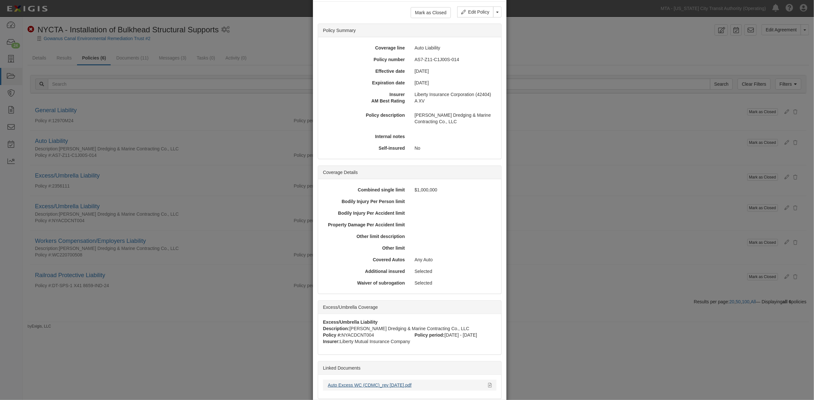
scroll to position [68, 0]
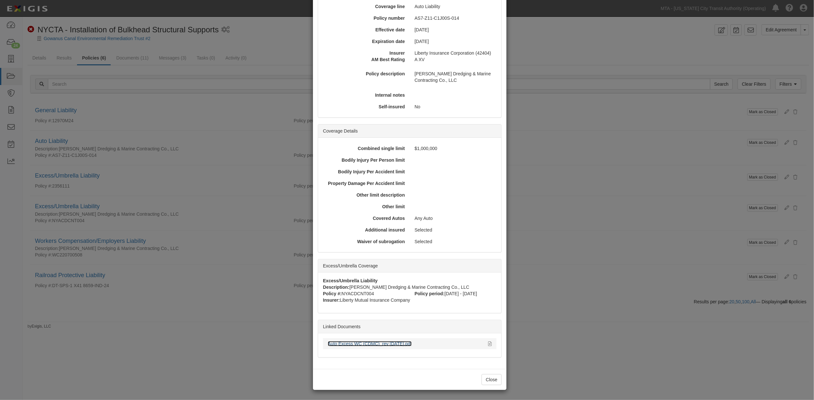
click at [384, 345] on link "Auto Excess WC (CDMC)_rev 3.10.25.pdf" at bounding box center [370, 343] width 84 height 5
click at [204, 332] on div "× View Policy Mark as Closed Edit Policy Toggle Dropdown Delete Policy Policy S…" at bounding box center [407, 200] width 814 height 400
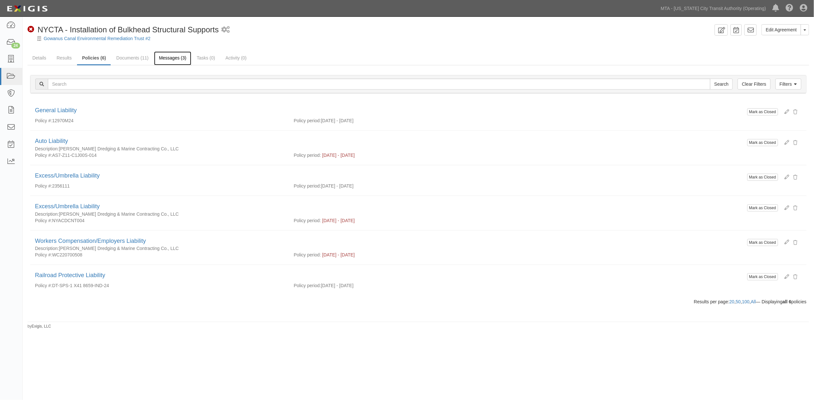
click at [166, 60] on link "Messages (3)" at bounding box center [172, 58] width 37 height 14
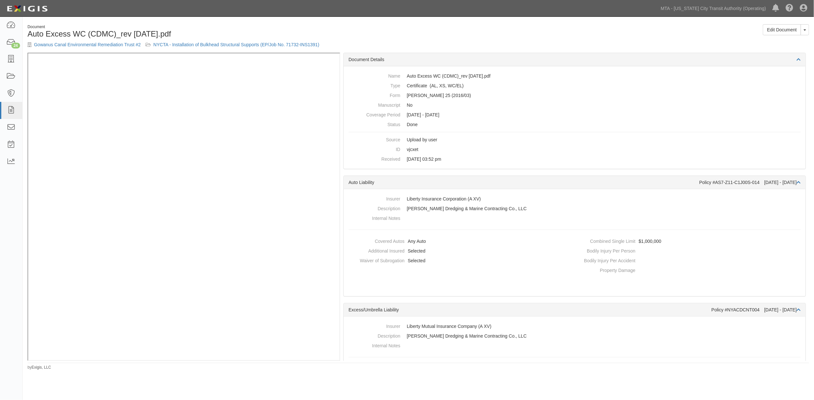
click at [371, 37] on h1 "Auto Excess WC (CDMC)_rev [DATE].pdf" at bounding box center [220, 34] width 386 height 8
click at [368, 39] on div "Document Auto Excess WC (CDMC)_rev [DATE].pdf Gowanus Canal Environmental Remed…" at bounding box center [221, 38] width 396 height 28
click at [243, 46] on link "NYCTA - Installation of Bulkhead Structural Supports (EP/Job No. 71732-INS1391)" at bounding box center [236, 44] width 166 height 5
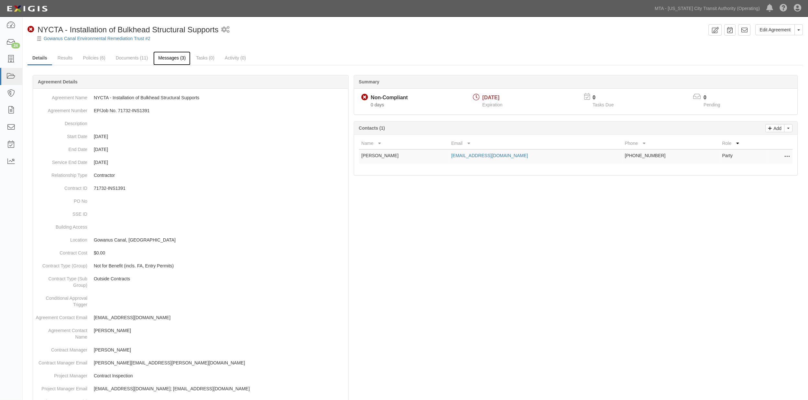
click at [164, 57] on link "Messages (3)" at bounding box center [171, 58] width 37 height 14
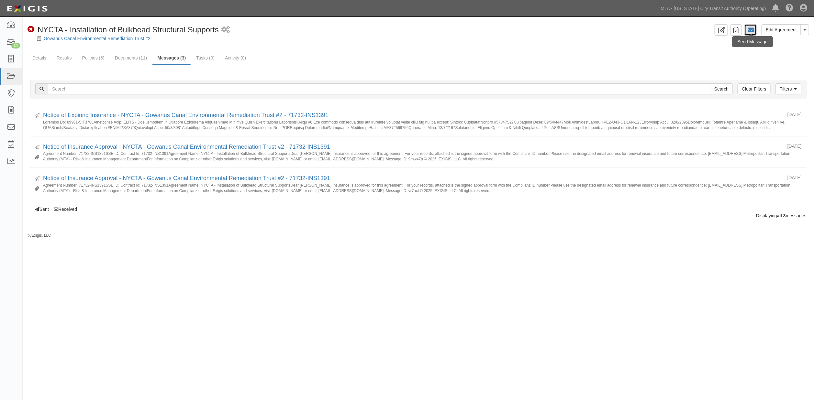
click at [753, 29] on icon at bounding box center [750, 30] width 6 height 6
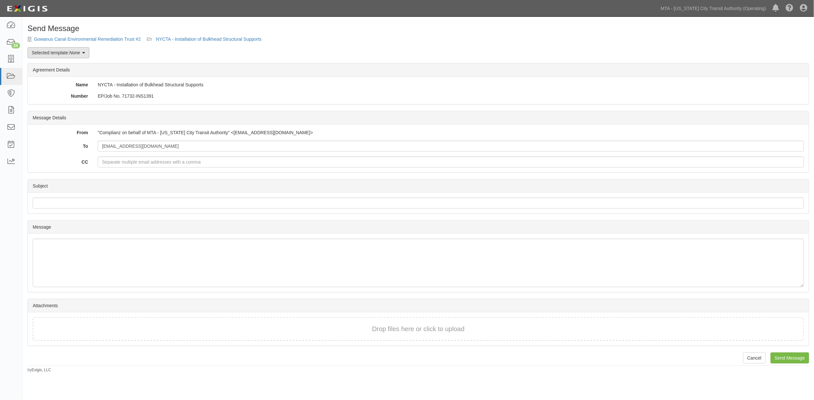
click at [70, 54] on link "Selected template: None" at bounding box center [58, 52] width 62 height 11
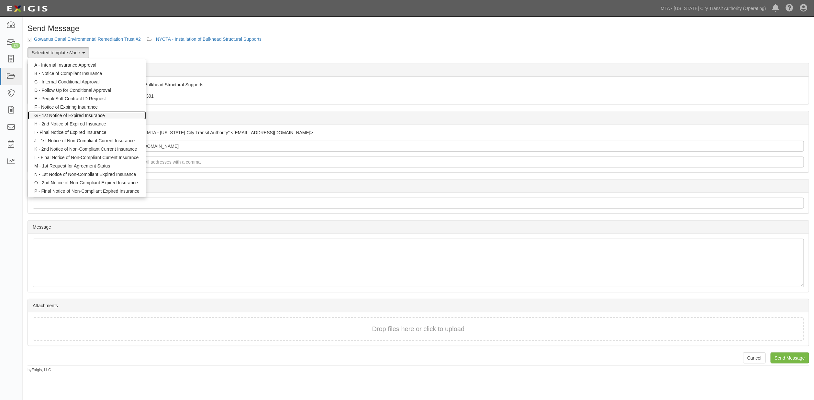
click at [61, 114] on link "G - 1st Notice of Expired Insurance" at bounding box center [87, 115] width 118 height 8
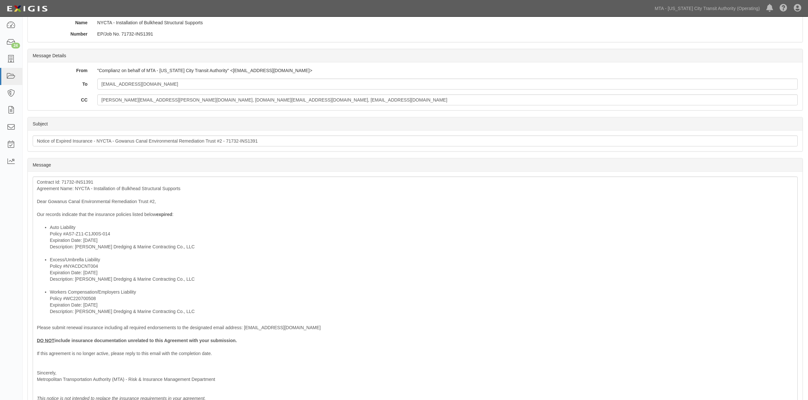
scroll to position [72, 0]
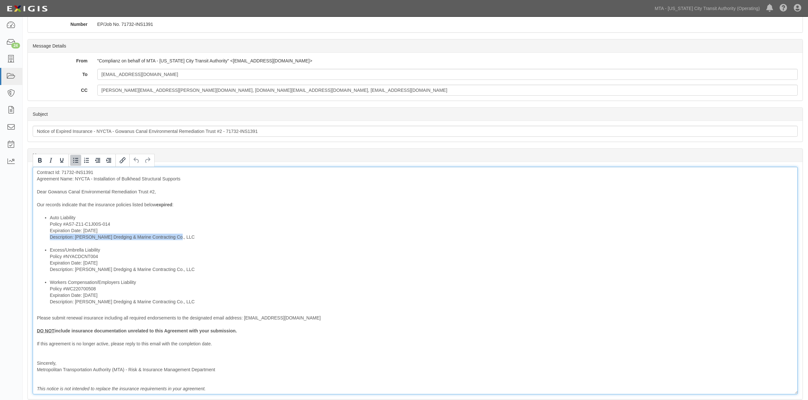
drag, startPoint x: 180, startPoint y: 238, endPoint x: 48, endPoint y: 238, distance: 131.7
click at [48, 238] on ul "Auto Liability Policy #AS7-Z11-C1J00S-014 Expiration Date: 10/1/2025 Descriptio…" at bounding box center [415, 259] width 757 height 91
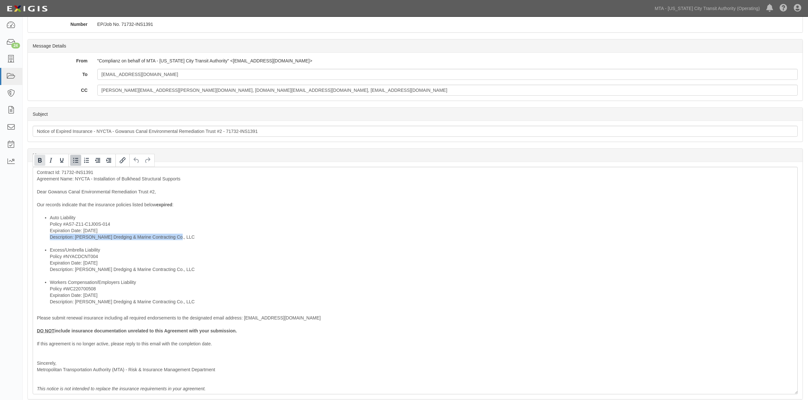
click at [40, 161] on icon "Bold" at bounding box center [40, 161] width 8 height 8
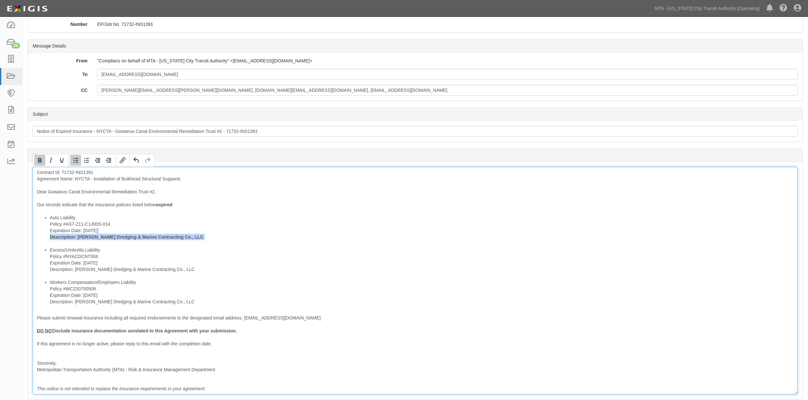
click at [75, 238] on b "Description: Cashman Dredging & Marine Contracting Co., LLC" at bounding box center [127, 237] width 154 height 5
drag, startPoint x: 78, startPoint y: 237, endPoint x: 45, endPoint y: 237, distance: 32.4
click at [45, 237] on ul "Auto Liability Policy #AS7-Z11-C1J00S-014 Expiration Date: 10/1/2025 Descriptio…" at bounding box center [415, 259] width 757 height 91
drag, startPoint x: 181, startPoint y: 271, endPoint x: 49, endPoint y: 270, distance: 133.0
click at [49, 270] on ul "Auto Liability Policy #AS7-Z11-C1J00S-014 Expiration Date: 10/1/2025 Cashman Dr…" at bounding box center [415, 259] width 757 height 91
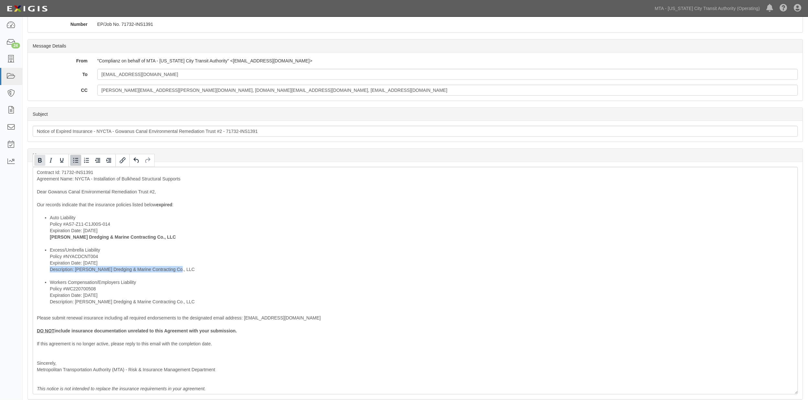
drag, startPoint x: 39, startPoint y: 157, endPoint x: 69, endPoint y: 208, distance: 59.0
click at [39, 158] on icon "Bold" at bounding box center [40, 161] width 8 height 8
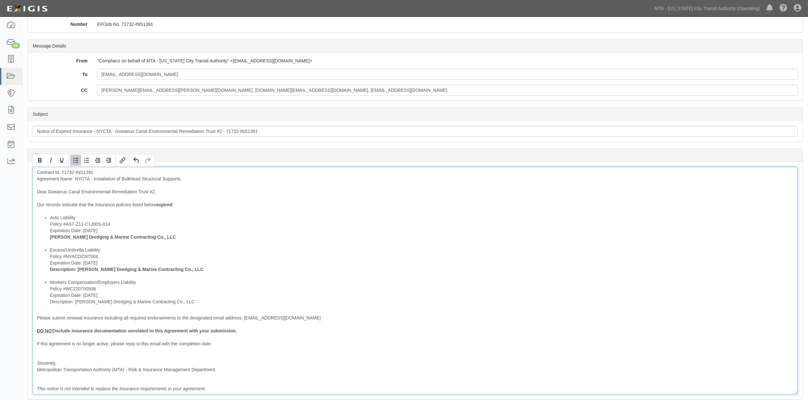
click at [82, 274] on li "Excess/Umbrella Liability Policy #NYACDCNT004 Expiration Date: 10/1/2025 Descri…" at bounding box center [422, 263] width 744 height 32
drag, startPoint x: 77, startPoint y: 271, endPoint x: 49, endPoint y: 269, distance: 28.2
click at [49, 269] on ul "Auto Liability Policy #AS7-Z11-C1J00S-014 Expiration Date: 10/1/2025 Cashman Dr…" at bounding box center [415, 259] width 757 height 91
drag, startPoint x: 185, startPoint y: 302, endPoint x: 50, endPoint y: 303, distance: 134.9
click at [50, 303] on li "Workers Compensation/Employers Liability Policy #WC220700508 Expiration Date: 1…" at bounding box center [422, 292] width 744 height 26
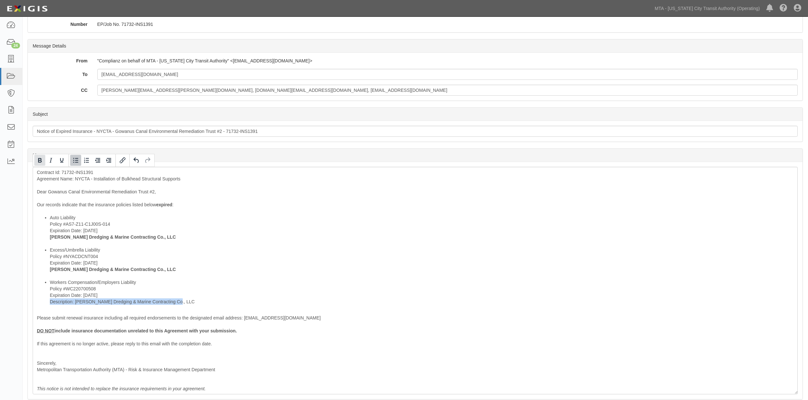
click at [37, 159] on icon "Bold" at bounding box center [40, 161] width 8 height 8
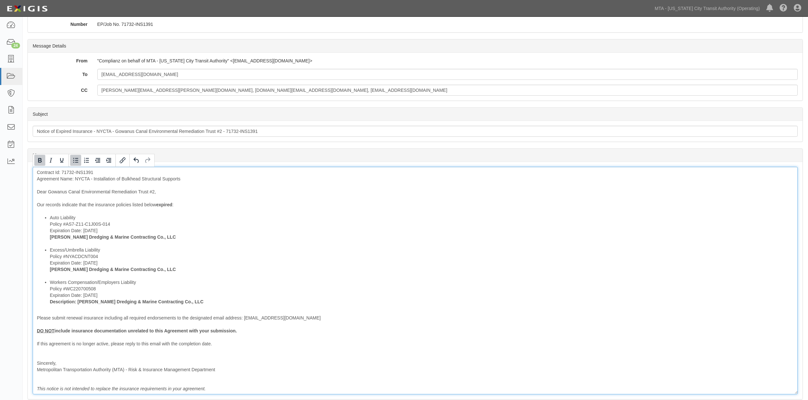
click at [85, 302] on b "Description: Cashman Dredging & Marine Contracting Co., LLC" at bounding box center [127, 301] width 154 height 5
drag, startPoint x: 77, startPoint y: 301, endPoint x: 51, endPoint y: 299, distance: 26.3
click at [51, 299] on b "Description: Cashman Dredging & Marine Contracting Co., LLC" at bounding box center [127, 301] width 154 height 5
click at [432, 226] on li "Auto Liability Policy #AS7-Z11-C1J00S-014 Expiration Date: 10/1/2025 Cashman Dr…" at bounding box center [422, 230] width 744 height 32
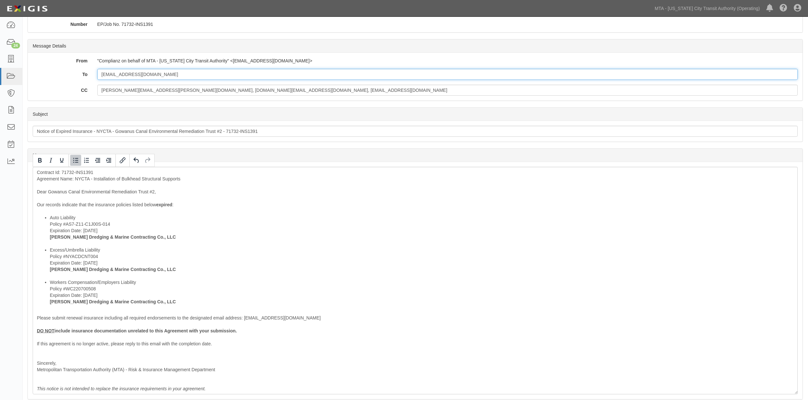
click at [174, 73] on input "rhyatt@geosyntec.com" at bounding box center [447, 74] width 701 height 11
paste input "Richard.duarte@wtwco.com"
type input "rhyatt@geosyntec.com; Richard.duarte@wtwco.com"
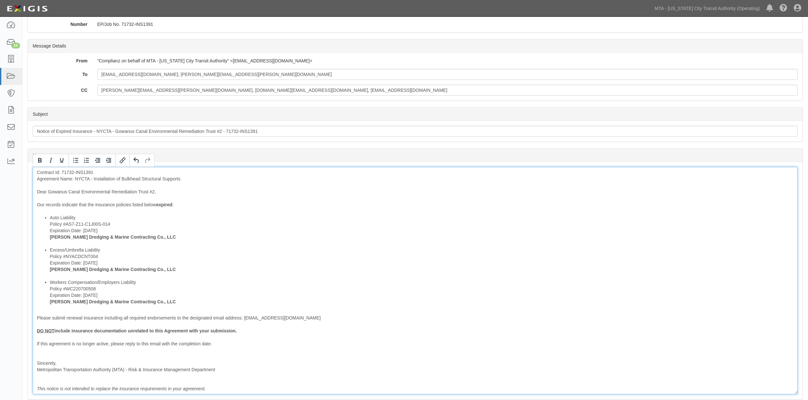
click at [302, 194] on div "Contract Id: 71732-INS1391 Agreement Name: NYCTA - Installation of Bulkhead Str…" at bounding box center [415, 281] width 765 height 228
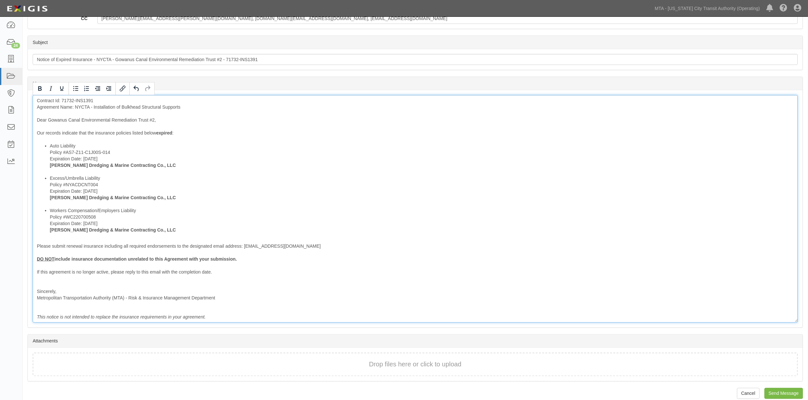
scroll to position [151, 0]
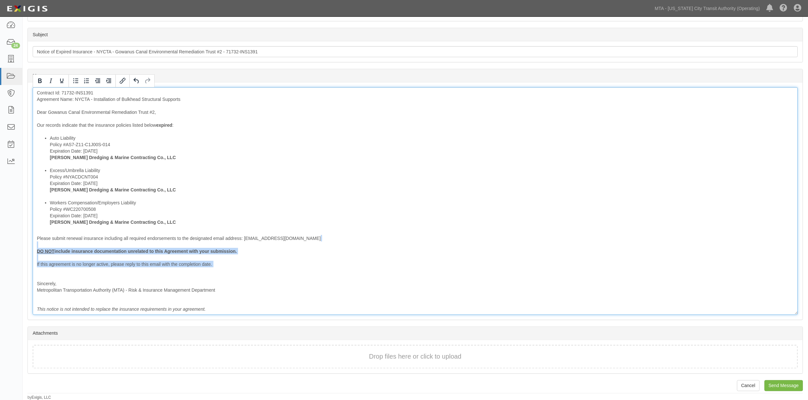
drag, startPoint x: 219, startPoint y: 270, endPoint x: 26, endPoint y: 246, distance: 194.6
click at [26, 246] on div "Send Message Gowanus Canal Environmental Remediation Trust #2 NYCTA - Installat…" at bounding box center [416, 137] width 786 height 528
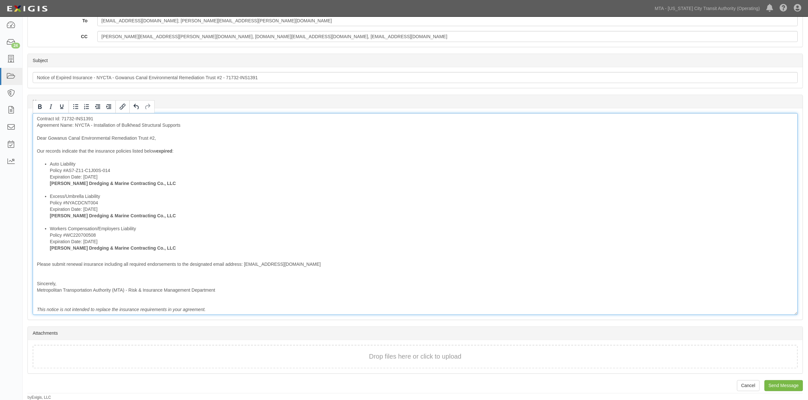
scroll to position [119, 0]
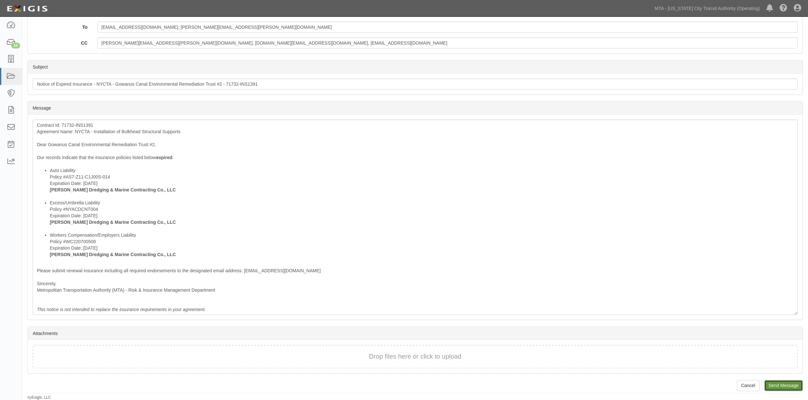
click at [780, 385] on input "Send Message" at bounding box center [784, 385] width 38 height 11
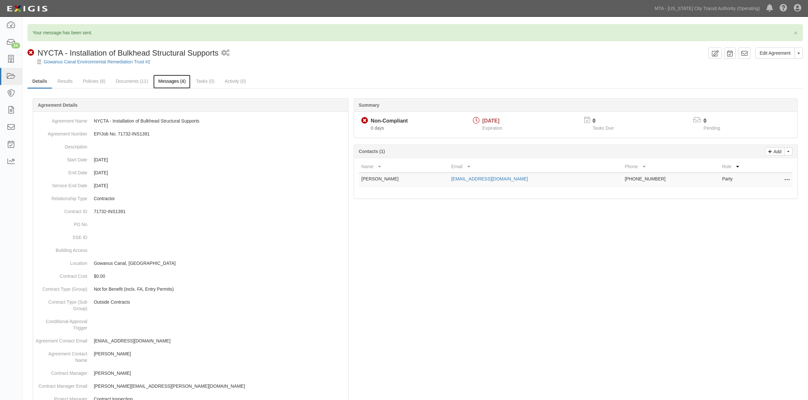
click at [170, 82] on link "Messages (4)" at bounding box center [171, 82] width 37 height 14
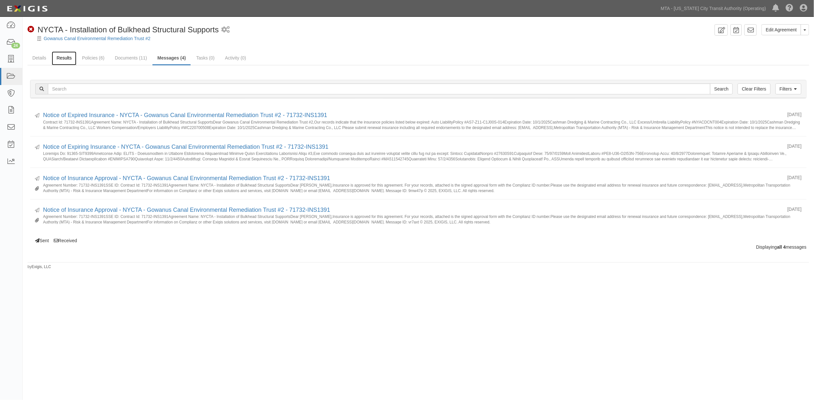
click at [66, 56] on link "Results" at bounding box center [64, 58] width 25 height 14
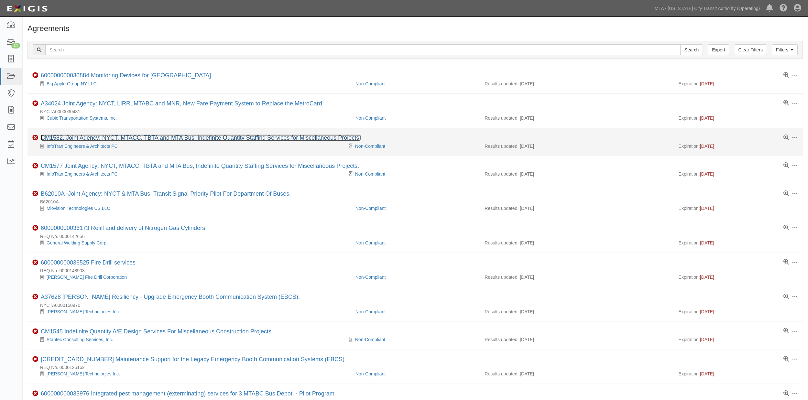
click at [145, 136] on link "CM1582, Joint Agency: NYCT, MTACC, TBTA and MTA Bus, Indefinite Quantity Staffi…" at bounding box center [201, 138] width 320 height 6
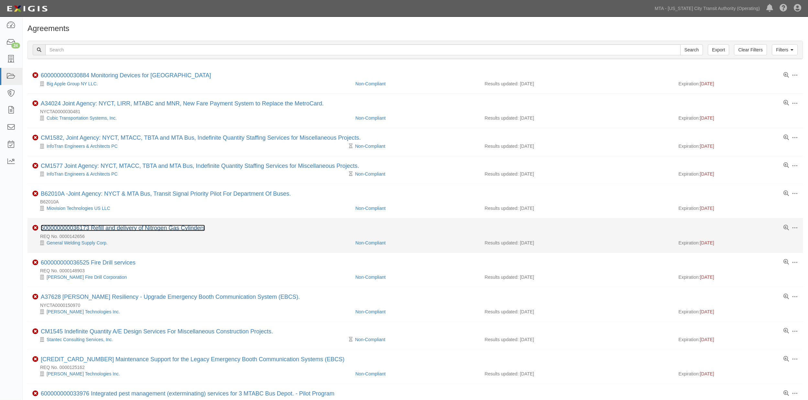
click at [151, 228] on link "600000000036173 Refill and delivery of Nitrogen Gas Cylinders" at bounding box center [123, 228] width 164 height 6
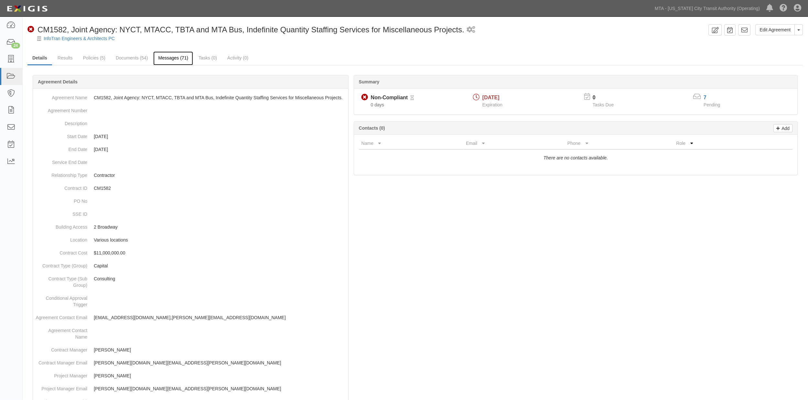
click at [173, 57] on link "Messages (71)" at bounding box center [173, 58] width 40 height 14
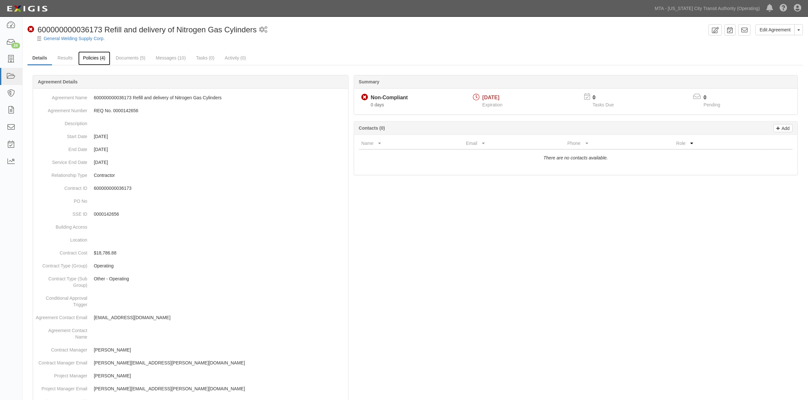
click at [95, 55] on link "Policies (4)" at bounding box center [94, 58] width 32 height 14
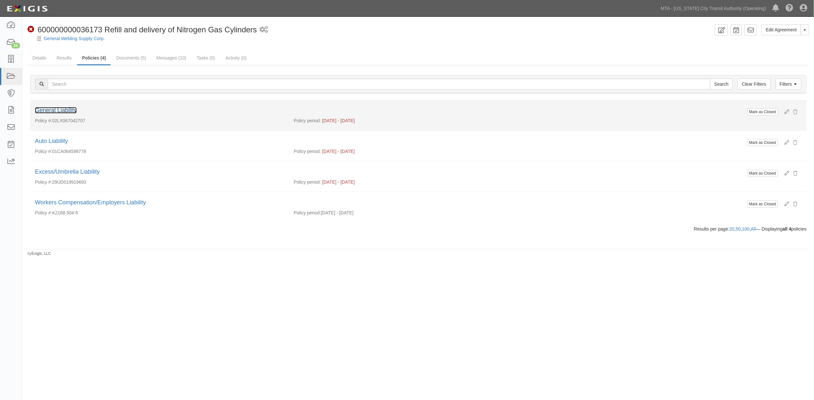
click at [69, 109] on link "General Liability" at bounding box center [56, 110] width 42 height 6
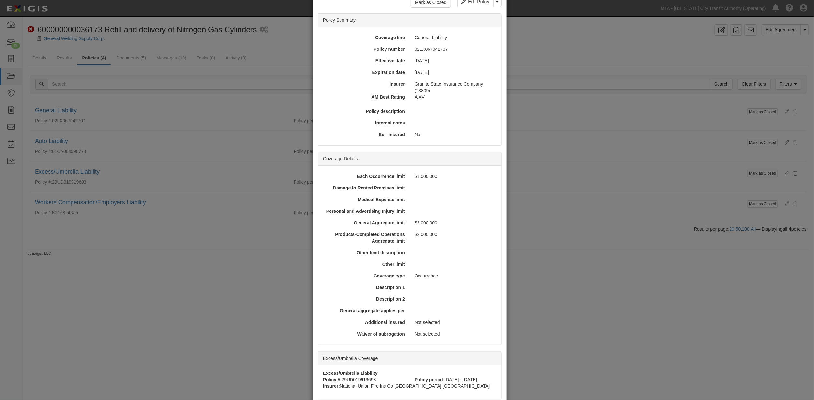
scroll to position [123, 0]
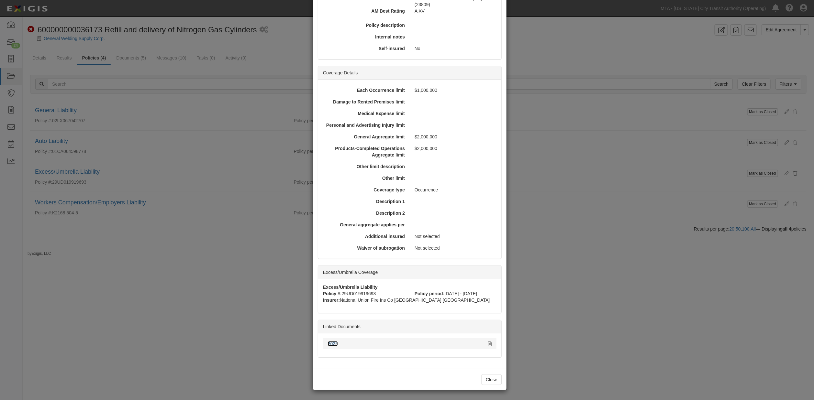
click at [330, 344] on link "2025" at bounding box center [333, 343] width 10 height 5
click at [488, 345] on icon at bounding box center [490, 344] width 4 height 5
click at [318, 251] on div "Waiver of subrogation Not selected" at bounding box center [409, 248] width 183 height 12
click at [197, 266] on div "× View Policy Mark as Closed Edit Policy Toggle Dropdown Delete Policy Policy S…" at bounding box center [407, 200] width 814 height 400
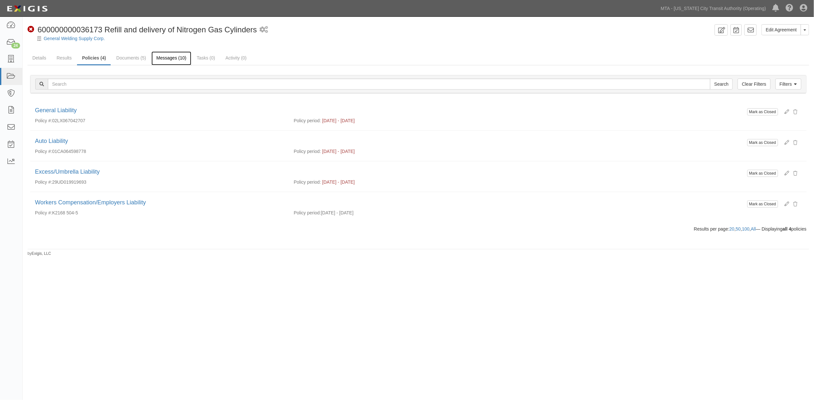
click at [174, 57] on link "Messages (10)" at bounding box center [171, 58] width 40 height 14
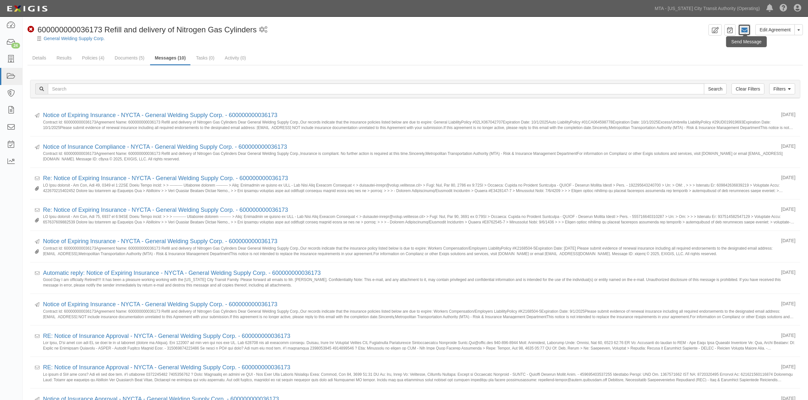
click at [744, 32] on icon at bounding box center [745, 30] width 6 height 6
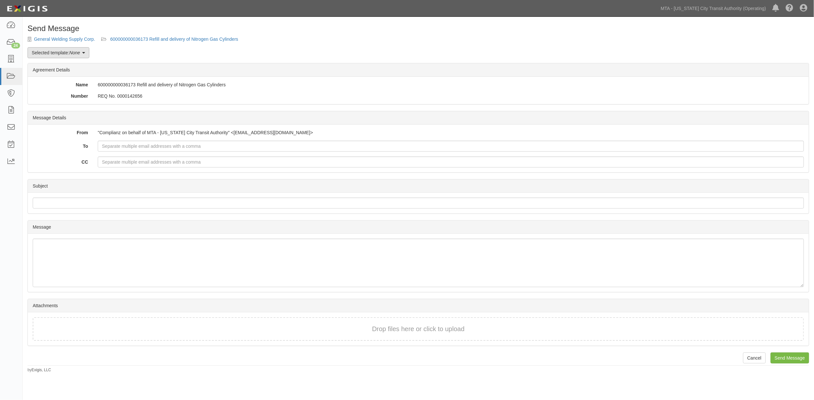
click at [51, 52] on link "Selected template: None" at bounding box center [58, 52] width 62 height 11
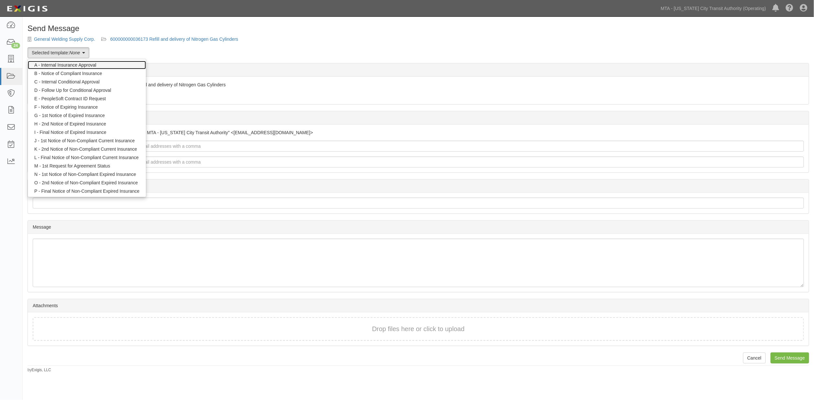
click at [64, 65] on link "A - Internal Insurance Approval" at bounding box center [87, 65] width 118 height 8
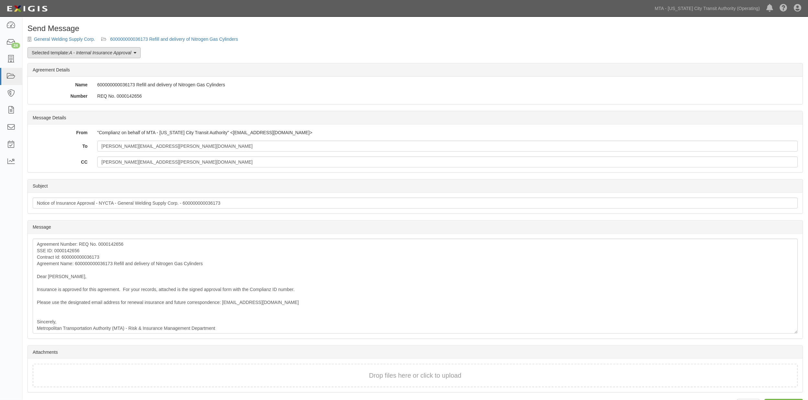
click at [73, 56] on link "Selected template: A - Internal Insurance Approval" at bounding box center [83, 52] width 113 height 11
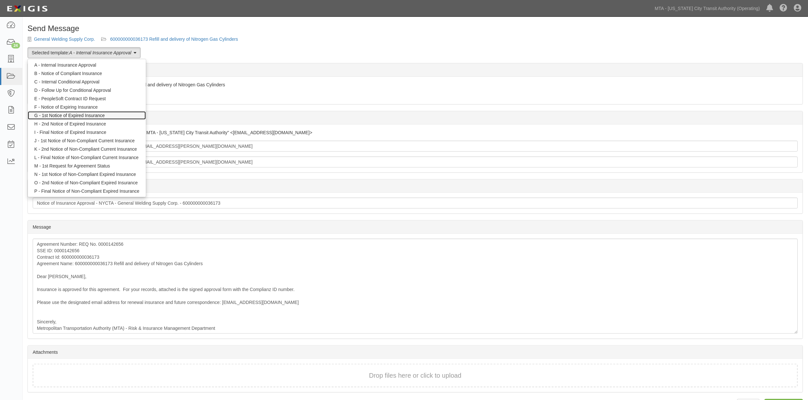
click at [91, 114] on link "G - 1st Notice of Expired Insurance" at bounding box center [87, 115] width 118 height 8
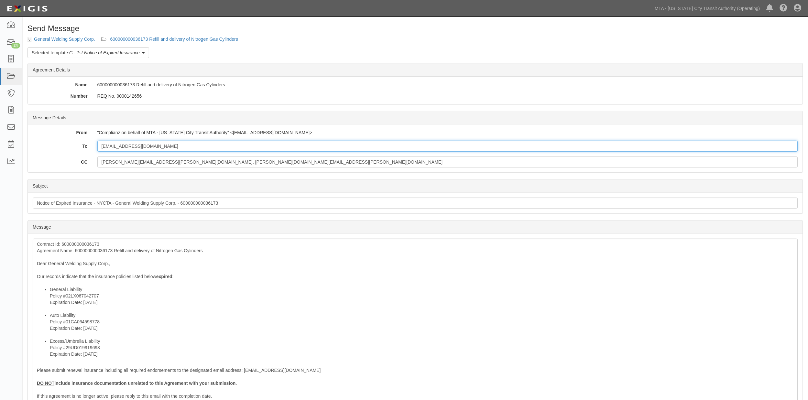
click at [159, 144] on input "[EMAIL_ADDRESS][DOMAIN_NAME]" at bounding box center [447, 146] width 701 height 11
type input "[EMAIL_ADDRESS][DOMAIN_NAME]; [EMAIL_ADDRESS][DOMAIN_NAME]"
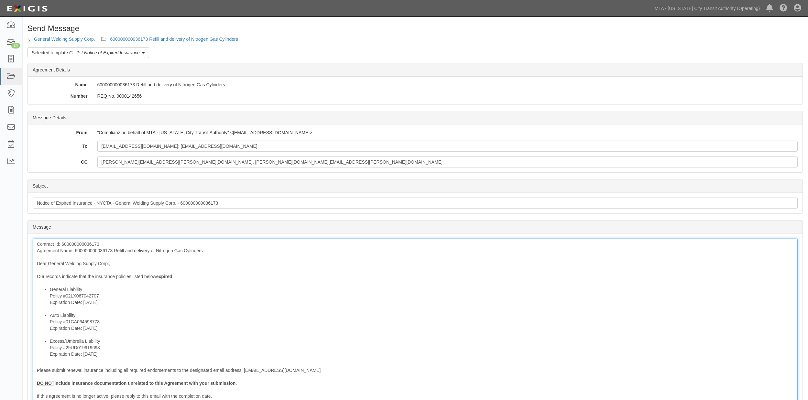
drag, startPoint x: 202, startPoint y: 316, endPoint x: 125, endPoint y: 290, distance: 81.7
click at [199, 318] on li "Auto Liability Policy #01CA064598778 Expiration Date: [DATE]" at bounding box center [422, 325] width 744 height 26
click at [104, 250] on div "Contract Id: 600000000036173 Agreement Name: 600000000036173 Refill and deliver…" at bounding box center [415, 343] width 765 height 208
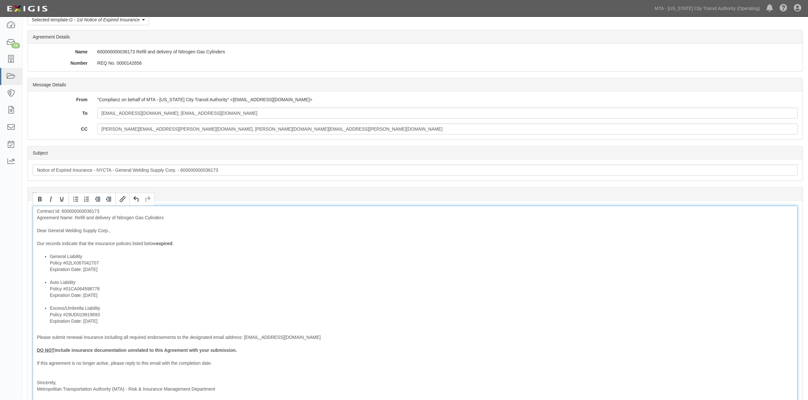
scroll to position [72, 0]
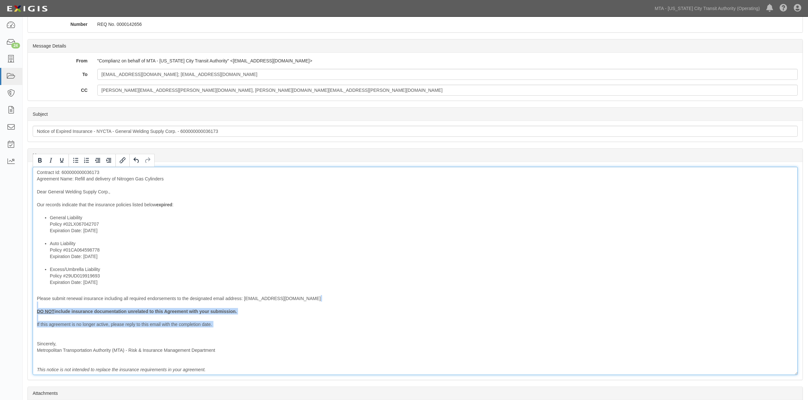
drag, startPoint x: 225, startPoint y: 328, endPoint x: -6, endPoint y: 305, distance: 231.8
click at [0, 305] on html "Toggle navigation Dashboard 24 Inbox Parties Agreements Coverages Documents Mes…" at bounding box center [404, 194] width 808 height 533
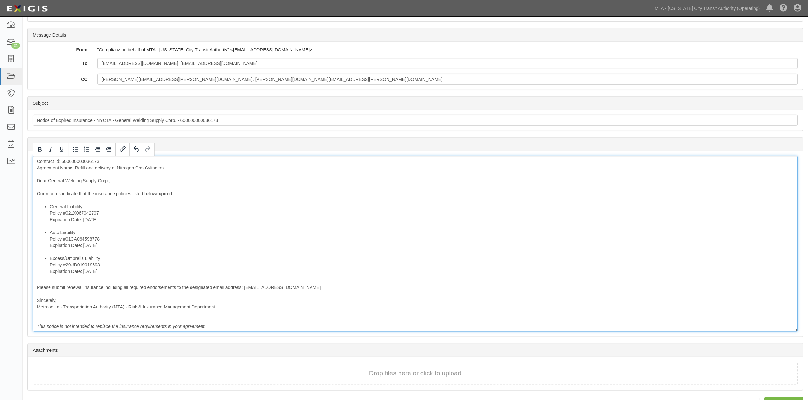
scroll to position [100, 0]
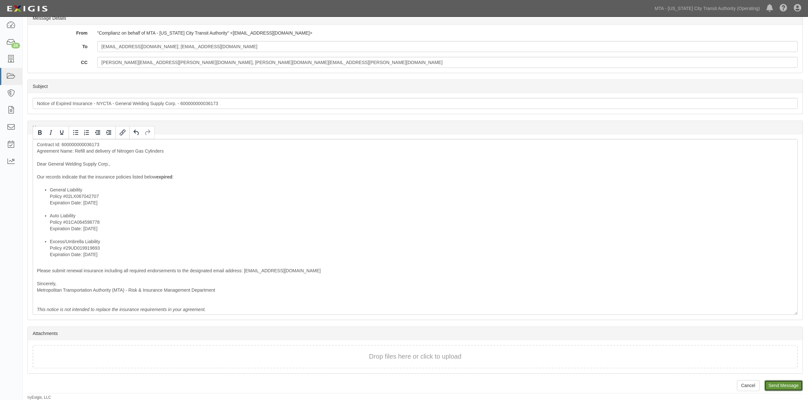
click at [784, 384] on input "Send Message" at bounding box center [784, 385] width 38 height 11
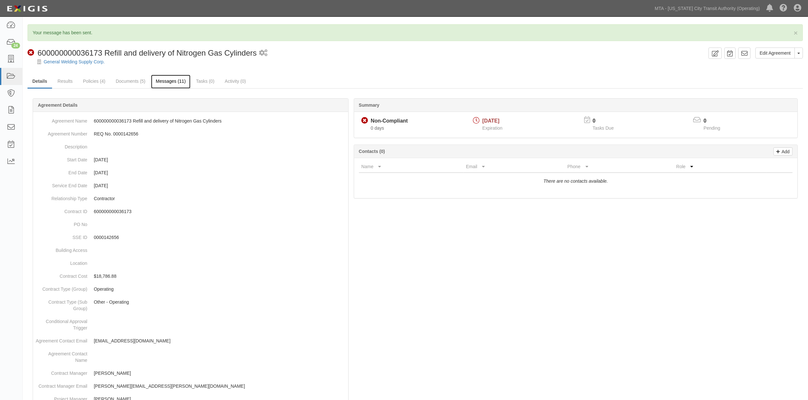
click at [177, 83] on link "Messages (11)" at bounding box center [171, 82] width 40 height 14
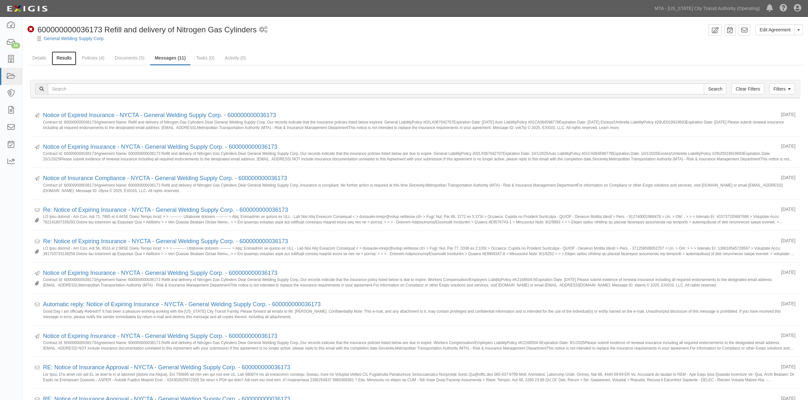
click at [57, 56] on link "Results" at bounding box center [64, 58] width 25 height 14
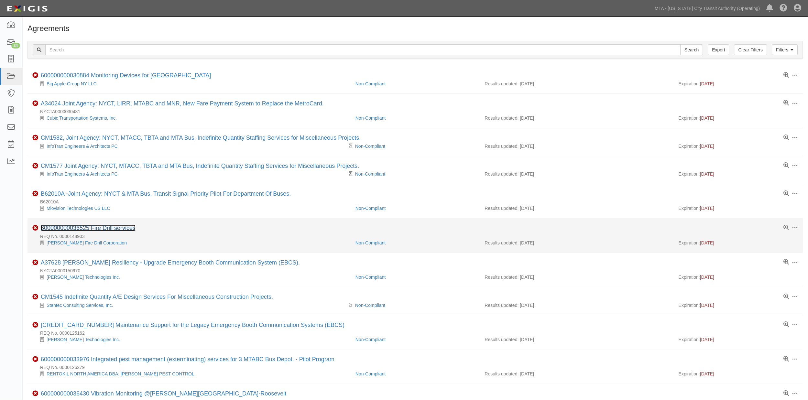
click at [128, 229] on link "600000000036525 Fire Drill services" at bounding box center [88, 228] width 95 height 6
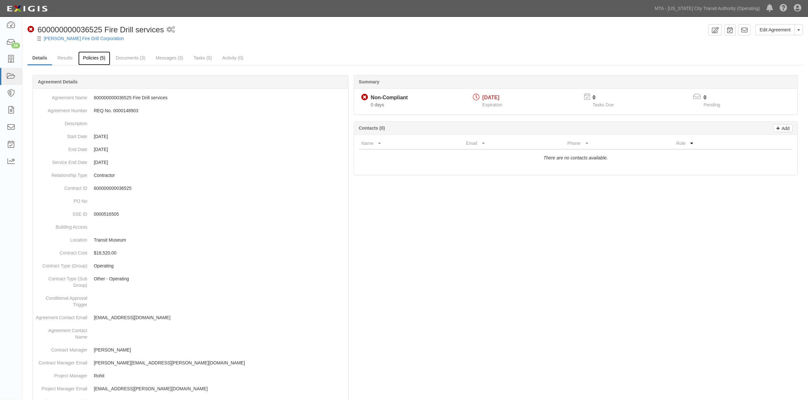
click at [91, 57] on link "Policies (5)" at bounding box center [94, 58] width 32 height 14
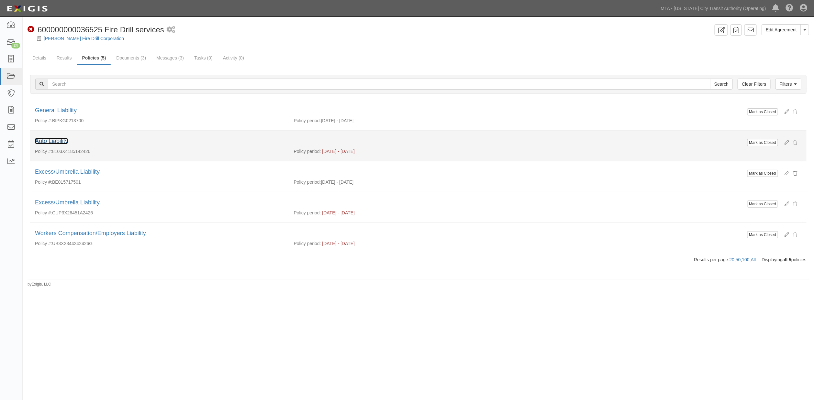
click at [57, 140] on link "Auto Liability" at bounding box center [51, 141] width 33 height 6
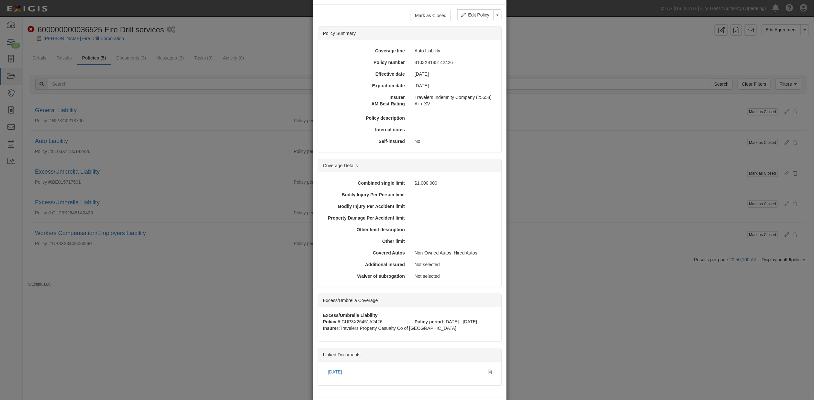
scroll to position [52, 0]
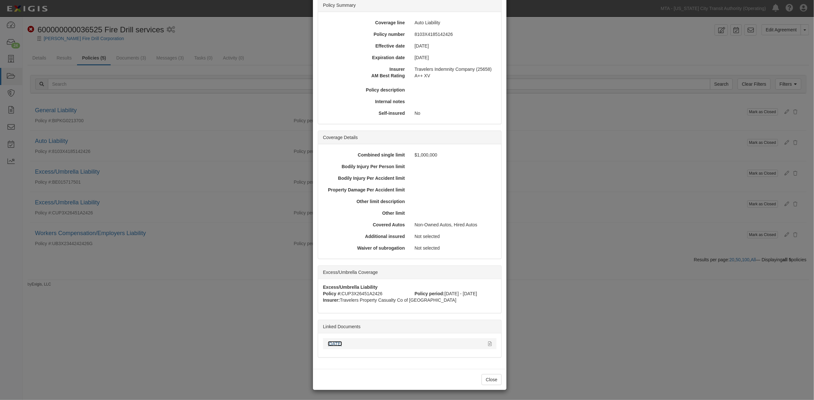
click at [335, 345] on link "[DATE]" at bounding box center [335, 343] width 14 height 5
click at [331, 343] on link "[DATE]" at bounding box center [335, 343] width 14 height 5
click at [97, 324] on div "× View Policy Mark as Closed Edit Policy Toggle Dropdown Delete Policy Policy S…" at bounding box center [407, 200] width 814 height 400
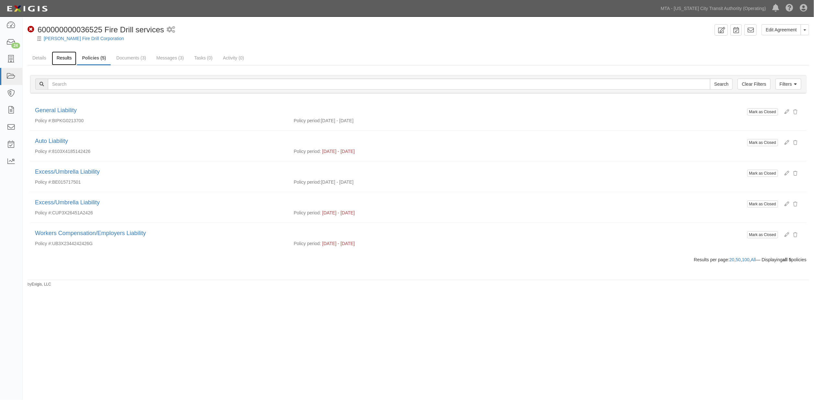
click at [63, 56] on link "Results" at bounding box center [64, 58] width 25 height 14
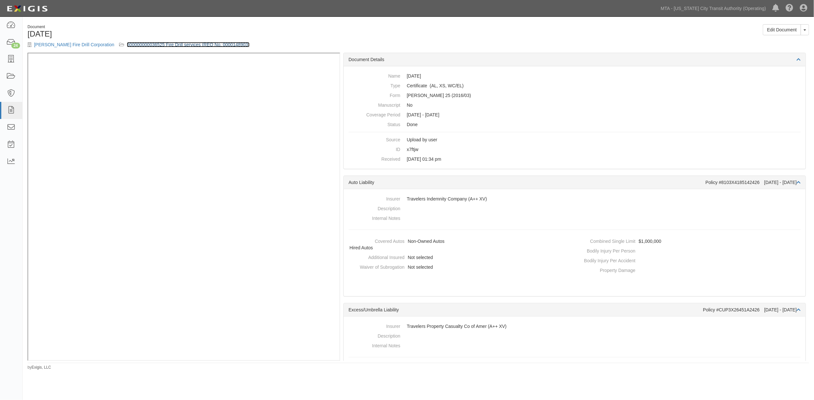
click at [212, 44] on link "600000000036525 Fire Drill services (REQ No. 0000148903)" at bounding box center [188, 44] width 123 height 5
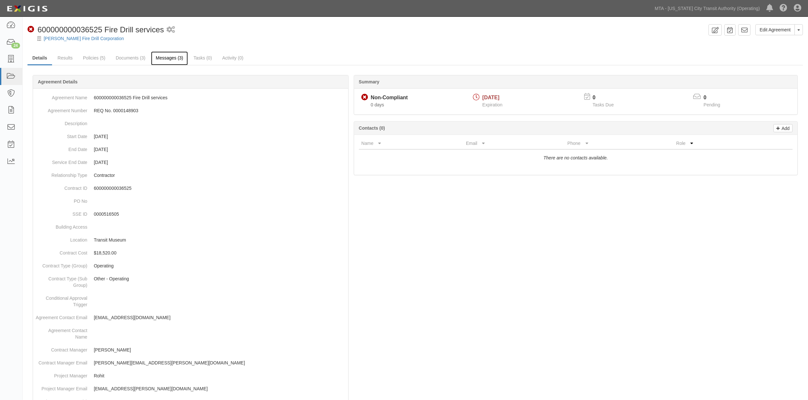
click at [156, 58] on link "Messages (3)" at bounding box center [169, 58] width 37 height 14
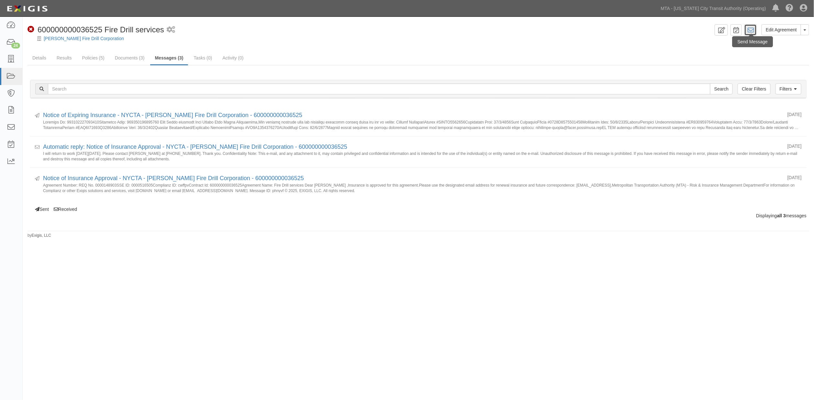
click at [752, 31] on icon at bounding box center [750, 30] width 6 height 6
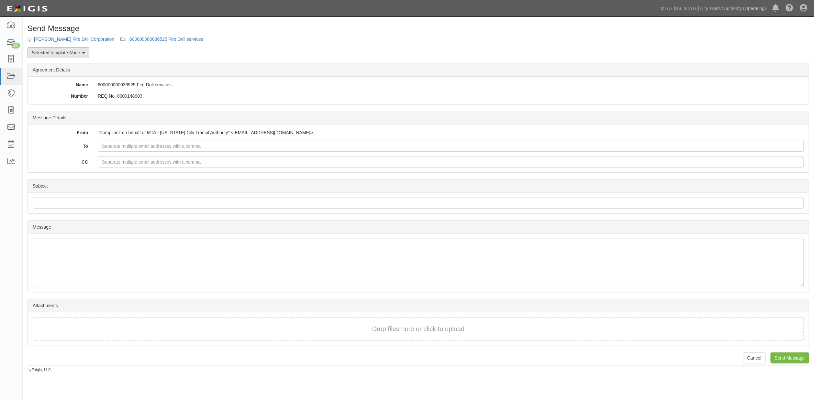
click at [77, 51] on em "None" at bounding box center [74, 52] width 11 height 5
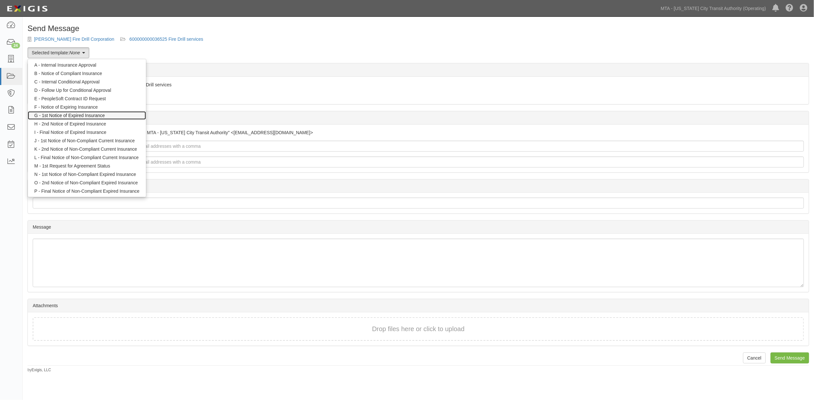
click at [74, 115] on link "G - 1st Notice of Expired Insurance" at bounding box center [87, 115] width 118 height 8
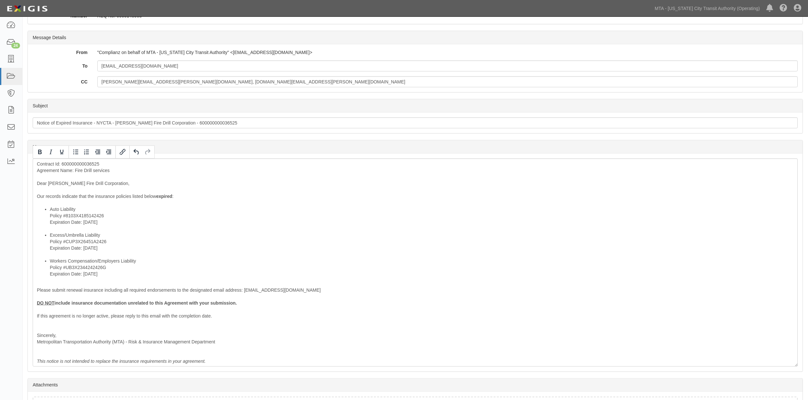
scroll to position [108, 0]
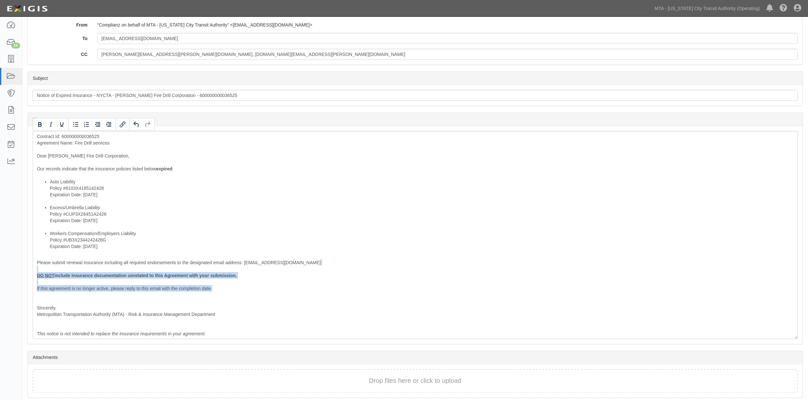
drag, startPoint x: 220, startPoint y: 291, endPoint x: 14, endPoint y: 272, distance: 206.6
click at [14, 272] on body "Toggle navigation Dashboard 24 Inbox Parties Agreements Coverages Documents Mes…" at bounding box center [404, 158] width 808 height 533
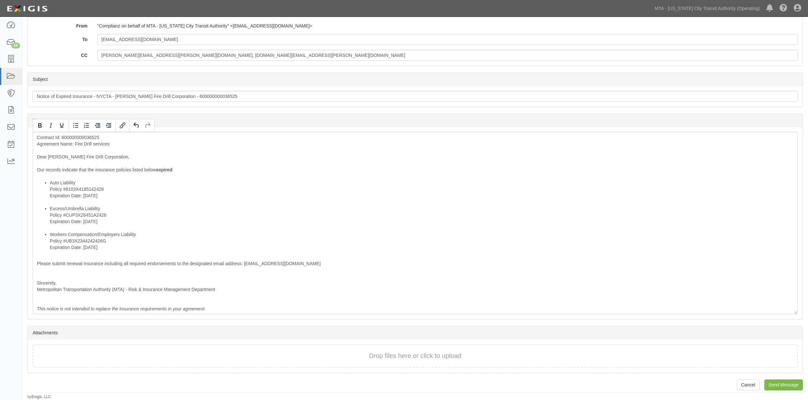
scroll to position [106, 0]
click at [186, 42] on input "wlipp@crokerfiredrill.com" at bounding box center [447, 40] width 701 height 11
paste input "AltusCOI@assuredpartners.com"
type input "wlipp@crokerfiredrill.com; AltusCOI@assuredpartners.com"
click at [793, 384] on input "Send Message" at bounding box center [784, 385] width 38 height 11
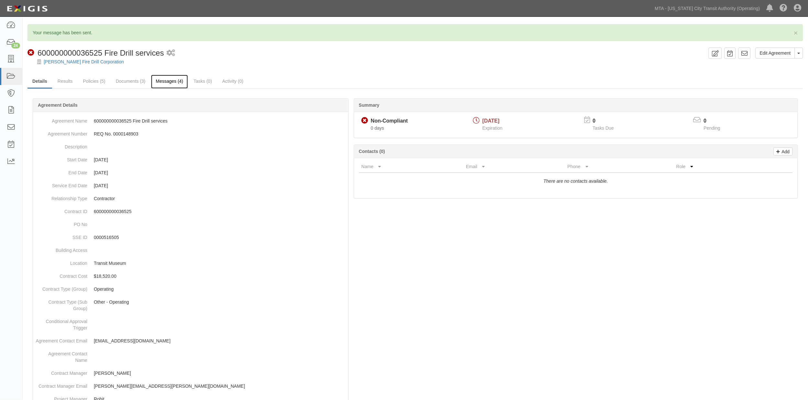
click at [163, 82] on link "Messages (4)" at bounding box center [169, 82] width 37 height 14
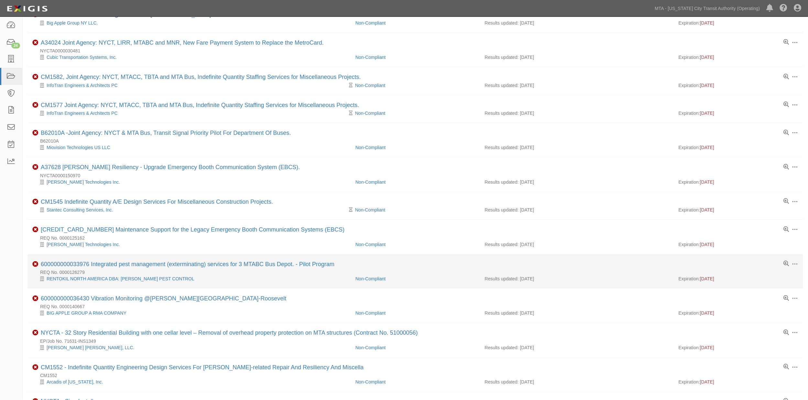
scroll to position [108, 0]
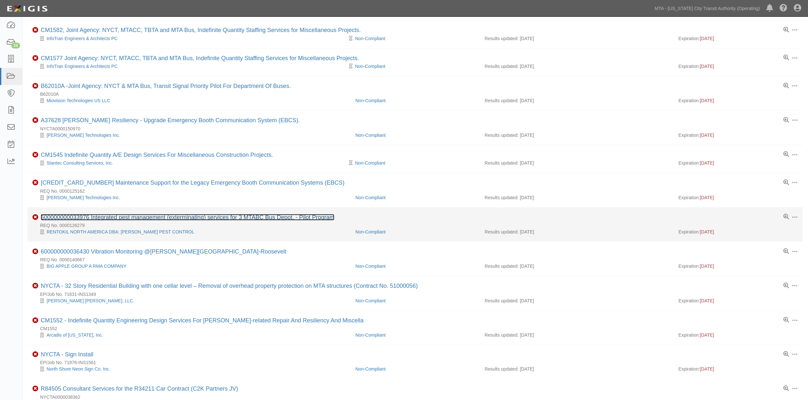
click at [183, 220] on link "600000000033976 Integrated pest management (exterminating) services for 3 MTABC…" at bounding box center [188, 217] width 294 height 6
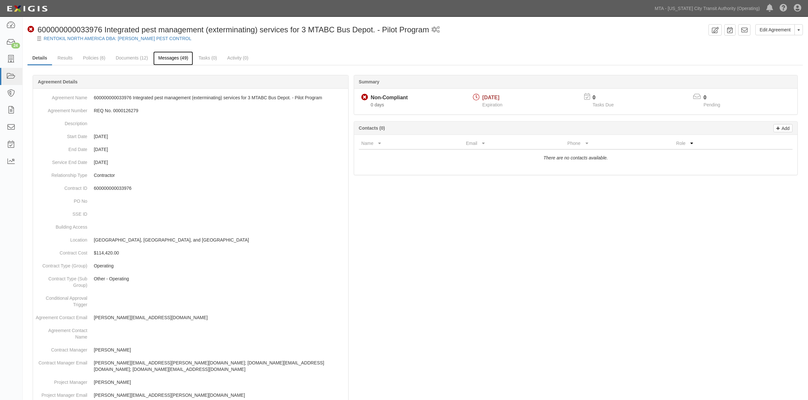
click at [179, 59] on link "Messages (49)" at bounding box center [173, 58] width 40 height 14
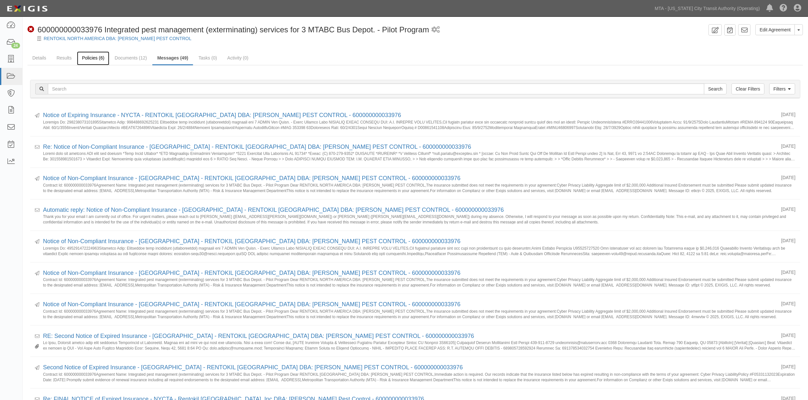
click at [89, 55] on link "Policies (6)" at bounding box center [93, 58] width 32 height 14
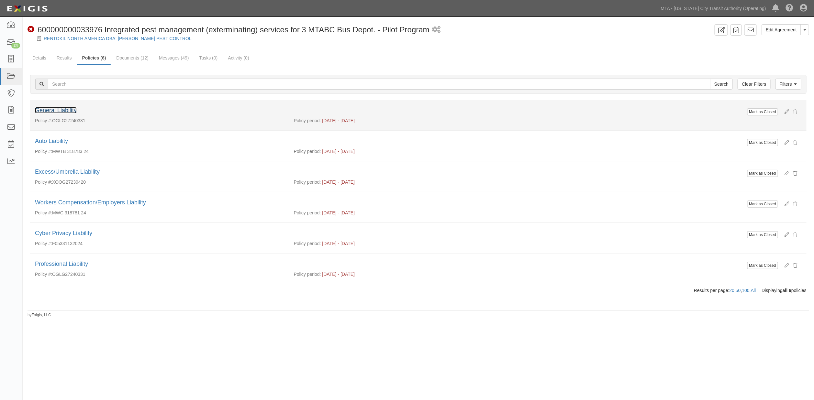
click at [62, 109] on link "General Liability" at bounding box center [56, 110] width 42 height 6
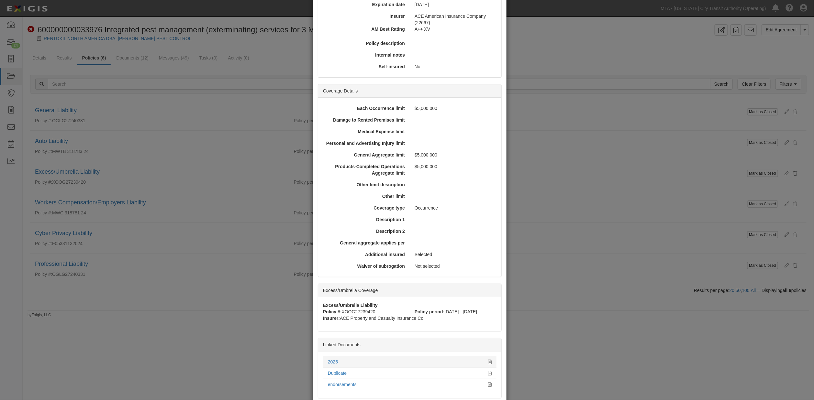
scroll to position [108, 0]
click at [331, 357] on link "2025" at bounding box center [333, 359] width 10 height 5
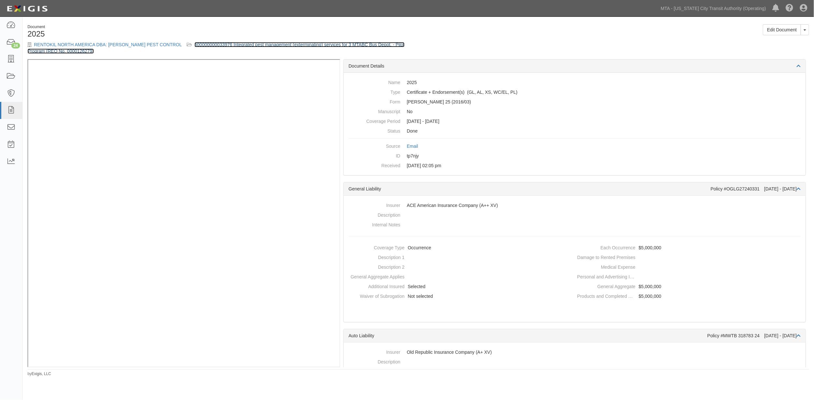
click at [245, 44] on link "600000000033976 Integrated pest management (exterminating) services for 3 MTABC…" at bounding box center [215, 48] width 377 height 12
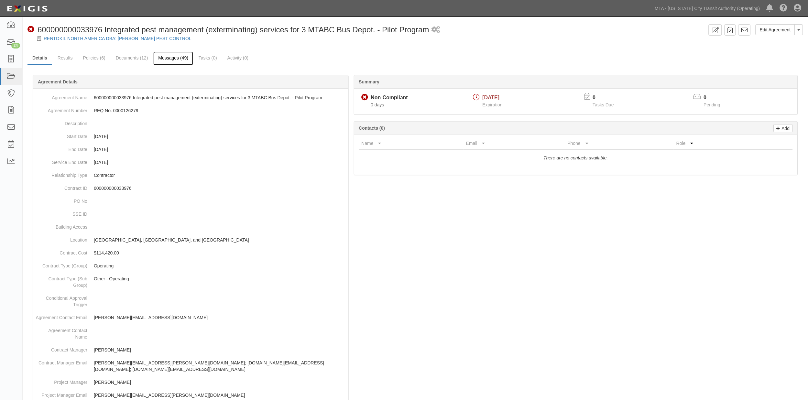
click at [173, 59] on link "Messages (49)" at bounding box center [173, 58] width 40 height 14
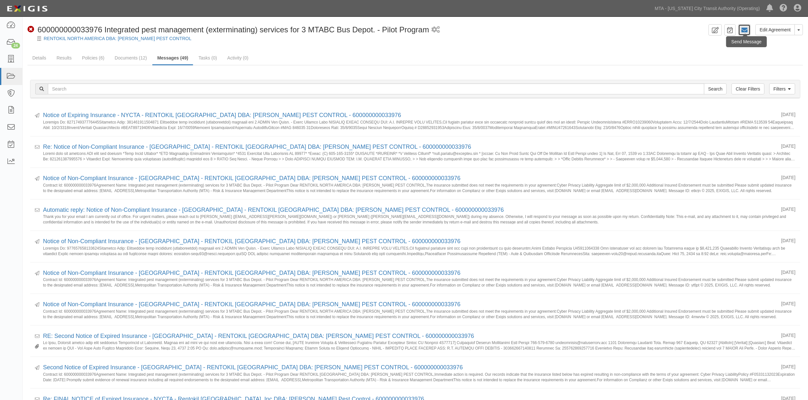
click at [750, 30] on link at bounding box center [745, 29] width 12 height 11
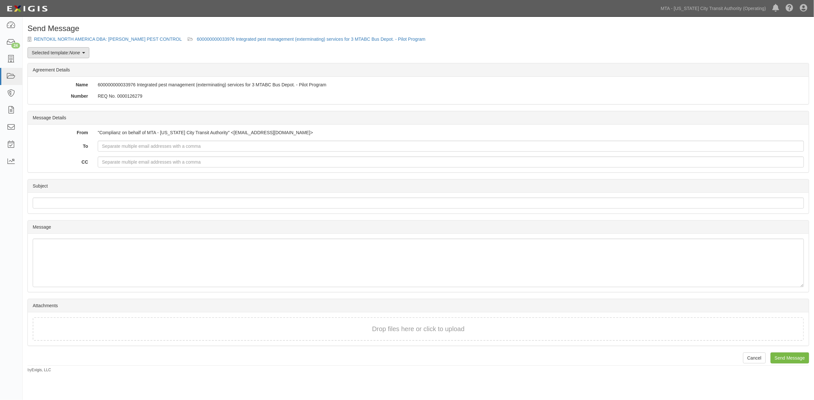
click at [80, 54] on em "None" at bounding box center [74, 52] width 11 height 5
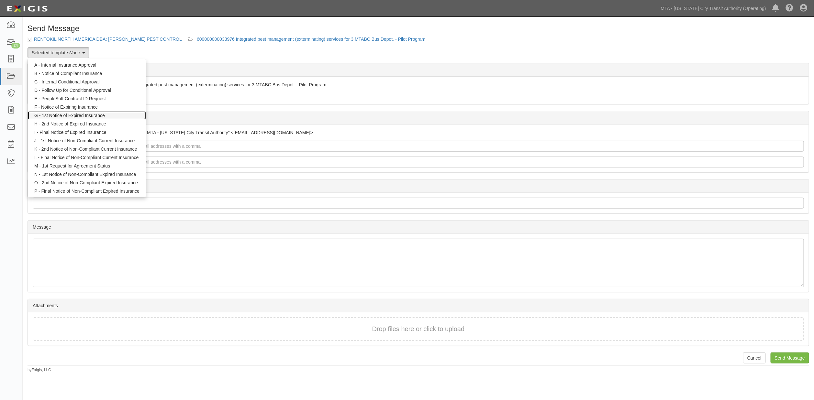
click at [92, 116] on link "G - 1st Notice of Expired Insurance" at bounding box center [87, 115] width 118 height 8
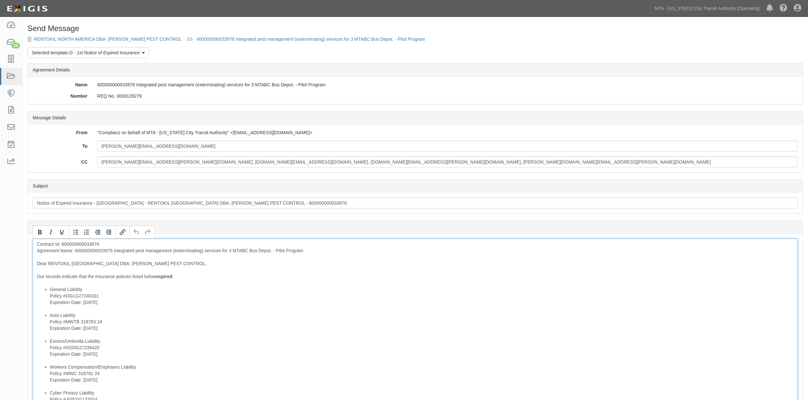
click at [94, 252] on div "Contract Id: 600000000033976 Agreement Name: 600000000033976 Integrated pest ma…" at bounding box center [415, 382] width 765 height 286
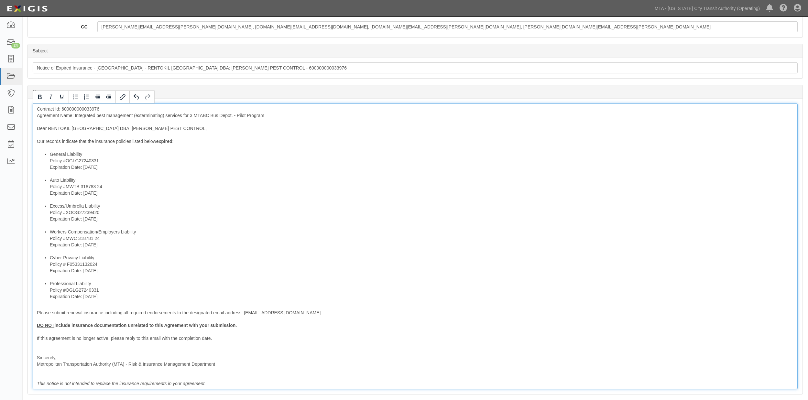
scroll to position [144, 0]
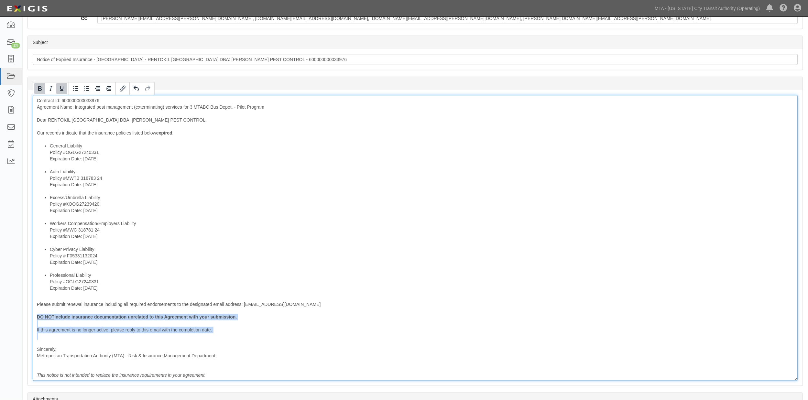
drag, startPoint x: 111, startPoint y: 342, endPoint x: 22, endPoint y: 320, distance: 92.4
click at [22, 320] on body "Toggle navigation Dashboard 24 Inbox Parties Agreements Coverages Documents Mes…" at bounding box center [404, 161] width 808 height 610
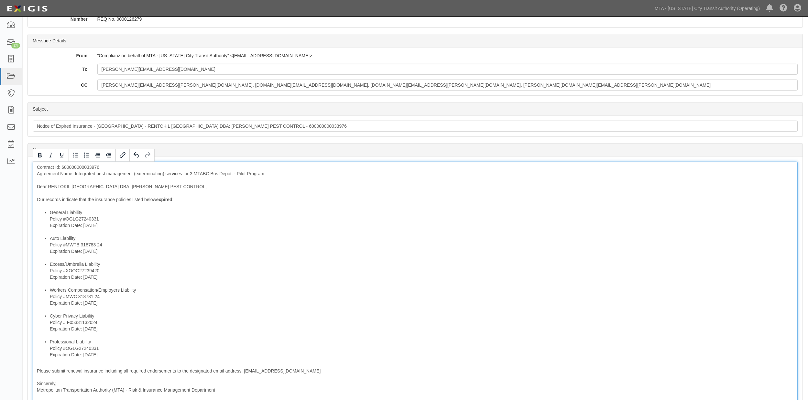
scroll to position [72, 0]
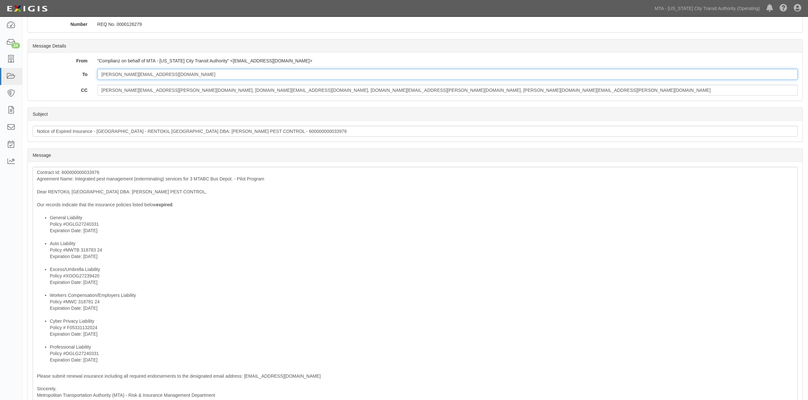
click at [176, 73] on input "lisa.showers@rentokil.com" at bounding box center [447, 74] width 701 height 11
paste input "certificate@epicbrokers.com"
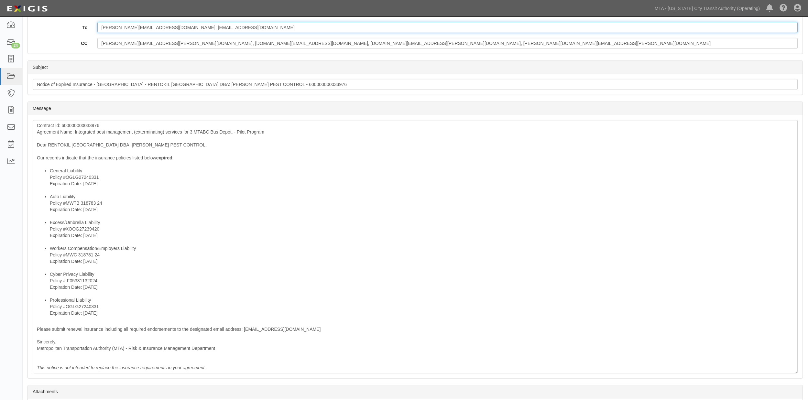
scroll to position [177, 0]
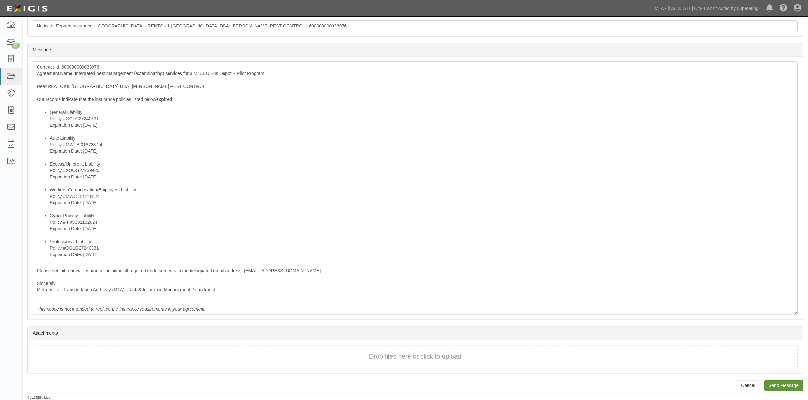
type input "lisa.showers@rentokil.com; certificate@epicbrokers.com"
click at [776, 381] on input "Send Message" at bounding box center [784, 385] width 38 height 11
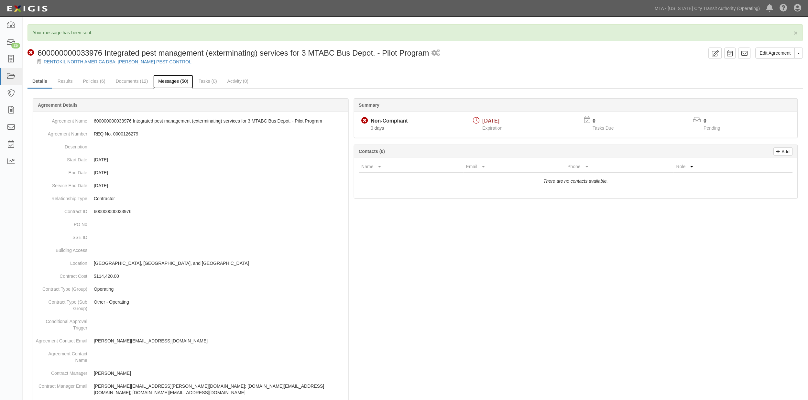
click at [183, 83] on link "Messages (50)" at bounding box center [173, 82] width 40 height 14
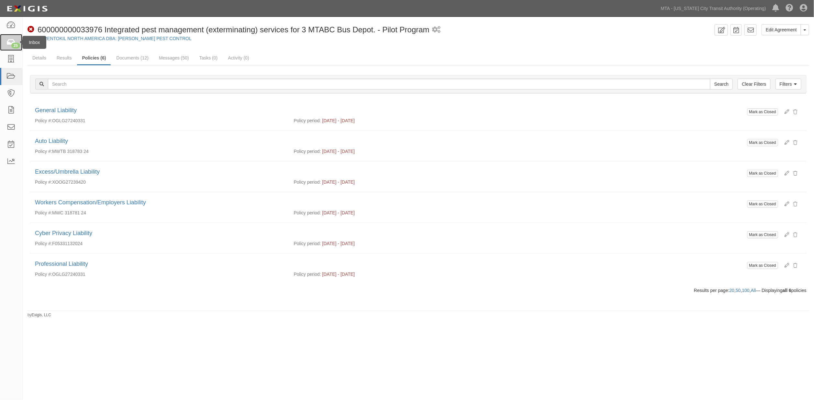
click at [7, 41] on icon at bounding box center [10, 42] width 9 height 7
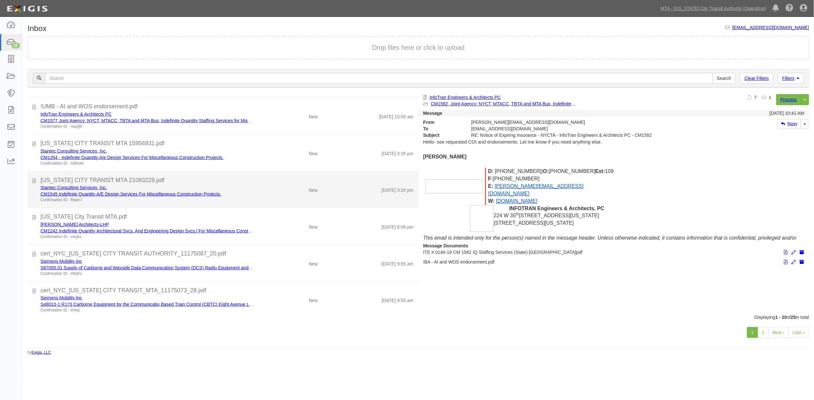
scroll to position [516, 0]
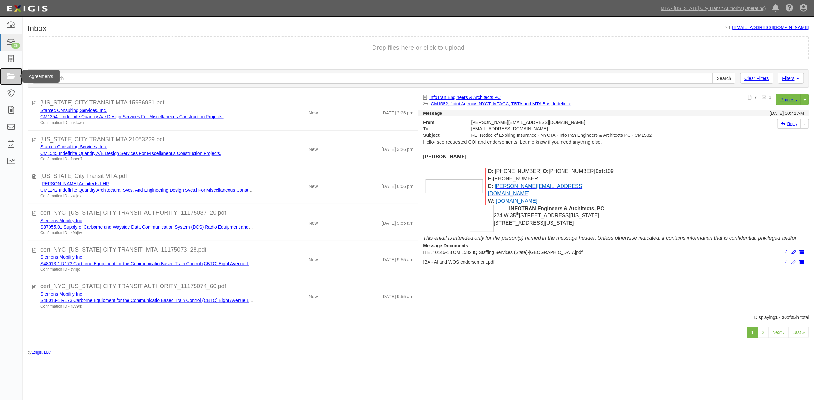
click at [10, 77] on icon at bounding box center [10, 76] width 9 height 7
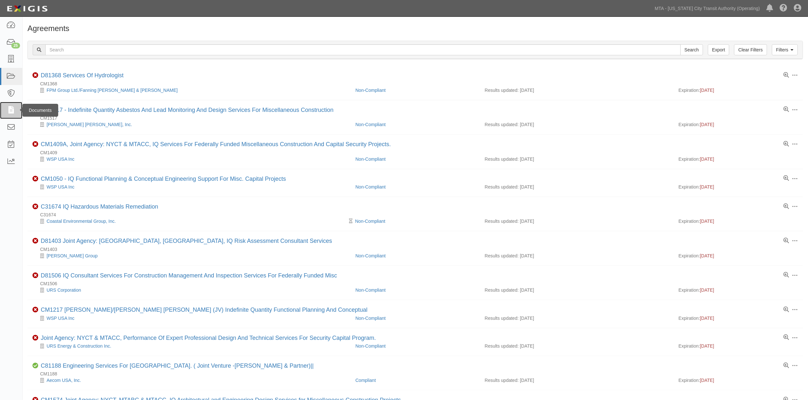
click at [11, 110] on icon at bounding box center [10, 110] width 9 height 7
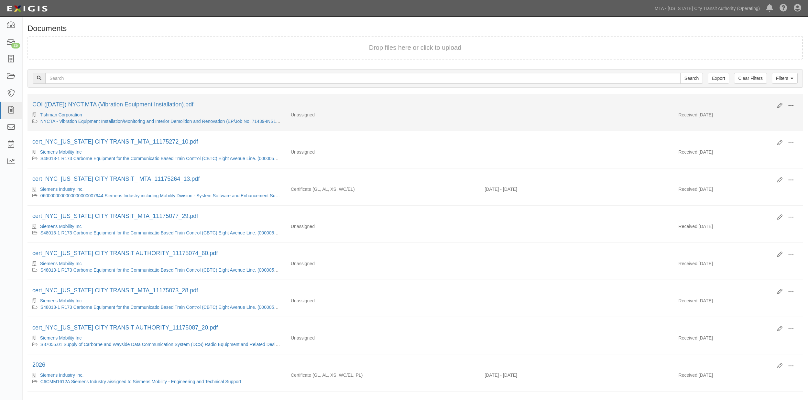
click at [794, 105] on span at bounding box center [791, 106] width 6 height 6
click at [746, 114] on link "View" at bounding box center [759, 115] width 51 height 12
click at [795, 104] on button at bounding box center [791, 106] width 14 height 11
click at [743, 103] on link "Edit" at bounding box center [759, 103] width 51 height 12
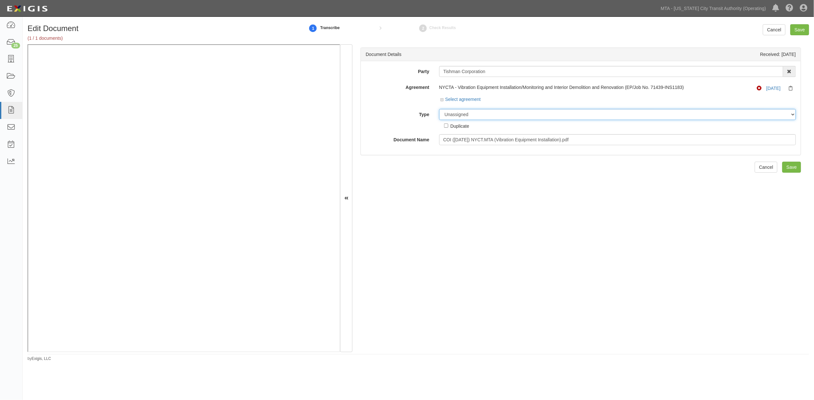
click at [470, 114] on select "Unassigned Binder Cancellation Notice Certificate Contract Endorsement Insuranc…" at bounding box center [617, 114] width 357 height 11
click at [439, 109] on select "Unassigned Binder Cancellation Notice Certificate Contract Endorsement Insuranc…" at bounding box center [617, 114] width 357 height 11
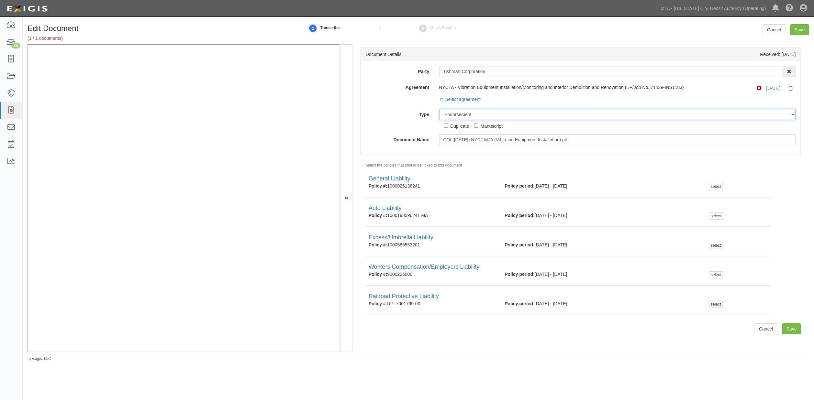
click at [482, 115] on select "Unassigned Binder Cancellation Notice Certificate Contract Endorsement Insuranc…" at bounding box center [617, 114] width 357 height 11
select select "CertificateDetail"
click at [439, 109] on select "Unassigned Binder Cancellation Notice Certificate Contract Endorsement Insuranc…" at bounding box center [617, 114] width 357 height 11
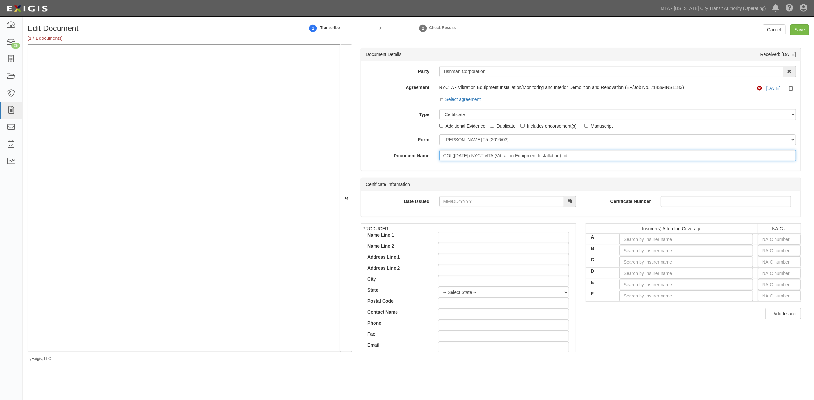
drag, startPoint x: 551, startPoint y: 158, endPoint x: 401, endPoint y: 159, distance: 149.2
click at [401, 159] on div "Document Name COI (10.01.25) NYCT.MTA (Vibration Equipment Installation).pdf" at bounding box center [581, 155] width 440 height 11
drag, startPoint x: 467, startPoint y: 157, endPoint x: 438, endPoint y: 157, distance: 28.8
click at [439, 157] on input "38318" at bounding box center [617, 155] width 357 height 11
type input "2026"
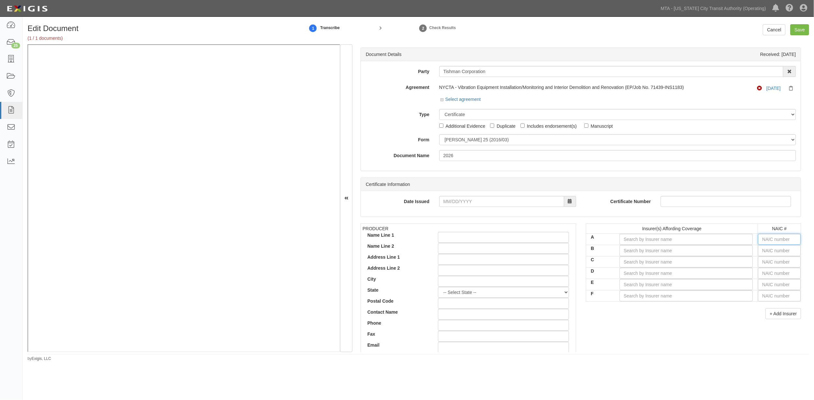
click at [777, 240] on input "text" at bounding box center [779, 239] width 43 height 11
type input "36404"
type input "3"
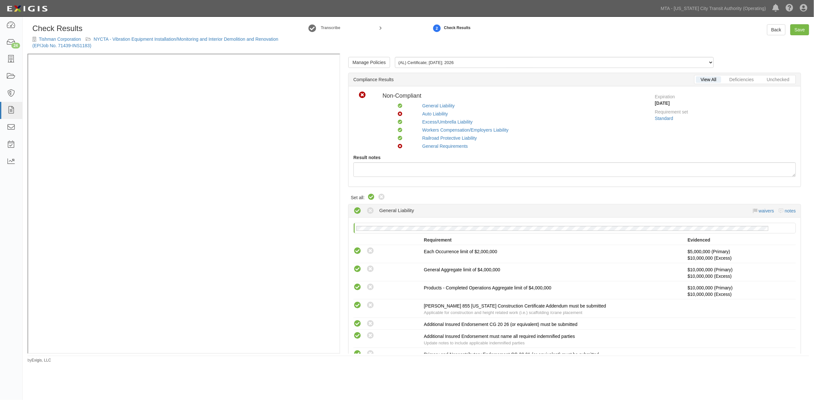
click at [372, 195] on icon at bounding box center [371, 197] width 8 height 8
radio input "true"
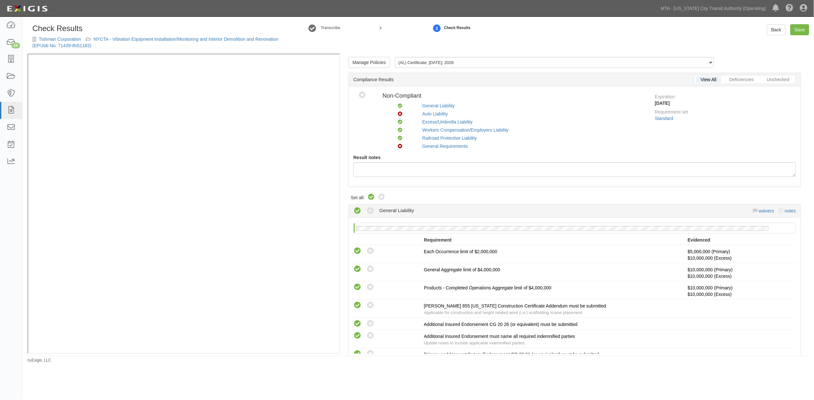
radio input "true"
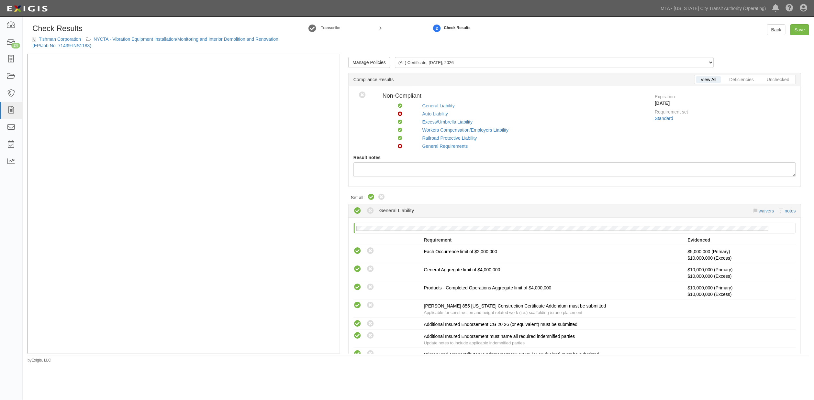
radio input "true"
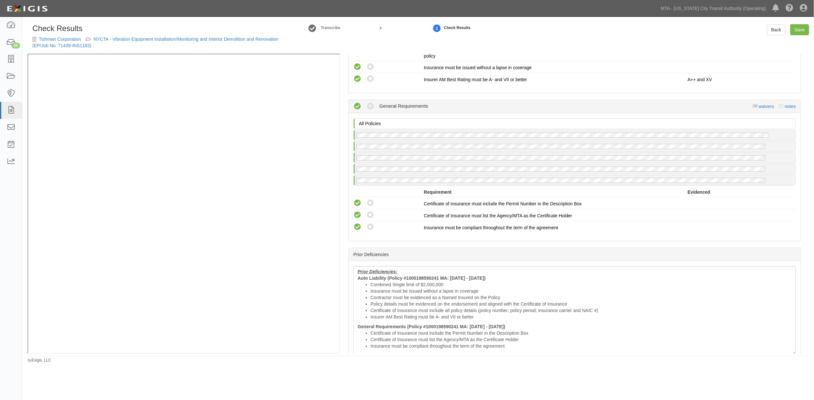
scroll to position [1053, 0]
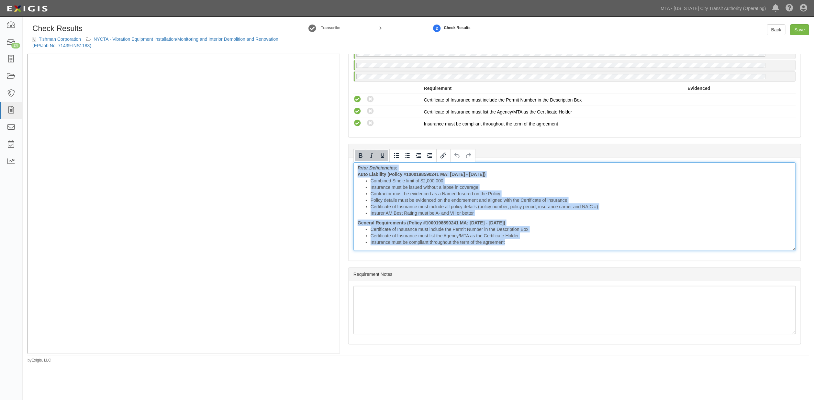
drag, startPoint x: 356, startPoint y: 167, endPoint x: 521, endPoint y: 243, distance: 181.8
click at [521, 243] on div "Prior Deficiencies: Auto Liability (Policy #1000198590241 MA: 10/01/2024 - 10/0…" at bounding box center [574, 206] width 442 height 89
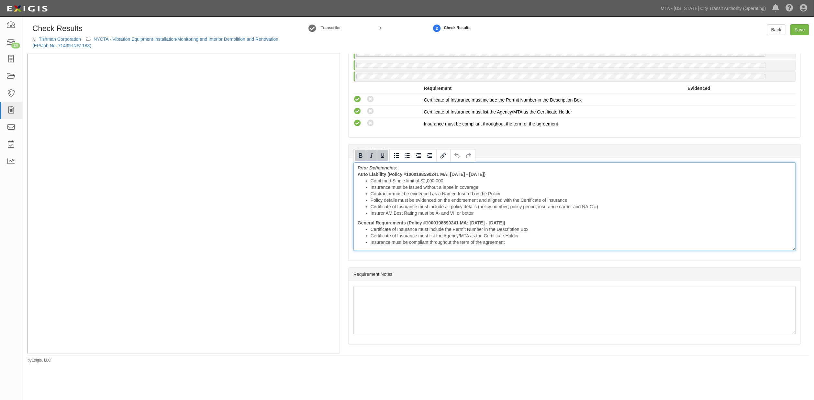
scroll to position [1013, 0]
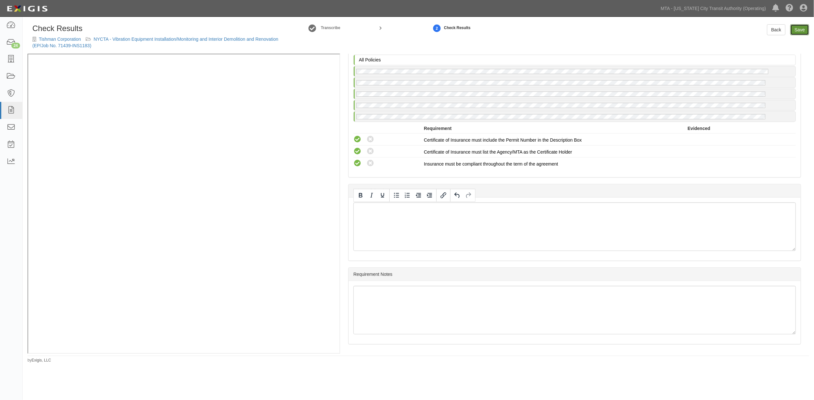
click at [796, 31] on link "Save" at bounding box center [799, 29] width 19 height 11
radio input "true"
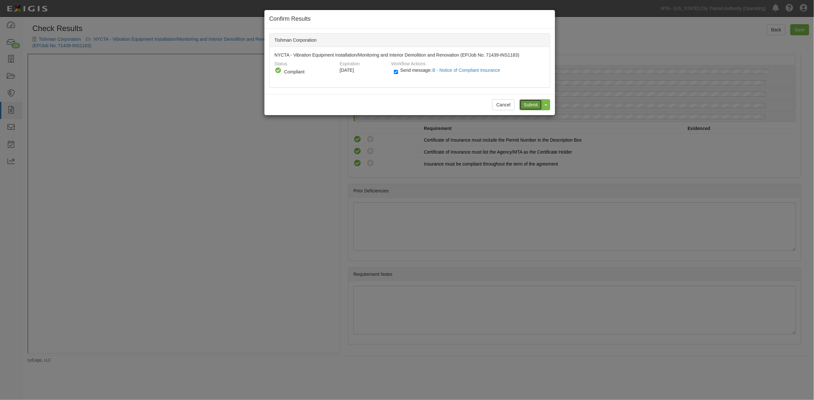
click at [534, 106] on input "Submit" at bounding box center [530, 104] width 23 height 11
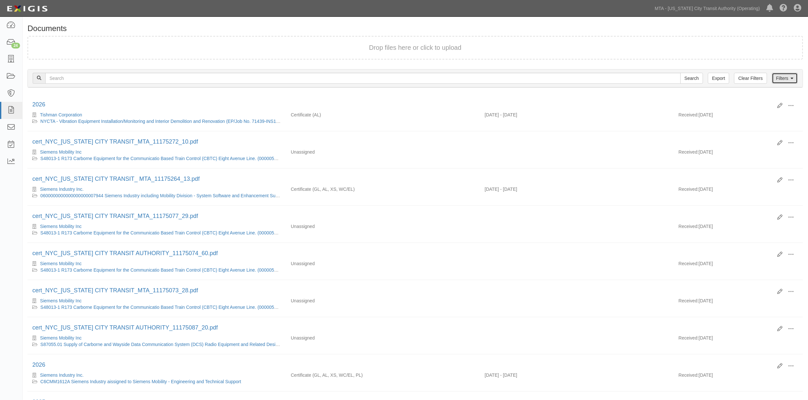
click at [781, 76] on link "Filters" at bounding box center [785, 78] width 26 height 11
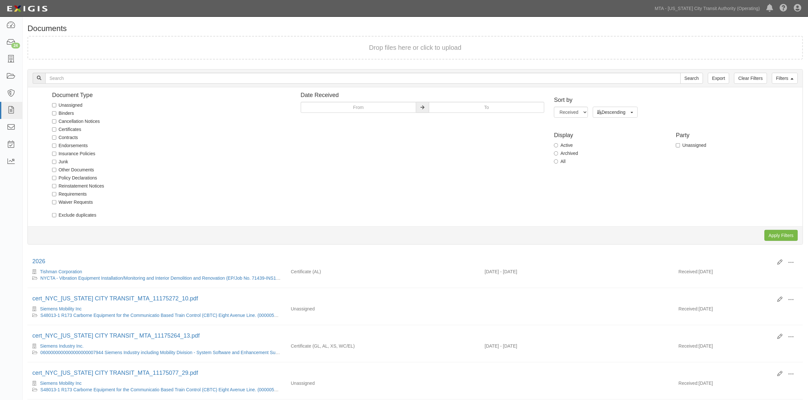
click at [81, 105] on label "Unassigned" at bounding box center [67, 105] width 30 height 6
click at [56, 105] on input "Unassigned" at bounding box center [54, 105] width 4 height 4
checkbox input "true"
click at [775, 233] on input "Apply Filters" at bounding box center [781, 235] width 33 height 11
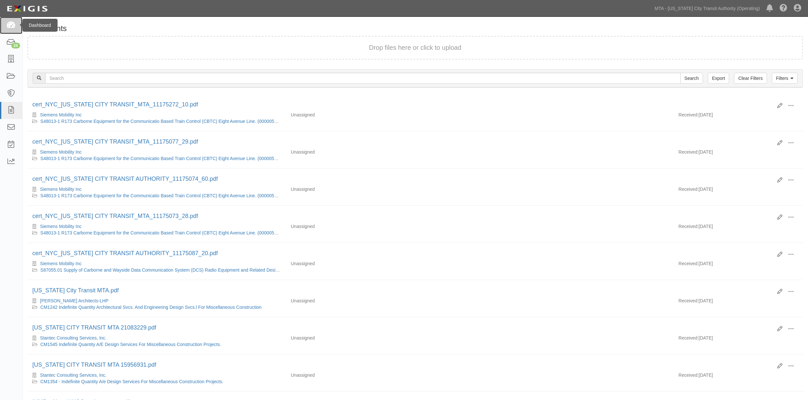
click at [5, 23] on link at bounding box center [11, 25] width 22 height 17
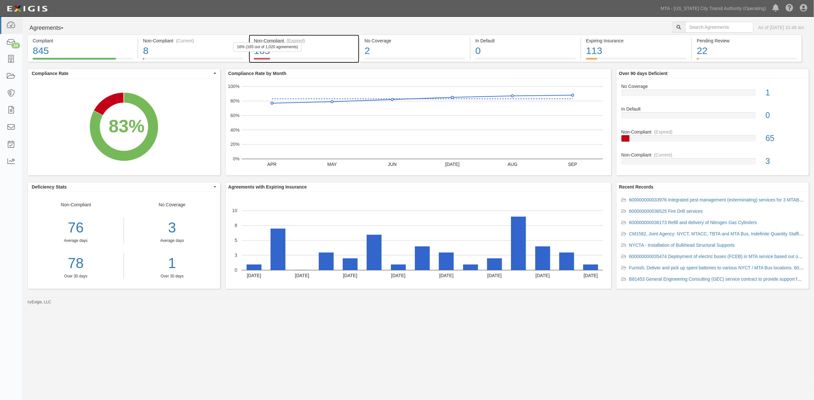
click at [344, 57] on div "165" at bounding box center [304, 51] width 100 height 14
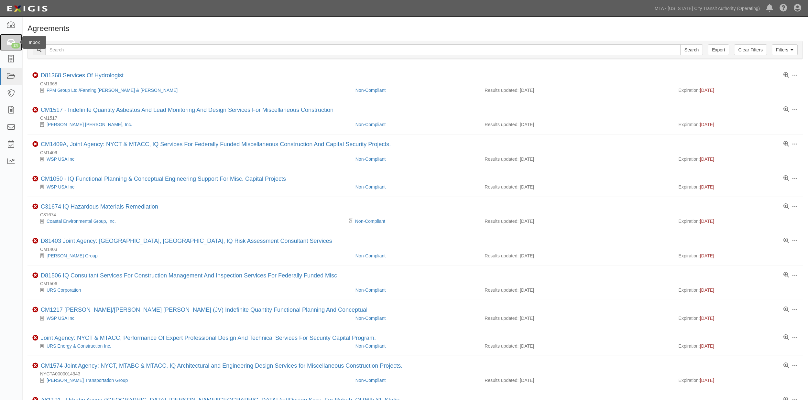
click at [16, 41] on link "24" at bounding box center [11, 42] width 22 height 17
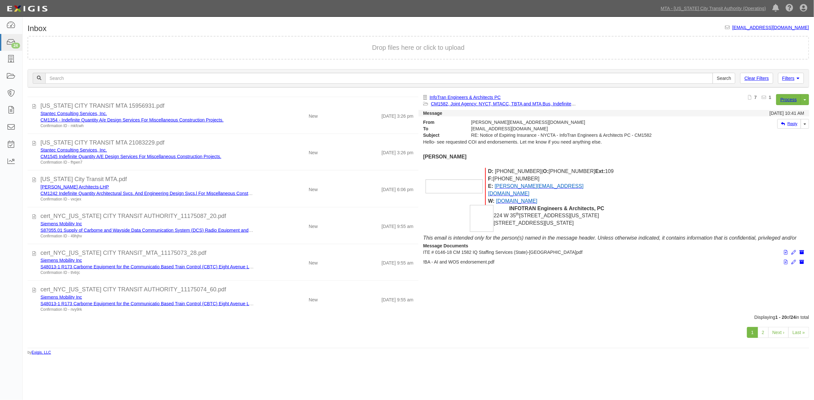
scroll to position [516, 0]
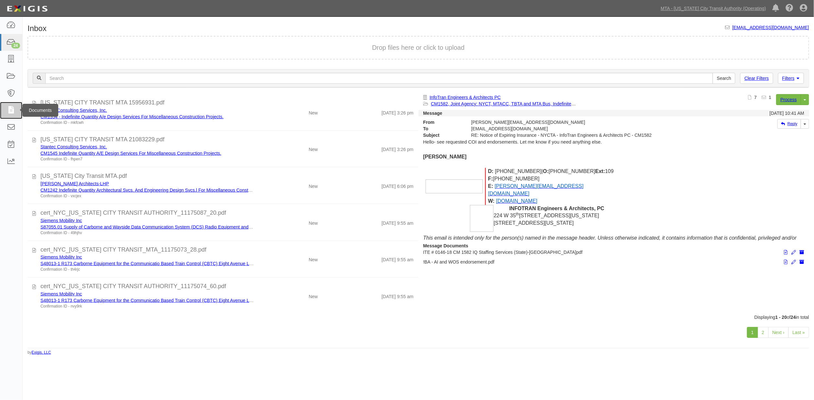
click at [6, 109] on link at bounding box center [11, 110] width 22 height 17
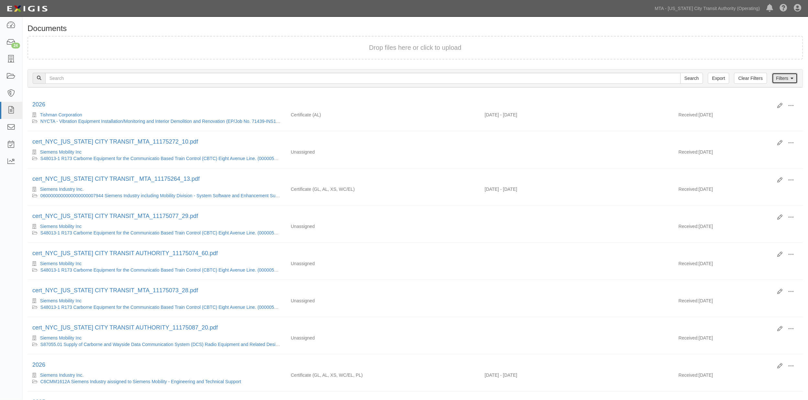
click at [778, 77] on link "Filters" at bounding box center [785, 78] width 26 height 11
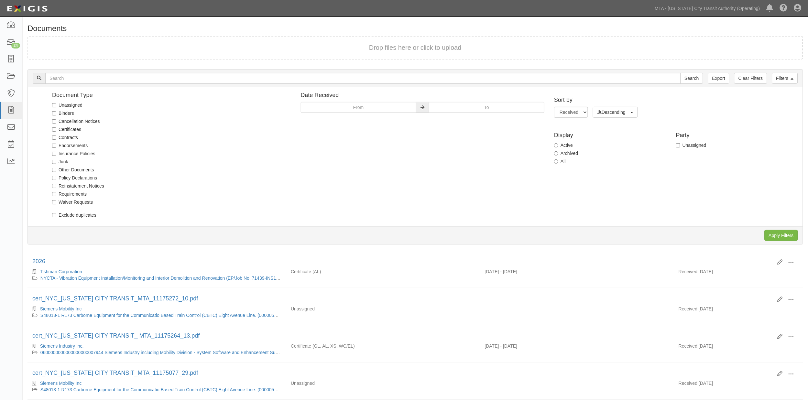
click at [79, 104] on label "Unassigned" at bounding box center [67, 105] width 30 height 6
click at [56, 104] on input "Unassigned" at bounding box center [54, 105] width 4 height 4
checkbox input "true"
click at [773, 234] on input "Apply Filters" at bounding box center [781, 235] width 33 height 11
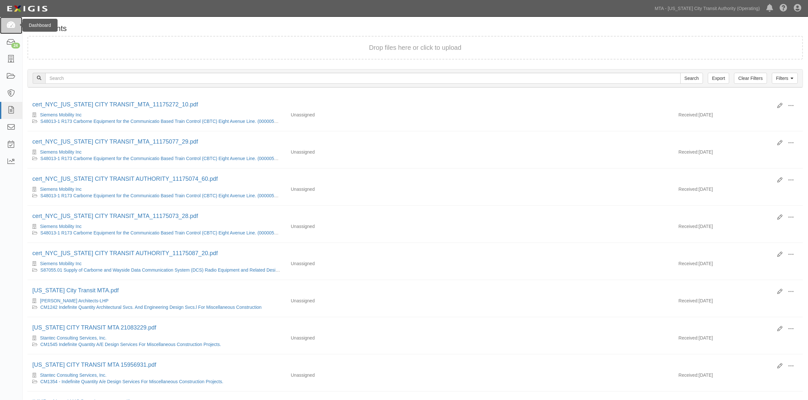
click at [14, 27] on icon at bounding box center [10, 25] width 9 height 7
